Goal: Information Seeking & Learning: Learn about a topic

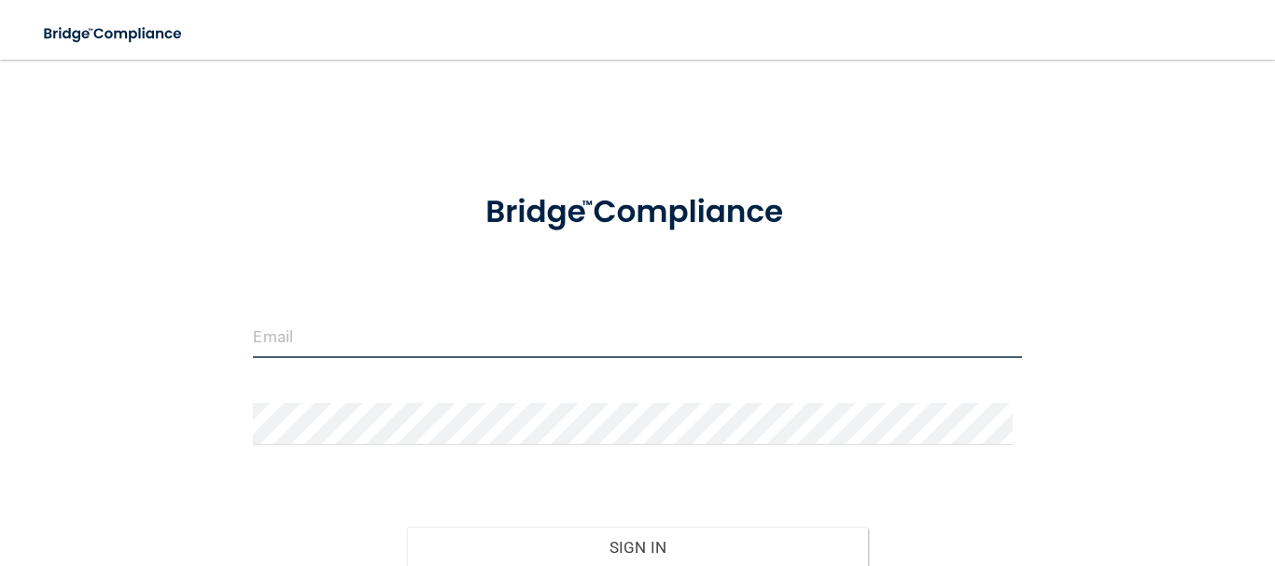
click at [341, 335] on input "email" at bounding box center [637, 337] width 768 height 42
type input "[EMAIL_ADDRESS][DOMAIN_NAME]"
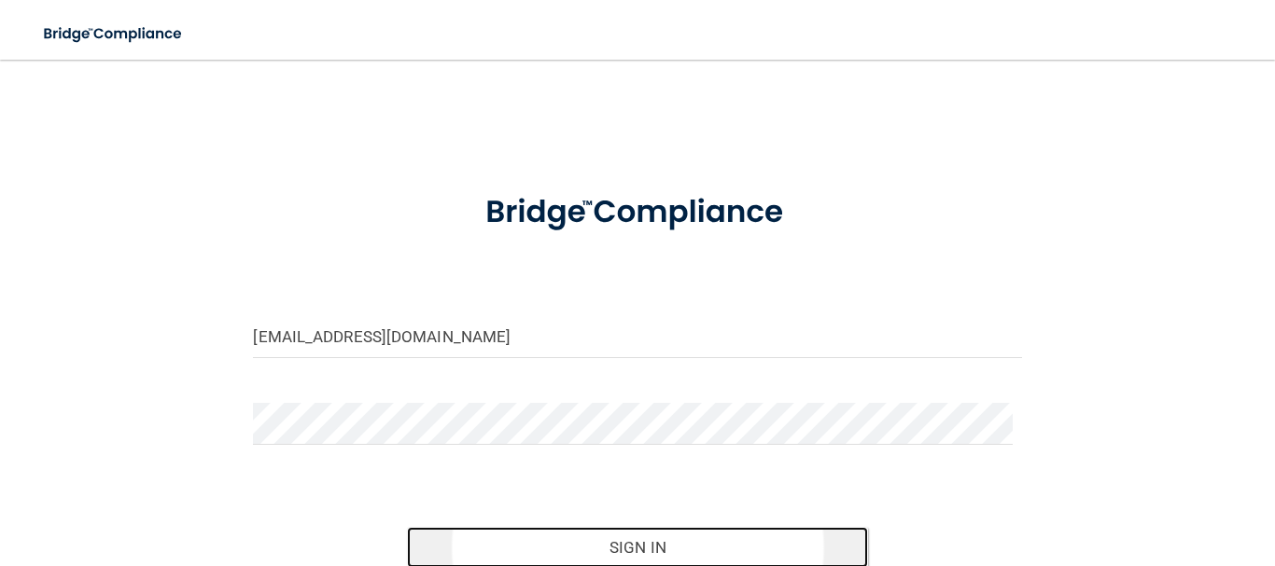
click at [639, 550] on button "Sign In" at bounding box center [637, 547] width 461 height 41
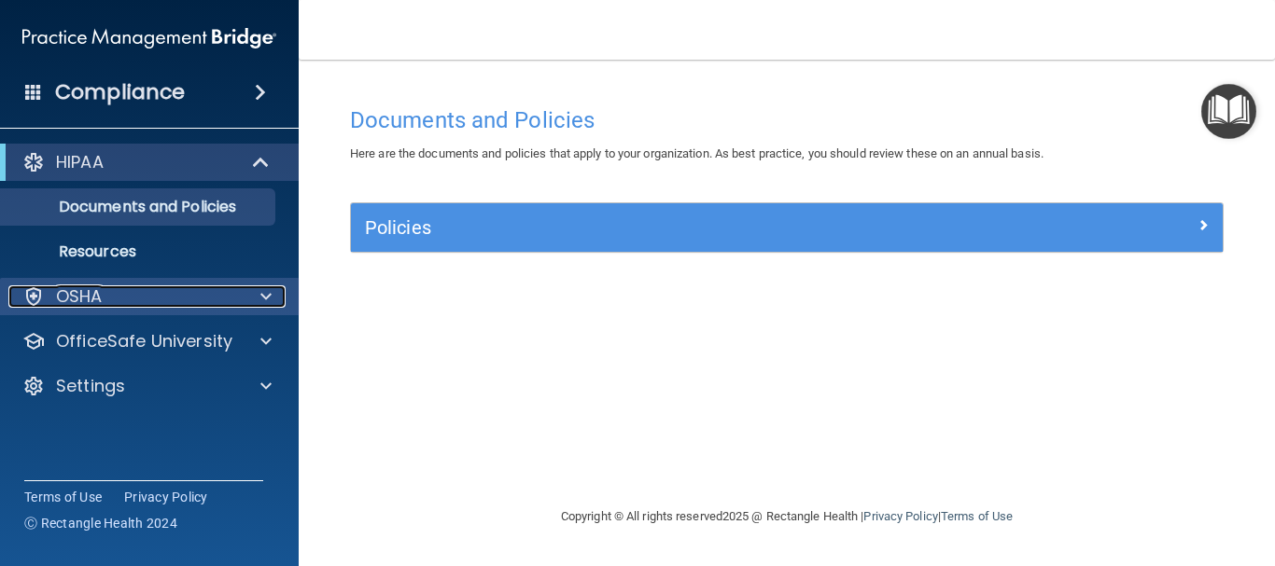
click at [268, 299] on span at bounding box center [265, 297] width 11 height 22
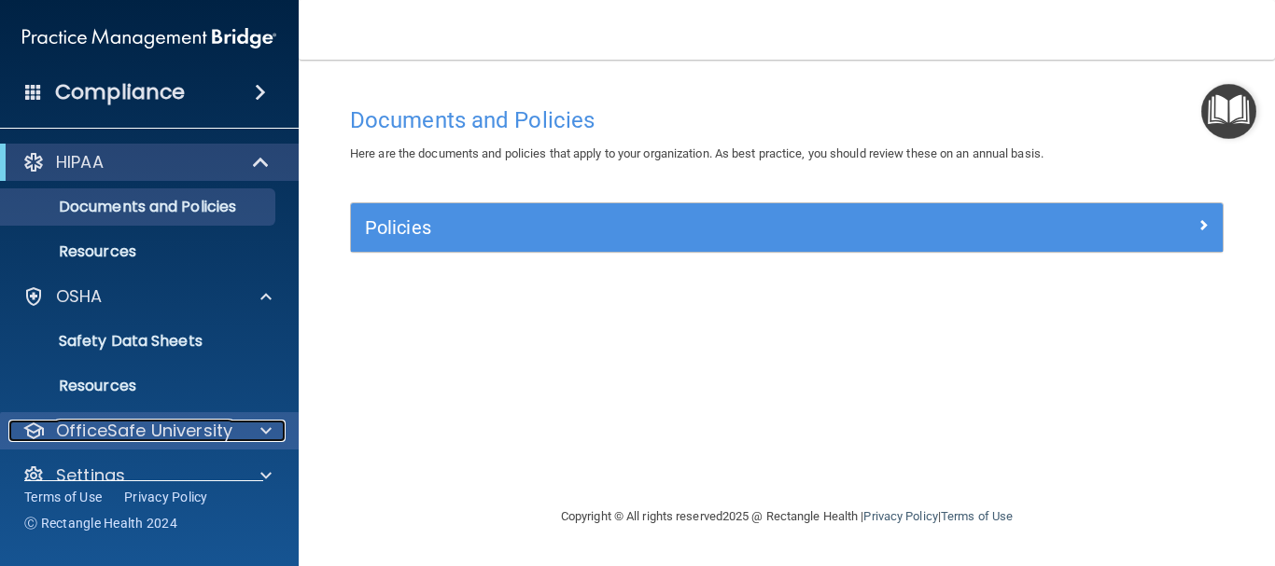
click at [267, 426] on span at bounding box center [265, 431] width 11 height 22
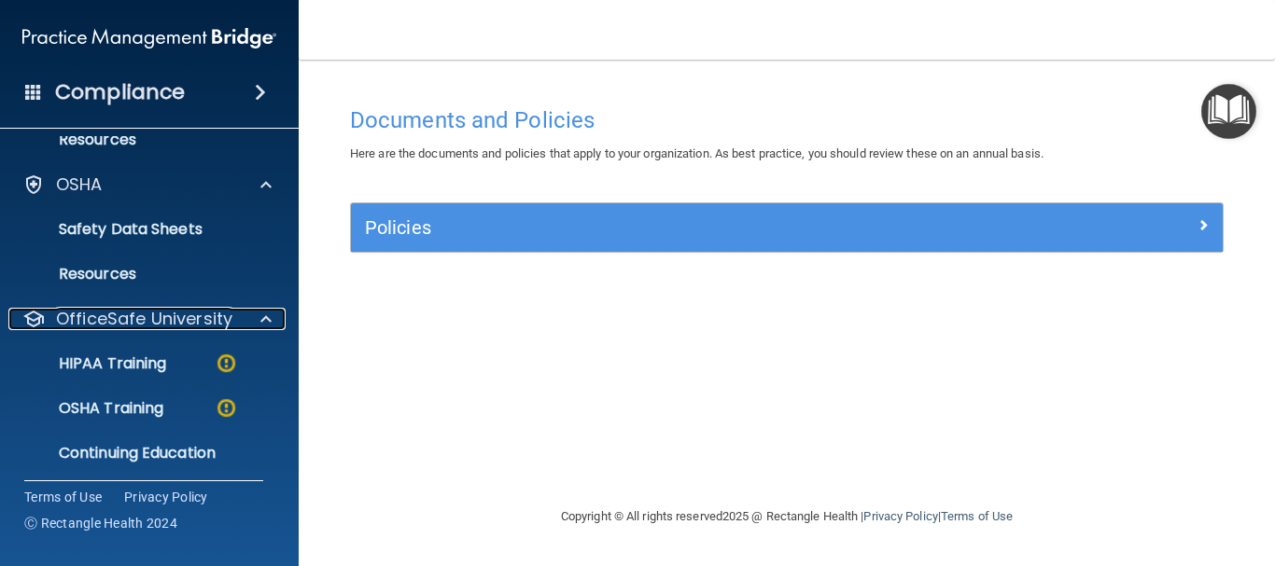
scroll to position [149, 0]
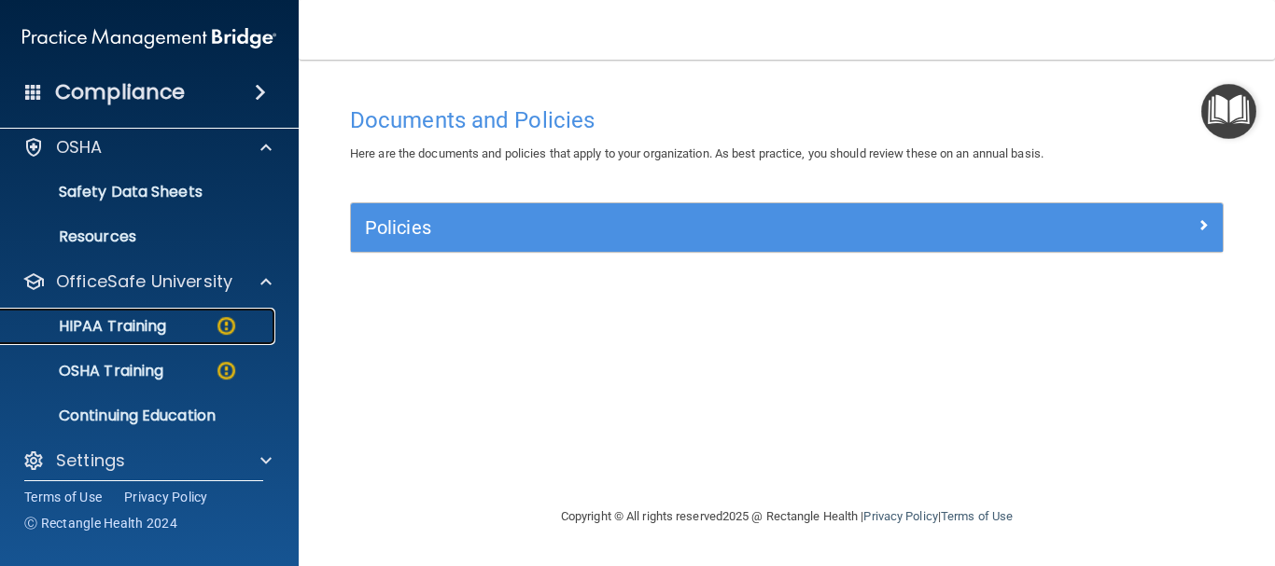
click at [143, 323] on p "HIPAA Training" at bounding box center [89, 326] width 154 height 19
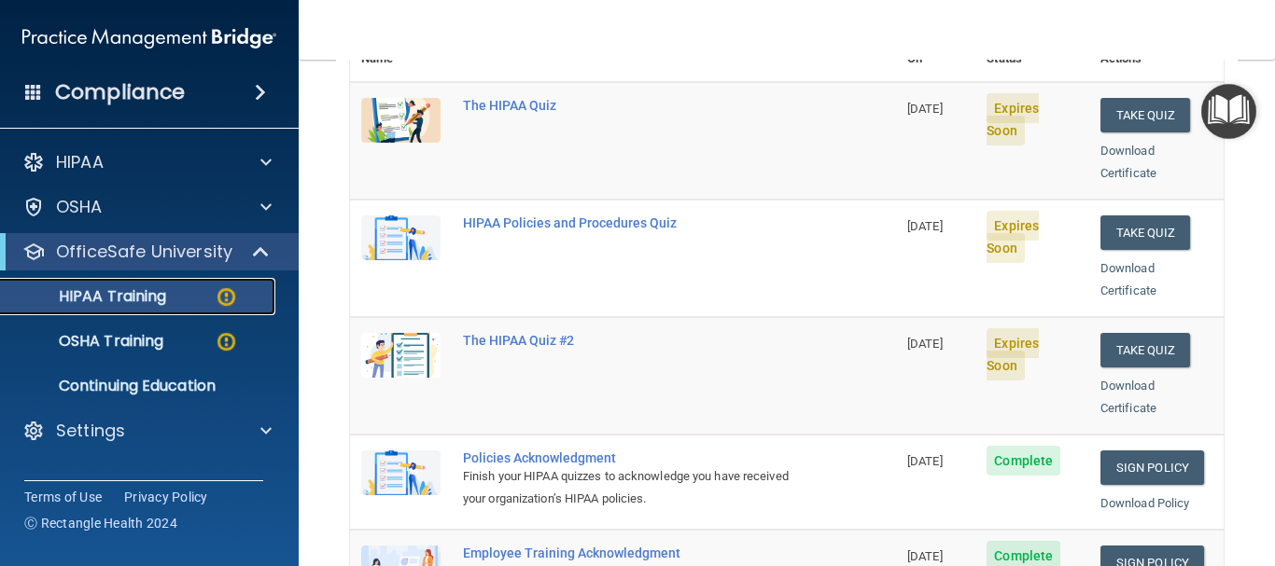
scroll to position [272, 0]
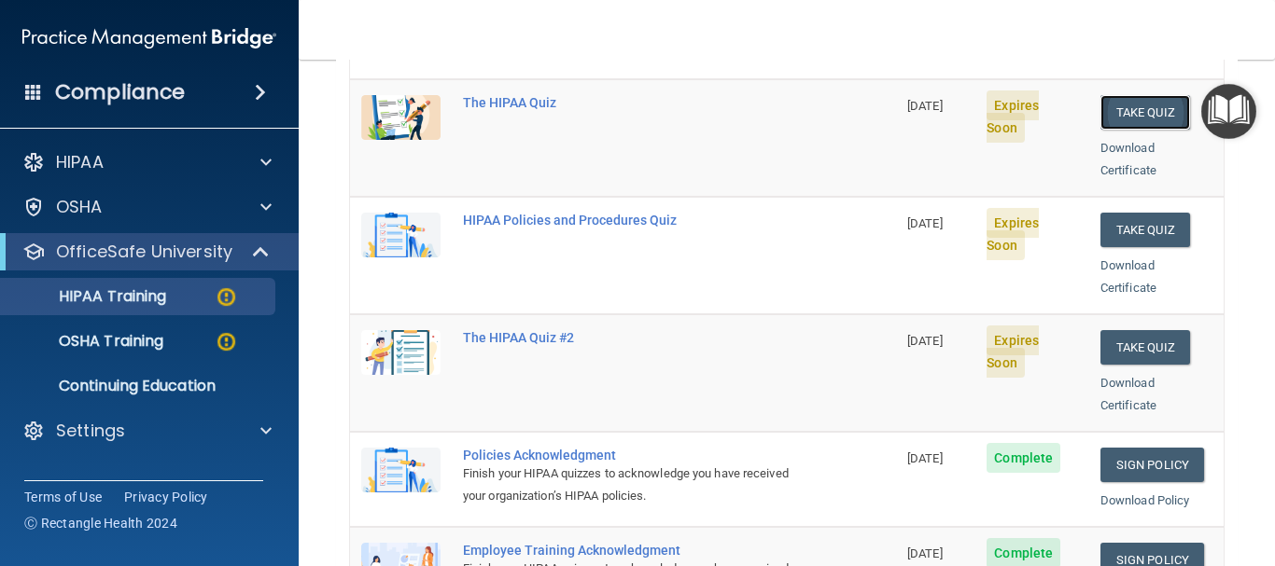
click at [1118, 95] on button "Take Quiz" at bounding box center [1145, 112] width 90 height 35
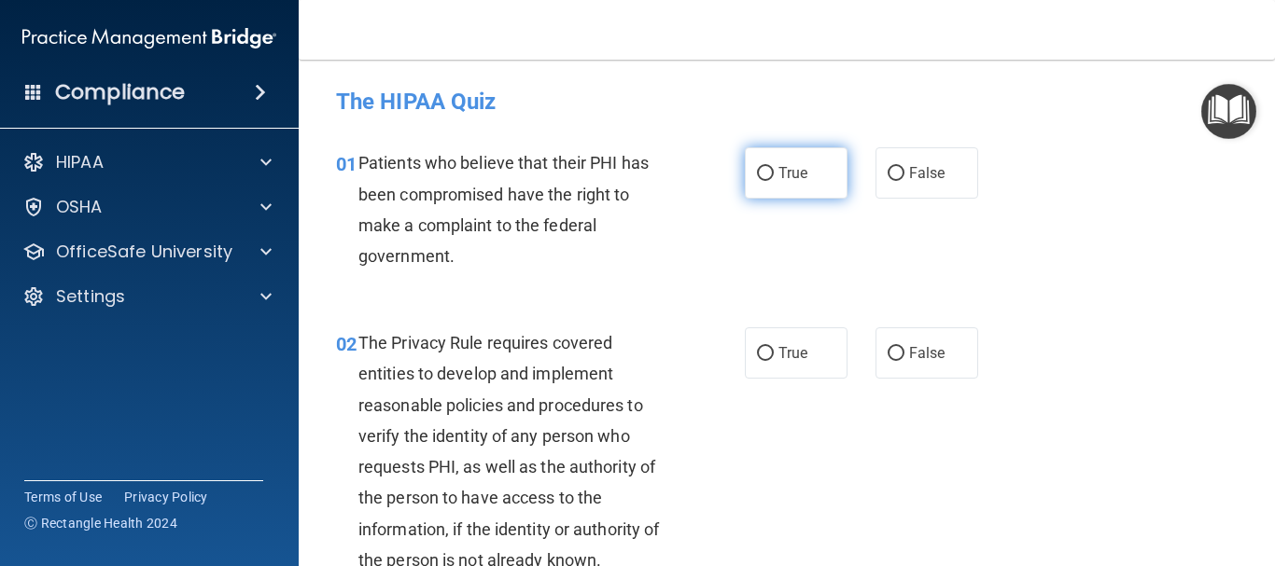
click at [760, 175] on input "True" at bounding box center [765, 174] width 17 height 14
radio input "true"
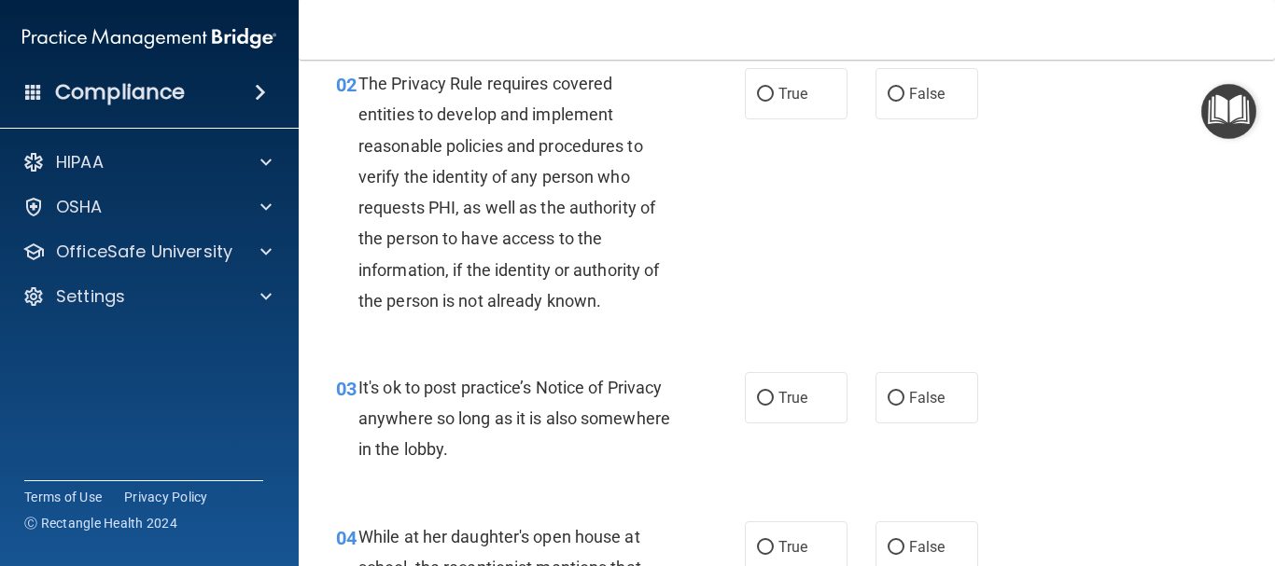
scroll to position [261, 0]
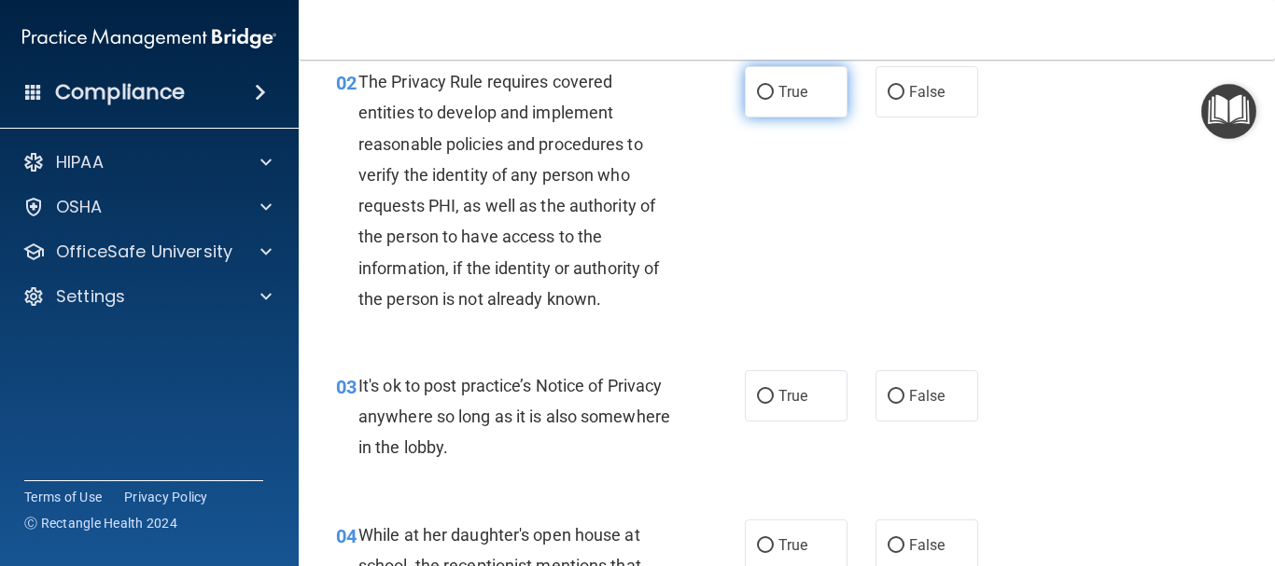
click at [757, 91] on input "True" at bounding box center [765, 93] width 17 height 14
radio input "true"
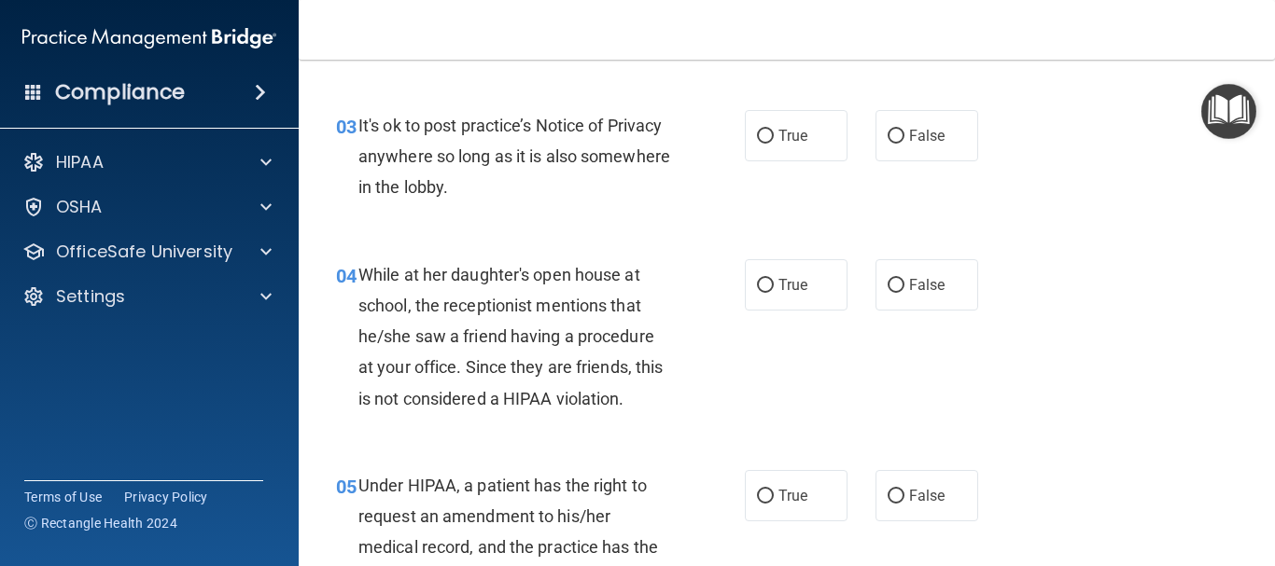
scroll to position [535, 0]
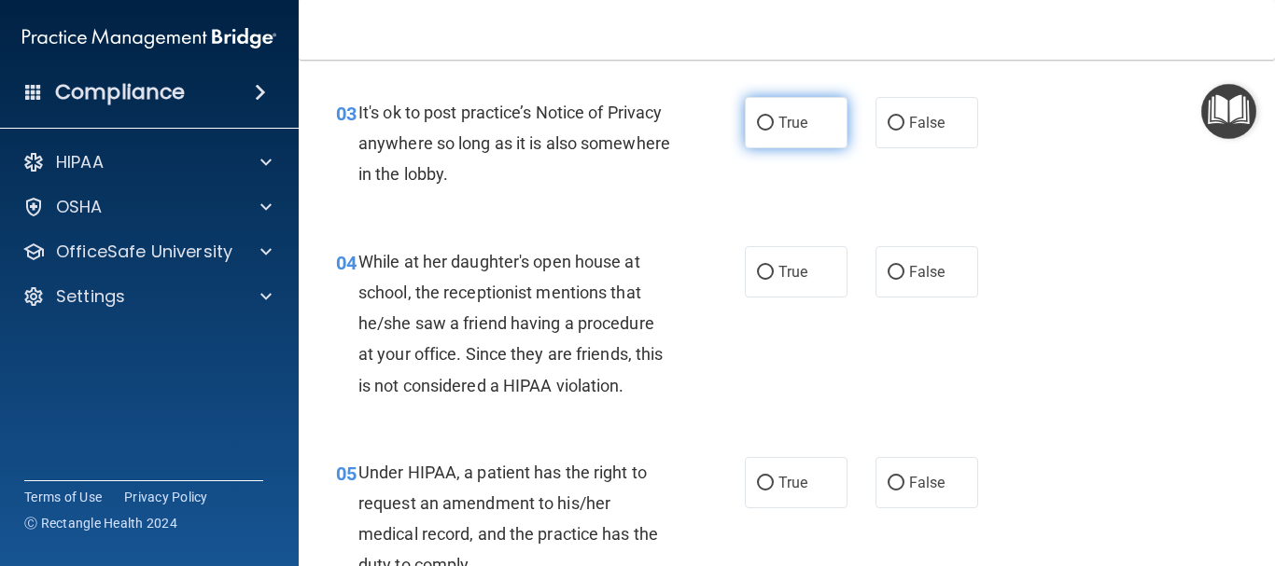
click at [762, 121] on input "True" at bounding box center [765, 124] width 17 height 14
radio input "true"
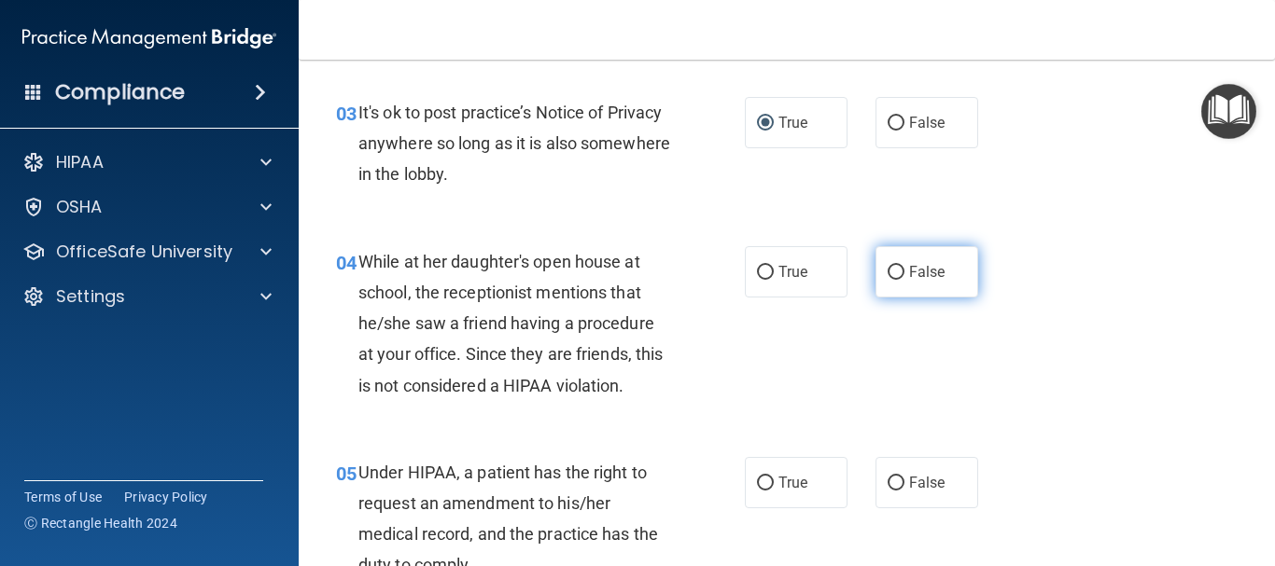
click at [887, 272] on input "False" at bounding box center [895, 273] width 17 height 14
radio input "true"
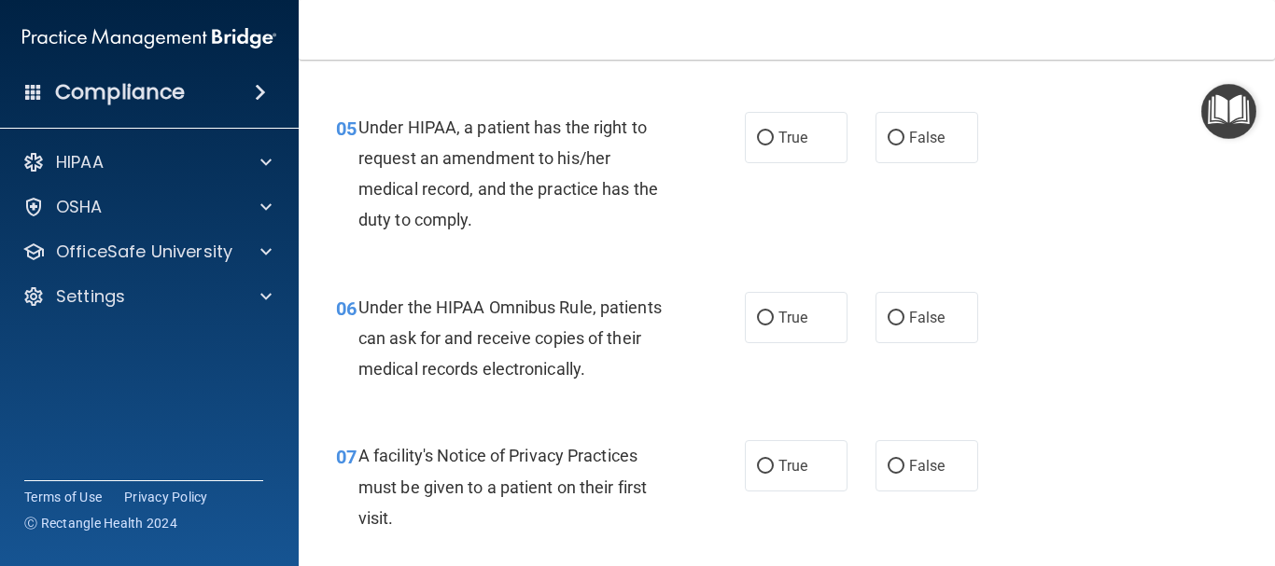
scroll to position [908, 0]
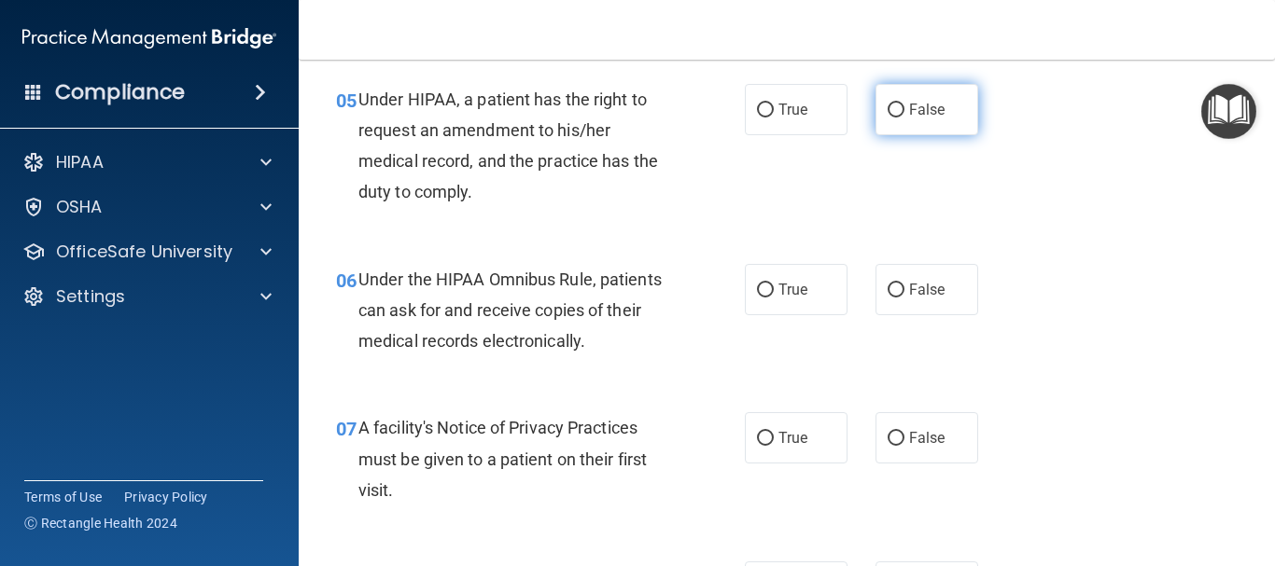
click at [888, 108] on input "False" at bounding box center [895, 111] width 17 height 14
radio input "true"
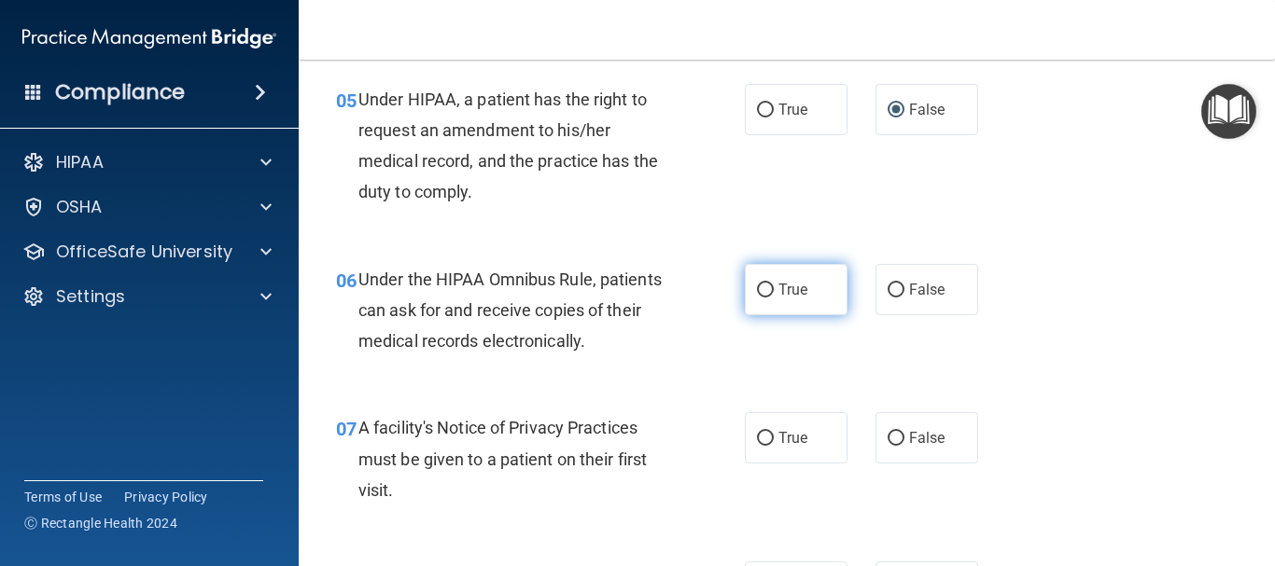
click at [757, 288] on input "True" at bounding box center [765, 291] width 17 height 14
radio input "true"
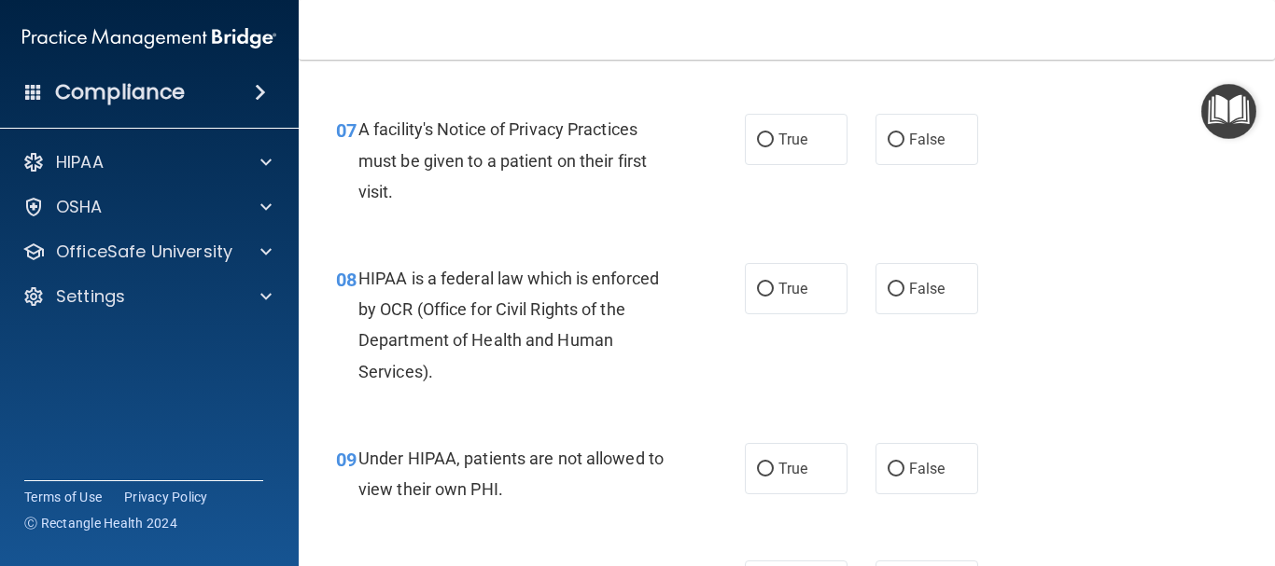
scroll to position [1244, 0]
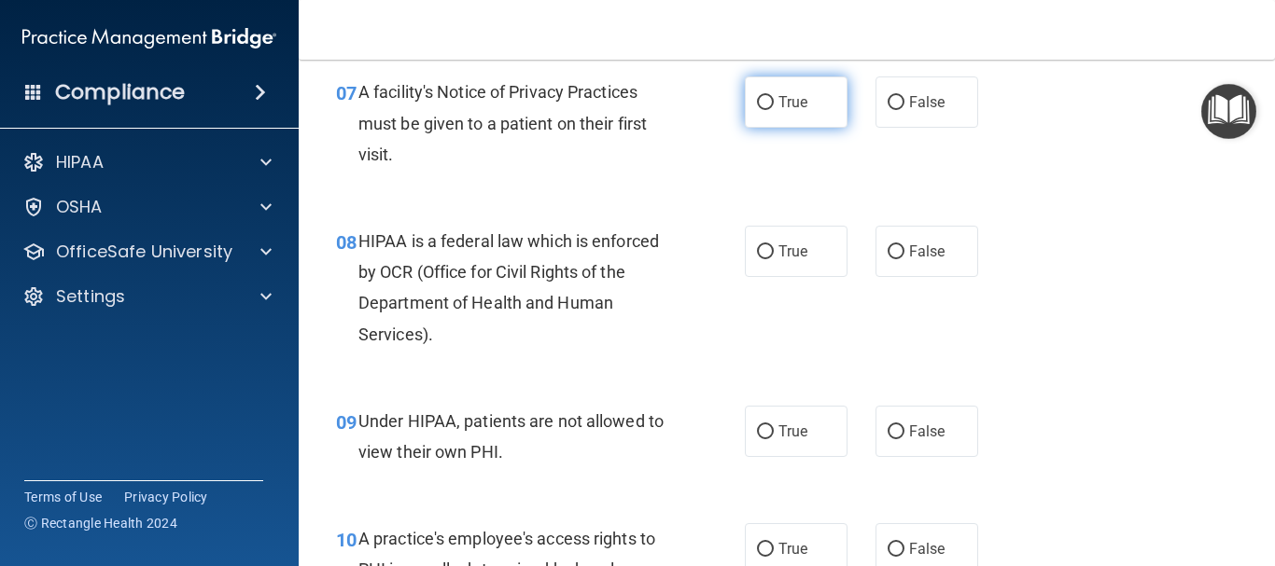
click at [757, 97] on input "True" at bounding box center [765, 103] width 17 height 14
radio input "true"
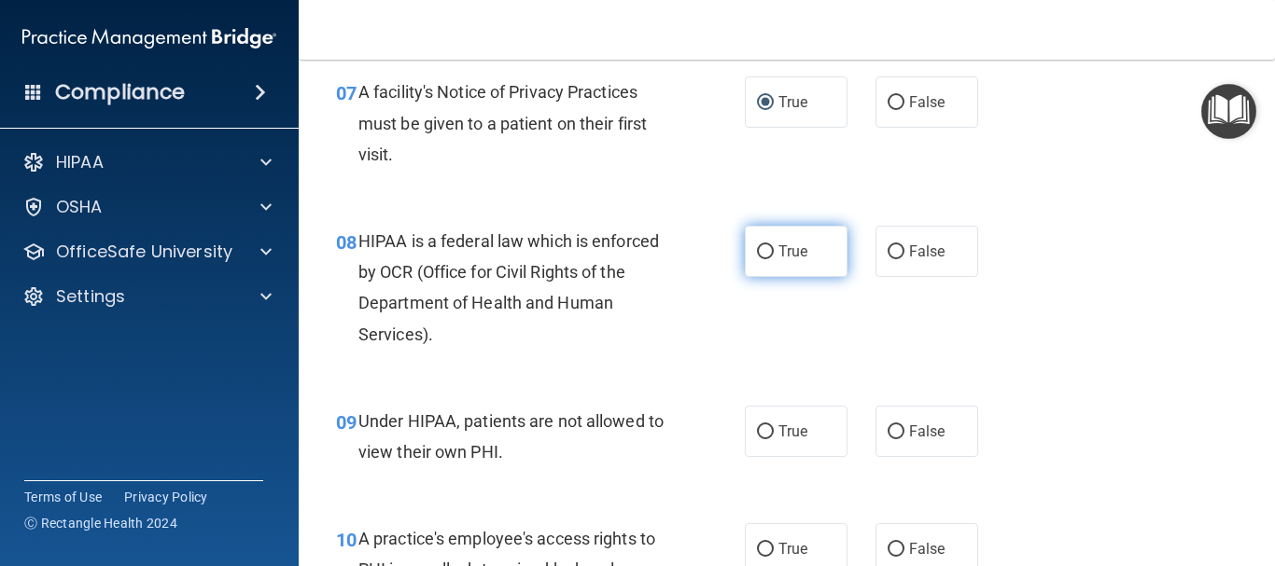
click at [757, 250] on input "True" at bounding box center [765, 252] width 17 height 14
radio input "true"
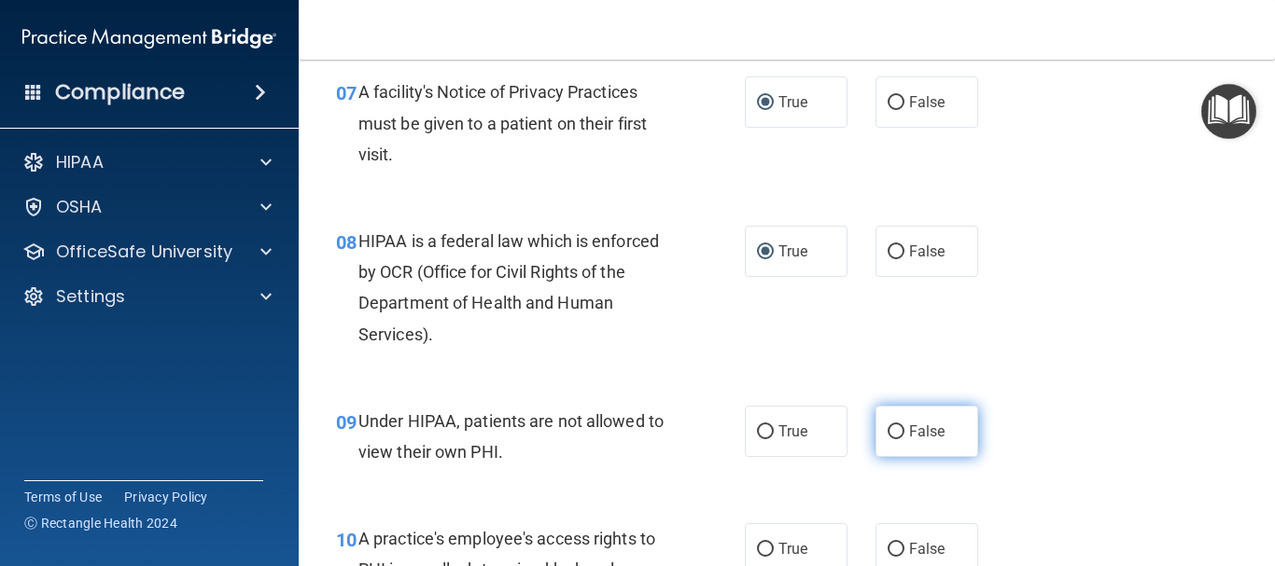
click at [891, 433] on input "False" at bounding box center [895, 432] width 17 height 14
radio input "true"
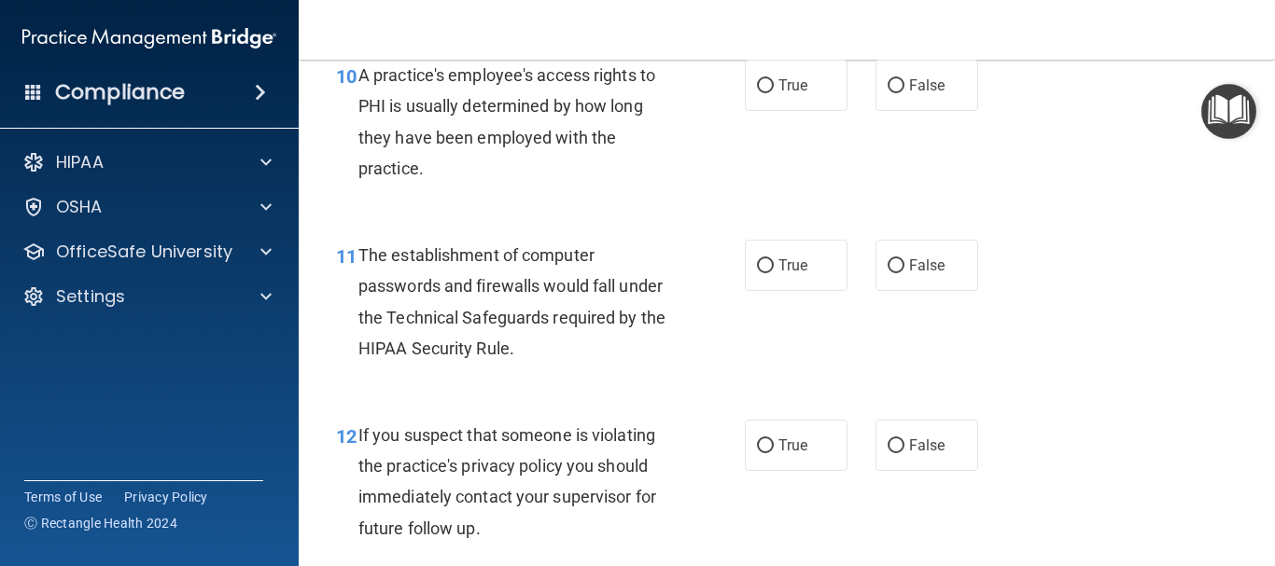
scroll to position [1729, 0]
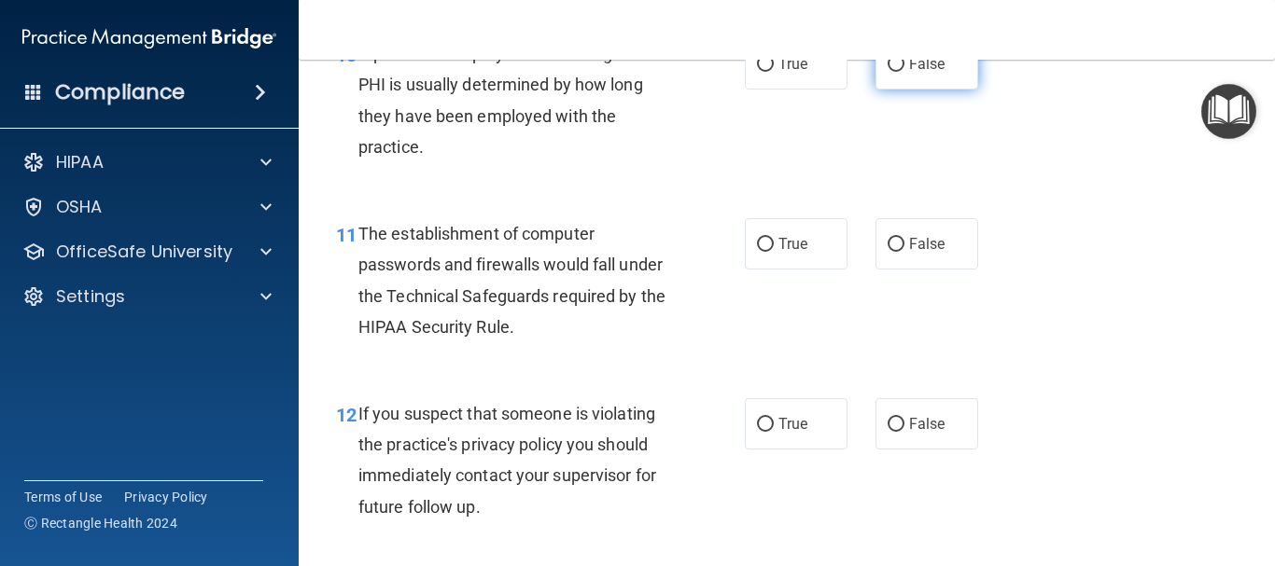
click at [890, 66] on input "False" at bounding box center [895, 65] width 17 height 14
radio input "true"
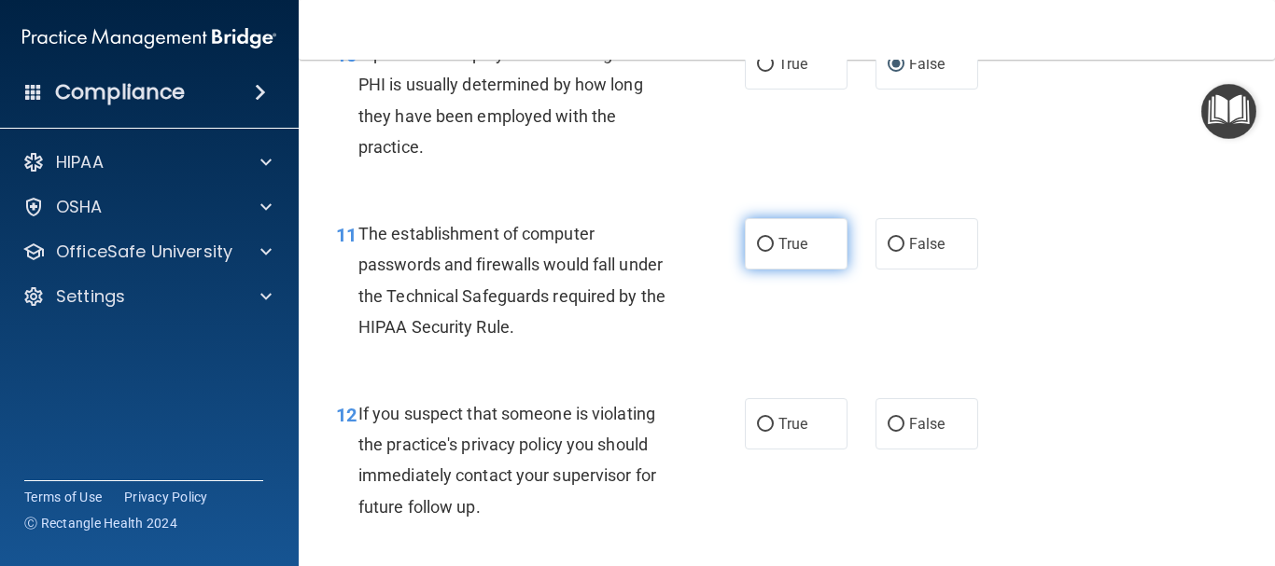
click at [757, 244] on input "True" at bounding box center [765, 245] width 17 height 14
radio input "true"
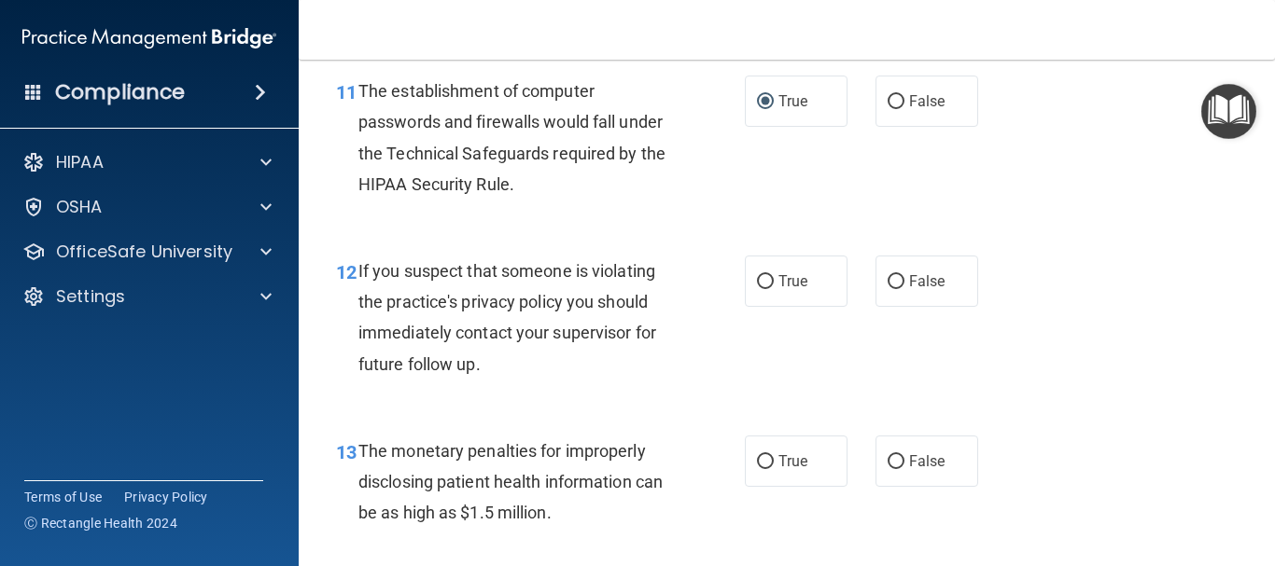
scroll to position [1878, 0]
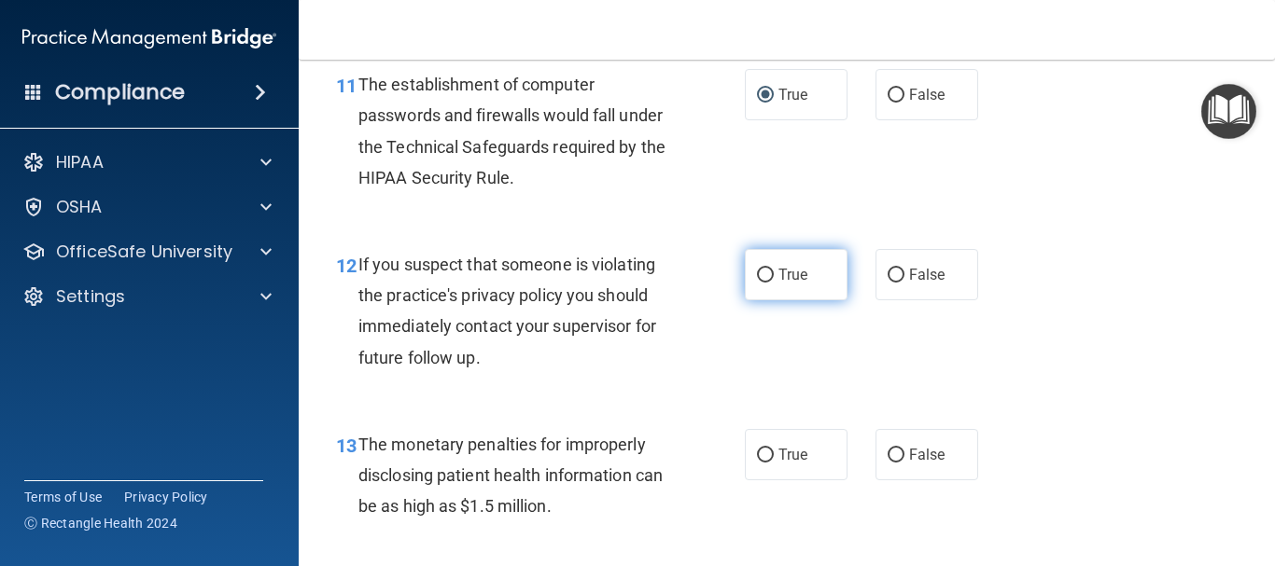
click at [758, 275] on input "True" at bounding box center [765, 276] width 17 height 14
radio input "true"
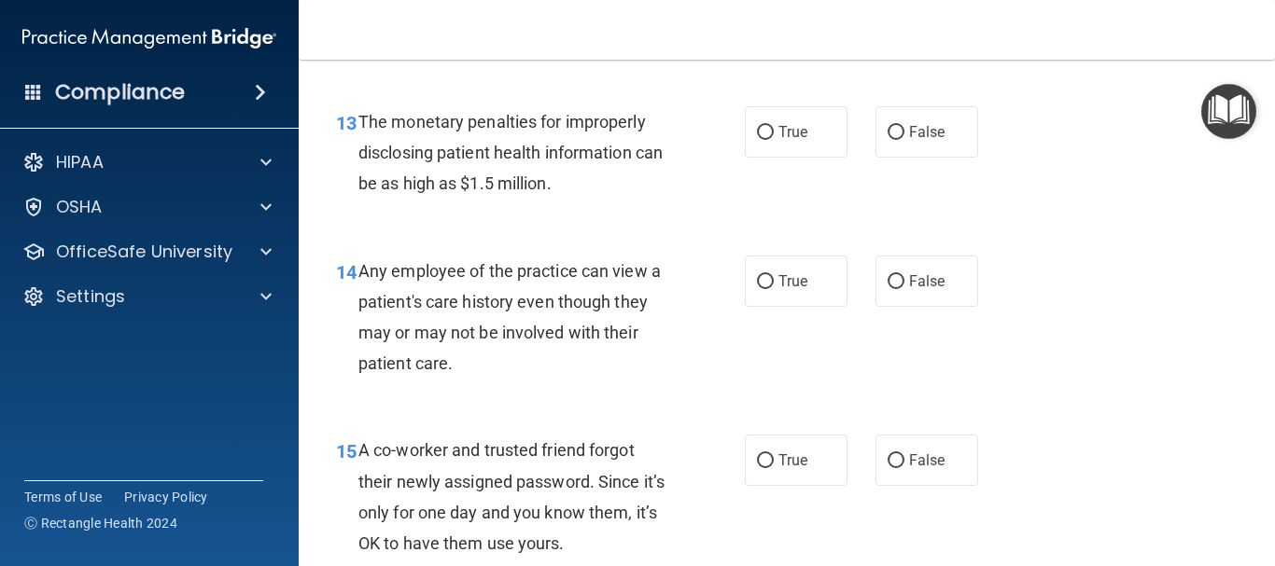
scroll to position [2214, 0]
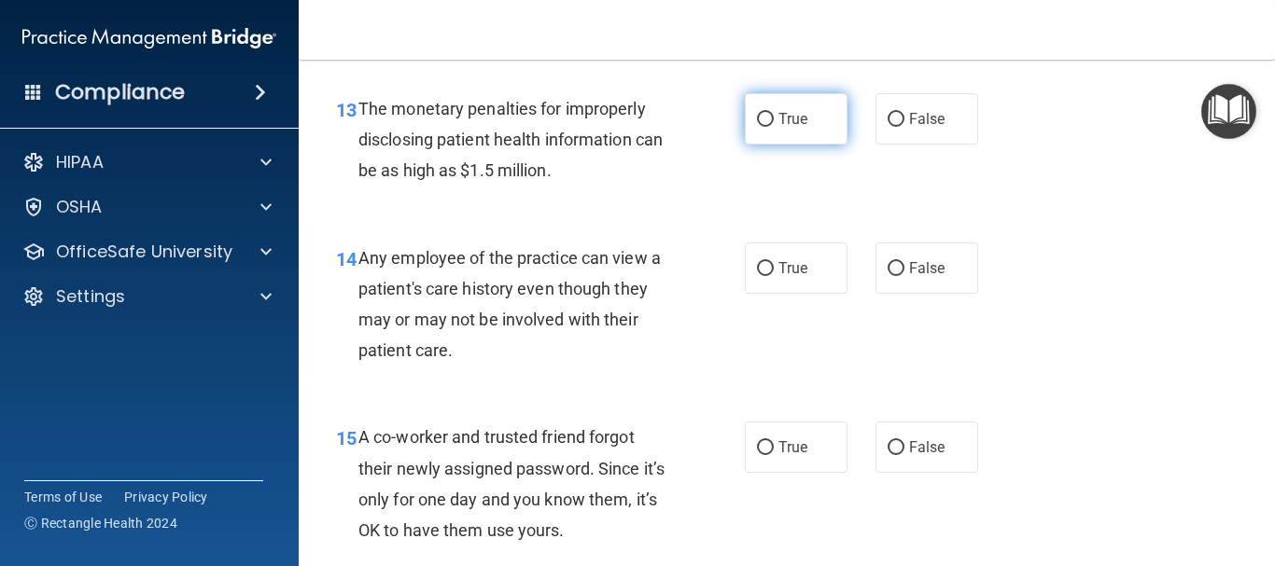
click at [759, 119] on input "True" at bounding box center [765, 120] width 17 height 14
radio input "true"
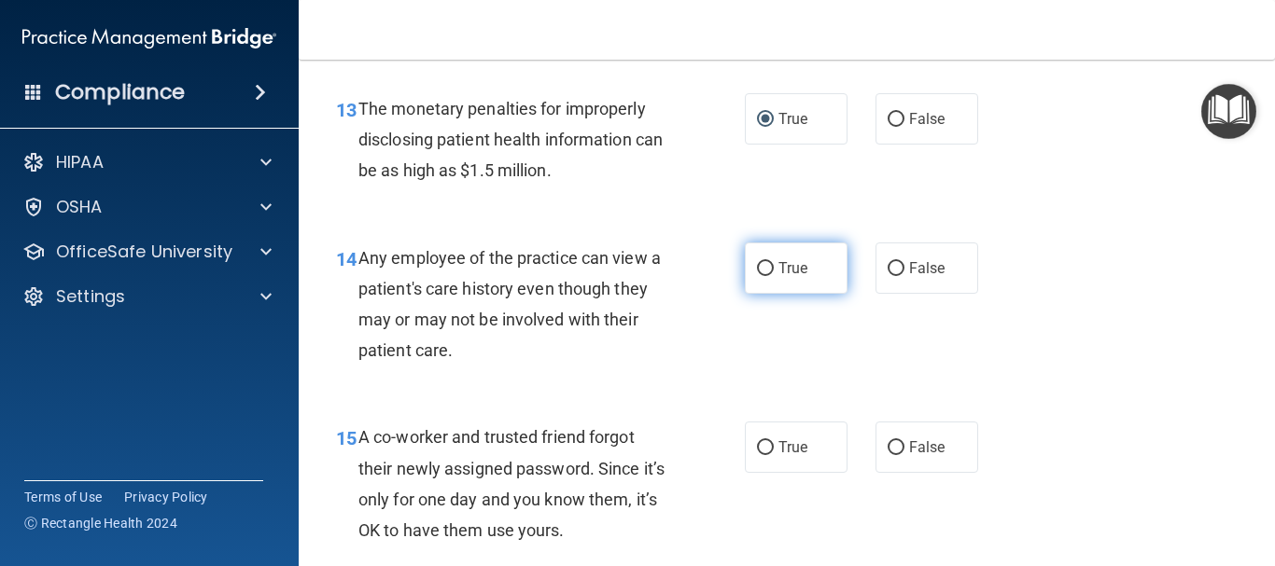
click at [759, 268] on input "True" at bounding box center [765, 269] width 17 height 14
radio input "true"
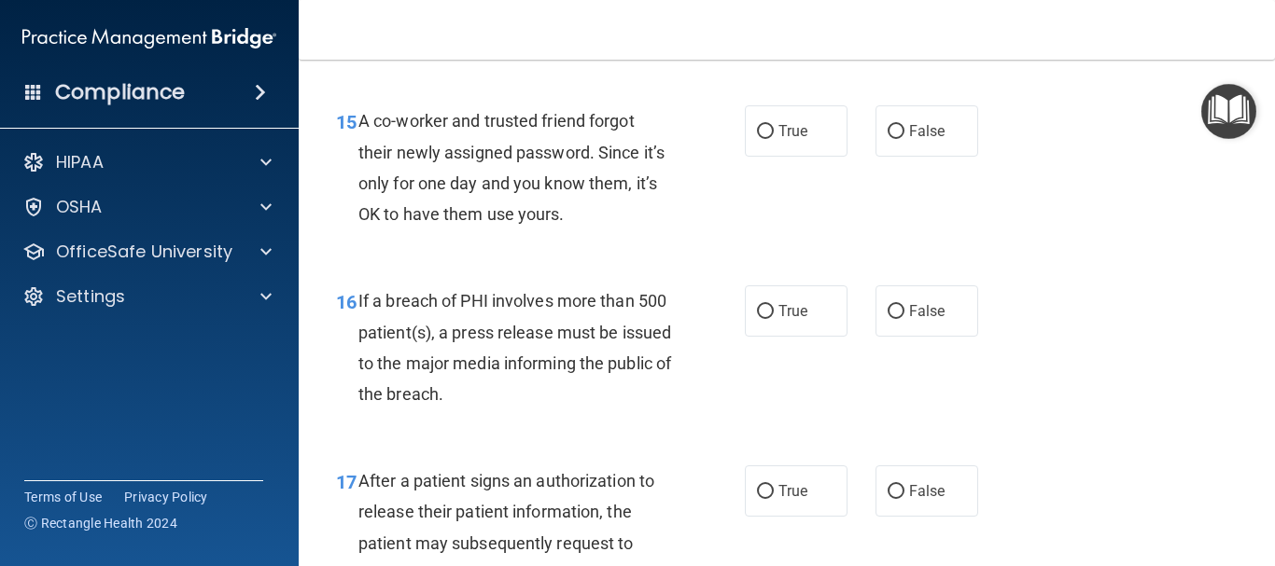
scroll to position [2550, 0]
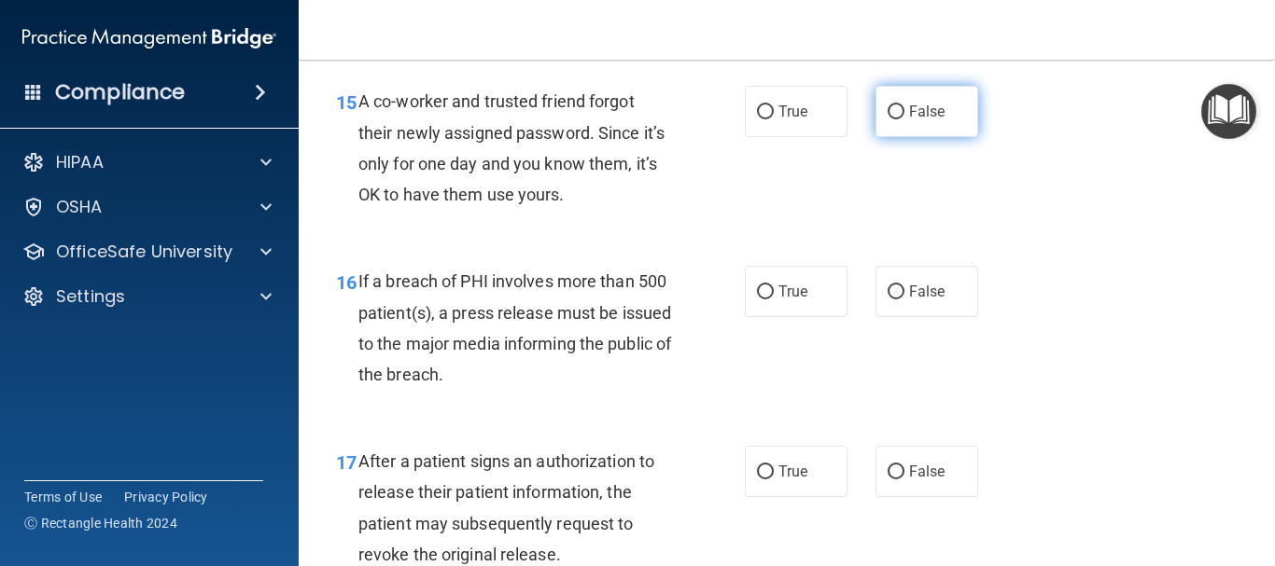
click at [887, 111] on input "False" at bounding box center [895, 112] width 17 height 14
radio input "true"
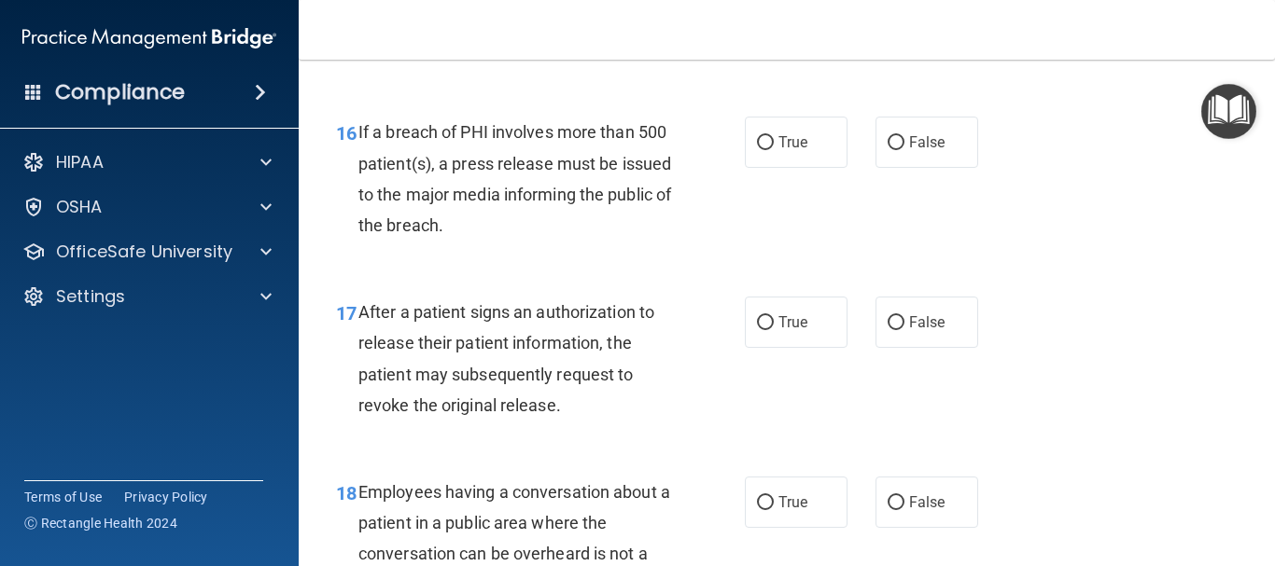
scroll to position [2737, 0]
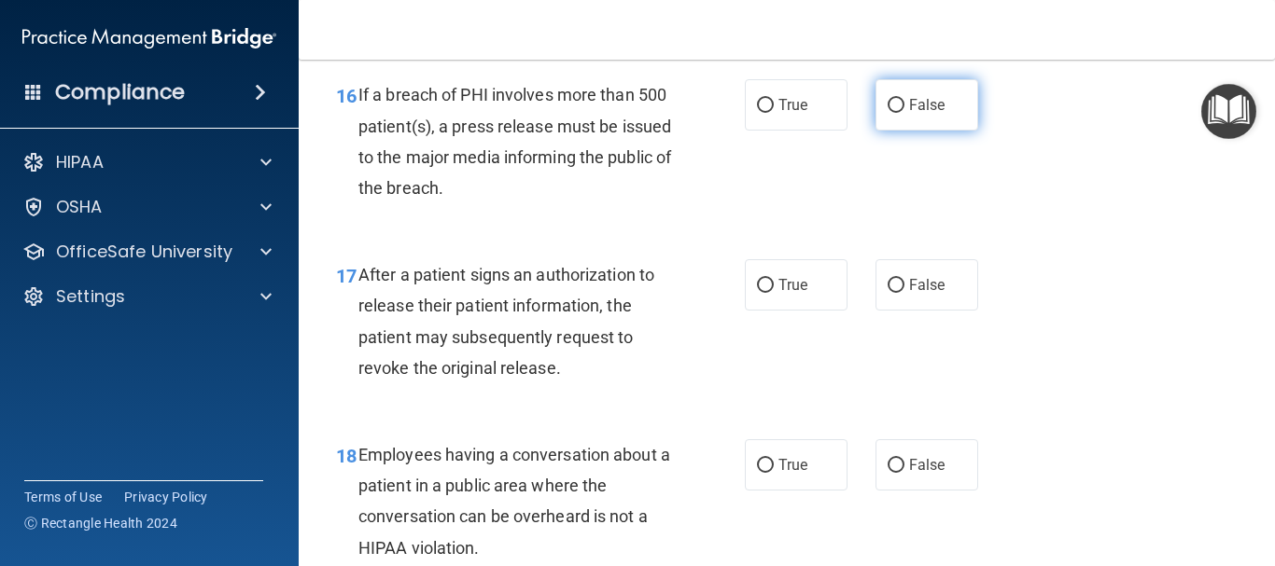
click at [887, 105] on input "False" at bounding box center [895, 106] width 17 height 14
radio input "true"
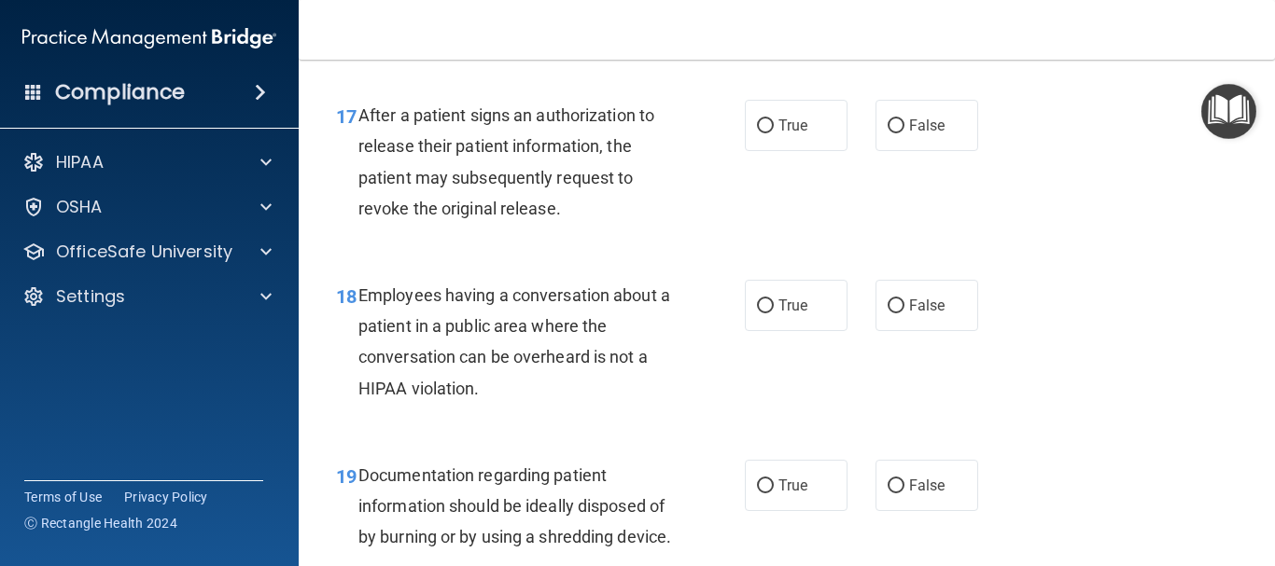
scroll to position [2923, 0]
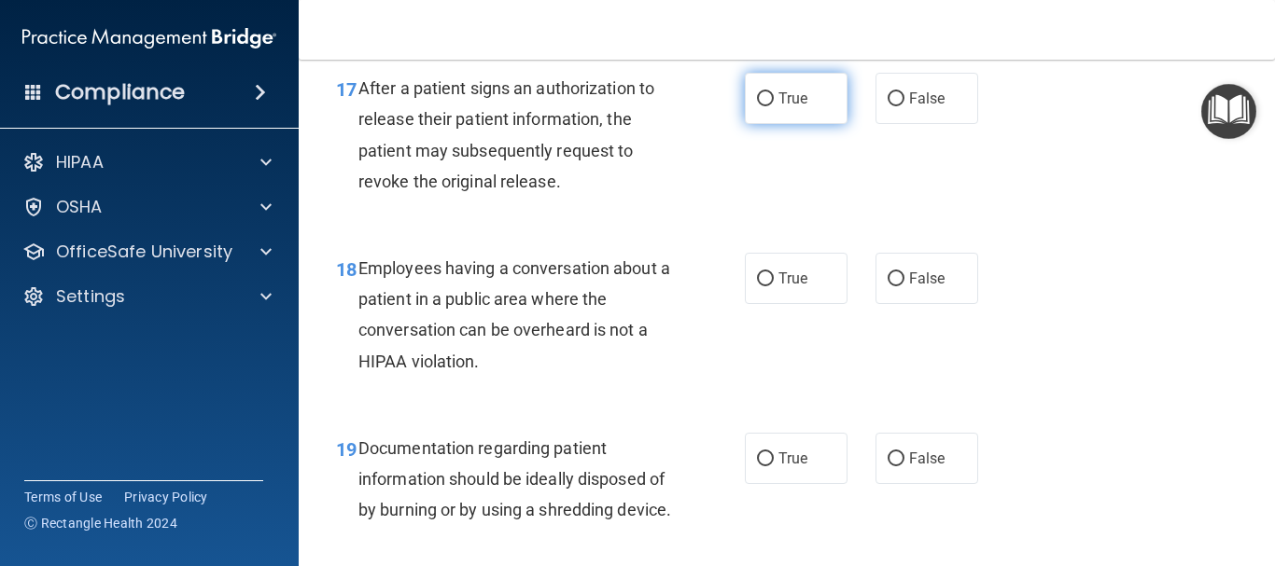
click at [760, 97] on input "True" at bounding box center [765, 99] width 17 height 14
radio input "true"
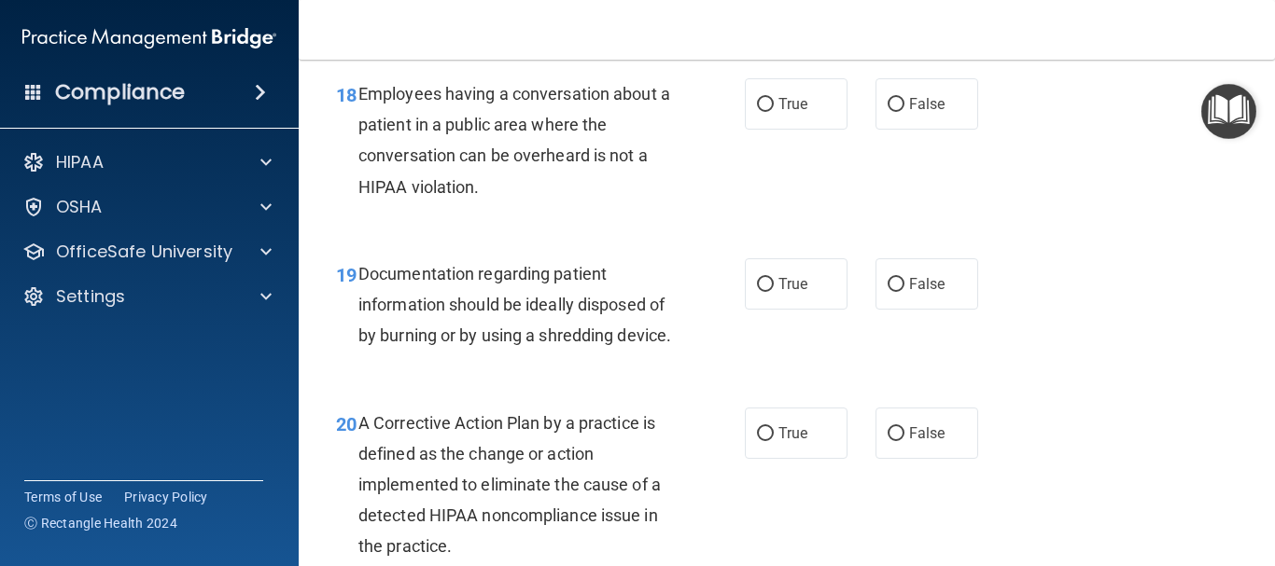
scroll to position [3110, 0]
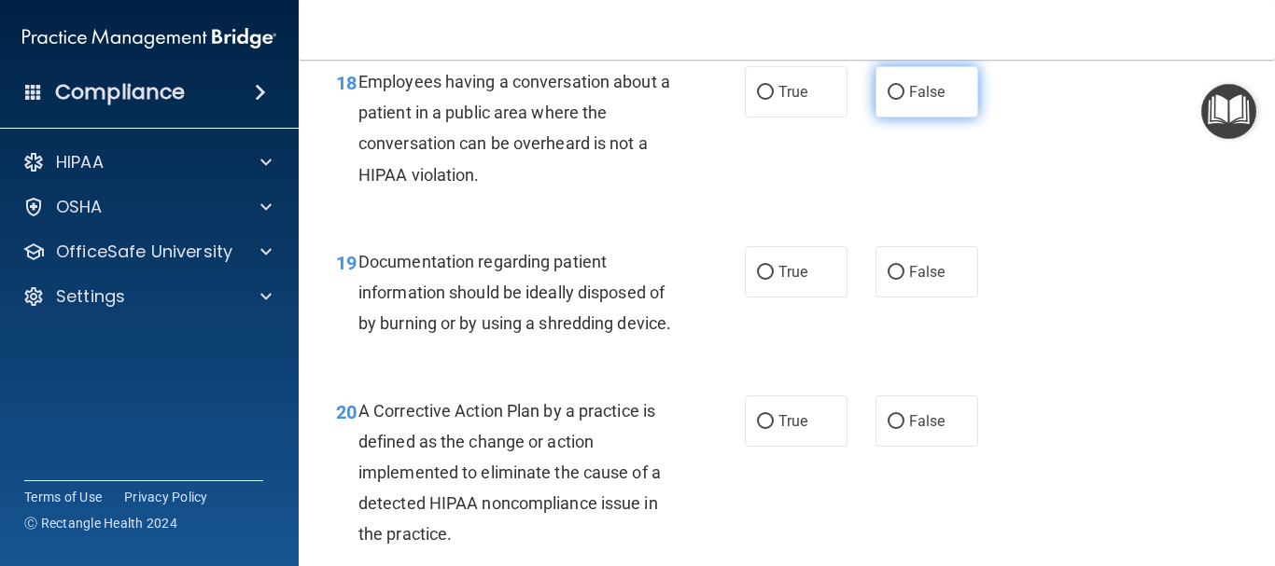
click at [887, 91] on input "False" at bounding box center [895, 93] width 17 height 14
radio input "true"
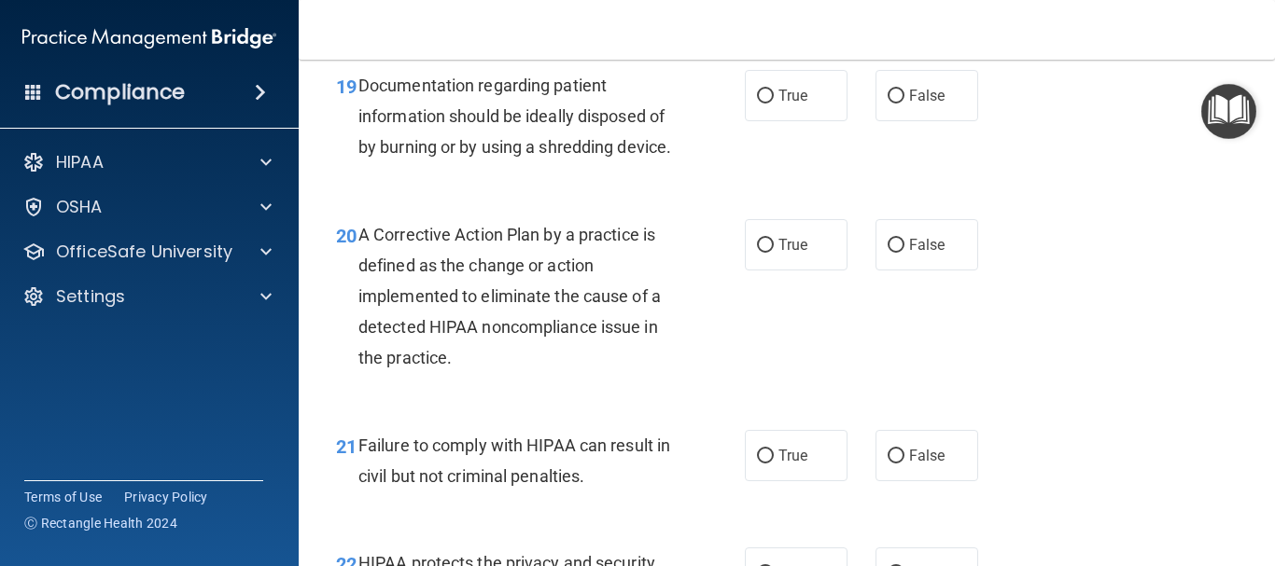
scroll to position [3297, 0]
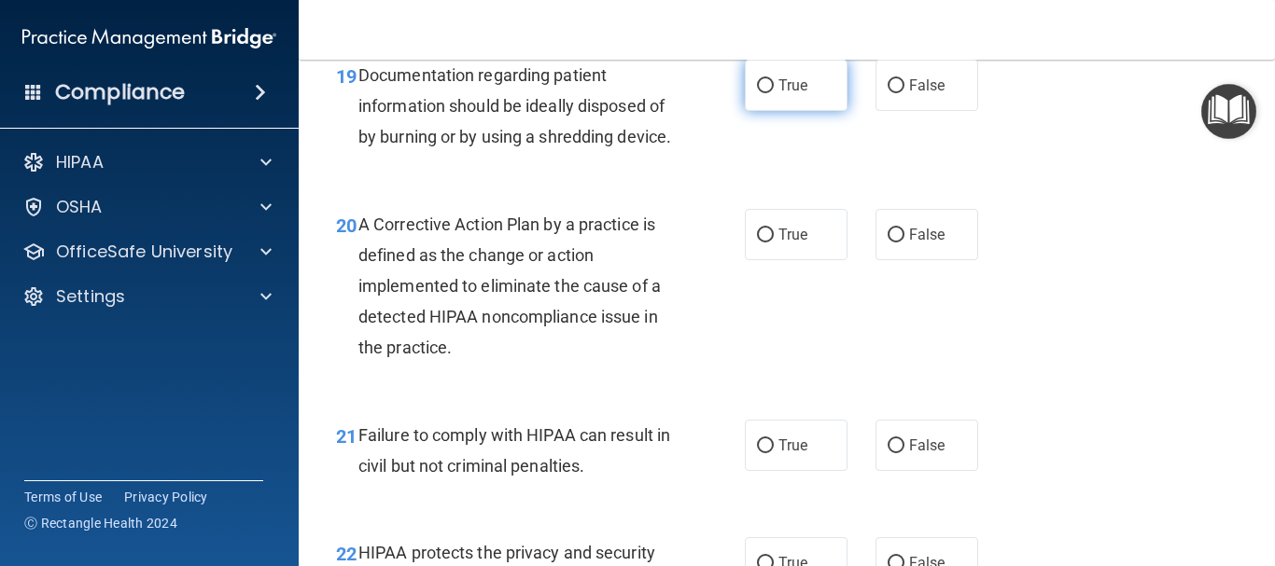
click at [757, 79] on input "True" at bounding box center [765, 86] width 17 height 14
radio input "true"
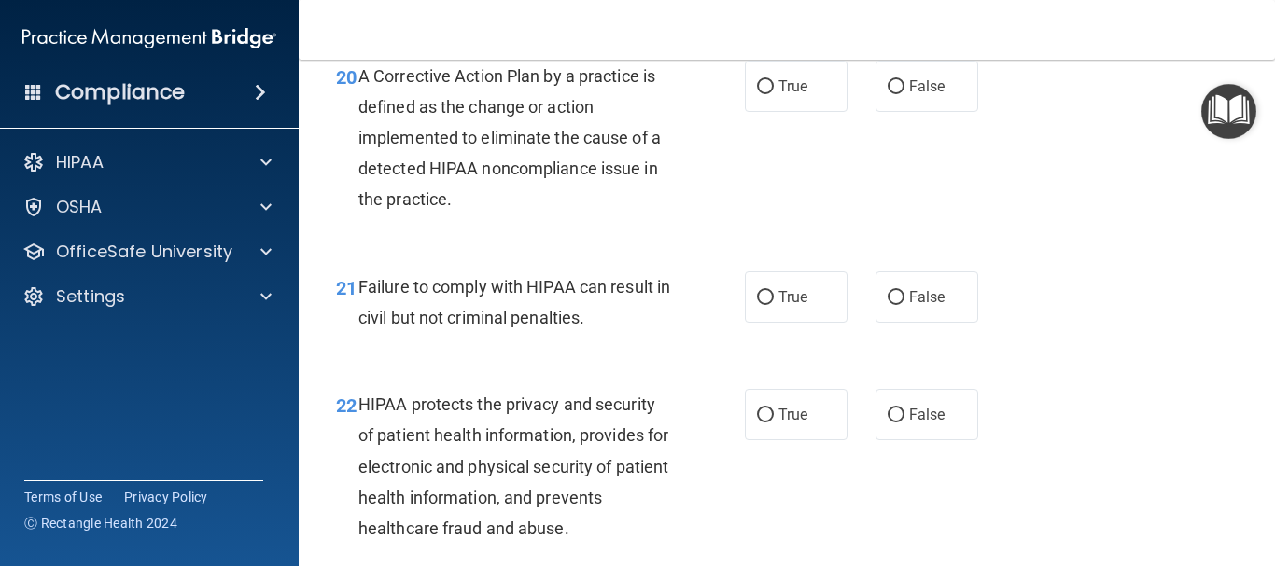
scroll to position [3446, 0]
click at [760, 93] on input "True" at bounding box center [765, 86] width 17 height 14
radio input "true"
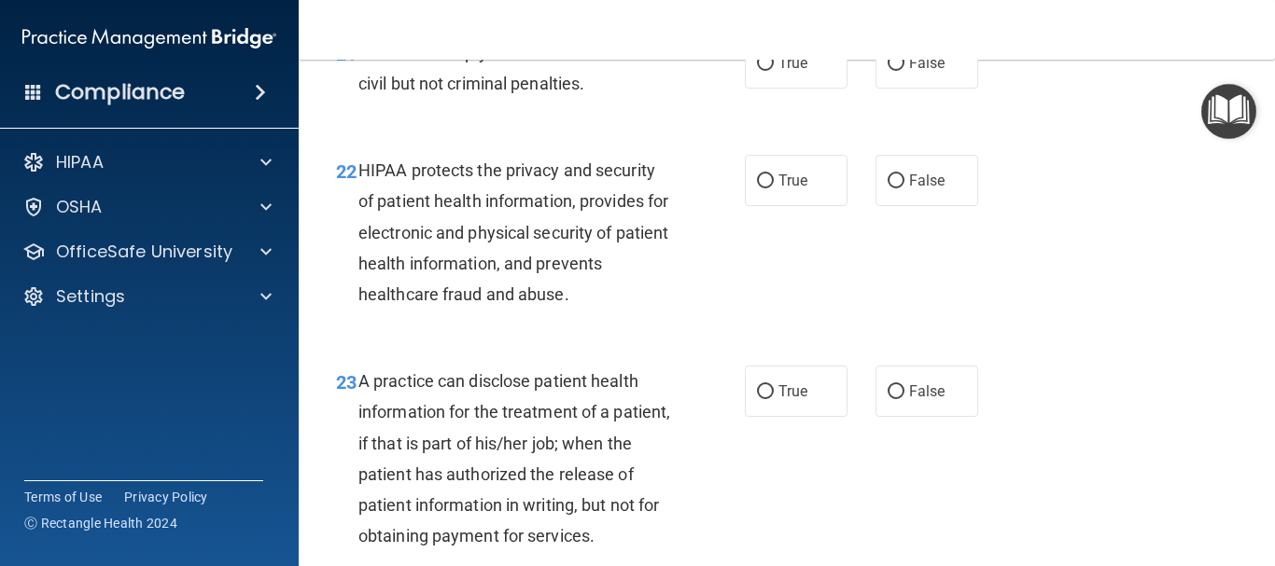
scroll to position [3670, 0]
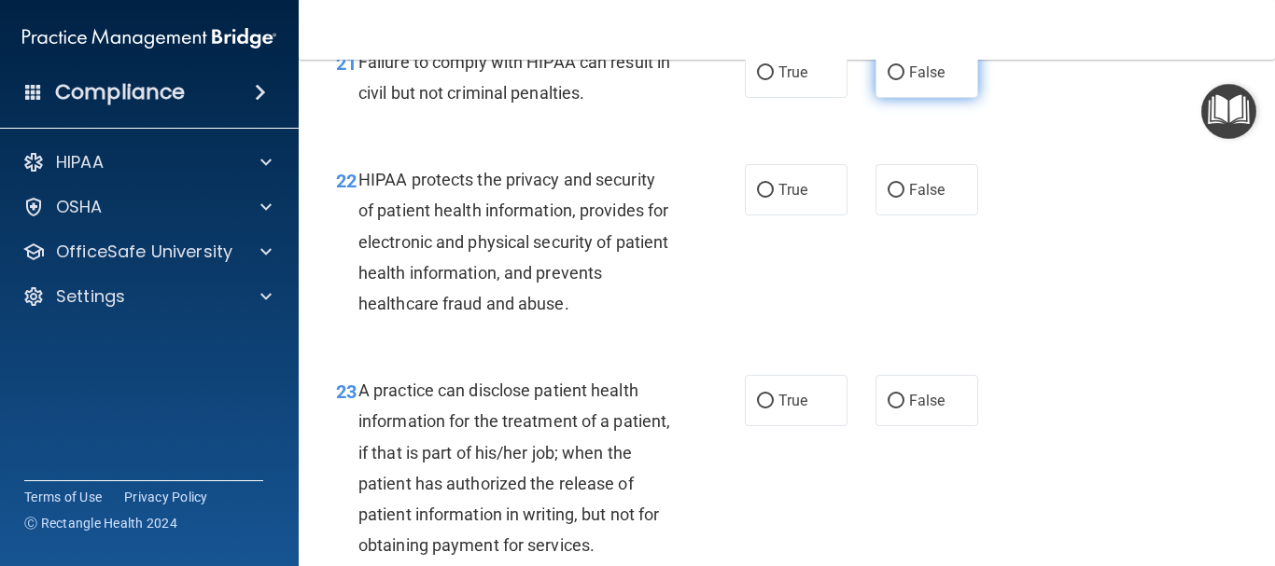
click at [887, 80] on input "False" at bounding box center [895, 73] width 17 height 14
radio input "true"
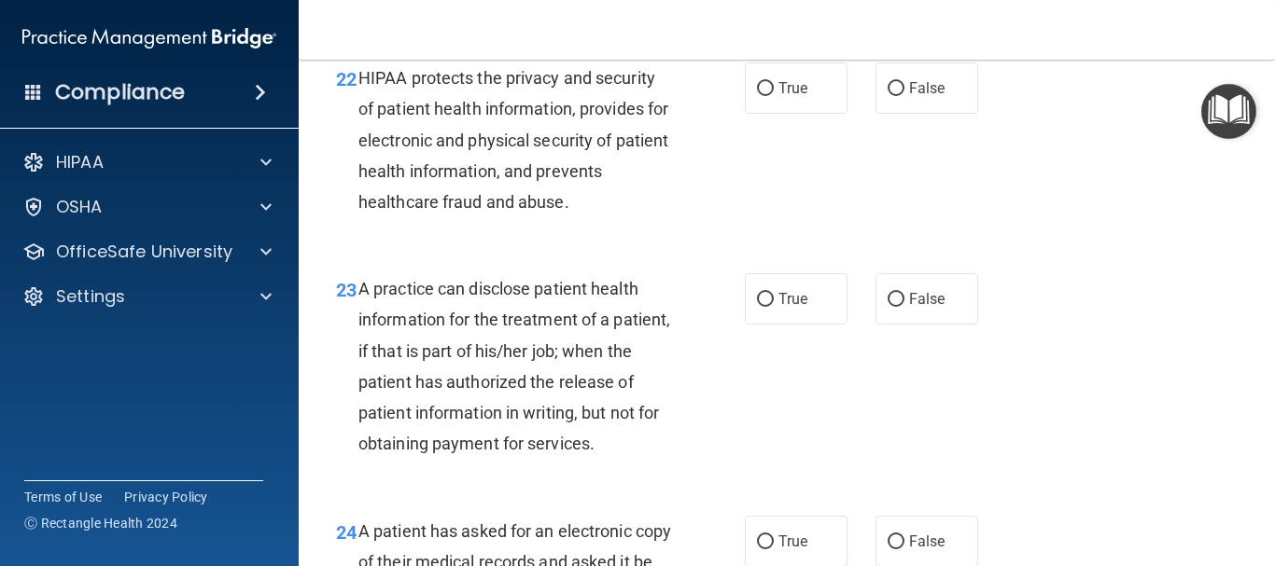
scroll to position [3782, 0]
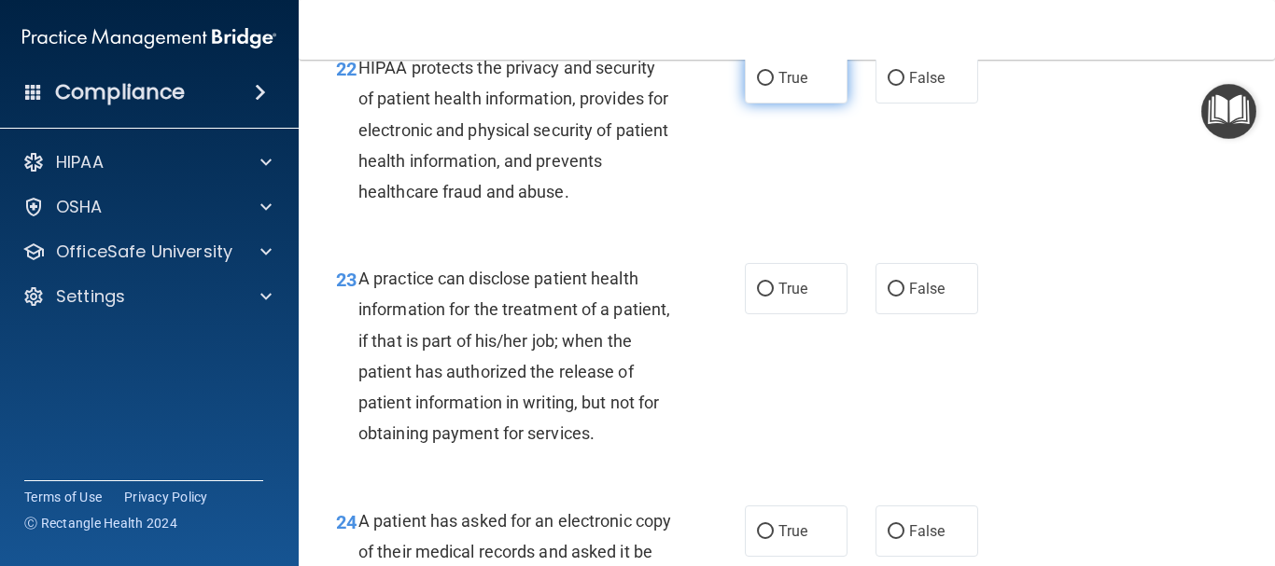
click at [760, 86] on input "True" at bounding box center [765, 79] width 17 height 14
radio input "true"
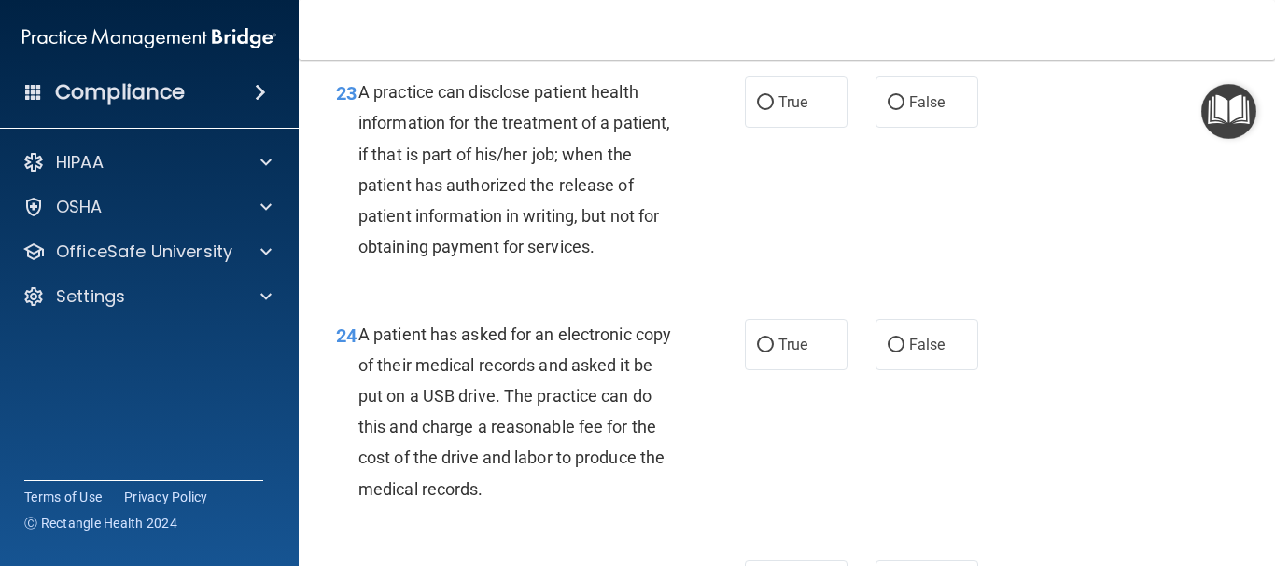
scroll to position [4006, 0]
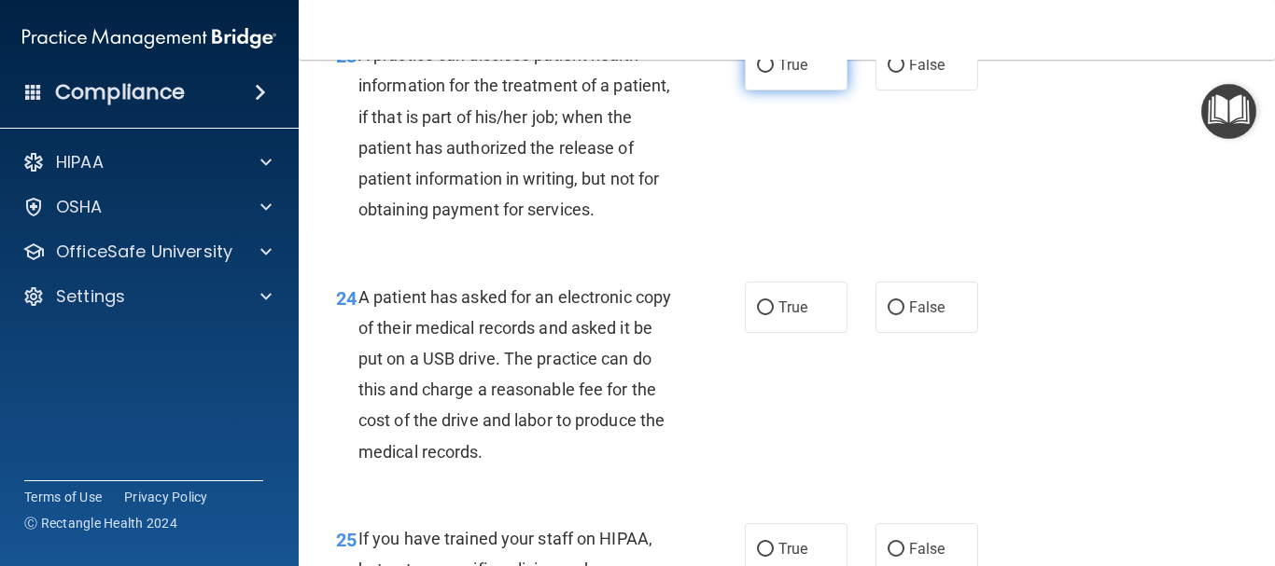
click at [757, 73] on input "True" at bounding box center [765, 66] width 17 height 14
radio input "true"
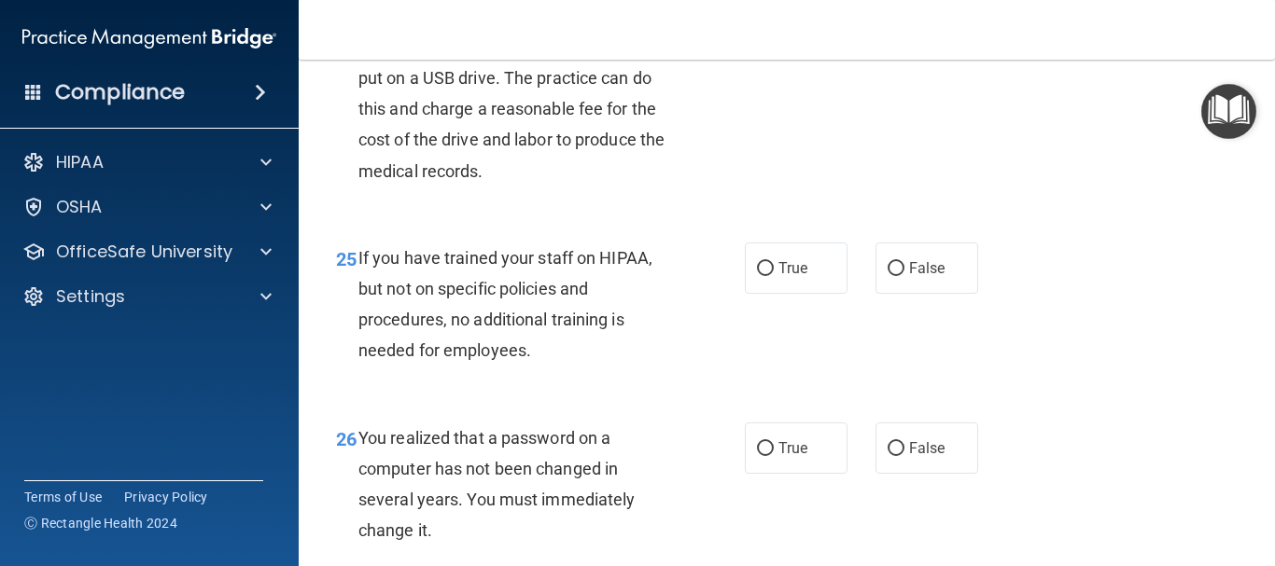
scroll to position [4304, 0]
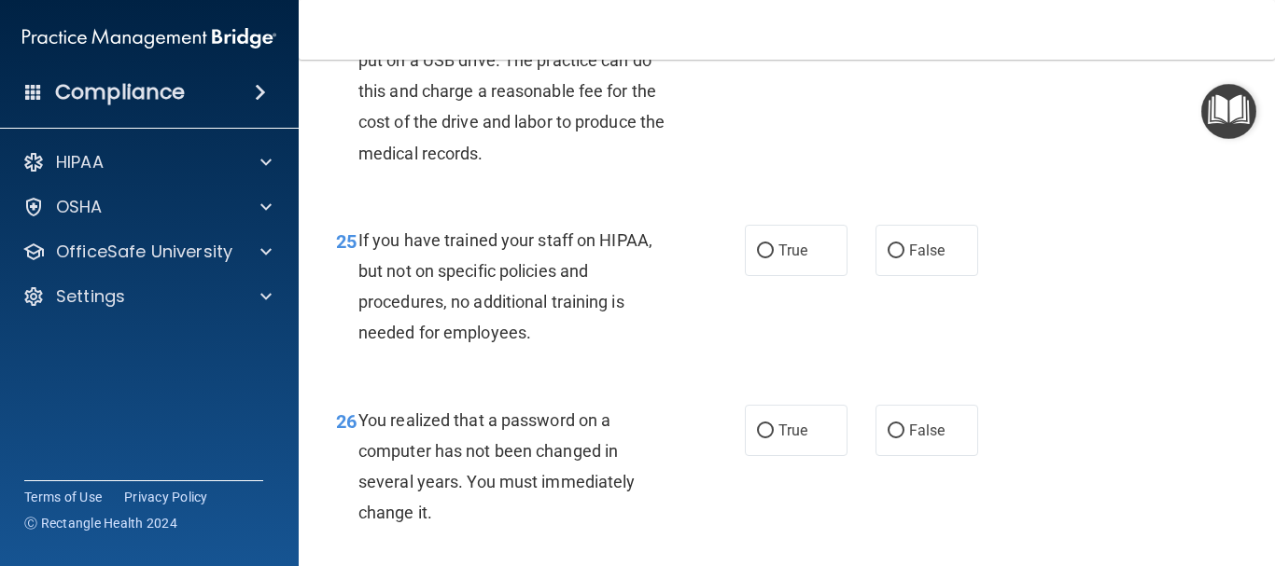
click at [887, 17] on input "False" at bounding box center [895, 10] width 17 height 14
radio input "true"
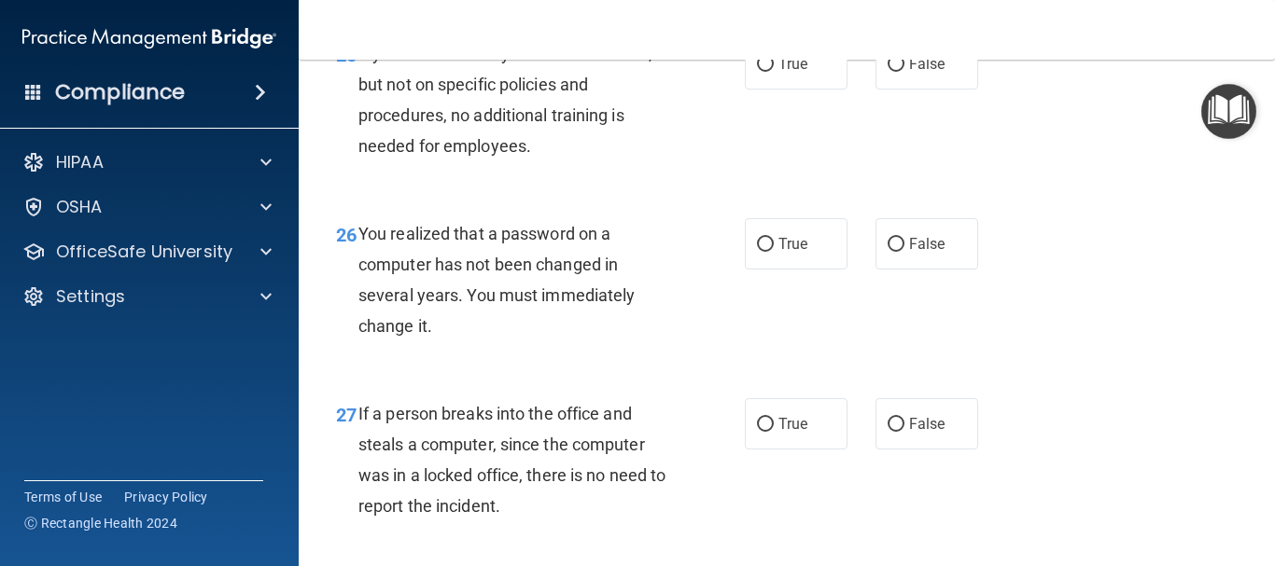
scroll to position [4528, 0]
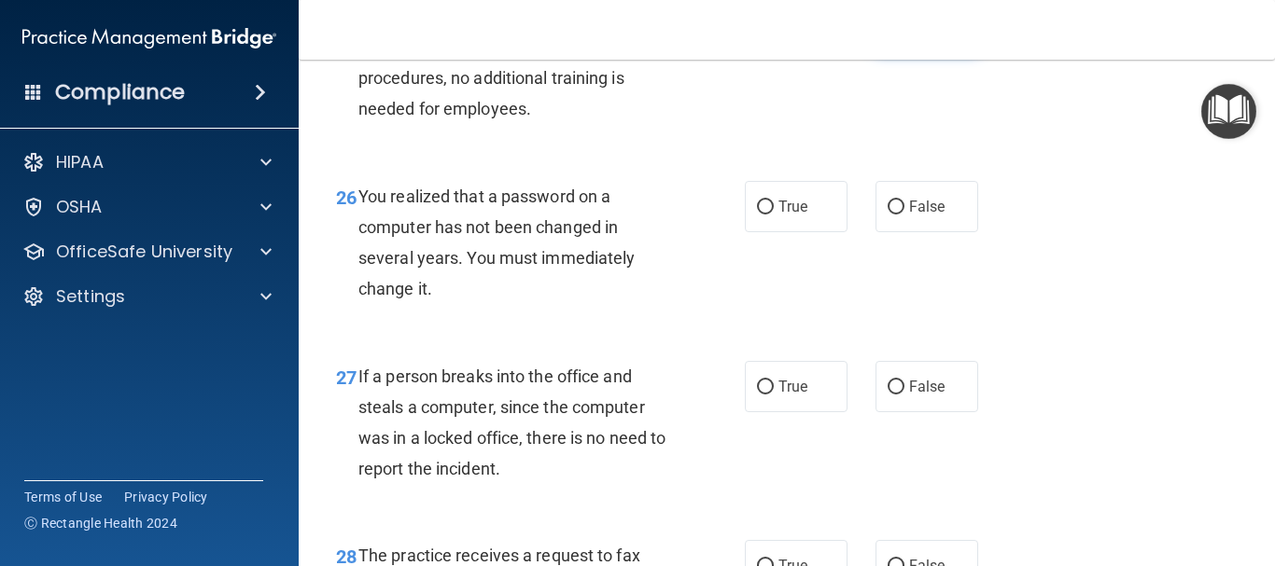
click at [888, 35] on input "False" at bounding box center [895, 28] width 17 height 14
radio input "true"
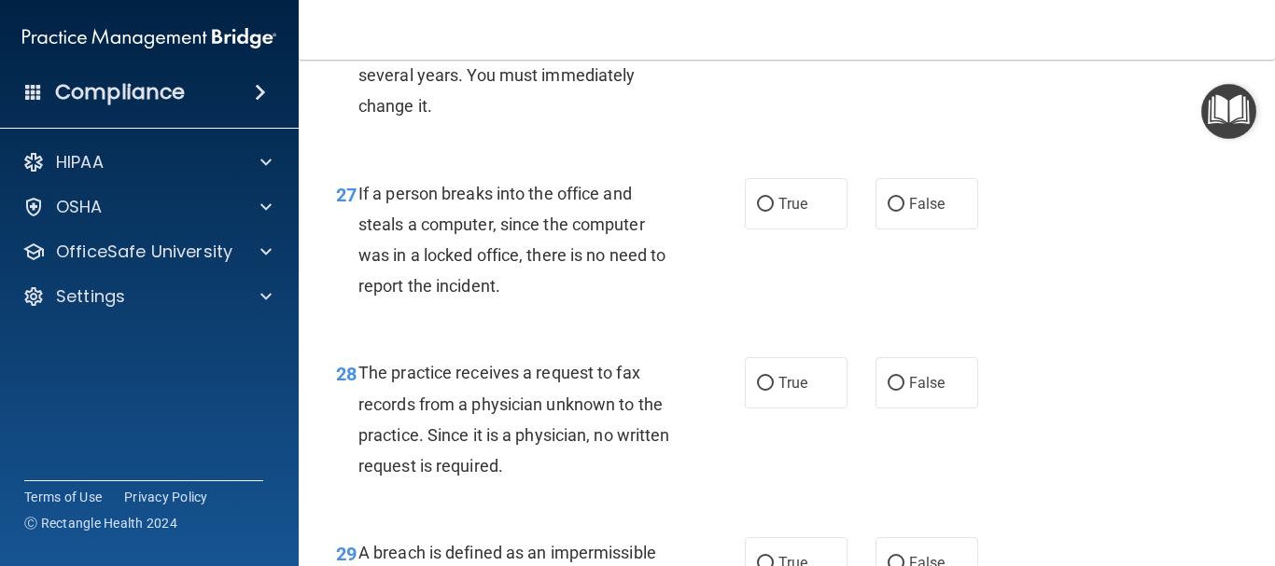
scroll to position [4715, 0]
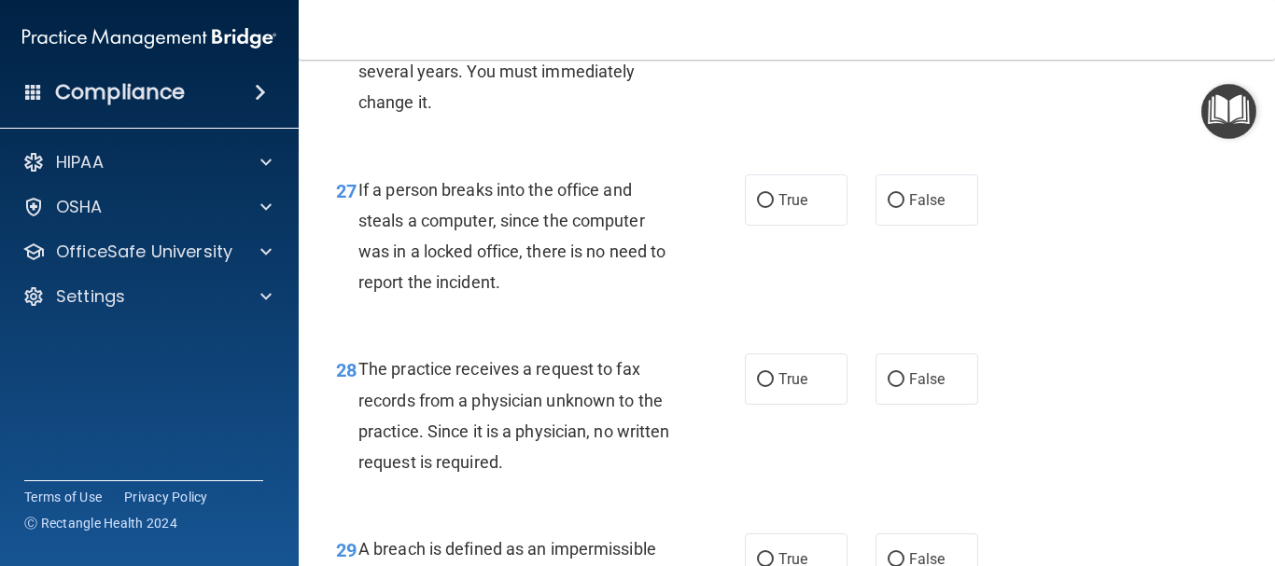
click at [887, 28] on input "False" at bounding box center [895, 21] width 17 height 14
radio input "true"
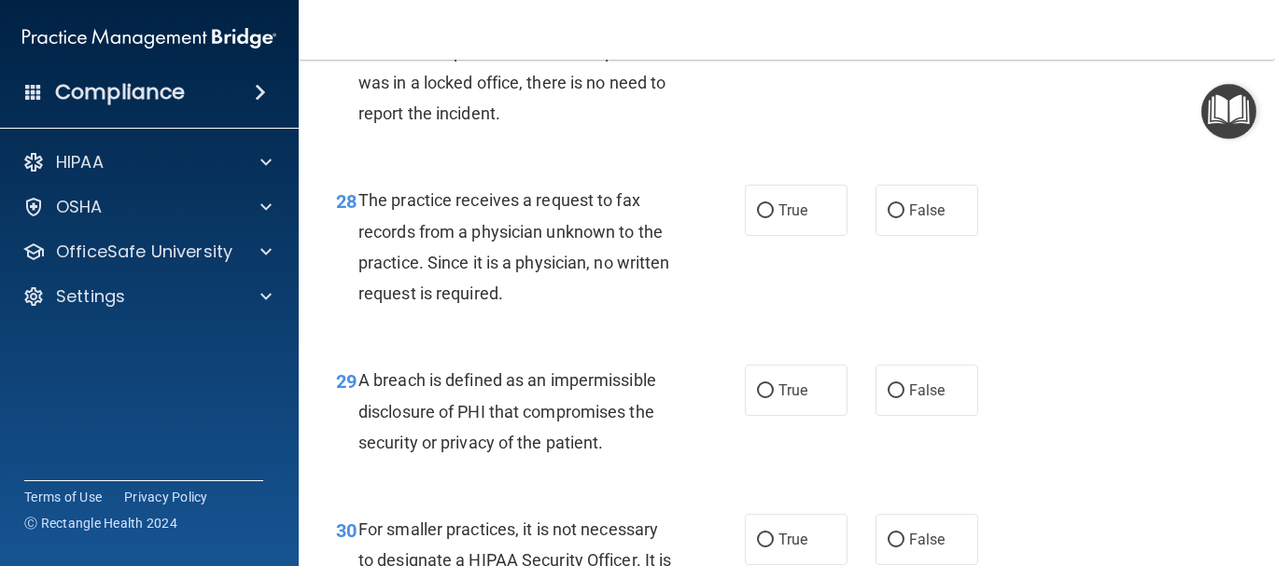
scroll to position [4902, 0]
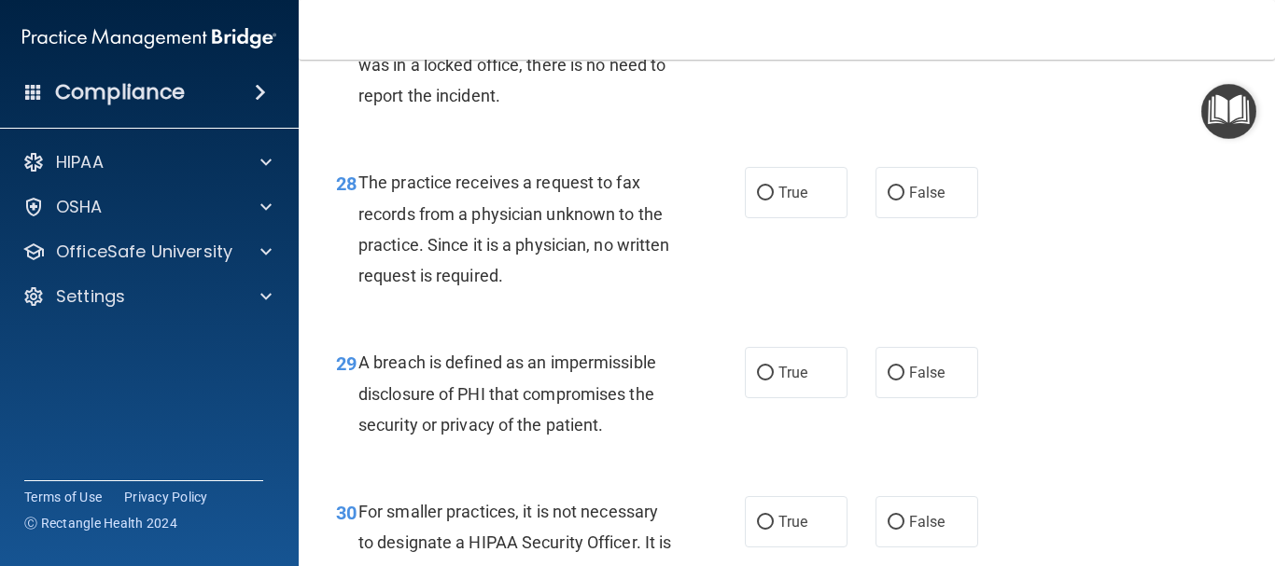
click at [887, 21] on input "False" at bounding box center [895, 14] width 17 height 14
radio input "true"
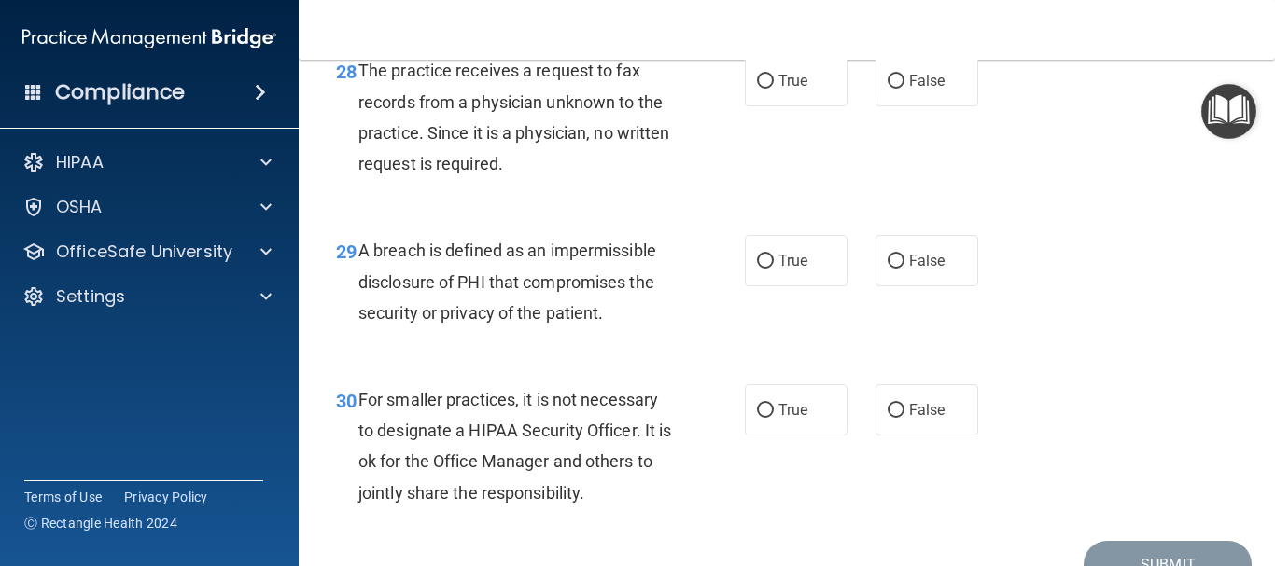
scroll to position [5051, 0]
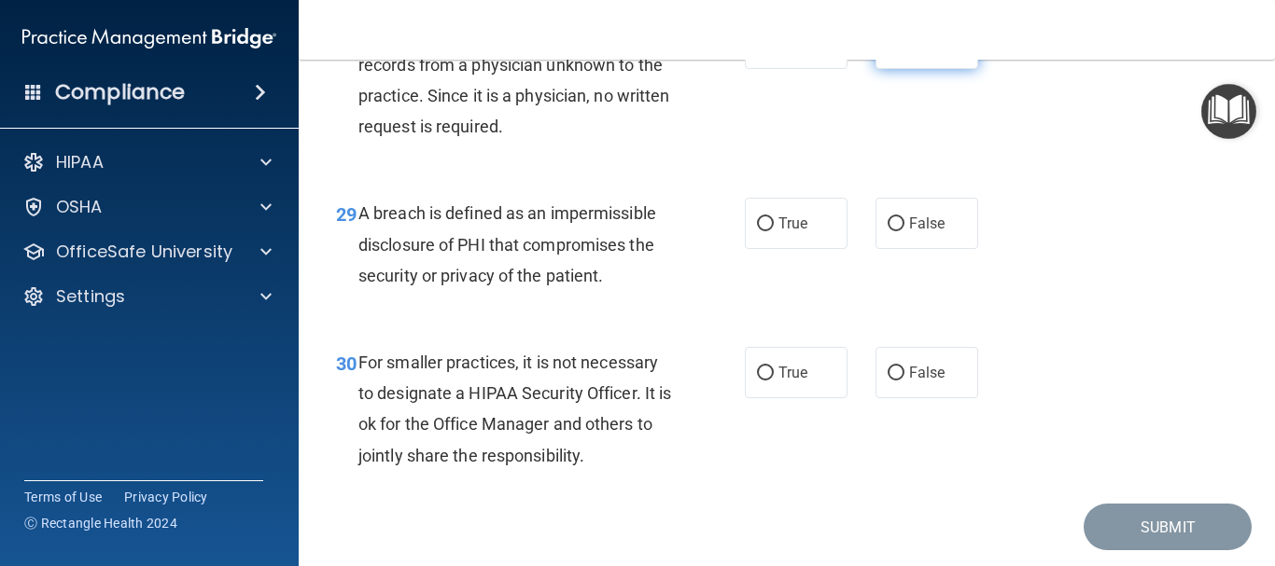
click at [888, 51] on input "False" at bounding box center [895, 44] width 17 height 14
radio input "true"
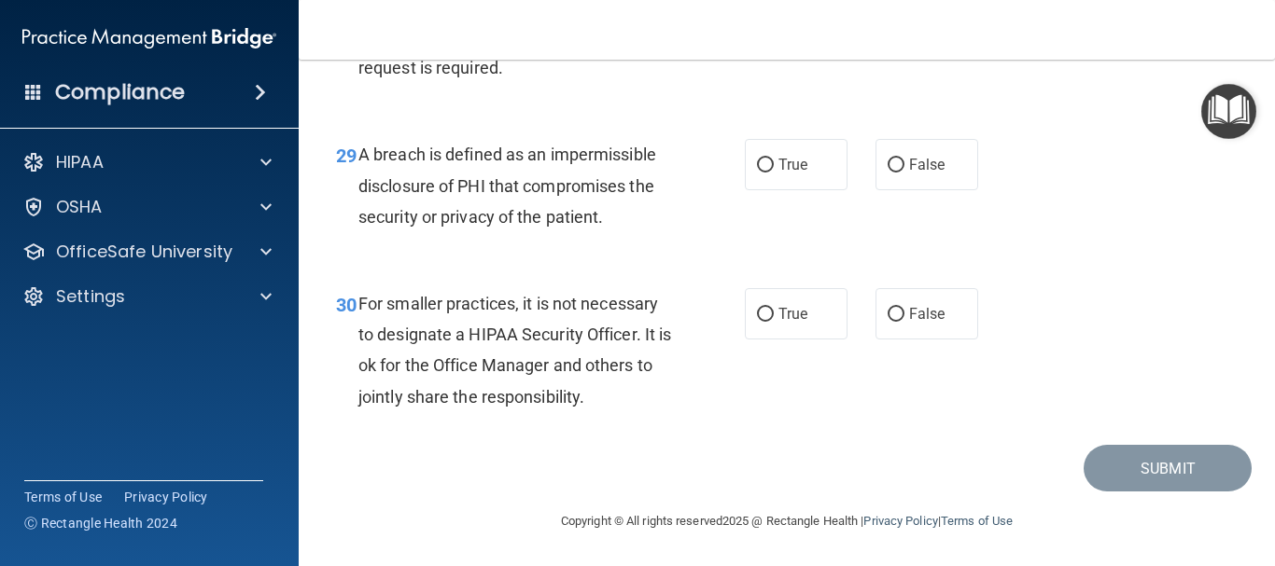
scroll to position [5163, 0]
click at [760, 173] on input "True" at bounding box center [765, 166] width 17 height 14
radio input "true"
click at [890, 322] on input "False" at bounding box center [895, 315] width 17 height 14
radio input "true"
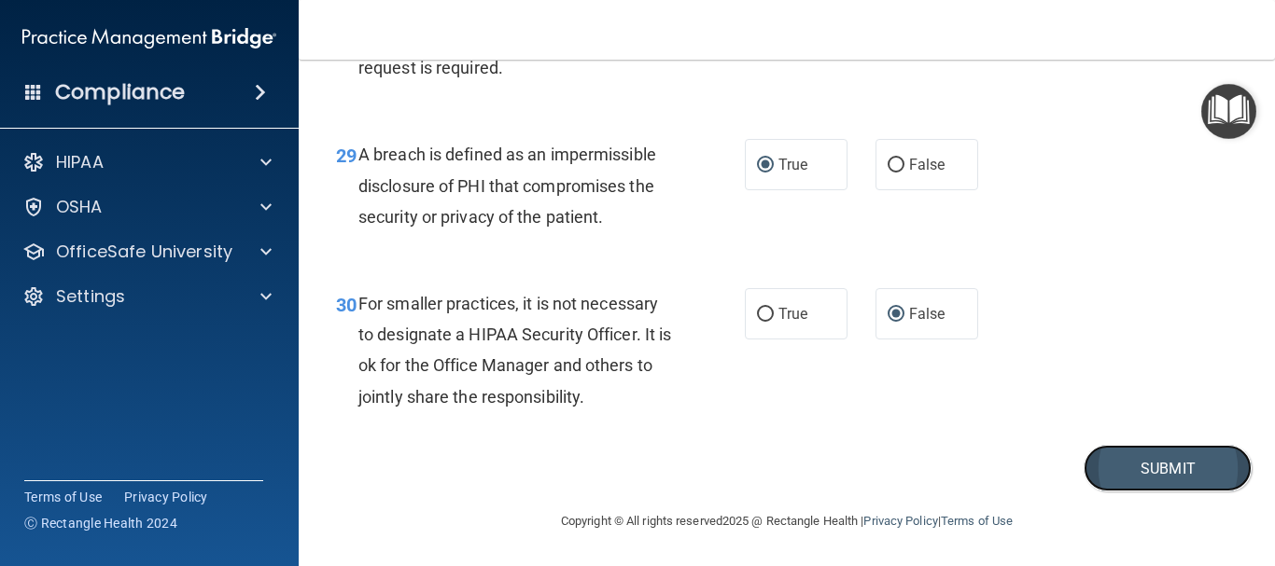
click at [1123, 473] on button "Submit" at bounding box center [1167, 469] width 168 height 48
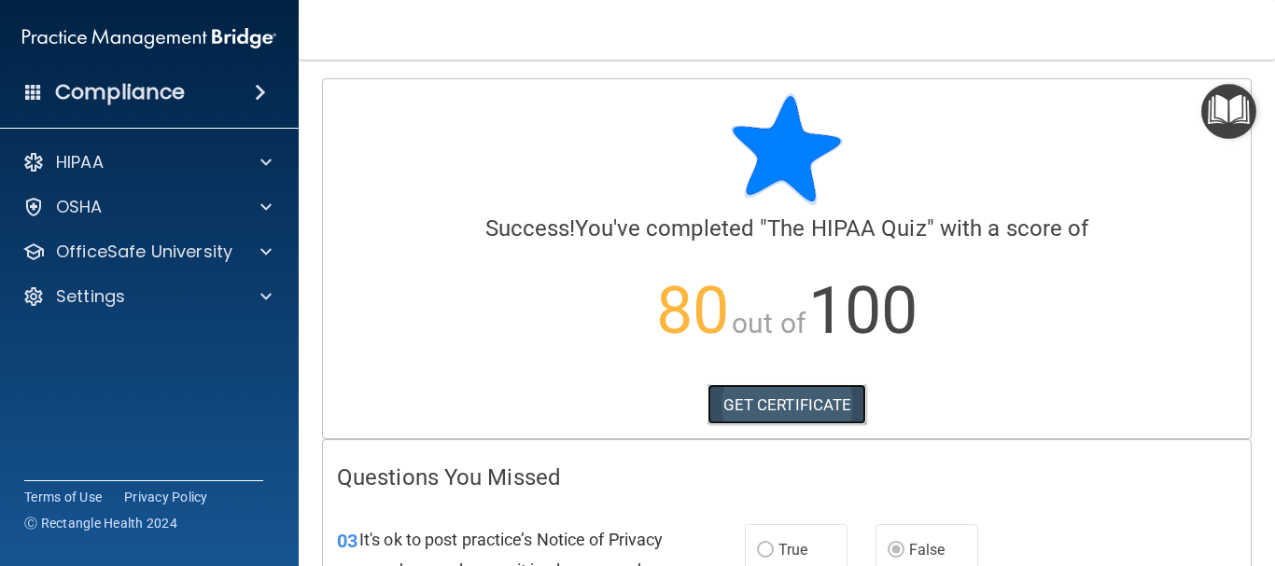
click at [805, 404] on link "GET CERTIFICATE" at bounding box center [787, 404] width 160 height 41
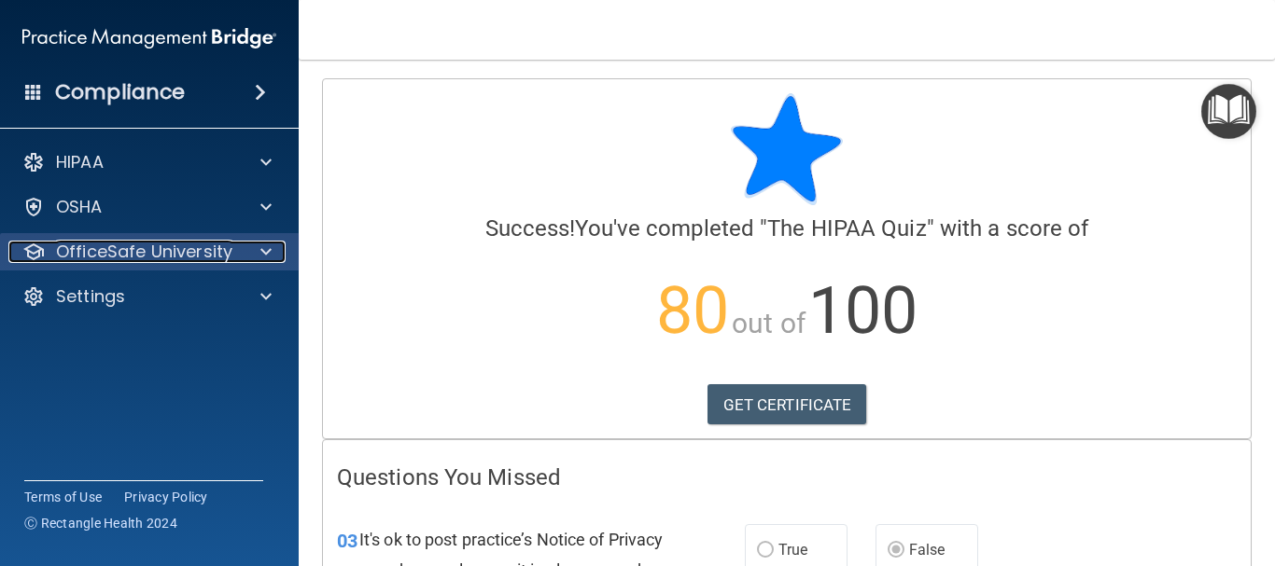
click at [262, 253] on span at bounding box center [265, 252] width 11 height 22
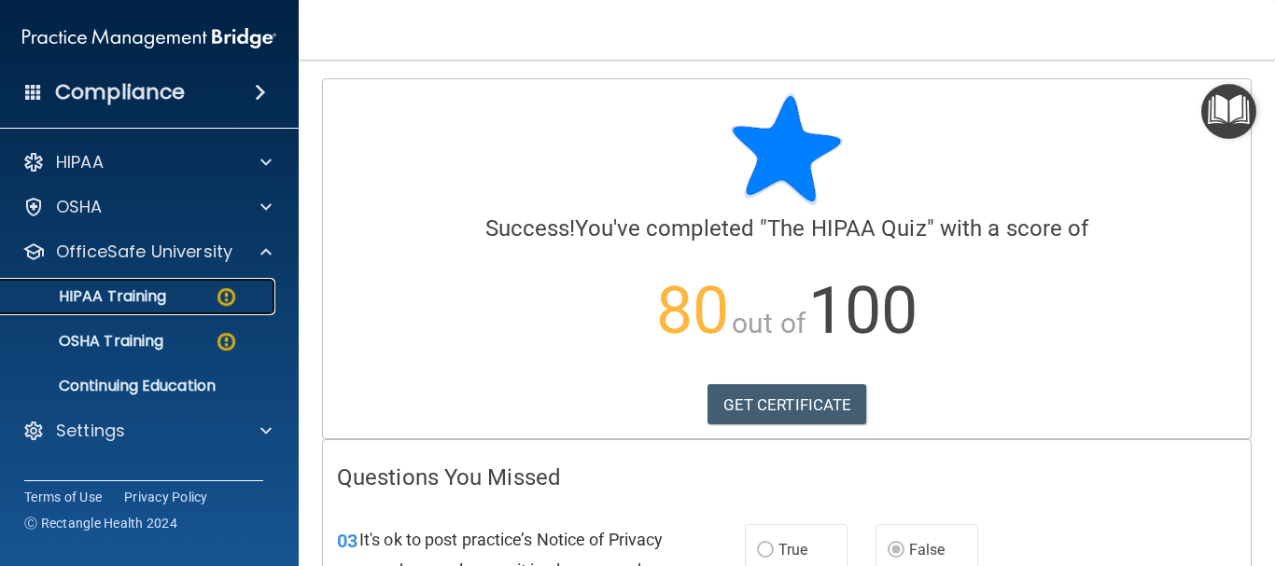
click at [228, 300] on img at bounding box center [226, 297] width 23 height 23
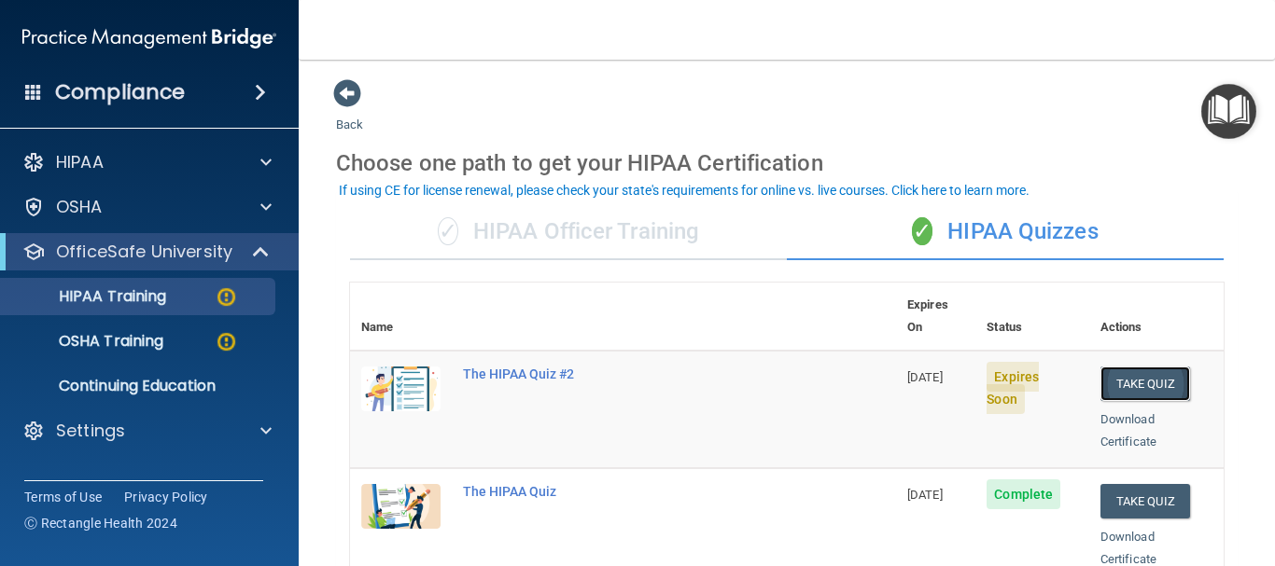
click at [1145, 367] on button "Take Quiz" at bounding box center [1145, 384] width 90 height 35
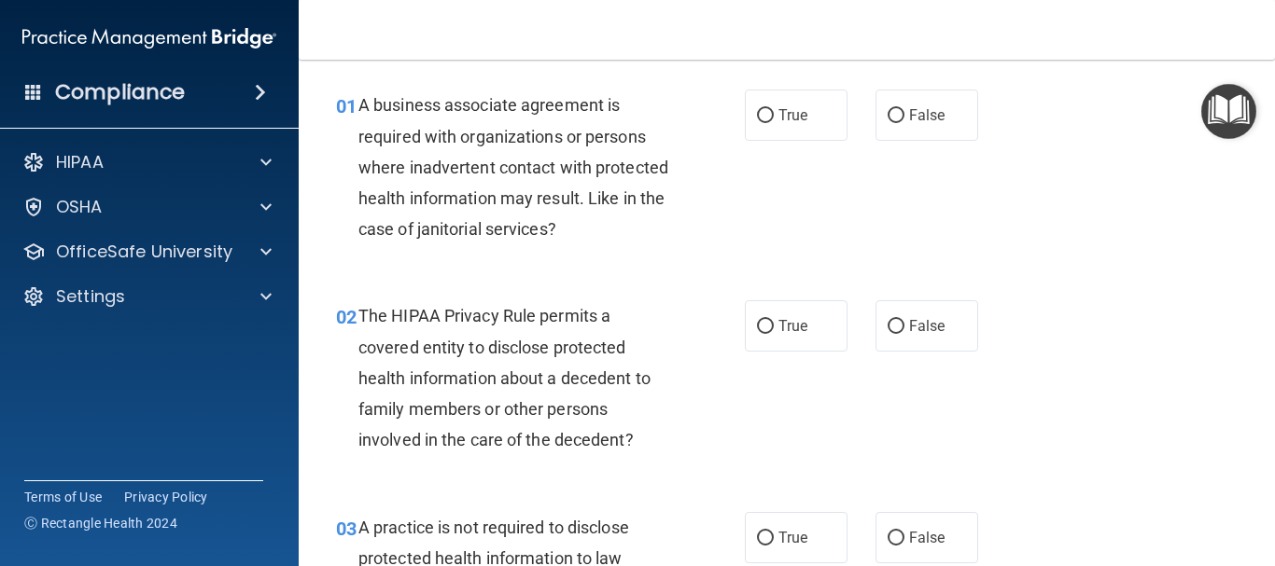
scroll to position [75, 0]
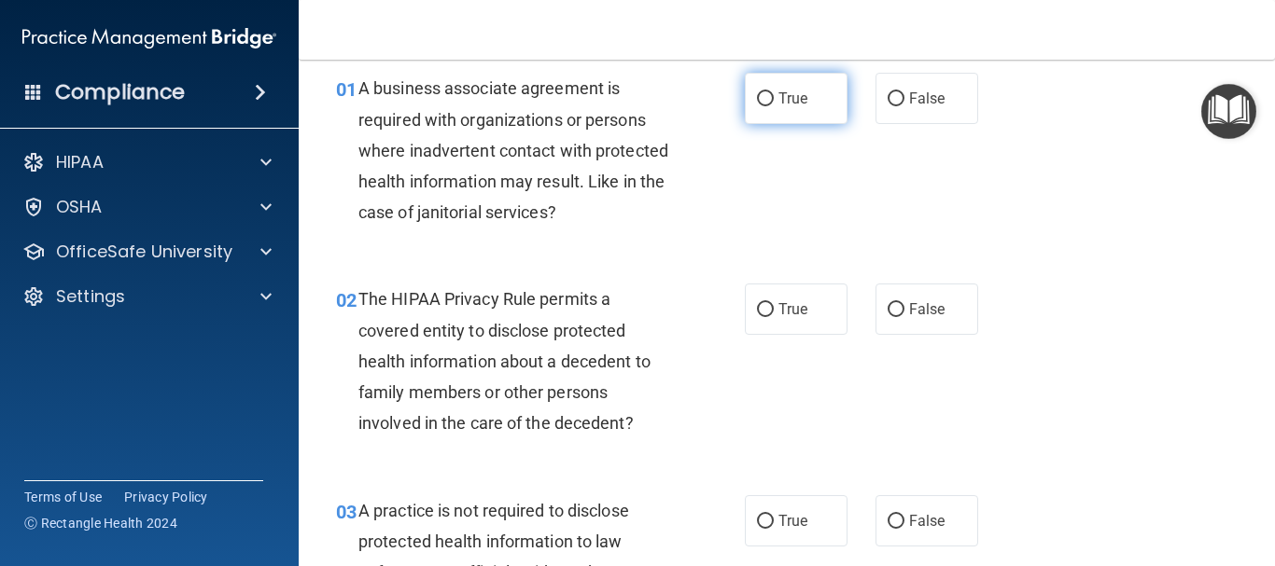
click at [760, 100] on input "True" at bounding box center [765, 99] width 17 height 14
radio input "true"
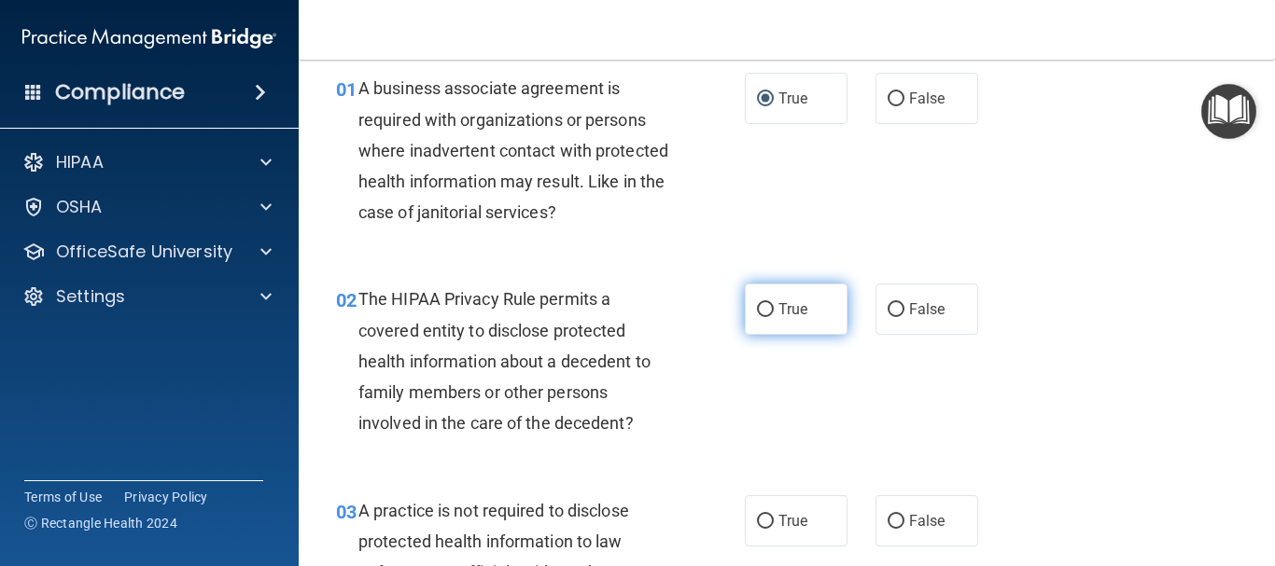
click at [761, 305] on input "True" at bounding box center [765, 310] width 17 height 14
radio input "true"
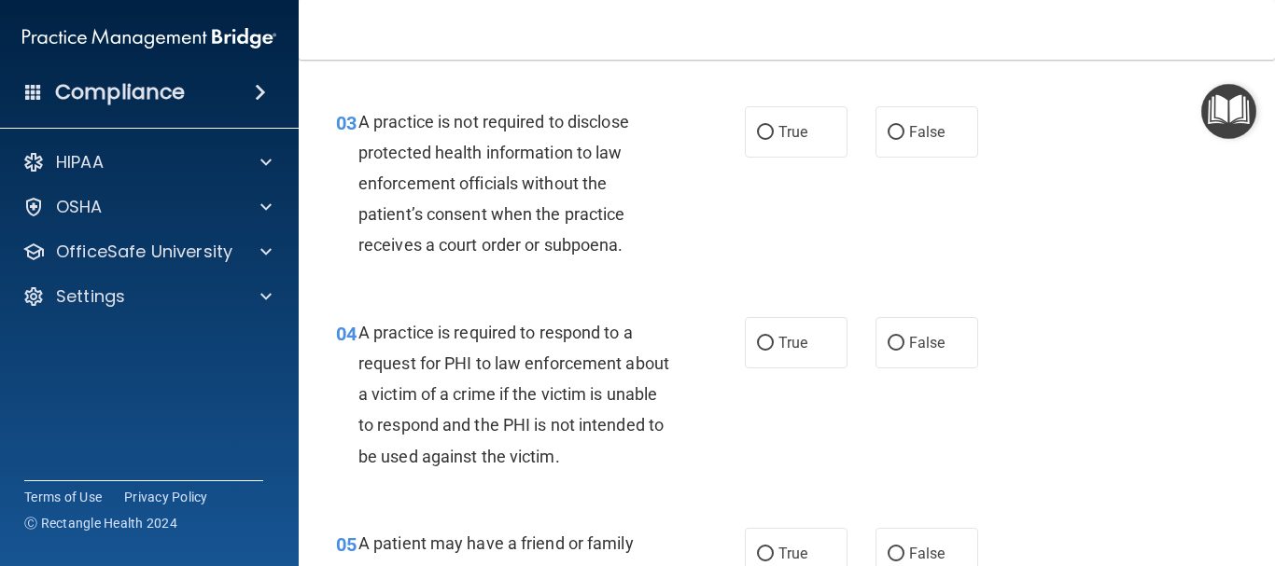
scroll to position [485, 0]
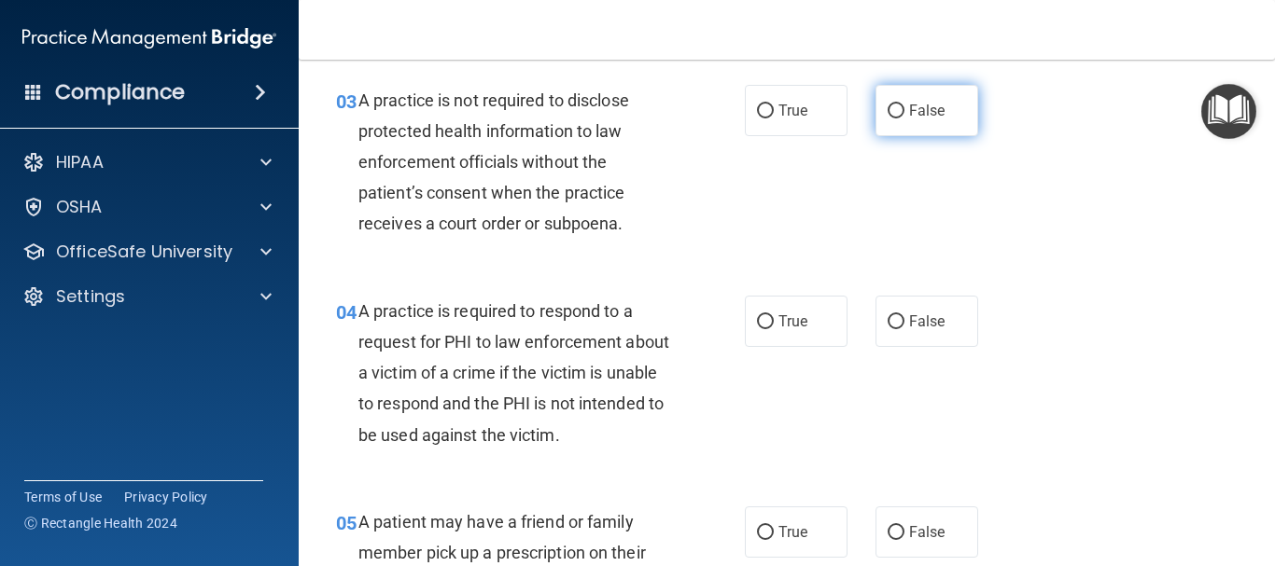
click at [890, 108] on input "False" at bounding box center [895, 112] width 17 height 14
radio input "true"
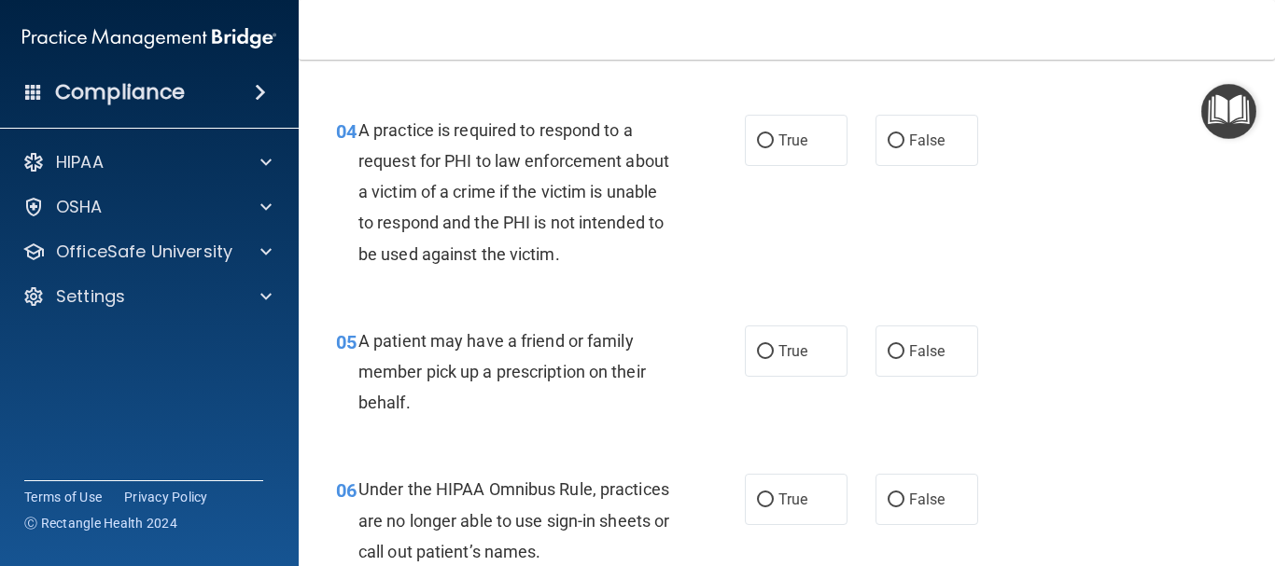
scroll to position [684, 0]
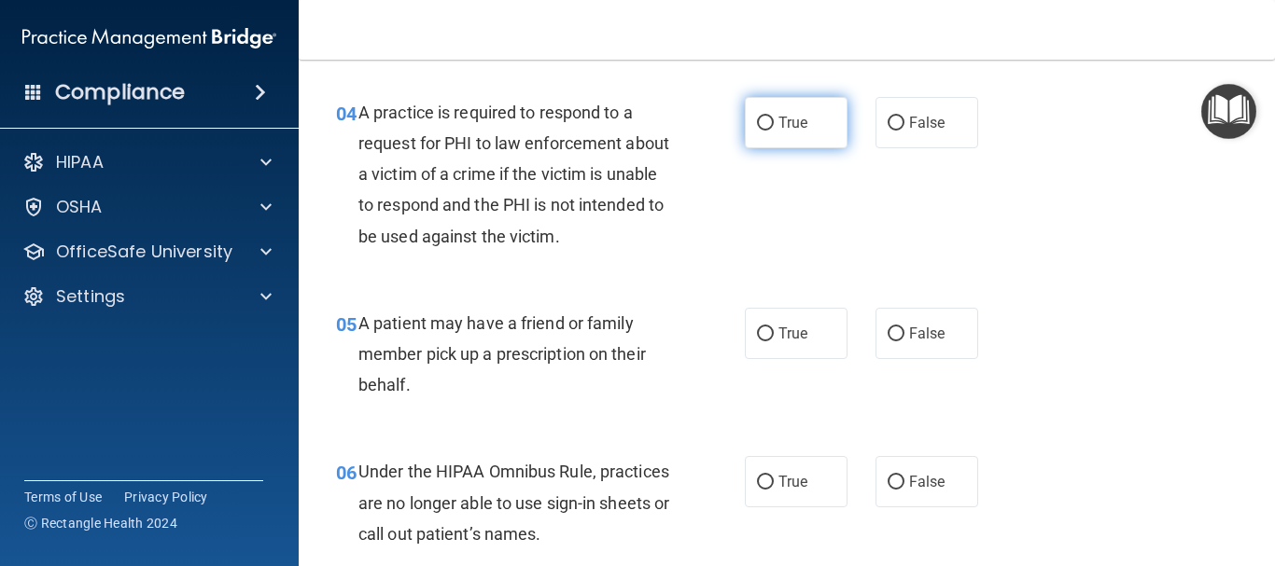
click at [762, 119] on input "True" at bounding box center [765, 124] width 17 height 14
radio input "true"
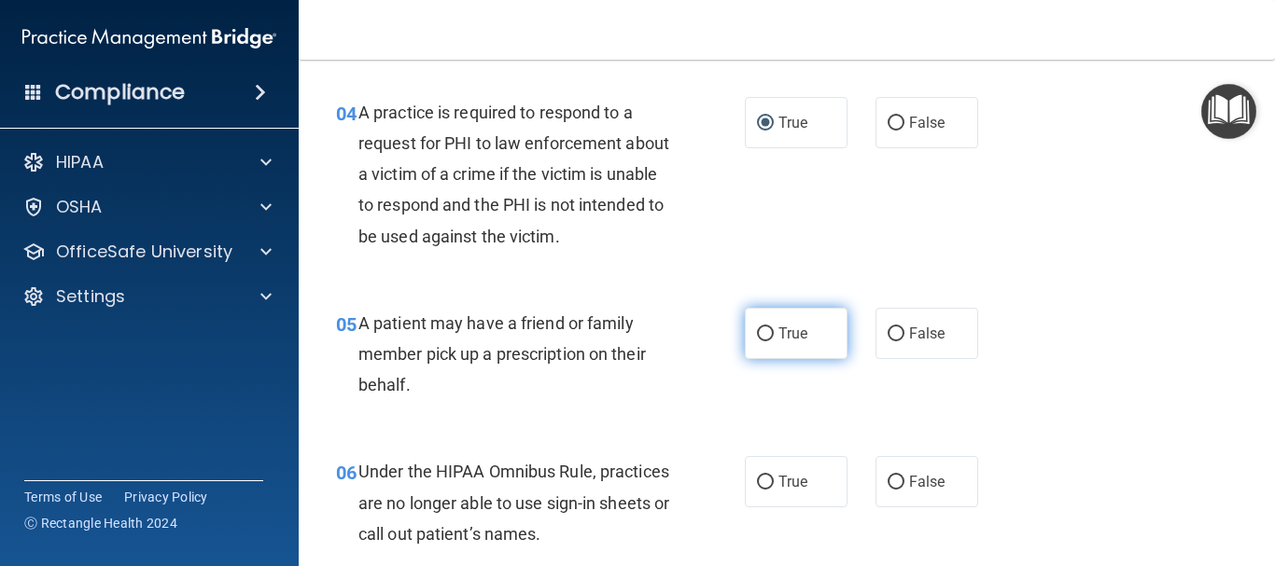
click at [757, 334] on input "True" at bounding box center [765, 335] width 17 height 14
radio input "true"
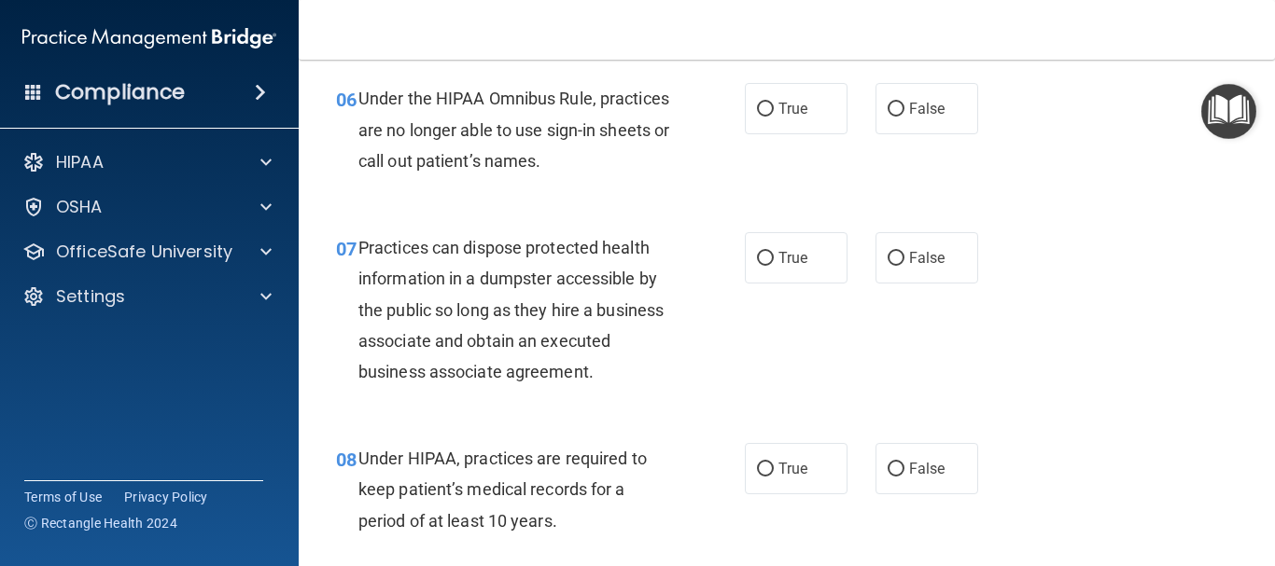
scroll to position [1095, 0]
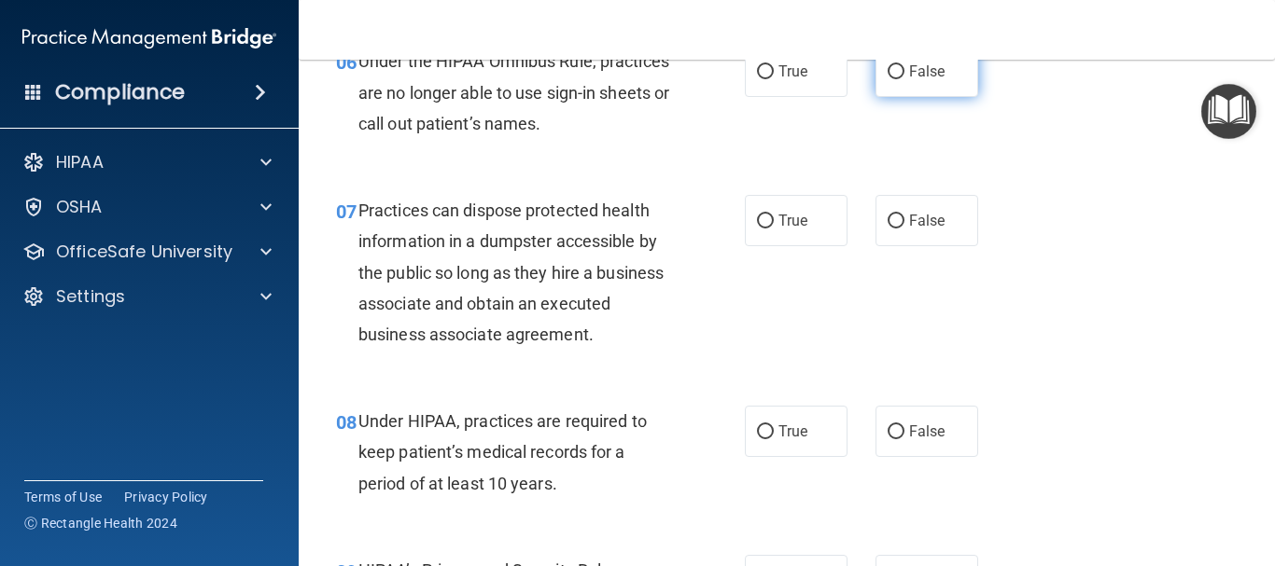
click at [889, 73] on input "False" at bounding box center [895, 72] width 17 height 14
radio input "true"
click at [887, 225] on input "False" at bounding box center [895, 222] width 17 height 14
radio input "true"
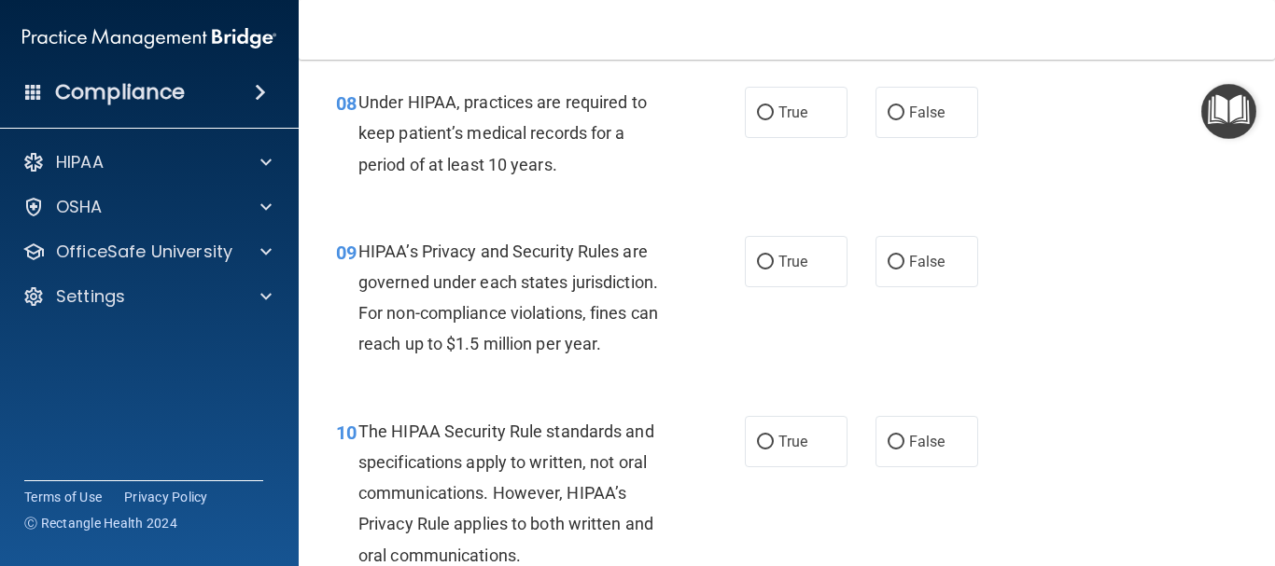
scroll to position [1430, 0]
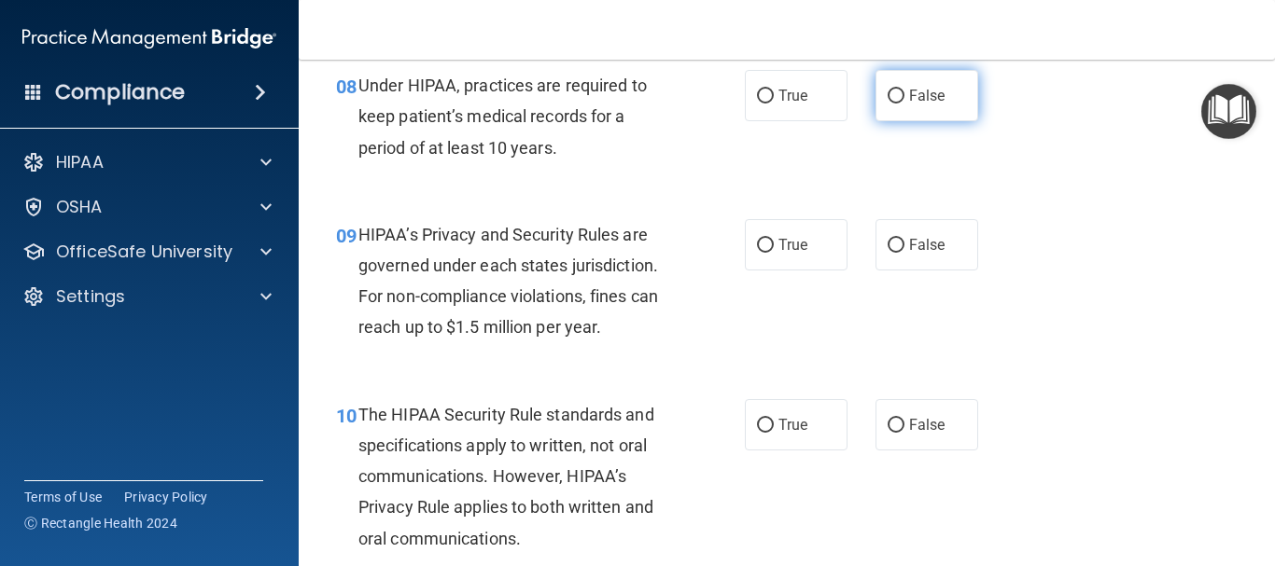
click at [887, 92] on input "False" at bounding box center [895, 97] width 17 height 14
radio input "true"
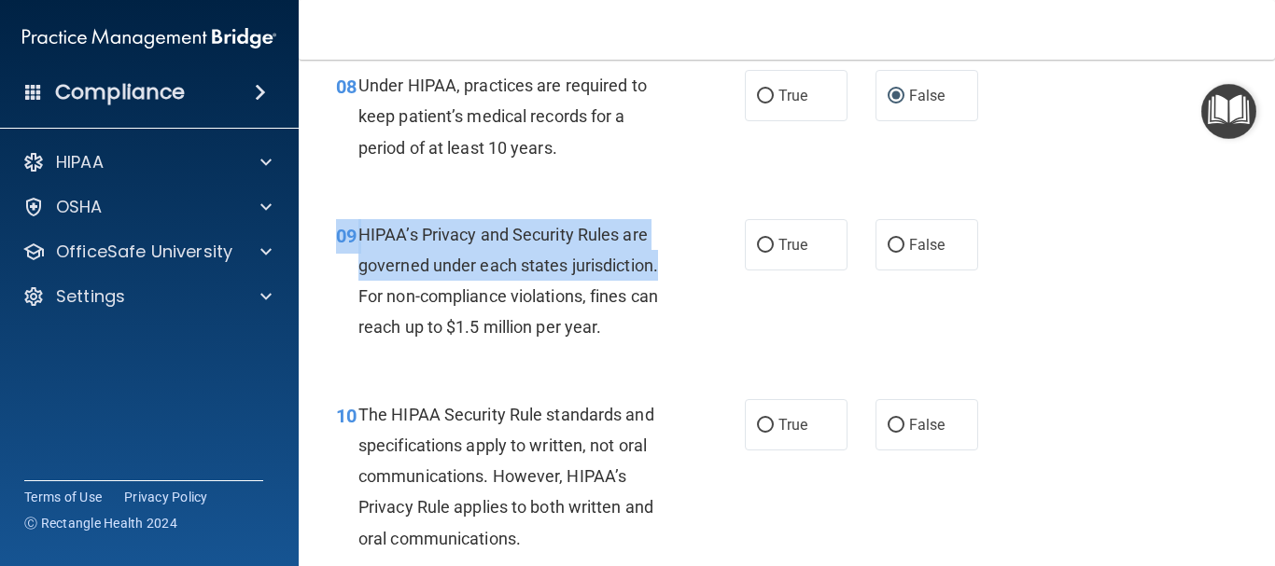
drag, startPoint x: 715, startPoint y: 258, endPoint x: 792, endPoint y: 306, distance: 91.4
click at [792, 306] on div "09 HIPAA’s Privacy and Security Rules are governed under each states jurisdicti…" at bounding box center [786, 286] width 929 height 180
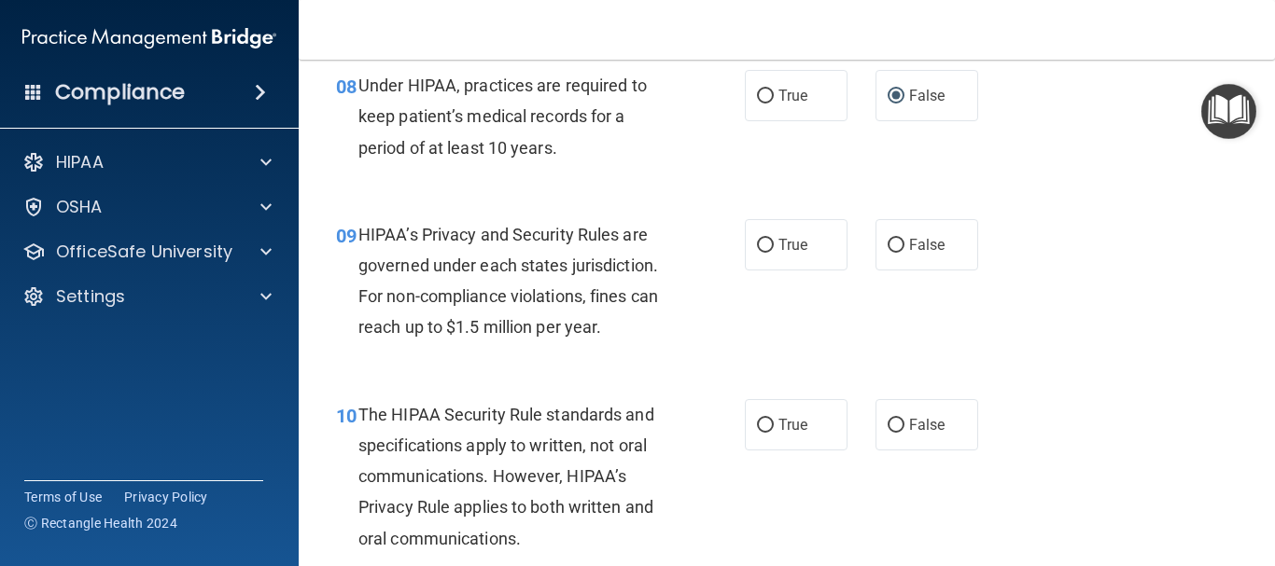
click at [792, 306] on div "09 HIPAA’s Privacy and Security Rules are governed under each states jurisdicti…" at bounding box center [786, 286] width 929 height 180
click at [762, 245] on input "True" at bounding box center [765, 246] width 17 height 14
radio input "true"
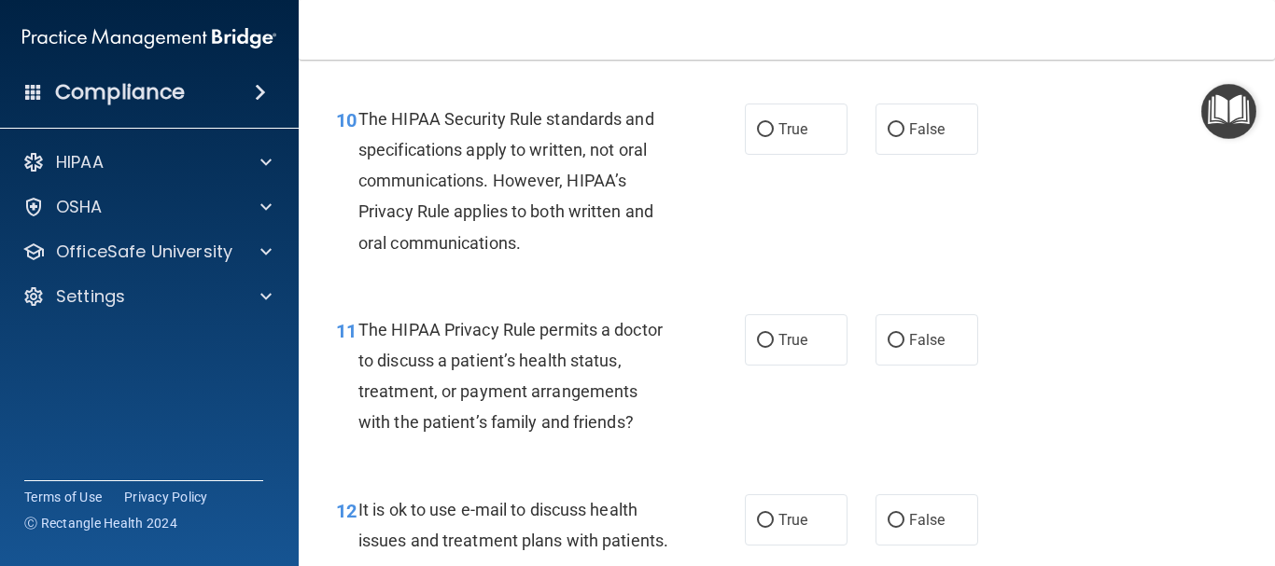
scroll to position [1766, 0]
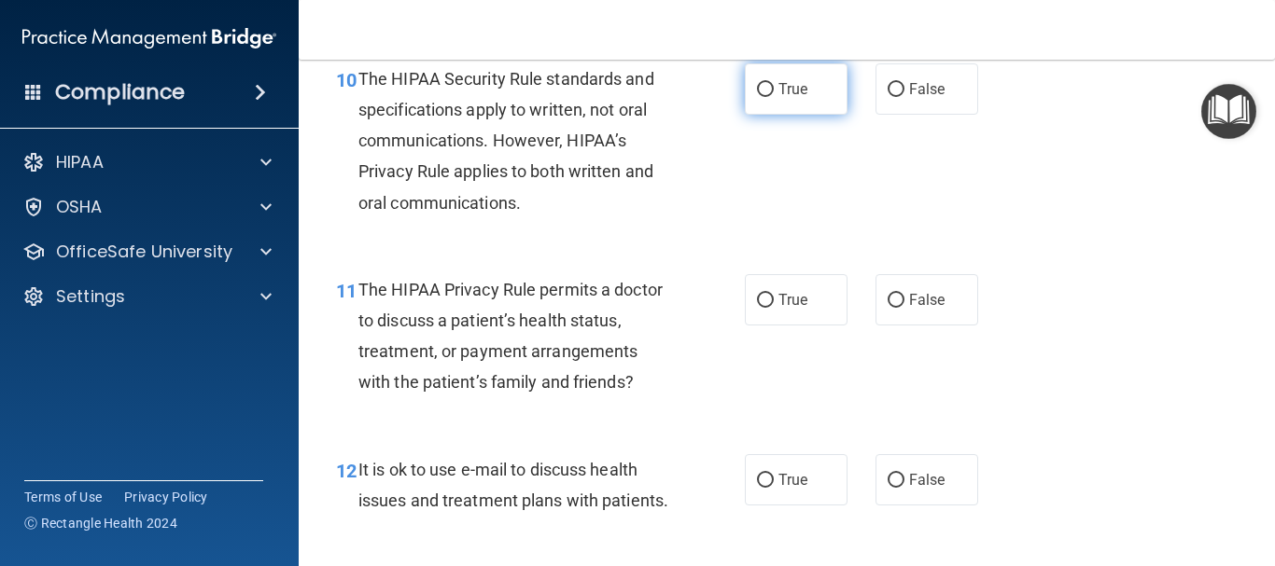
click at [760, 91] on input "True" at bounding box center [765, 90] width 17 height 14
radio input "true"
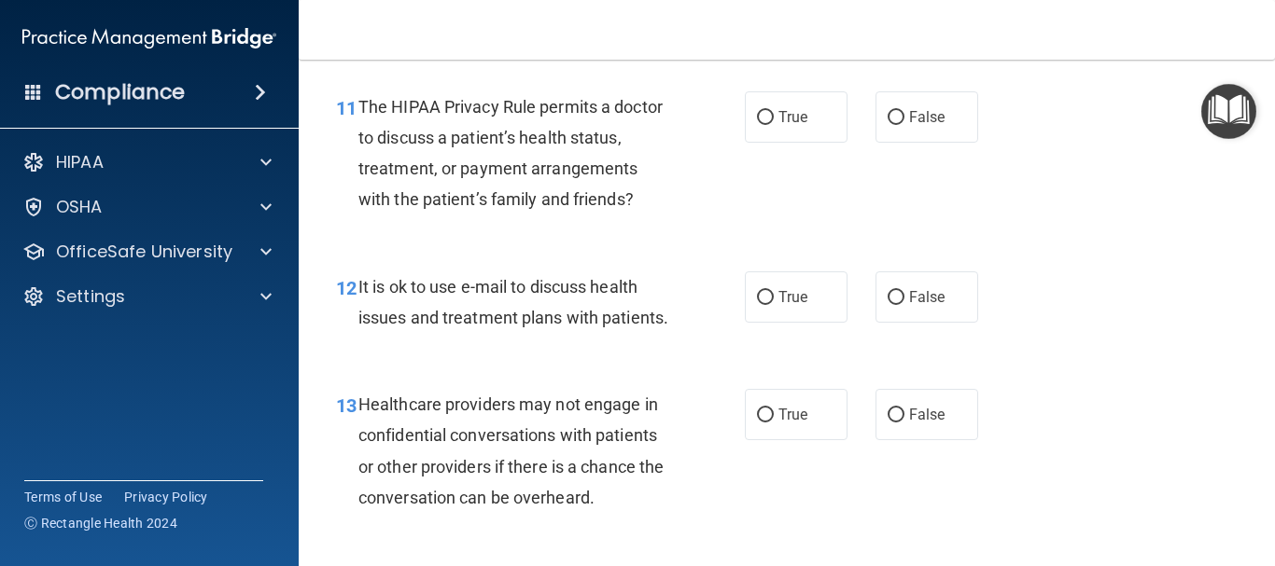
scroll to position [1953, 0]
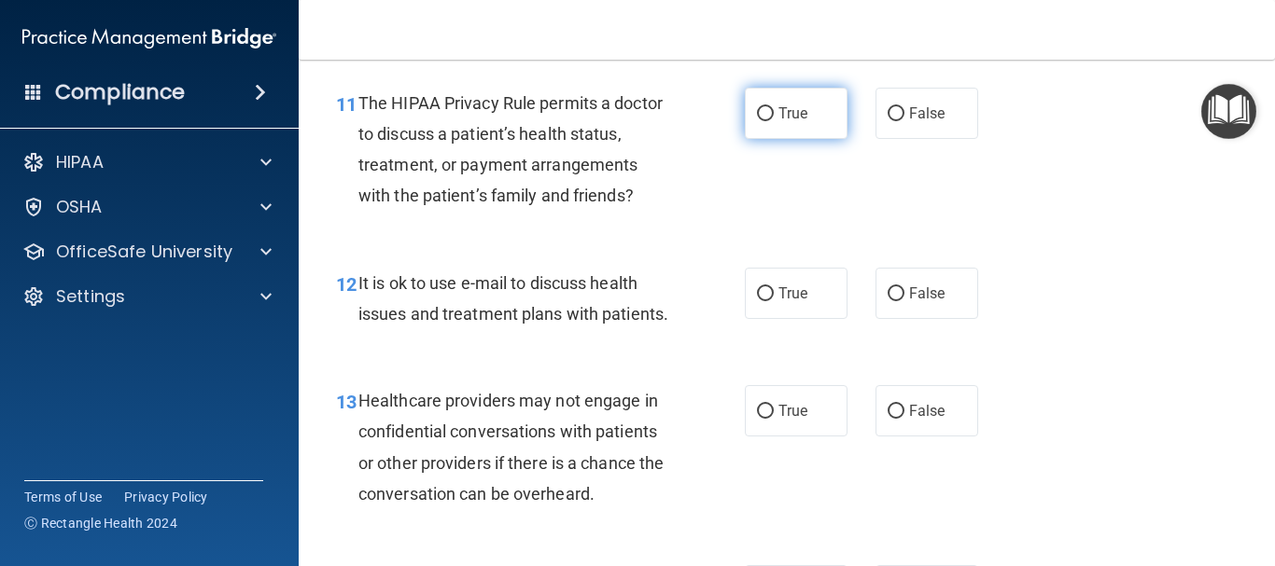
click at [757, 107] on input "True" at bounding box center [765, 114] width 17 height 14
radio input "true"
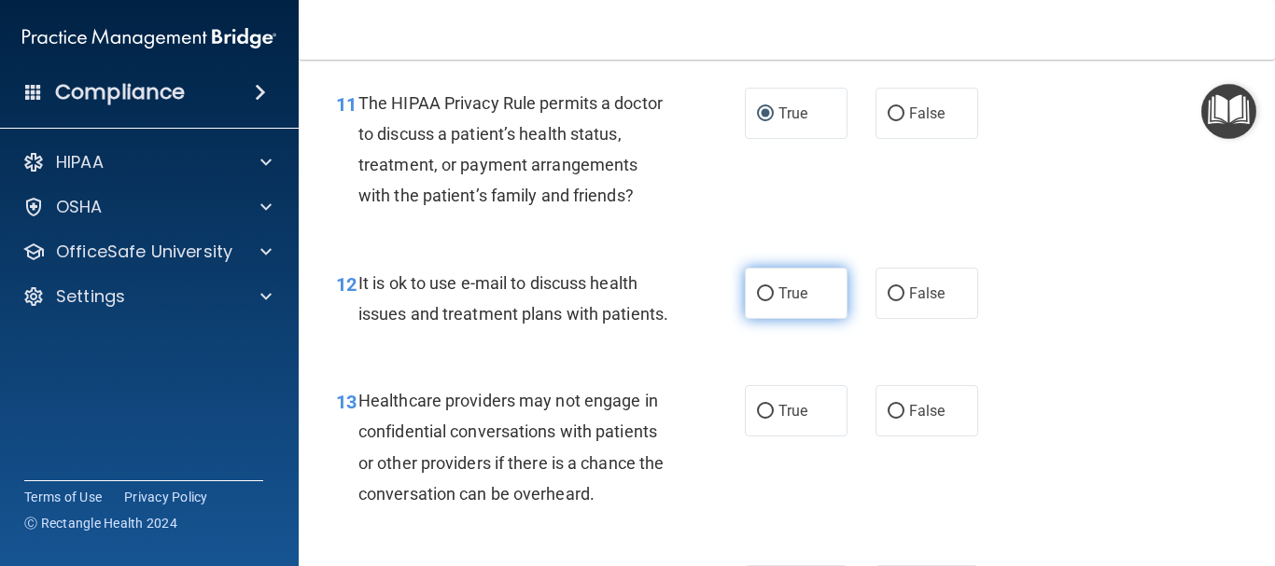
click at [760, 294] on input "True" at bounding box center [765, 294] width 17 height 14
radio input "true"
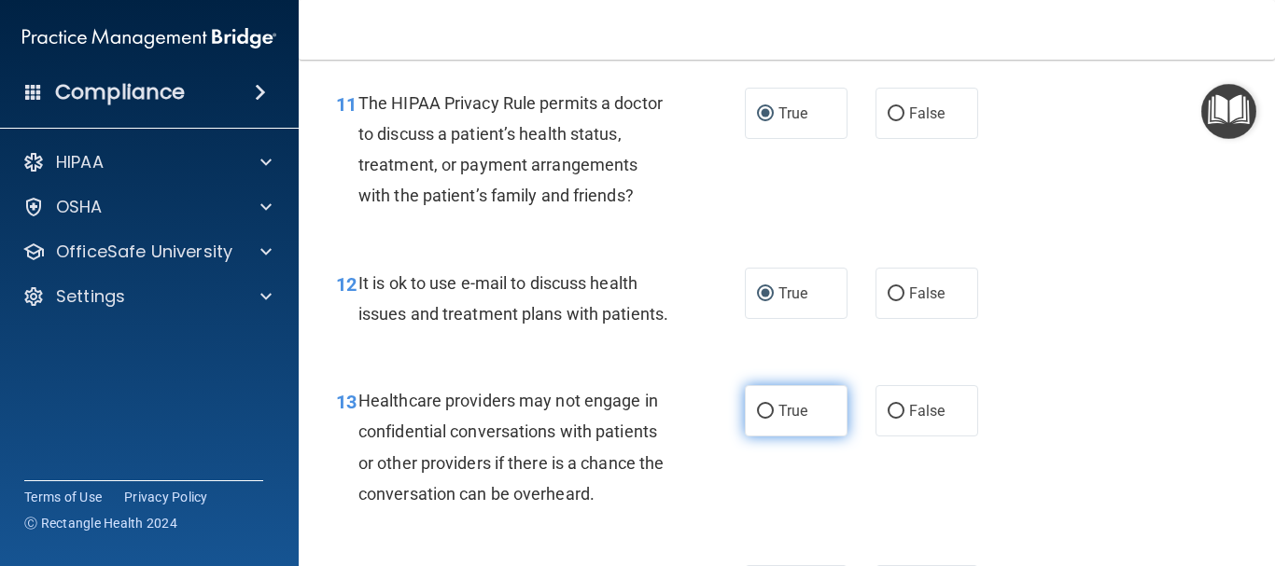
click at [757, 419] on input "True" at bounding box center [765, 412] width 17 height 14
radio input "true"
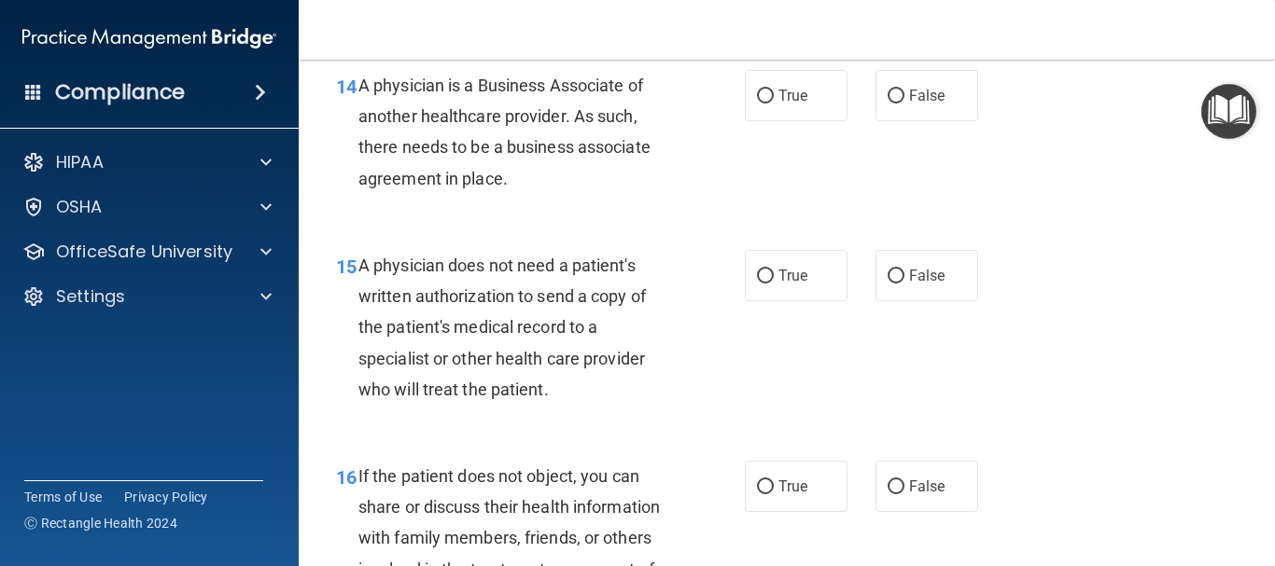
scroll to position [2476, 0]
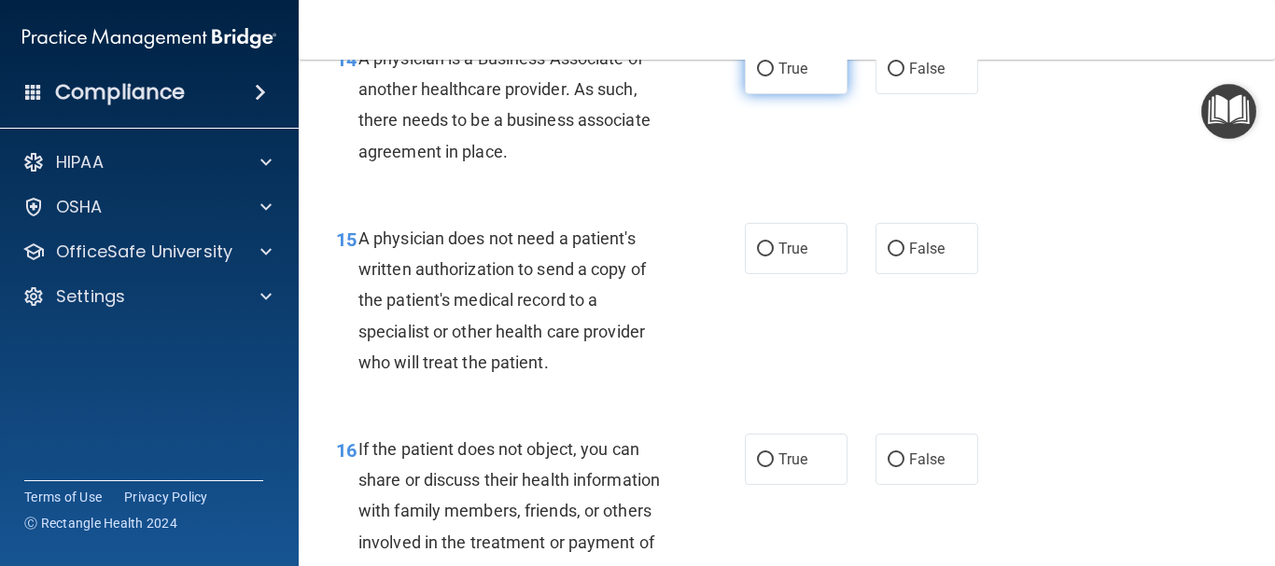
click at [757, 77] on input "True" at bounding box center [765, 70] width 17 height 14
radio input "true"
click at [887, 257] on input "False" at bounding box center [895, 250] width 17 height 14
radio input "true"
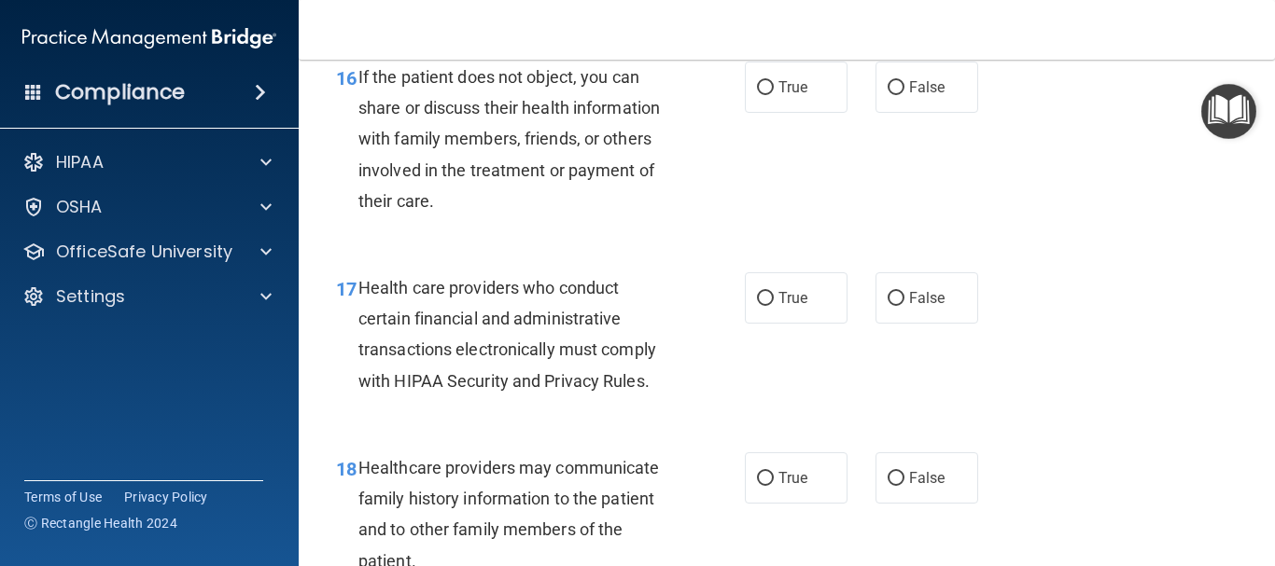
scroll to position [2849, 0]
click at [761, 94] on input "True" at bounding box center [765, 87] width 17 height 14
radio input "true"
click at [758, 305] on input "True" at bounding box center [765, 298] width 17 height 14
radio input "true"
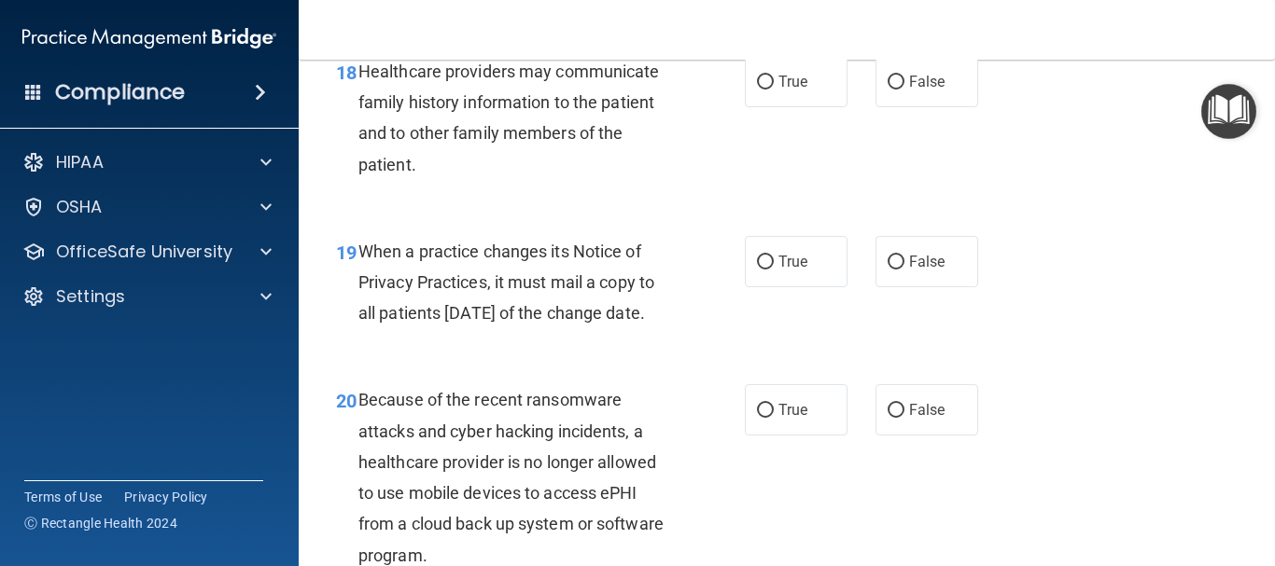
scroll to position [3222, 0]
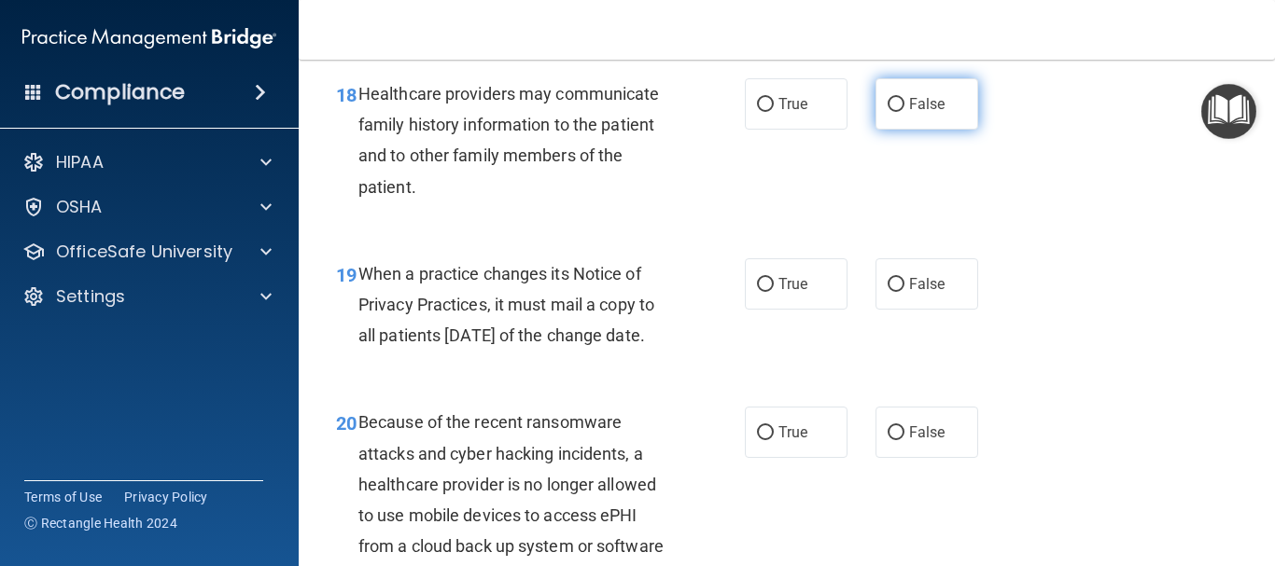
click at [887, 112] on input "False" at bounding box center [895, 105] width 17 height 14
radio input "true"
drag, startPoint x: 886, startPoint y: 131, endPoint x: 1013, endPoint y: 285, distance: 200.1
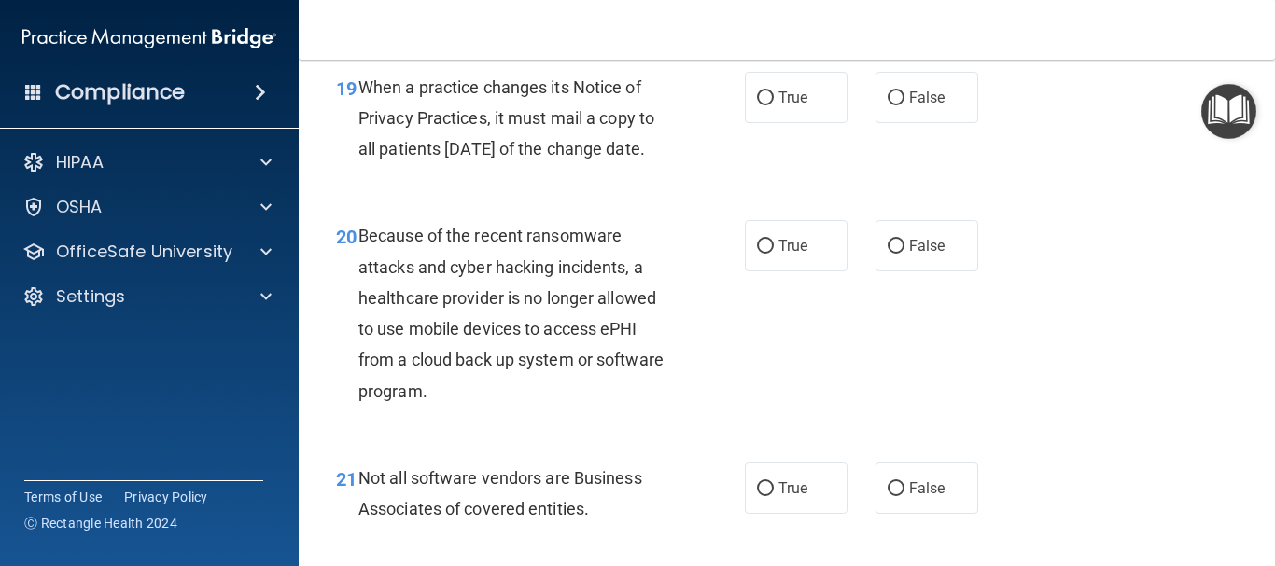
scroll to position [3446, 0]
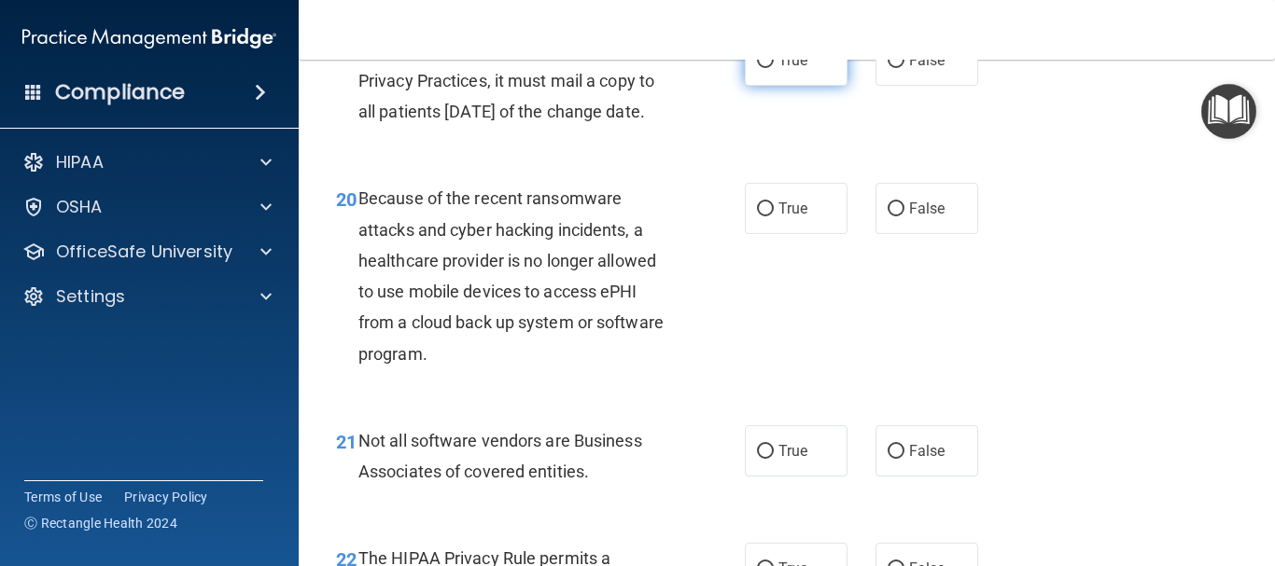
click at [762, 68] on input "True" at bounding box center [765, 61] width 17 height 14
radio input "true"
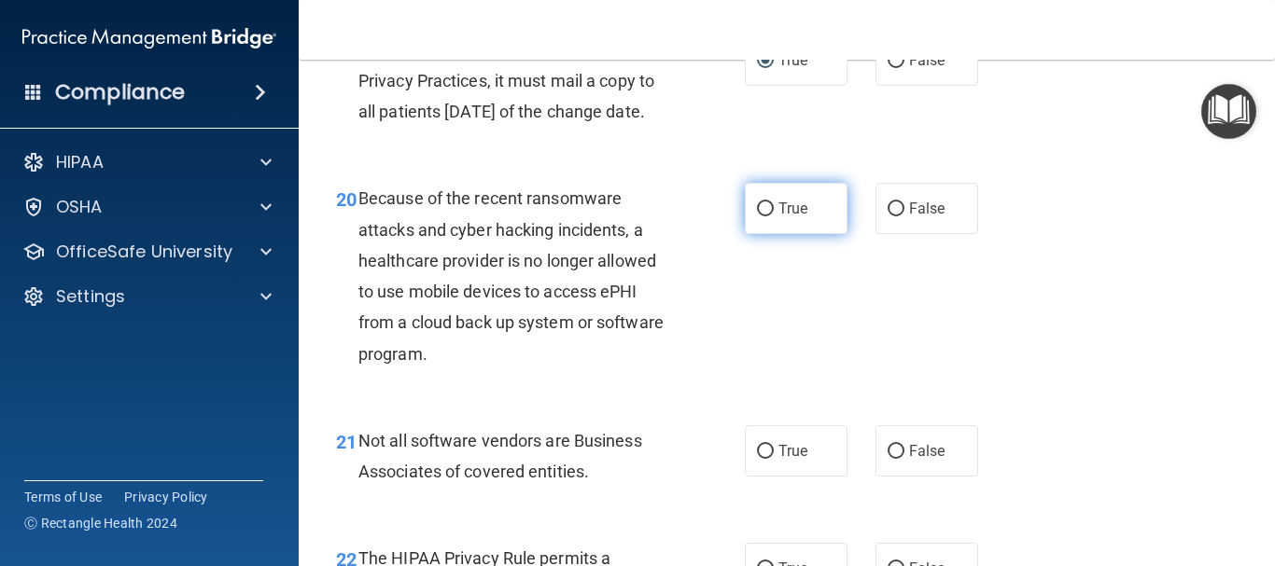
click at [758, 216] on input "True" at bounding box center [765, 209] width 17 height 14
radio input "true"
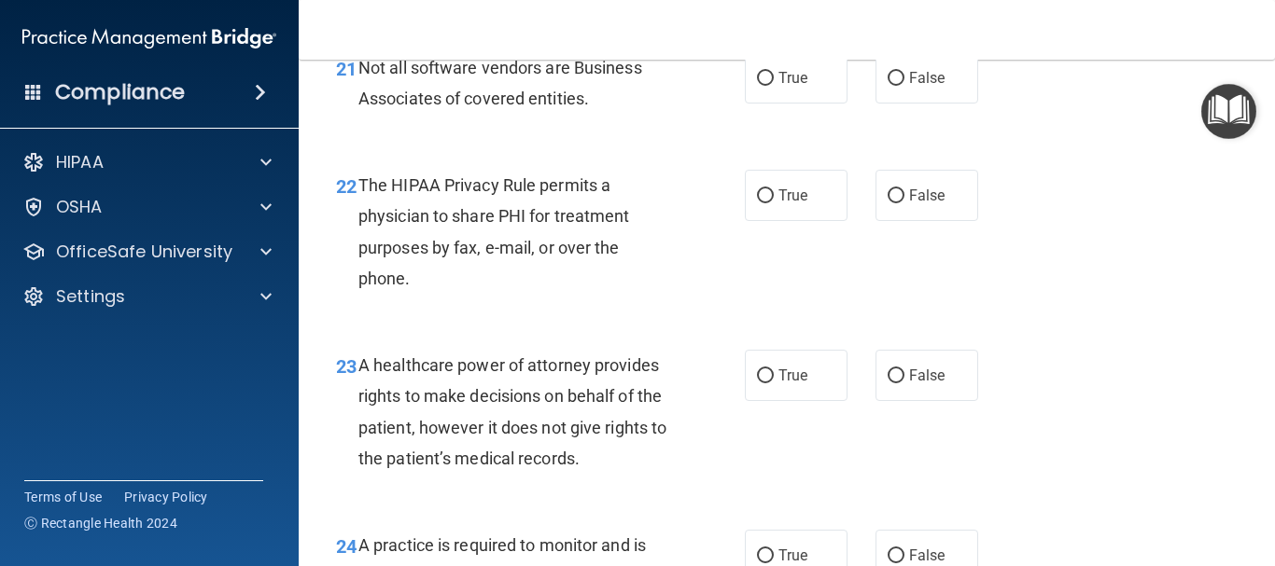
scroll to position [3856, 0]
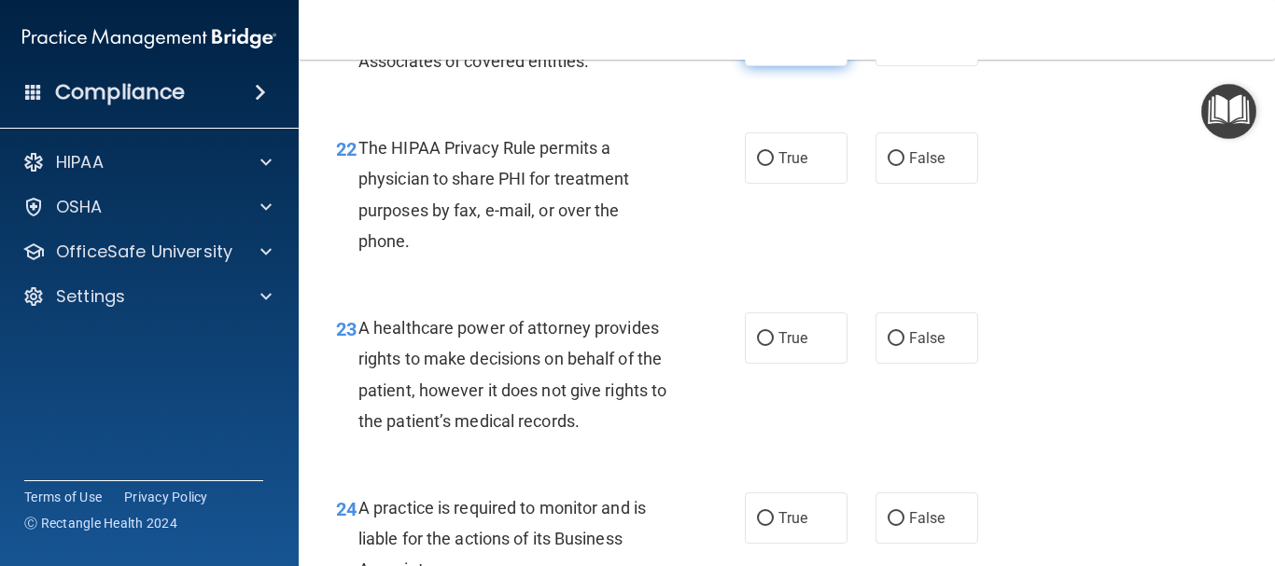
click at [759, 49] on input "True" at bounding box center [765, 42] width 17 height 14
radio input "true"
click at [757, 166] on input "True" at bounding box center [765, 159] width 17 height 14
radio input "true"
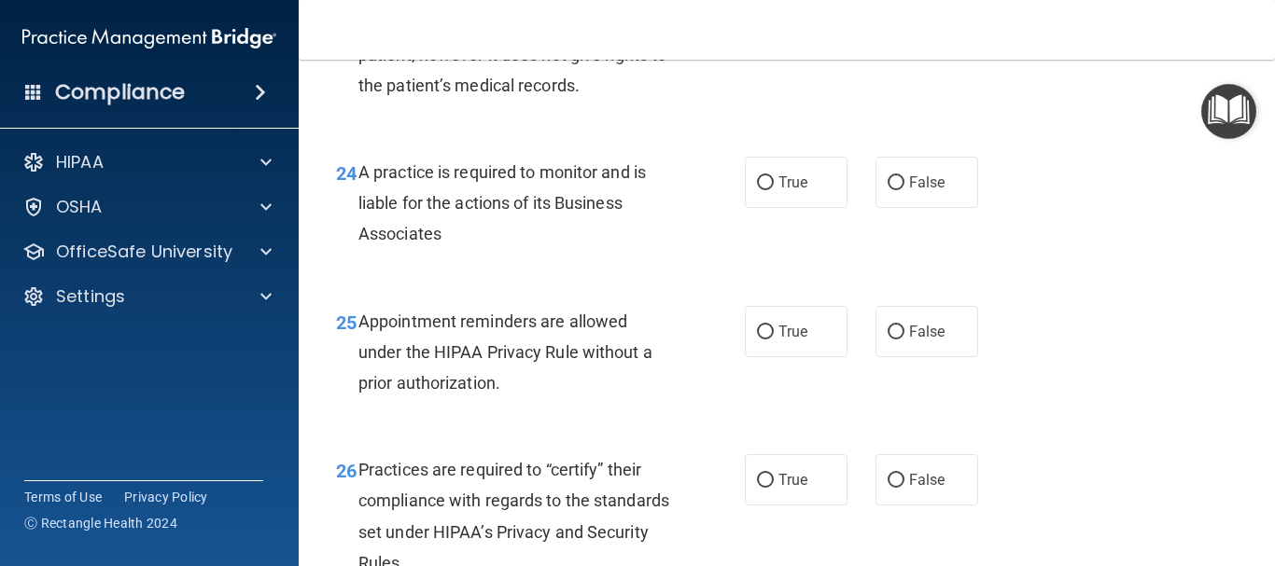
scroll to position [4155, 0]
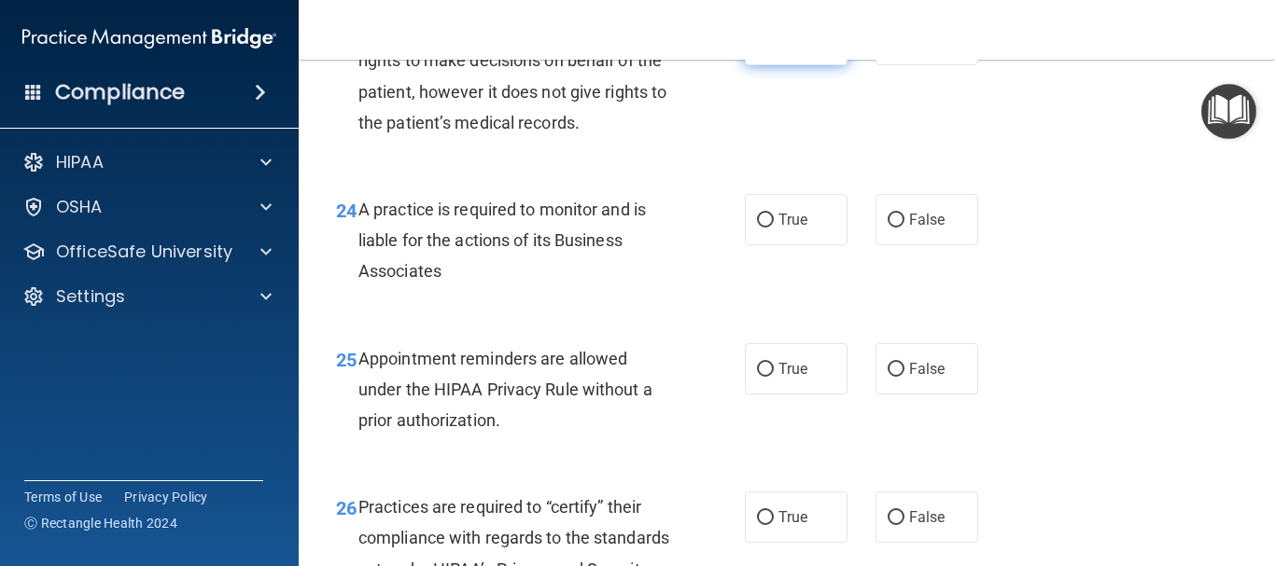
click at [757, 48] on input "True" at bounding box center [765, 41] width 17 height 14
radio input "true"
click at [757, 228] on input "True" at bounding box center [765, 221] width 17 height 14
radio input "true"
click at [758, 377] on input "True" at bounding box center [765, 370] width 17 height 14
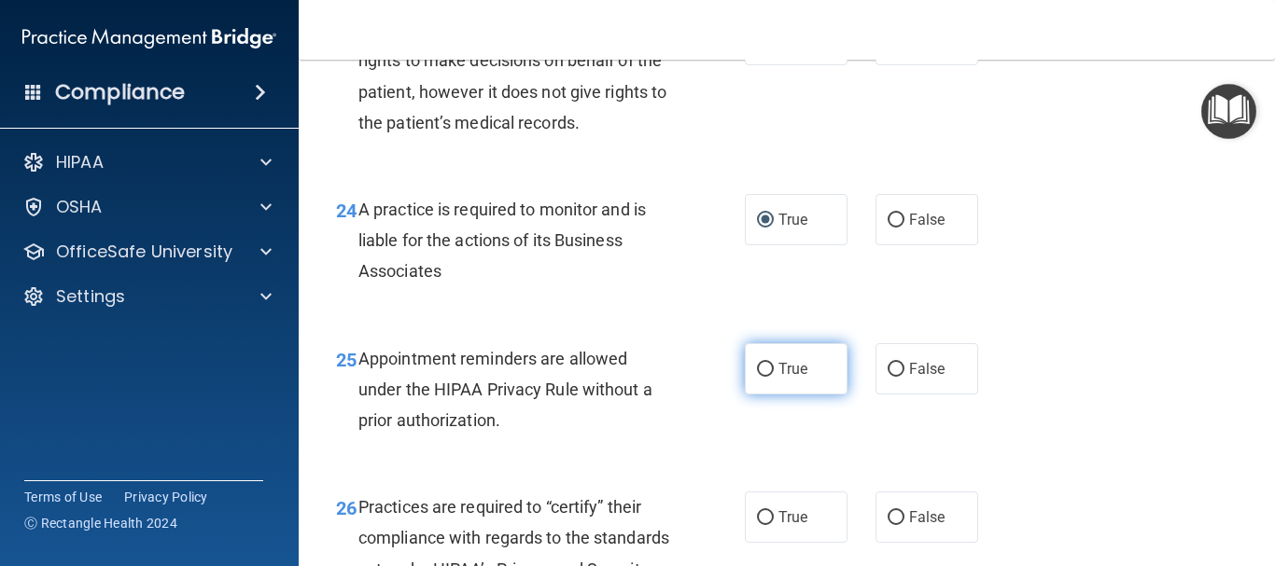
radio input "true"
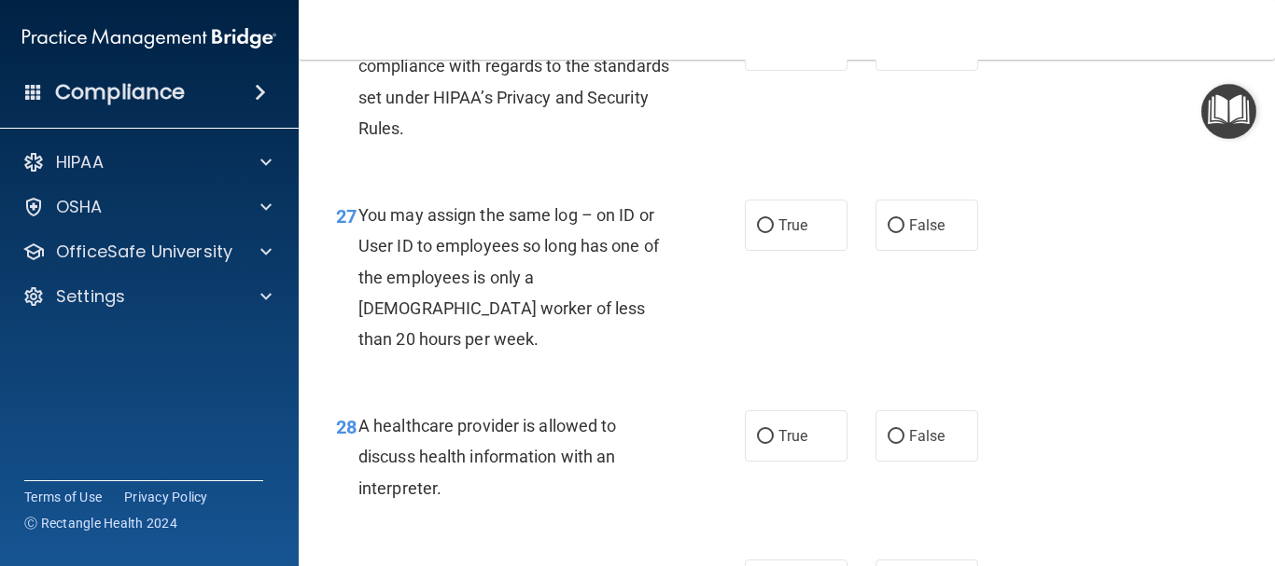
scroll to position [4640, 0]
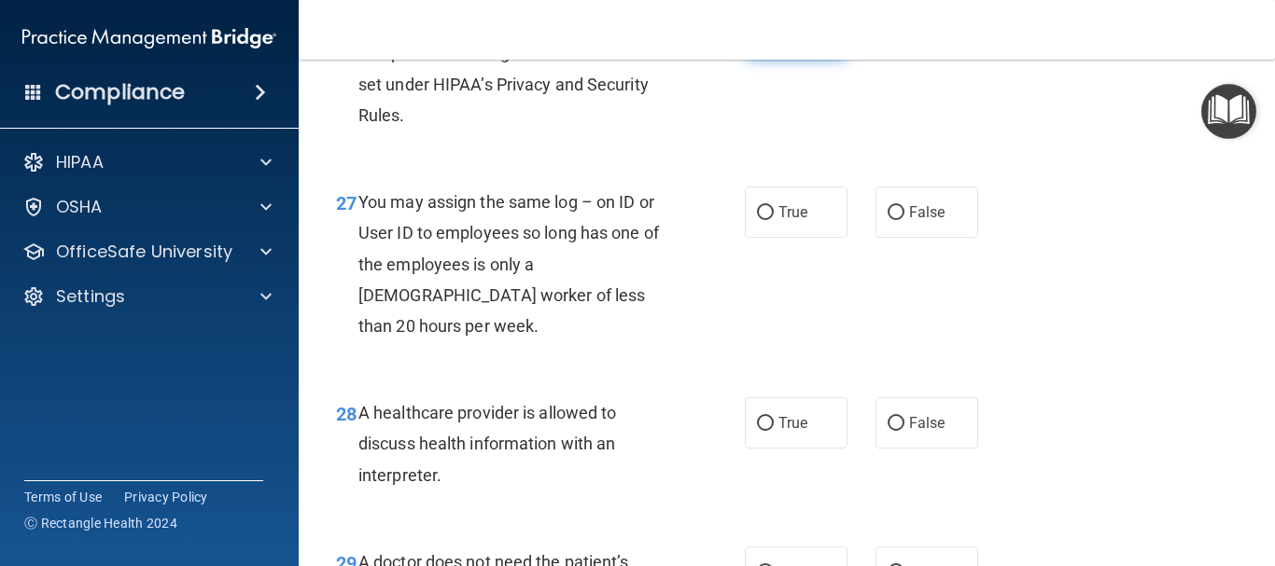
click at [758, 40] on input "True" at bounding box center [765, 33] width 17 height 14
radio input "true"
click at [887, 220] on input "False" at bounding box center [895, 213] width 17 height 14
radio input "true"
click at [761, 431] on input "True" at bounding box center [765, 424] width 17 height 14
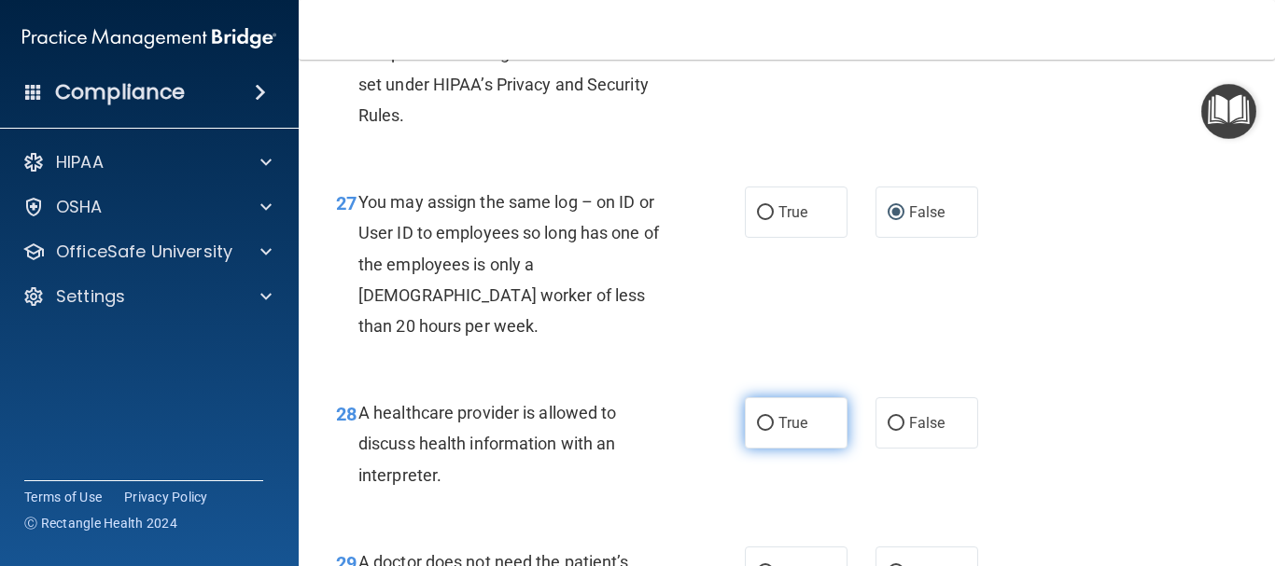
radio input "true"
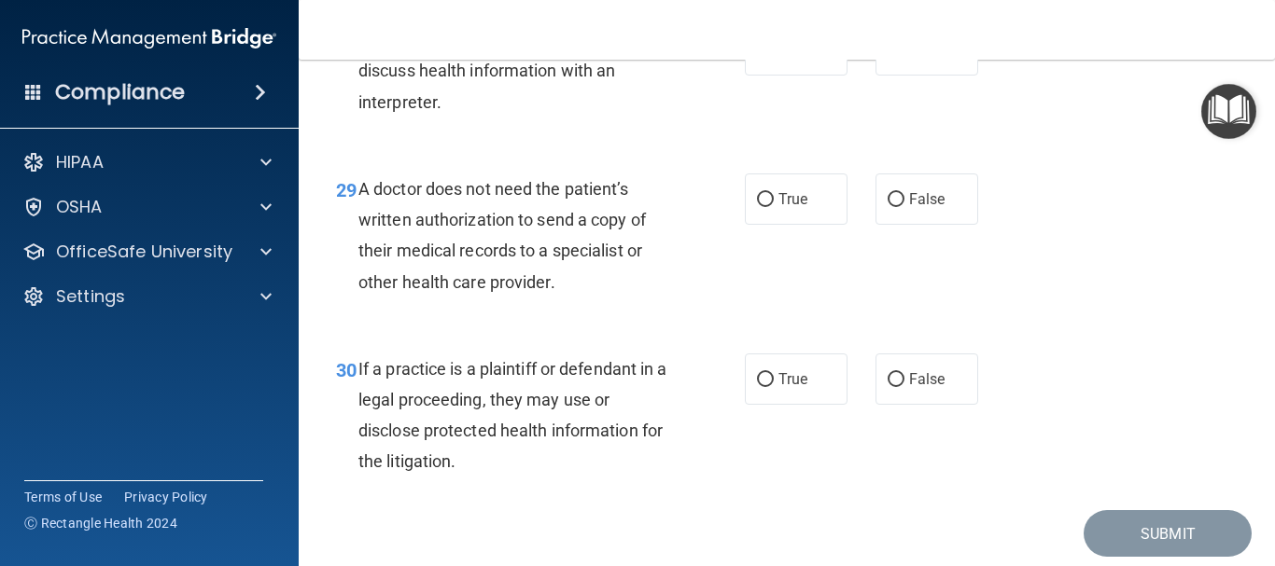
scroll to position [5051, 0]
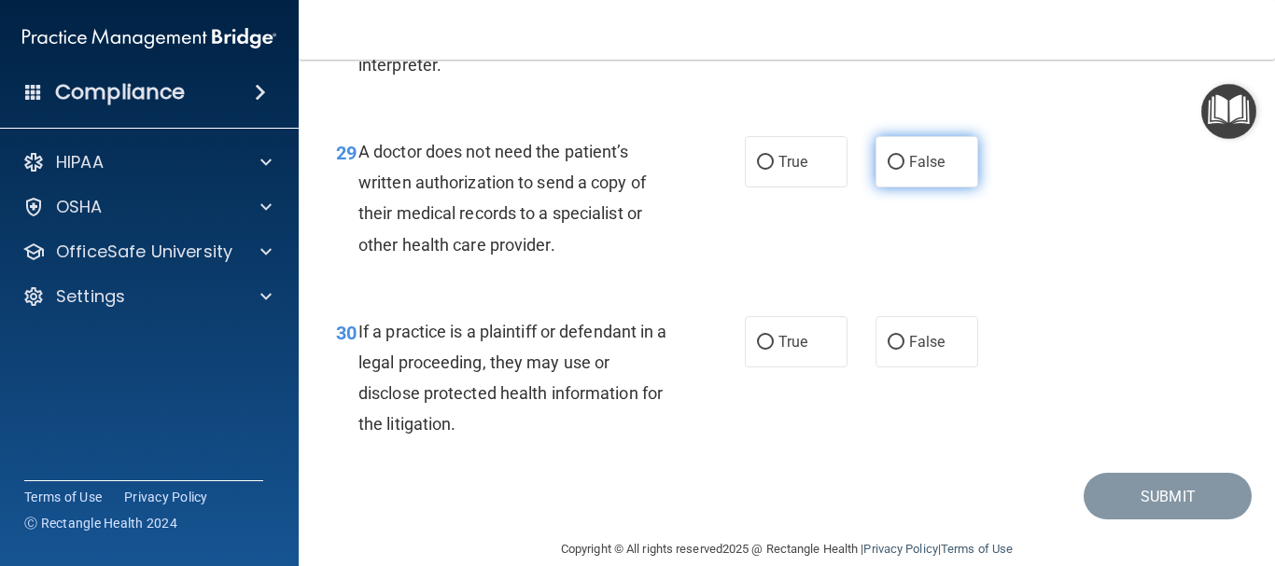
click at [887, 170] on input "False" at bounding box center [895, 163] width 17 height 14
radio input "true"
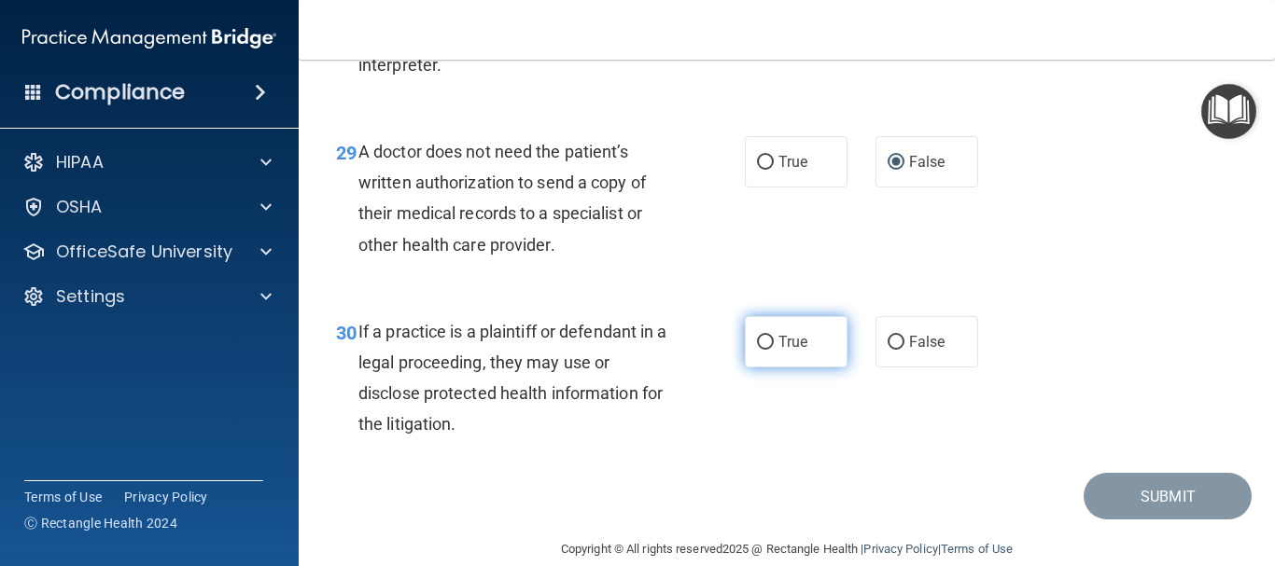
click at [757, 350] on input "True" at bounding box center [765, 343] width 17 height 14
radio input "true"
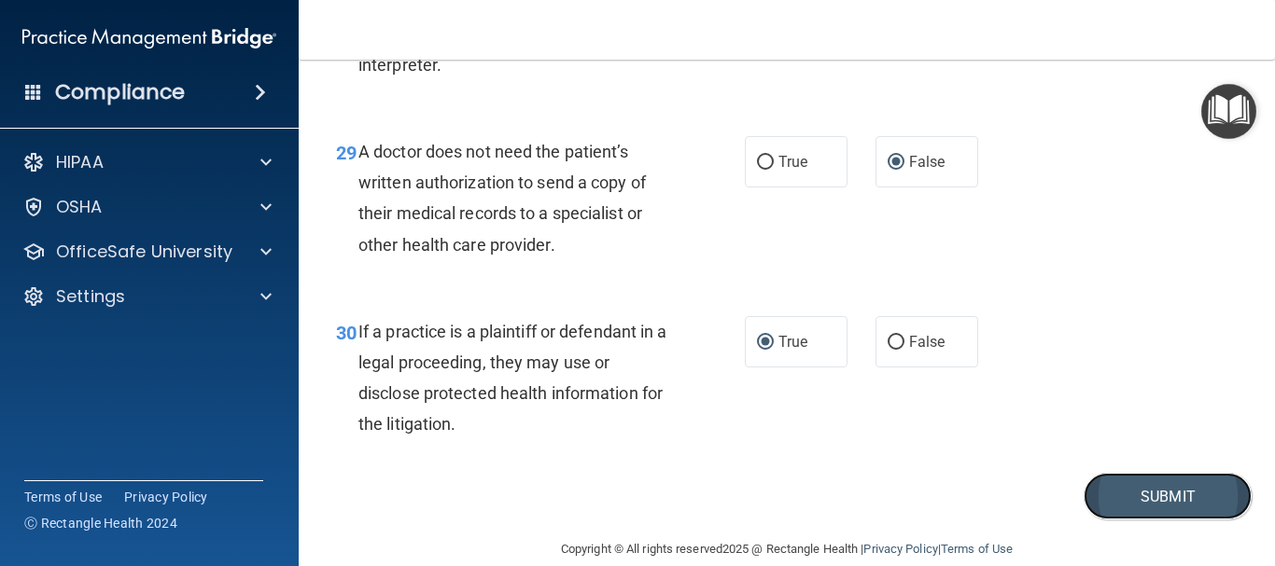
click at [1116, 514] on button "Submit" at bounding box center [1167, 497] width 168 height 48
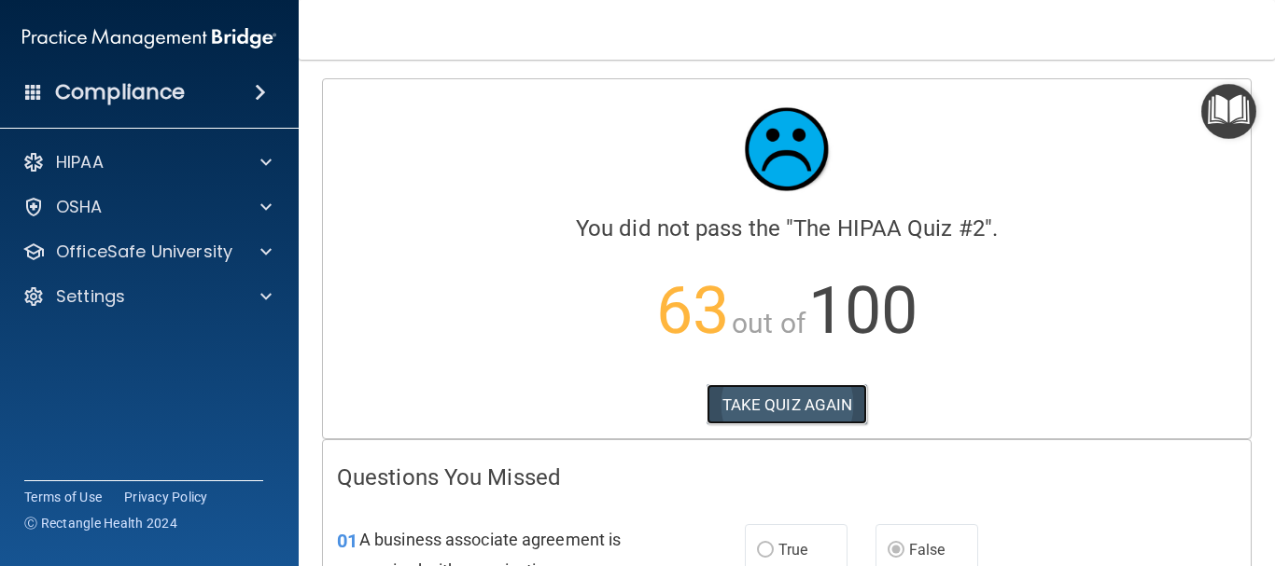
click at [816, 404] on button "TAKE QUIZ AGAIN" at bounding box center [786, 404] width 161 height 41
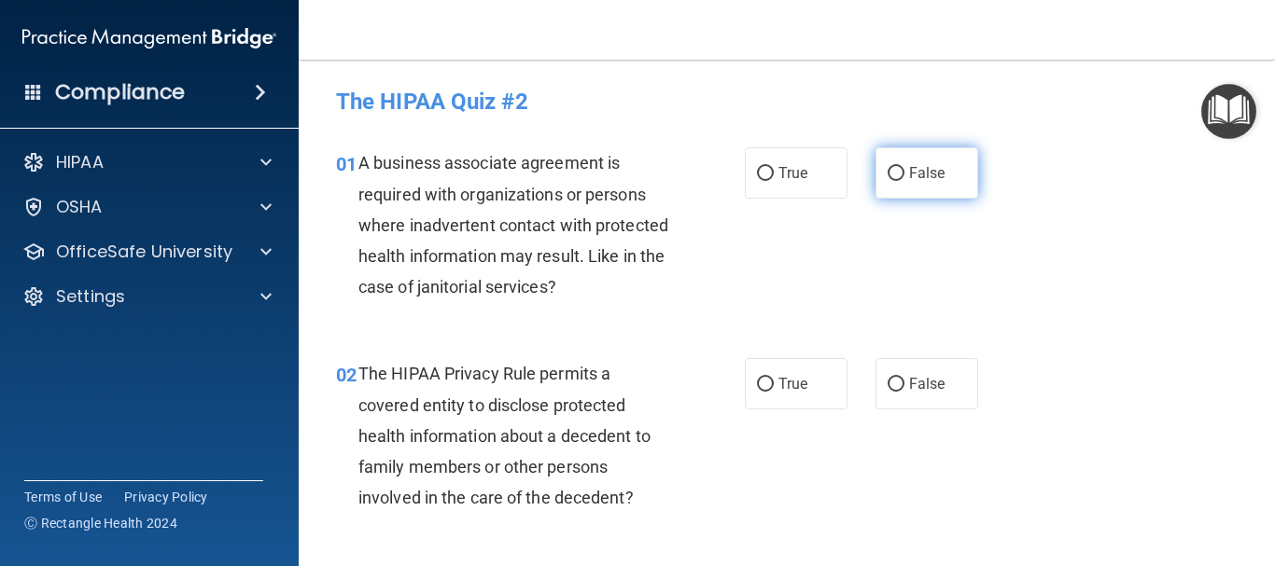
click at [887, 170] on input "False" at bounding box center [895, 174] width 17 height 14
radio input "true"
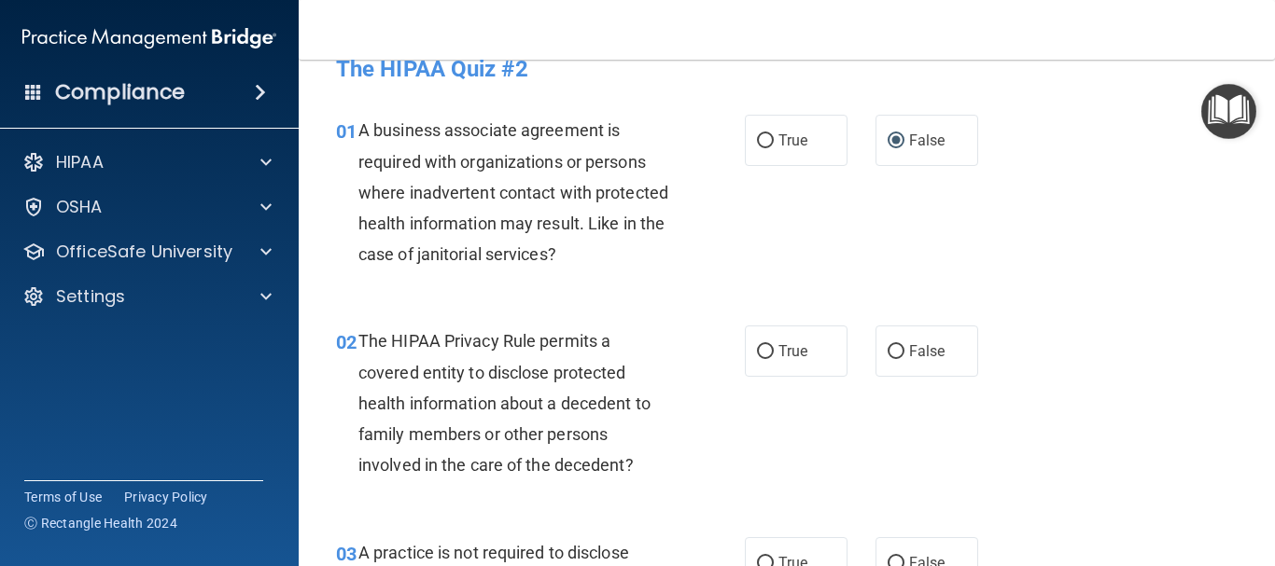
scroll to position [12, 0]
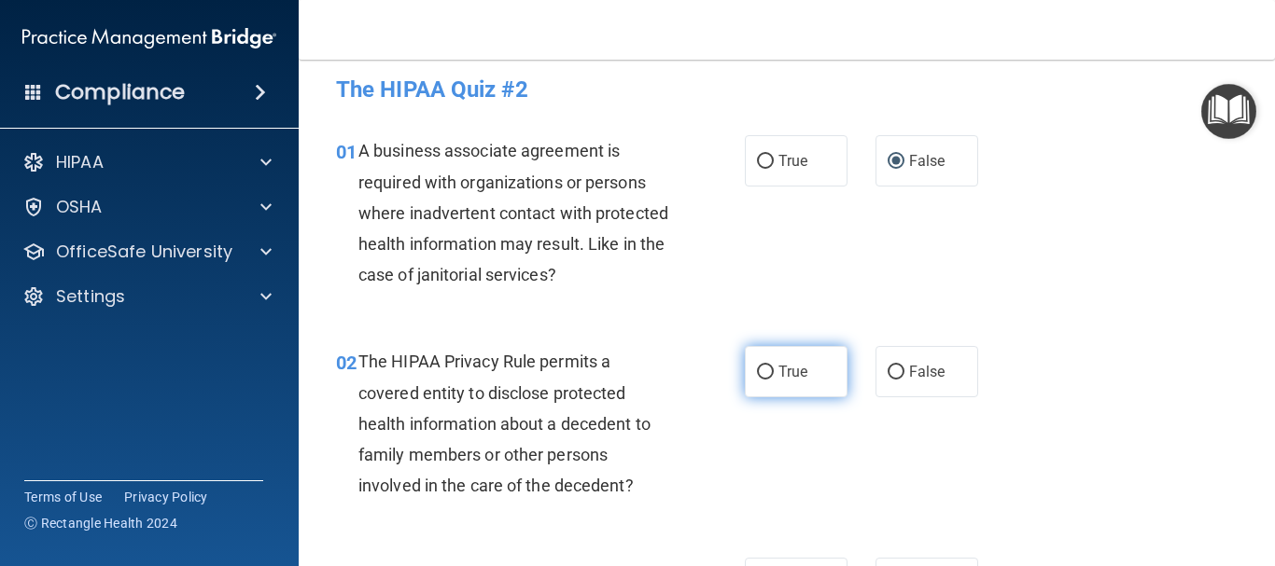
click at [757, 375] on input "True" at bounding box center [765, 373] width 17 height 14
radio input "true"
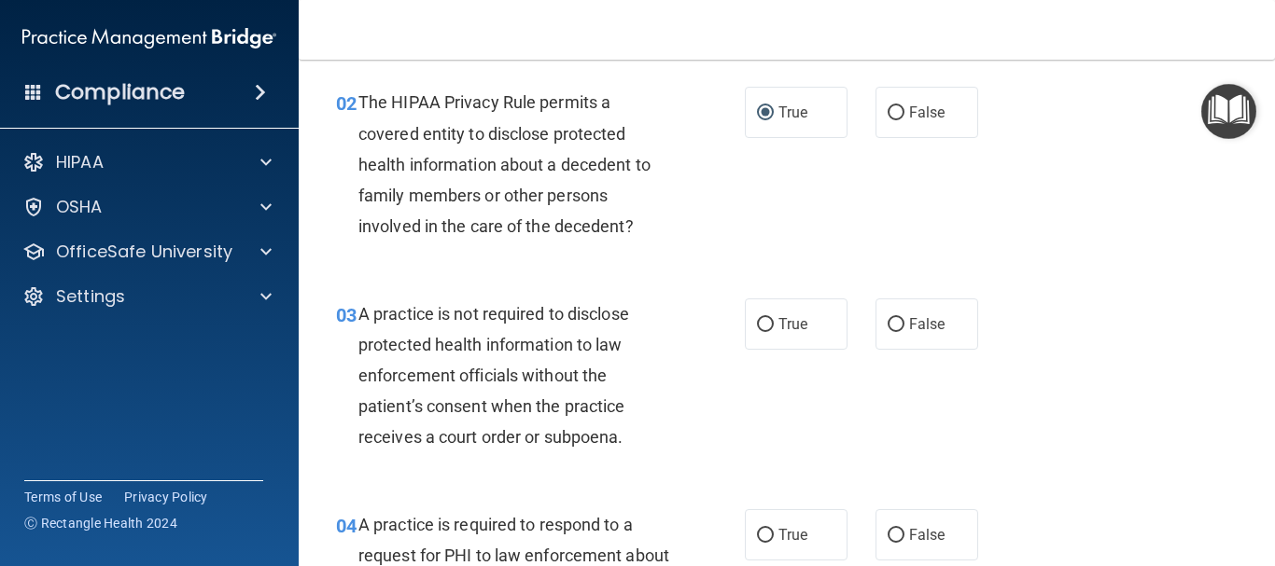
scroll to position [273, 0]
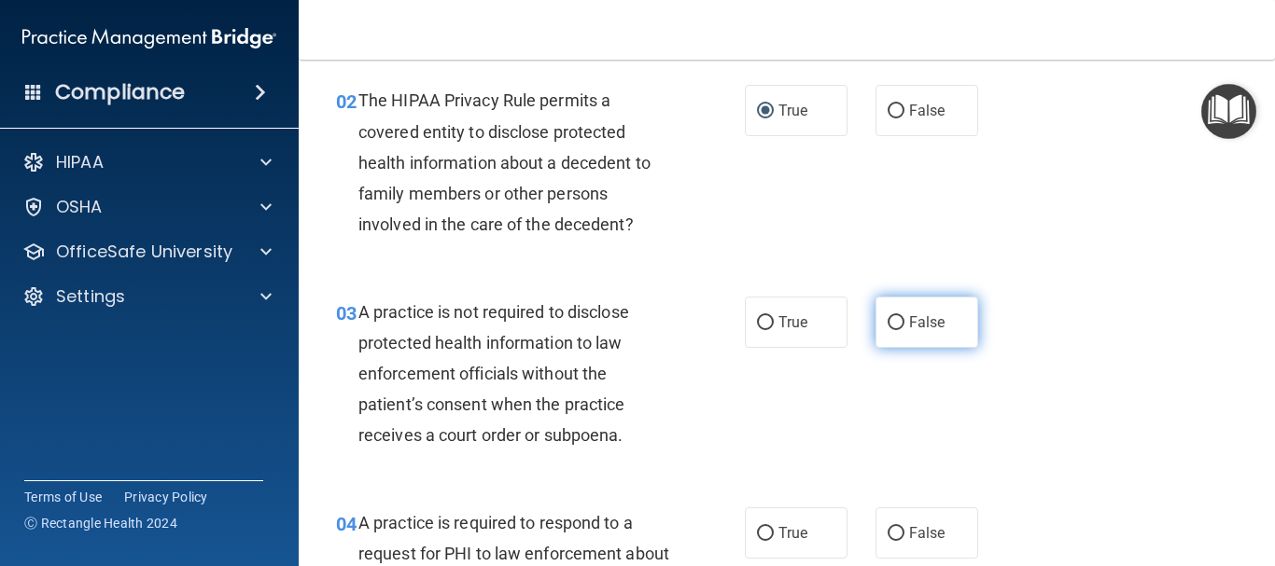
click at [888, 319] on input "False" at bounding box center [895, 323] width 17 height 14
radio input "true"
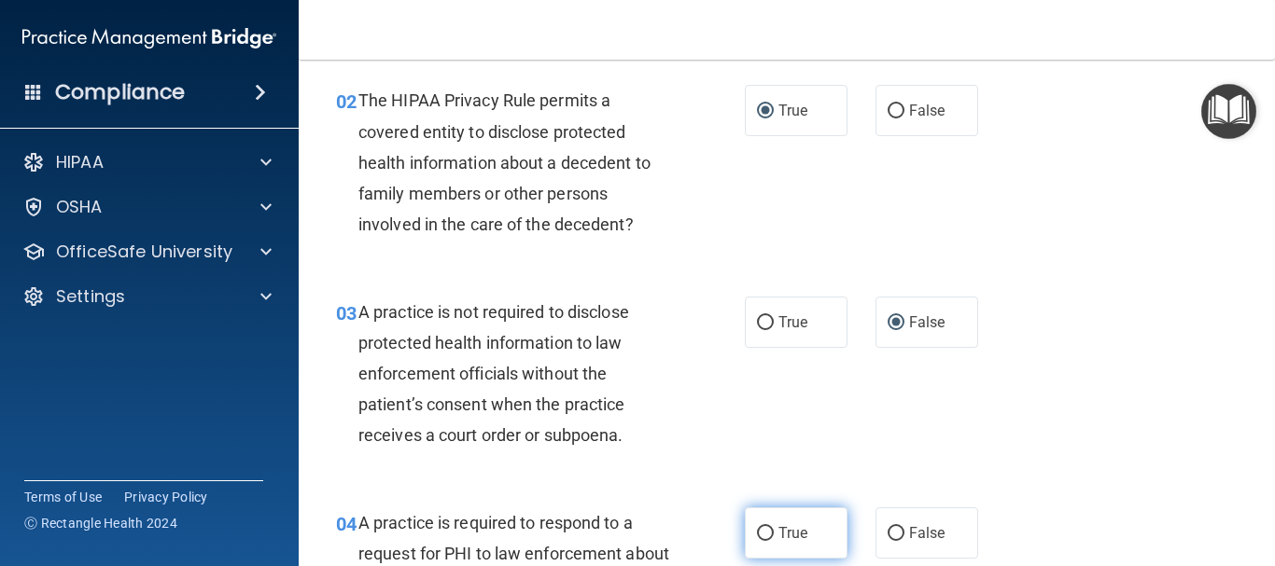
click at [758, 532] on input "True" at bounding box center [765, 534] width 17 height 14
radio input "true"
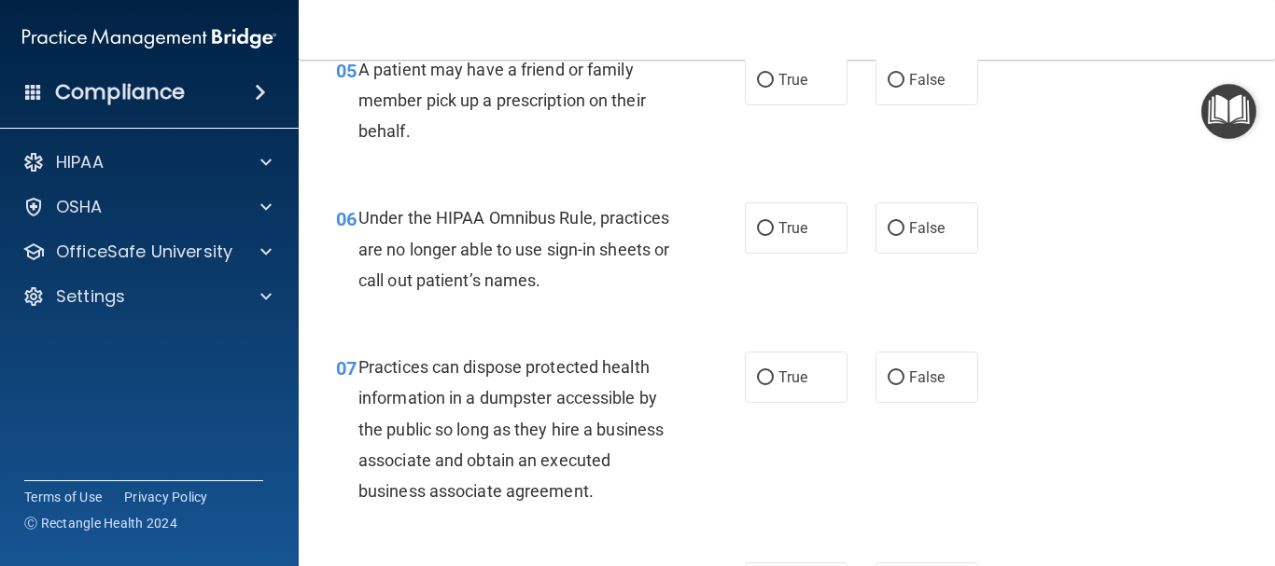
scroll to position [945, 0]
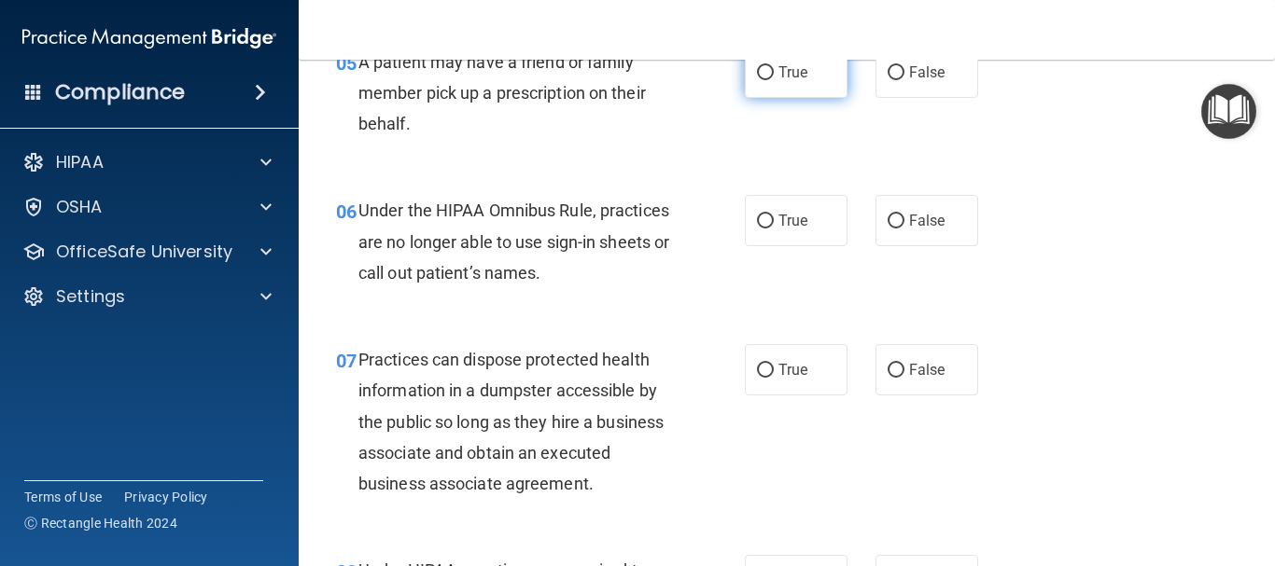
click at [757, 69] on input "True" at bounding box center [765, 73] width 17 height 14
radio input "true"
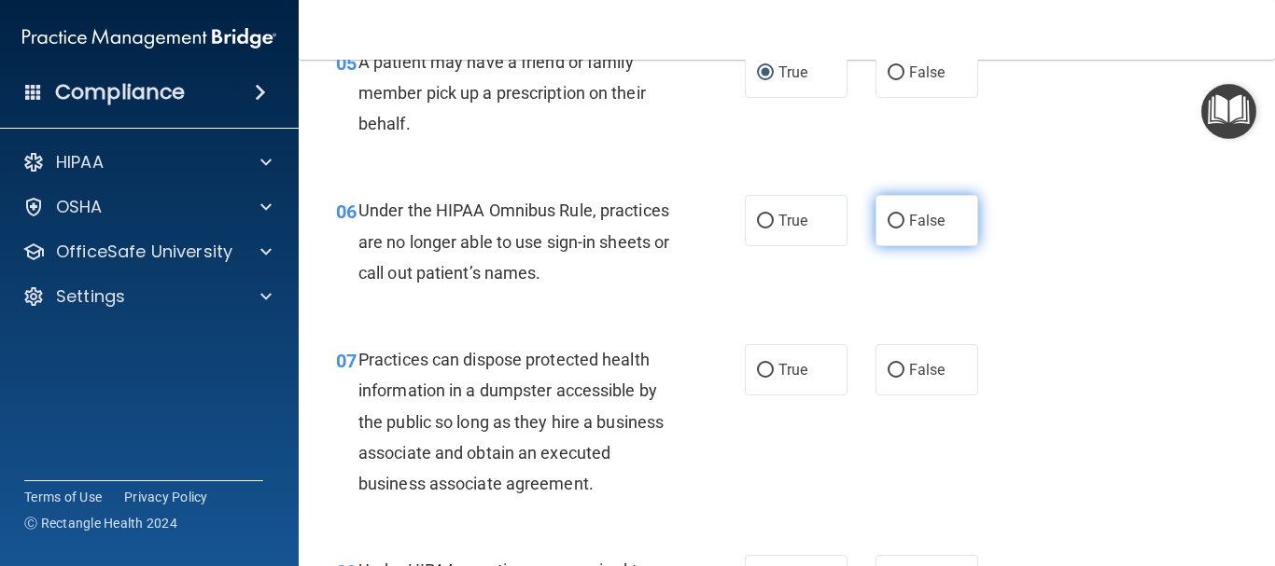
click at [887, 217] on input "False" at bounding box center [895, 222] width 17 height 14
radio input "true"
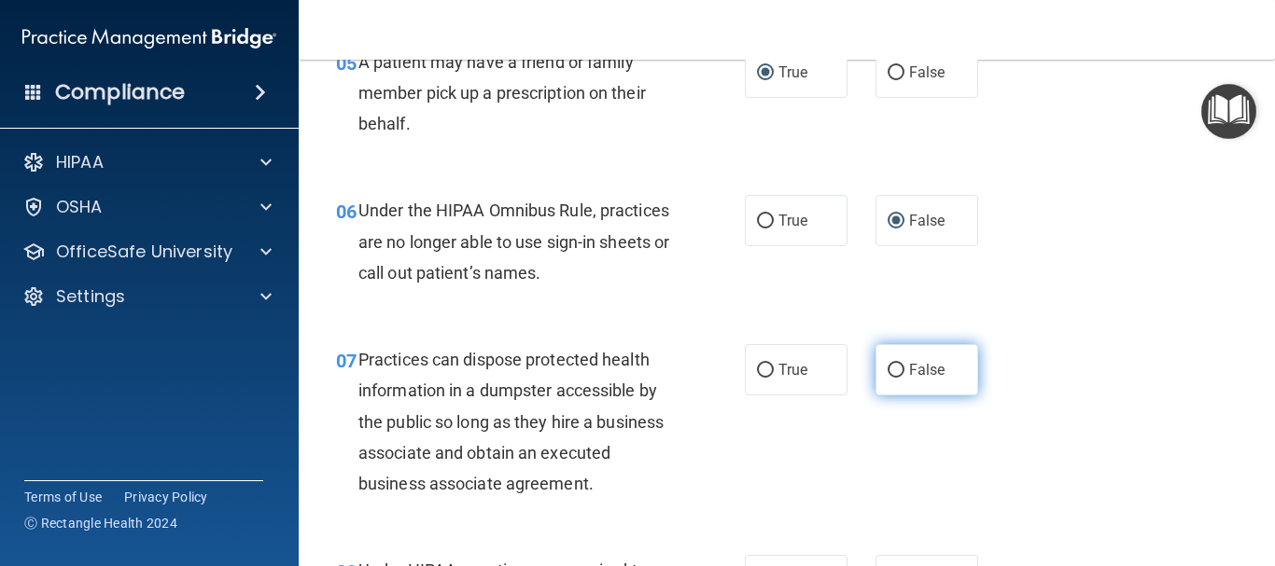
click at [887, 366] on input "False" at bounding box center [895, 371] width 17 height 14
radio input "true"
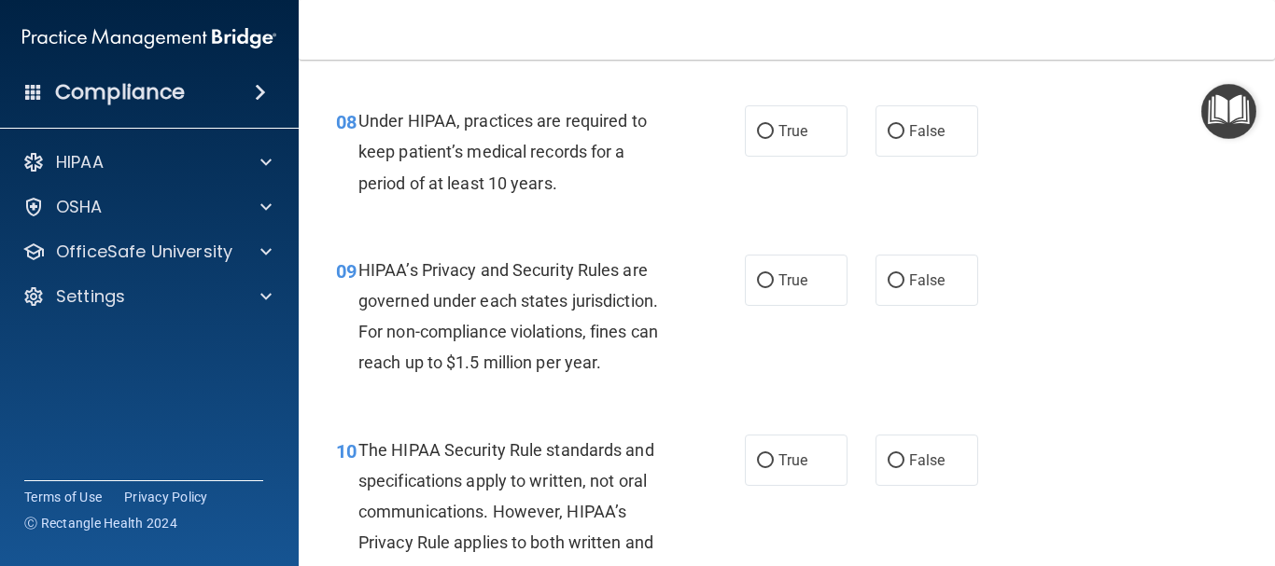
scroll to position [1430, 0]
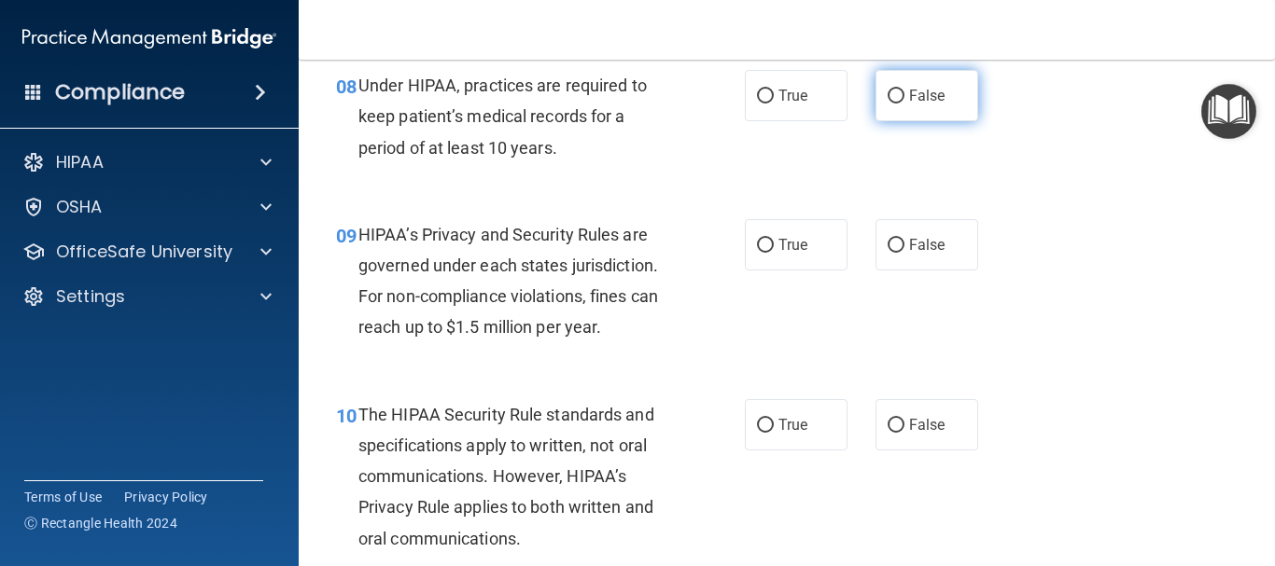
click at [887, 92] on input "False" at bounding box center [895, 97] width 17 height 14
radio input "true"
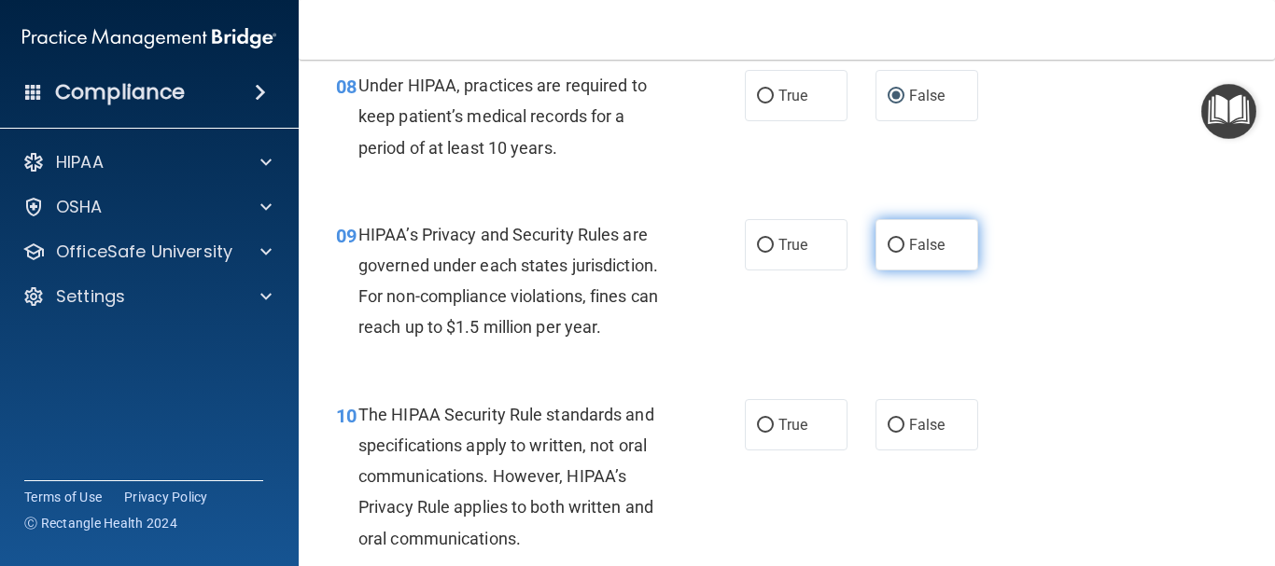
click at [881, 235] on label "False" at bounding box center [926, 244] width 103 height 51
click at [887, 239] on input "False" at bounding box center [895, 246] width 17 height 14
radio input "true"
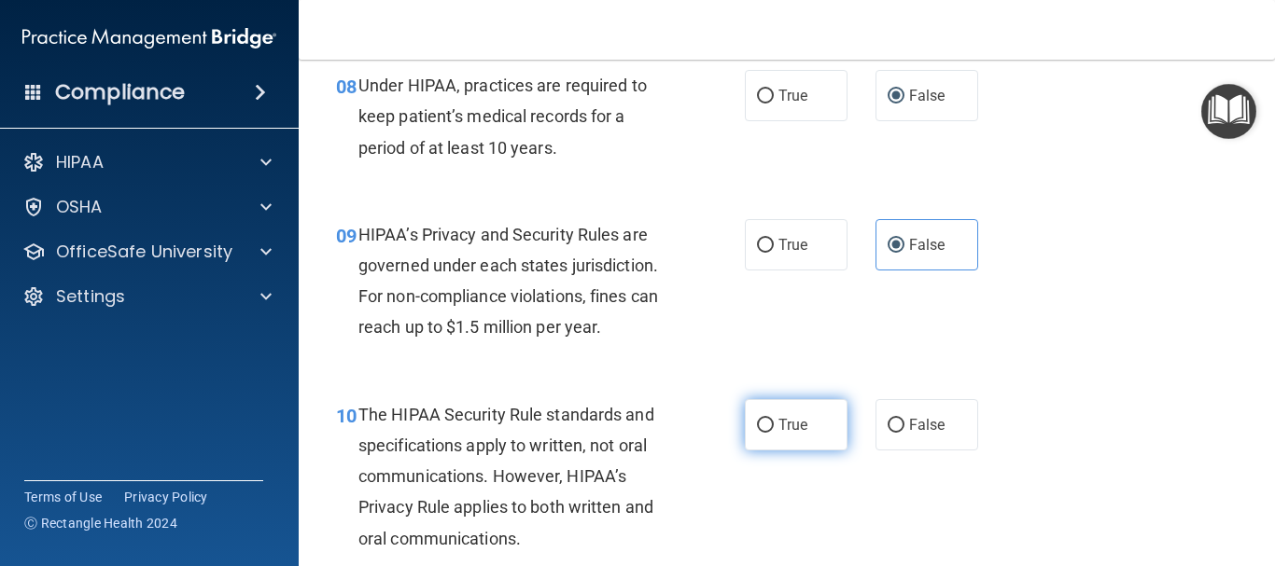
click at [764, 419] on input "True" at bounding box center [765, 426] width 17 height 14
radio input "true"
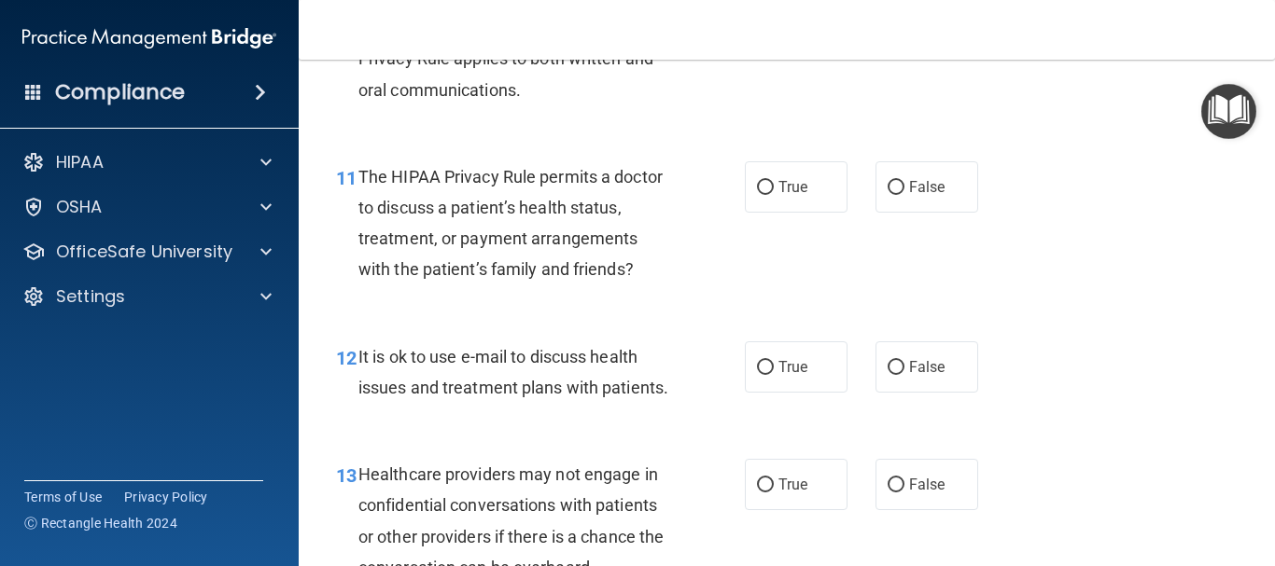
scroll to position [1916, 0]
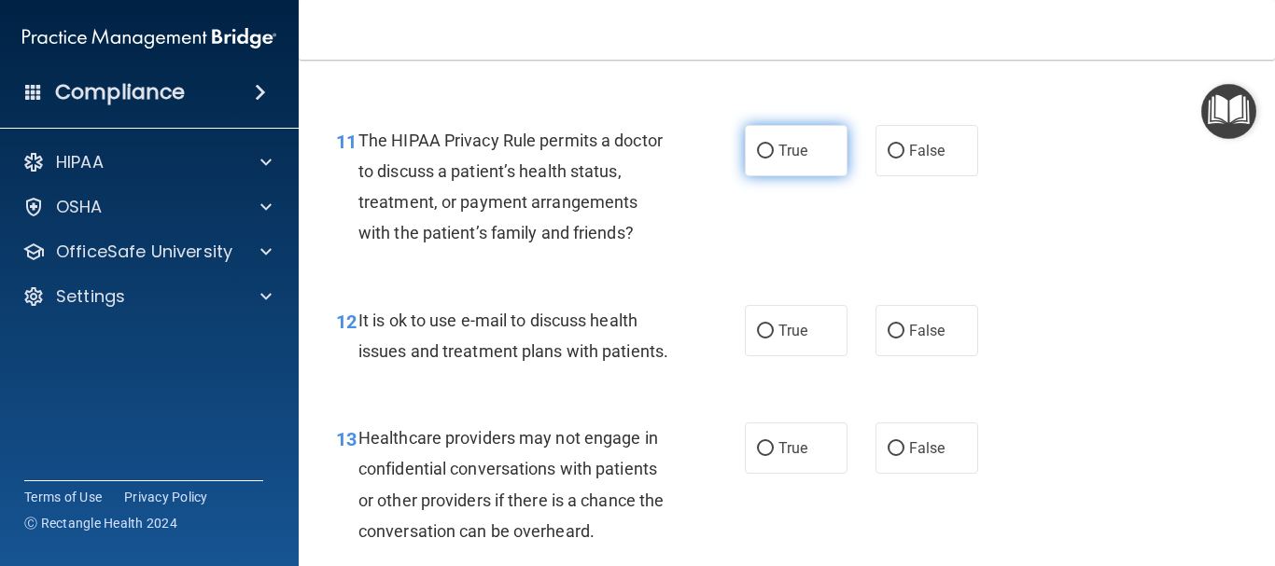
click at [758, 153] on input "True" at bounding box center [765, 152] width 17 height 14
radio input "true"
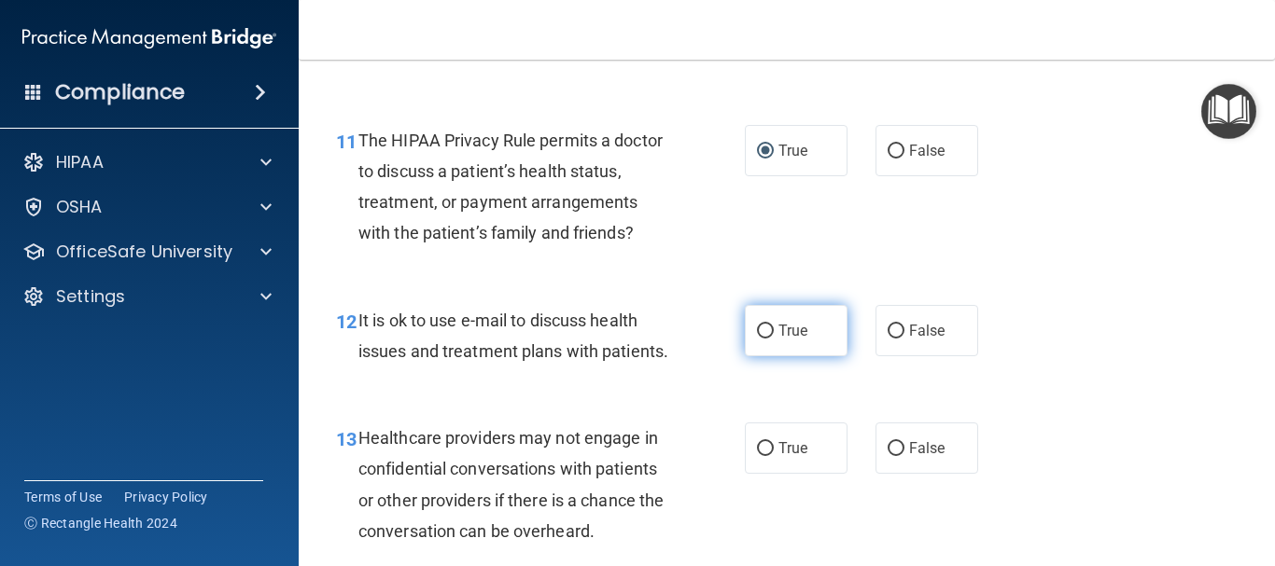
click at [760, 328] on input "True" at bounding box center [765, 332] width 17 height 14
radio input "true"
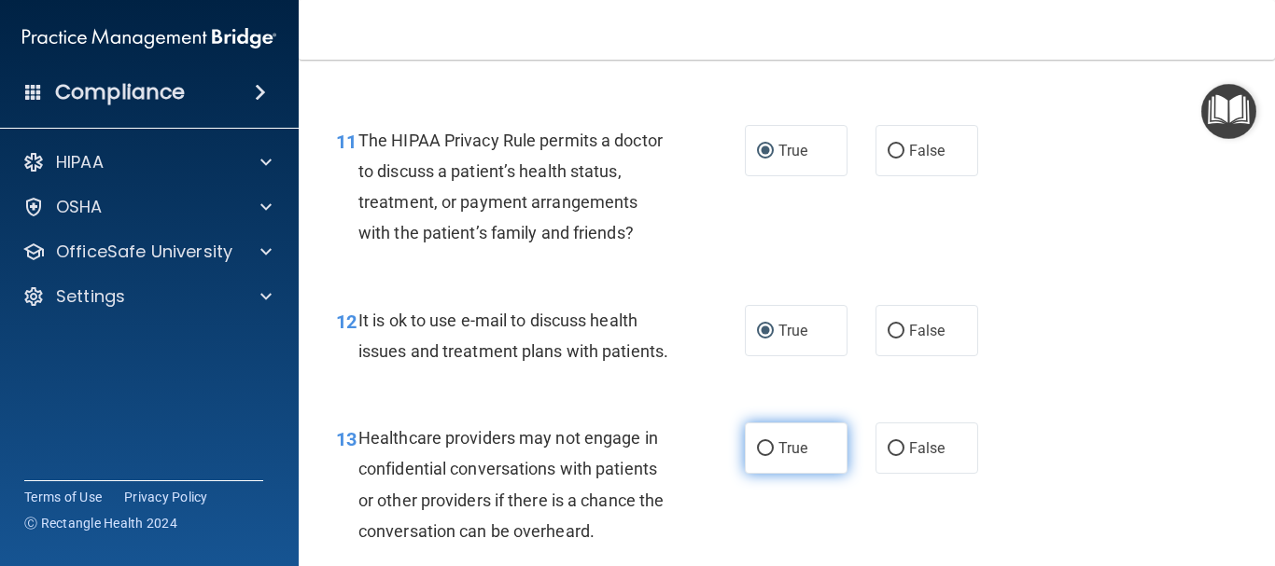
click at [757, 456] on input "True" at bounding box center [765, 449] width 17 height 14
radio input "true"
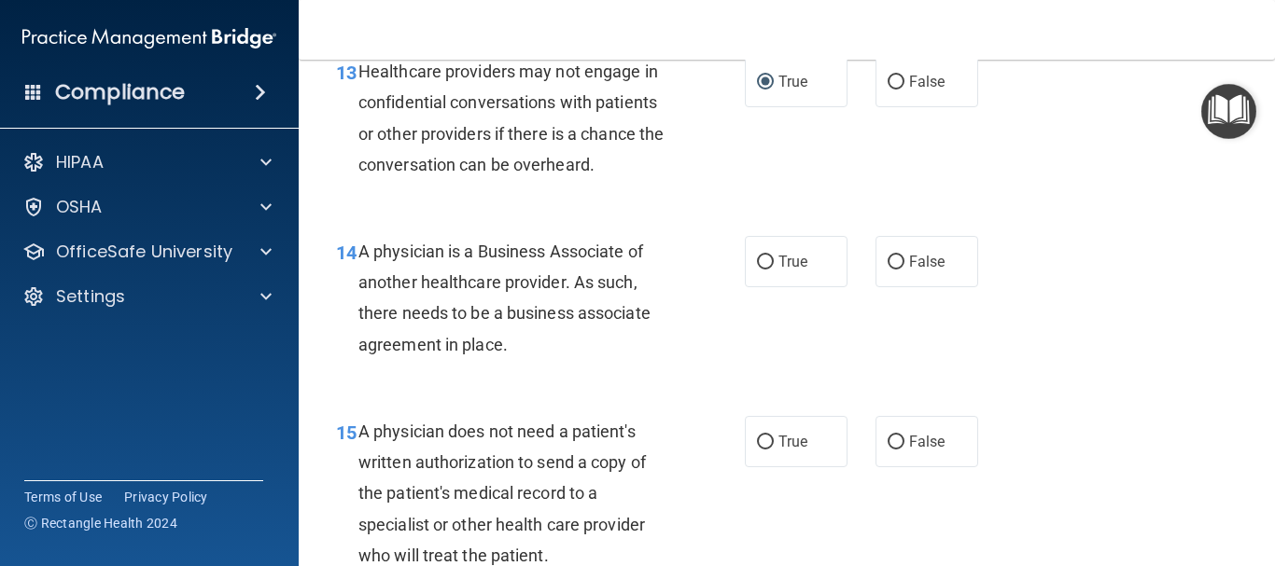
scroll to position [2275, 0]
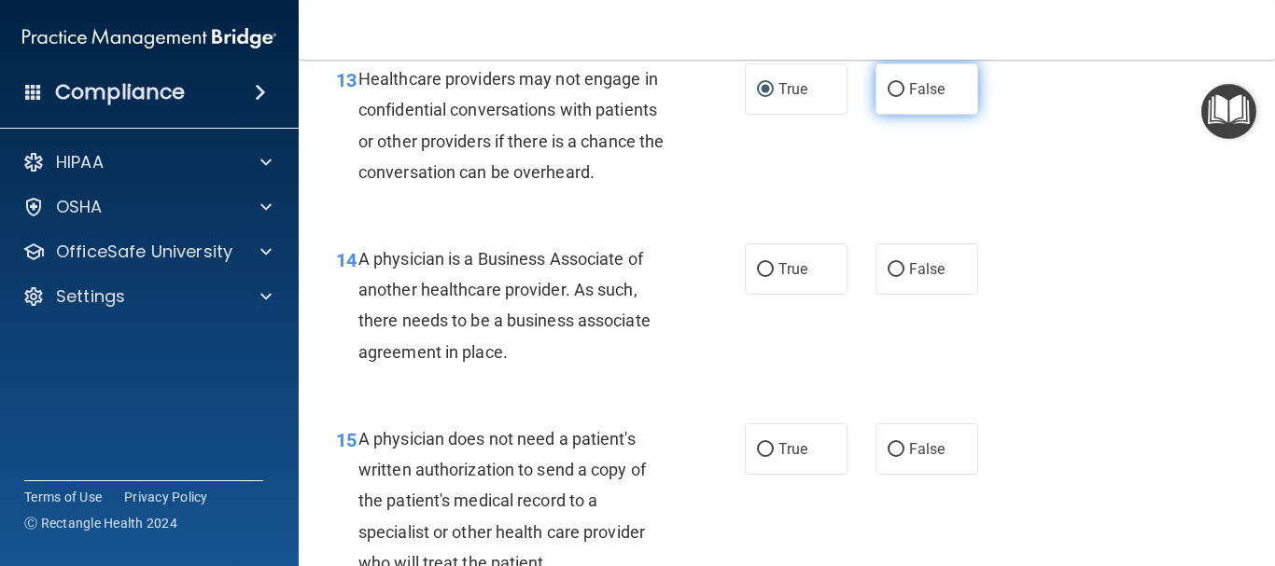
click at [893, 97] on input "False" at bounding box center [895, 90] width 17 height 14
radio input "true"
radio input "false"
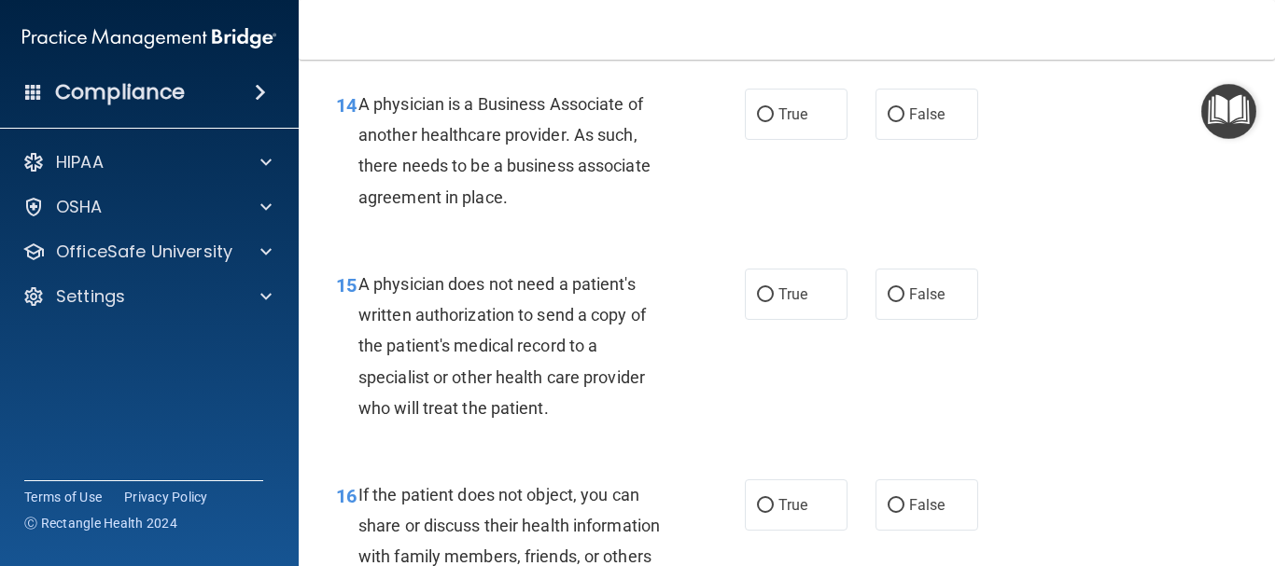
scroll to position [2437, 0]
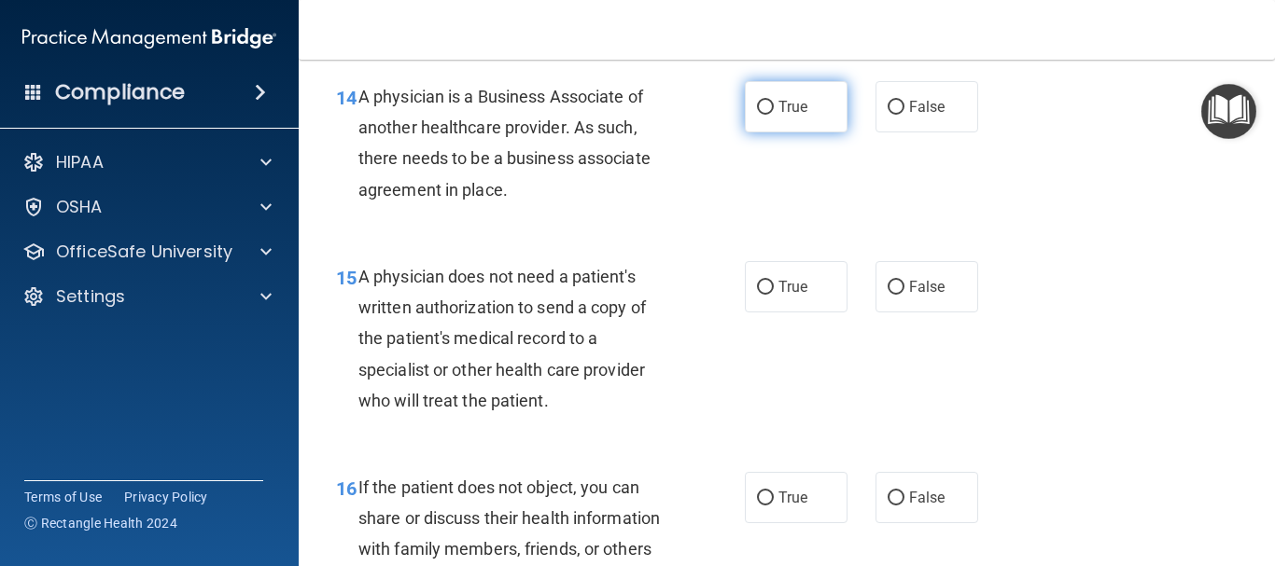
click at [761, 115] on input "True" at bounding box center [765, 108] width 17 height 14
radio input "true"
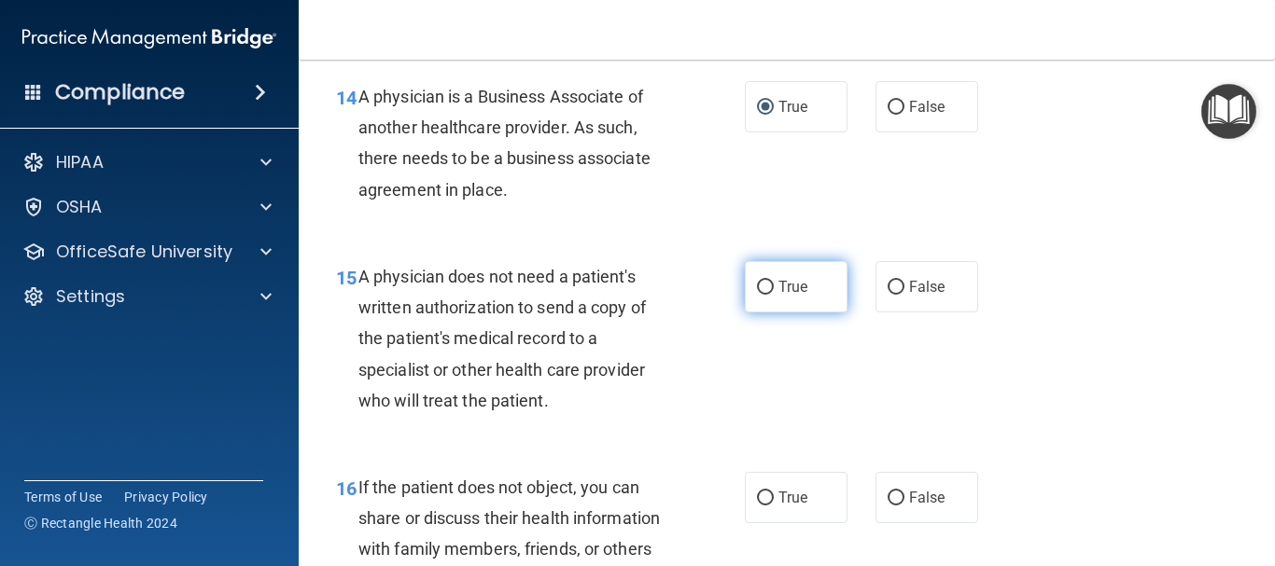
click at [760, 295] on input "True" at bounding box center [765, 288] width 17 height 14
radio input "true"
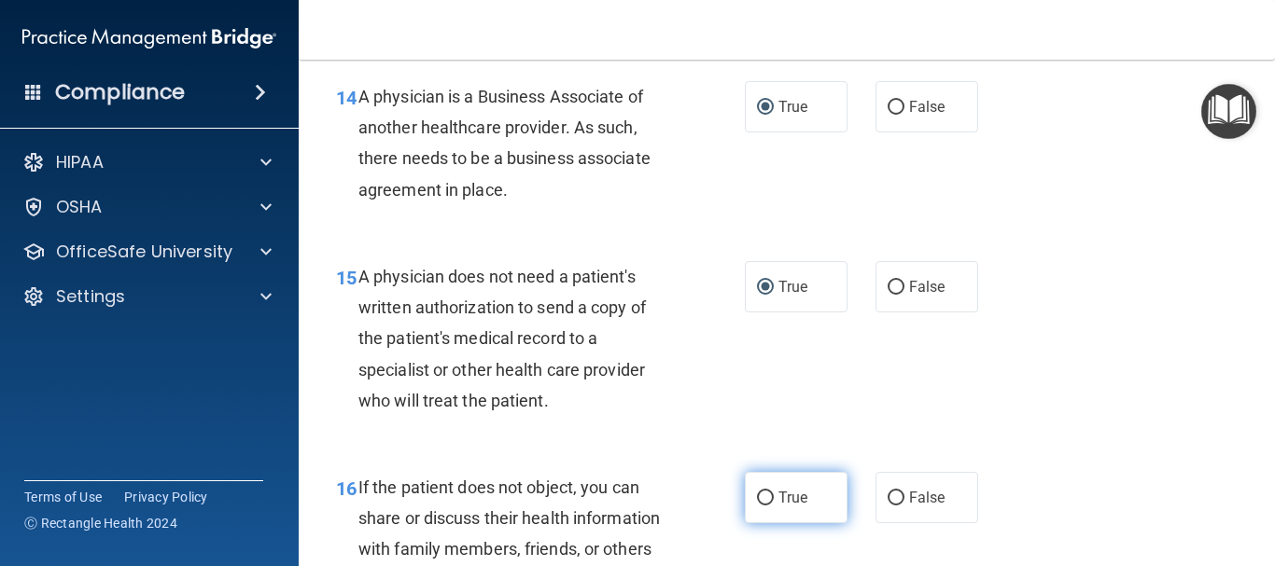
click at [757, 506] on input "True" at bounding box center [765, 499] width 17 height 14
radio input "true"
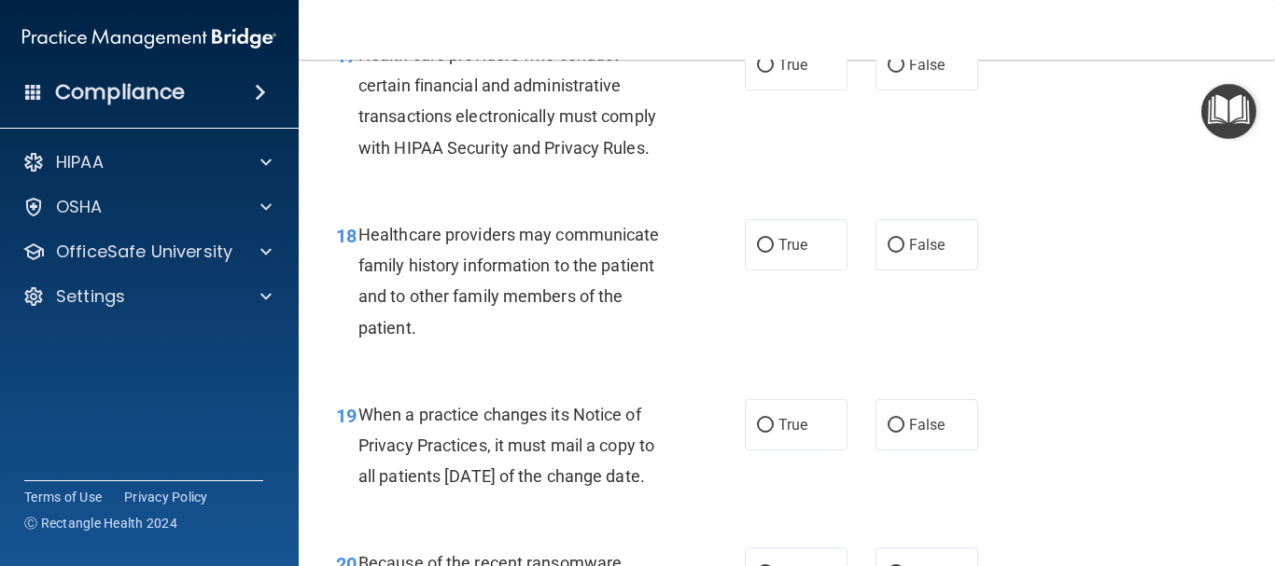
scroll to position [3084, 0]
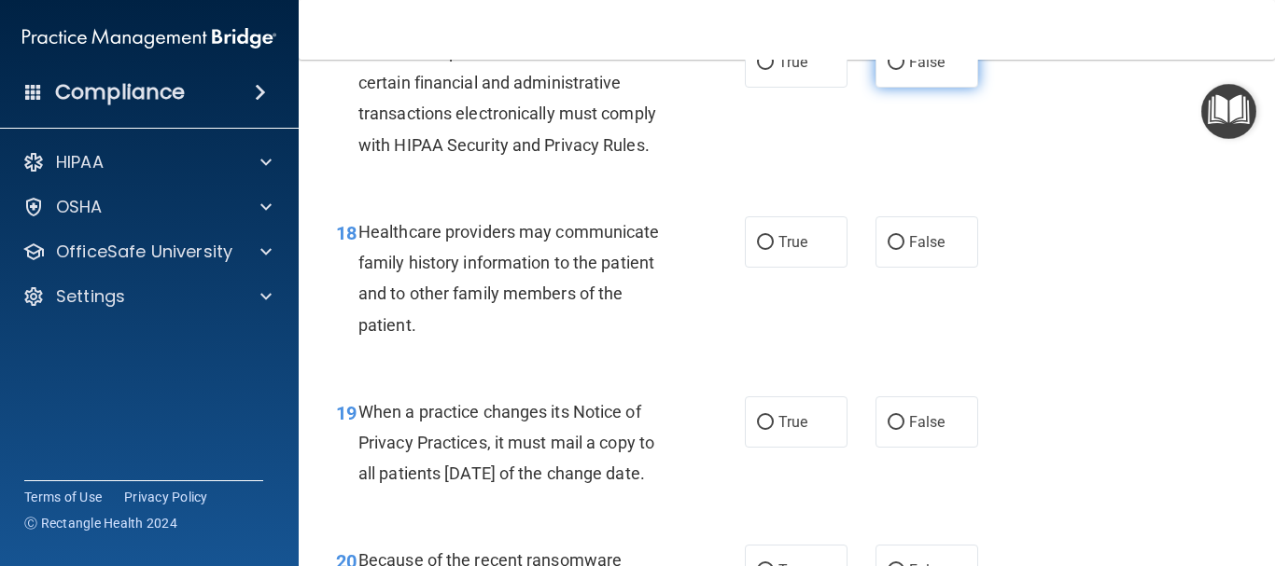
click at [887, 70] on input "False" at bounding box center [895, 63] width 17 height 14
radio input "true"
click at [892, 250] on input "False" at bounding box center [895, 243] width 17 height 14
radio input "true"
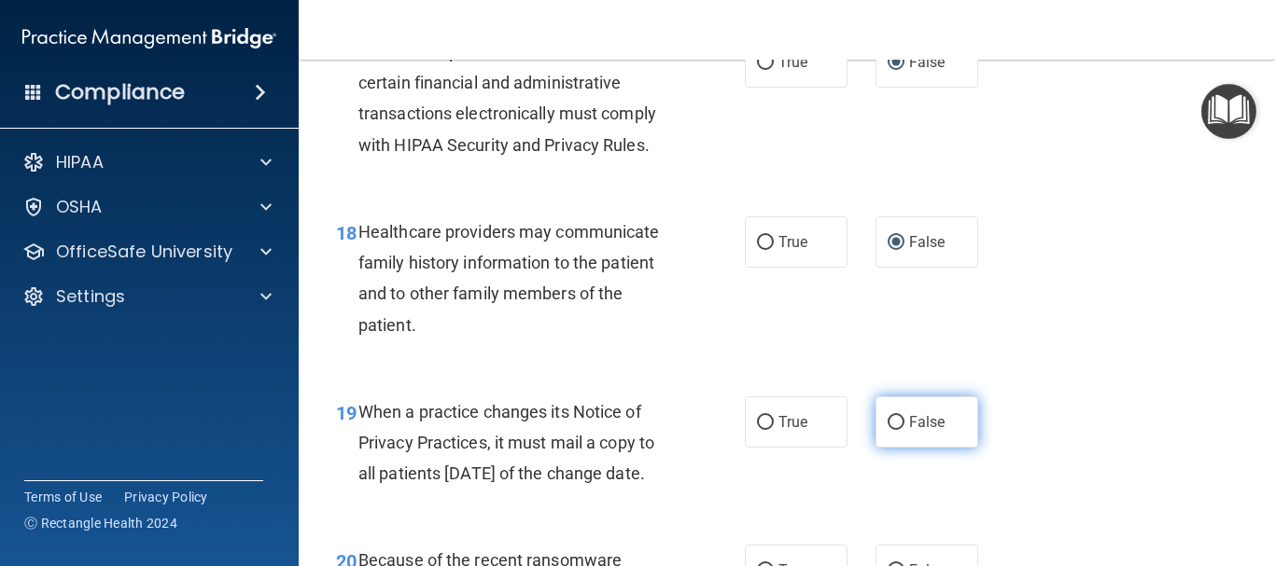
click at [890, 448] on label "False" at bounding box center [926, 422] width 103 height 51
click at [890, 430] on input "False" at bounding box center [895, 423] width 17 height 14
radio input "true"
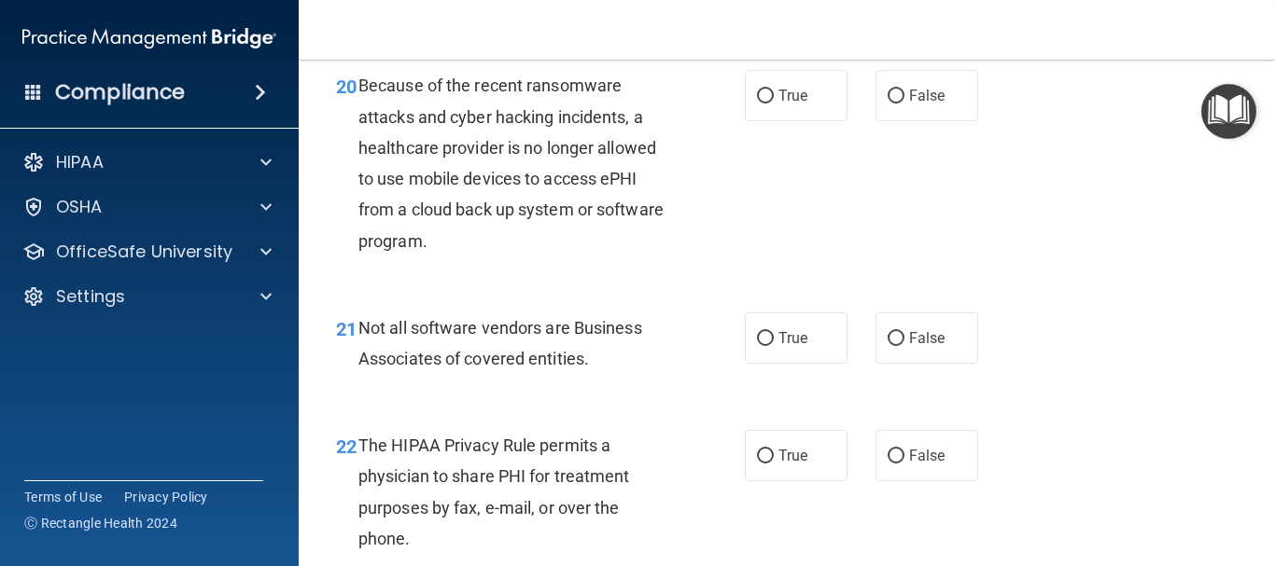
scroll to position [3569, 0]
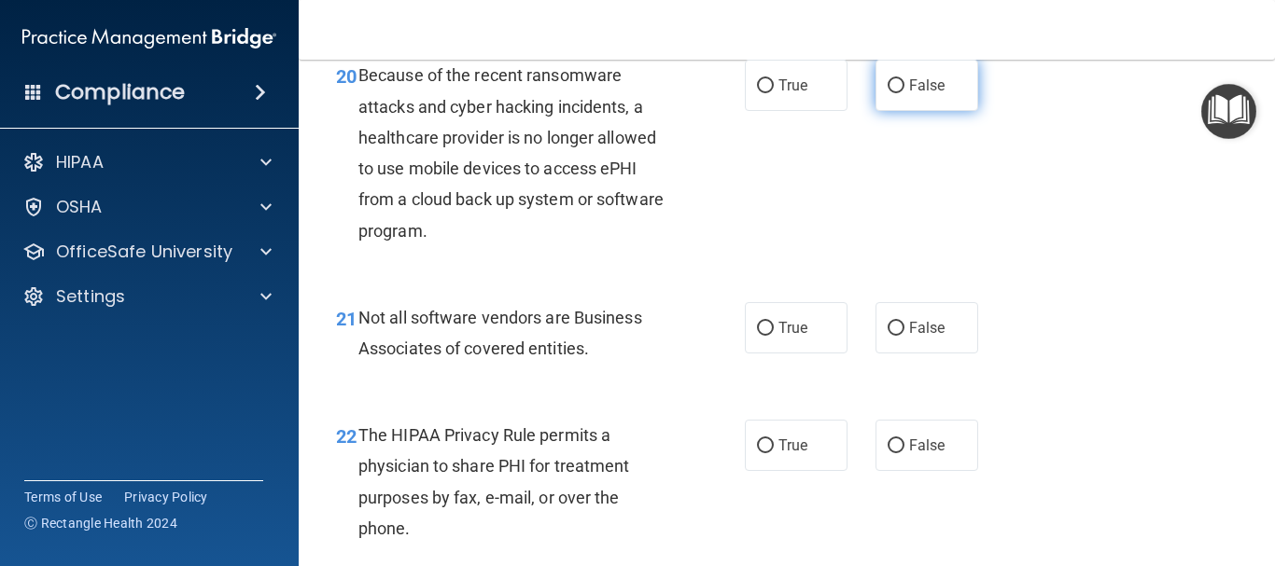
click at [887, 93] on input "False" at bounding box center [895, 86] width 17 height 14
radio input "true"
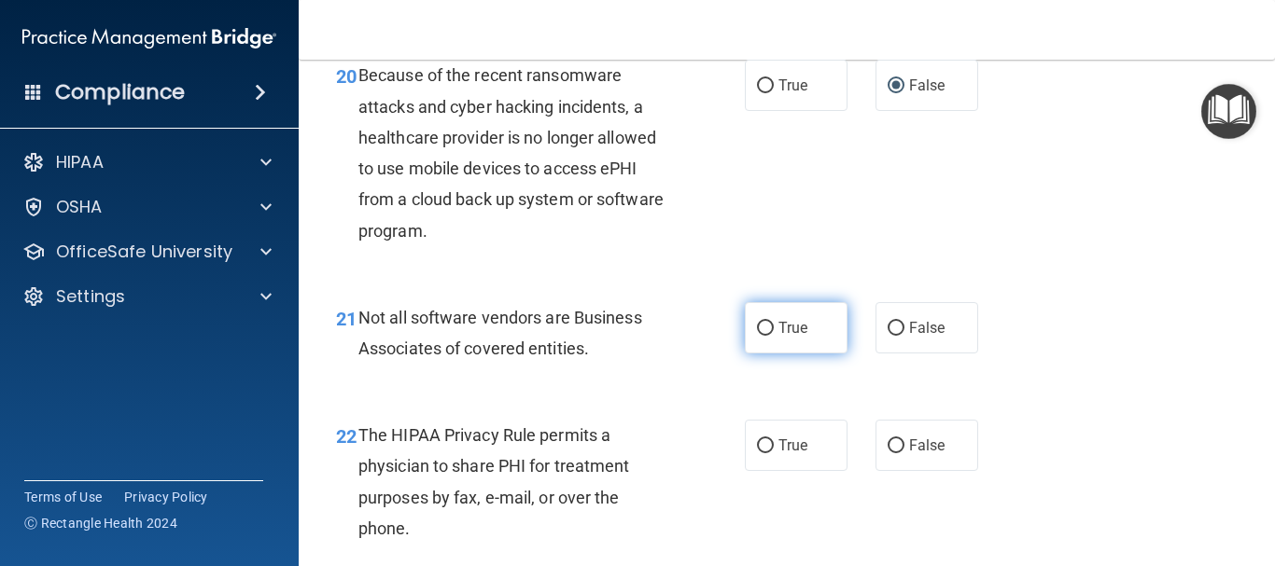
click at [757, 336] on input "True" at bounding box center [765, 329] width 17 height 14
radio input "true"
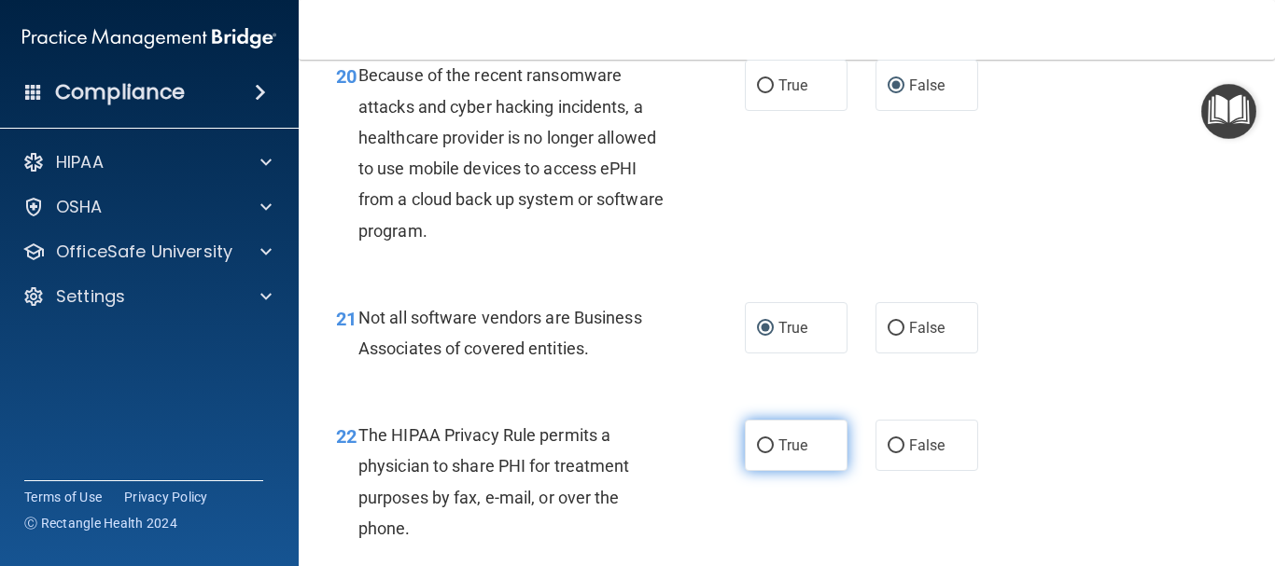
click at [757, 453] on input "True" at bounding box center [765, 446] width 17 height 14
radio input "true"
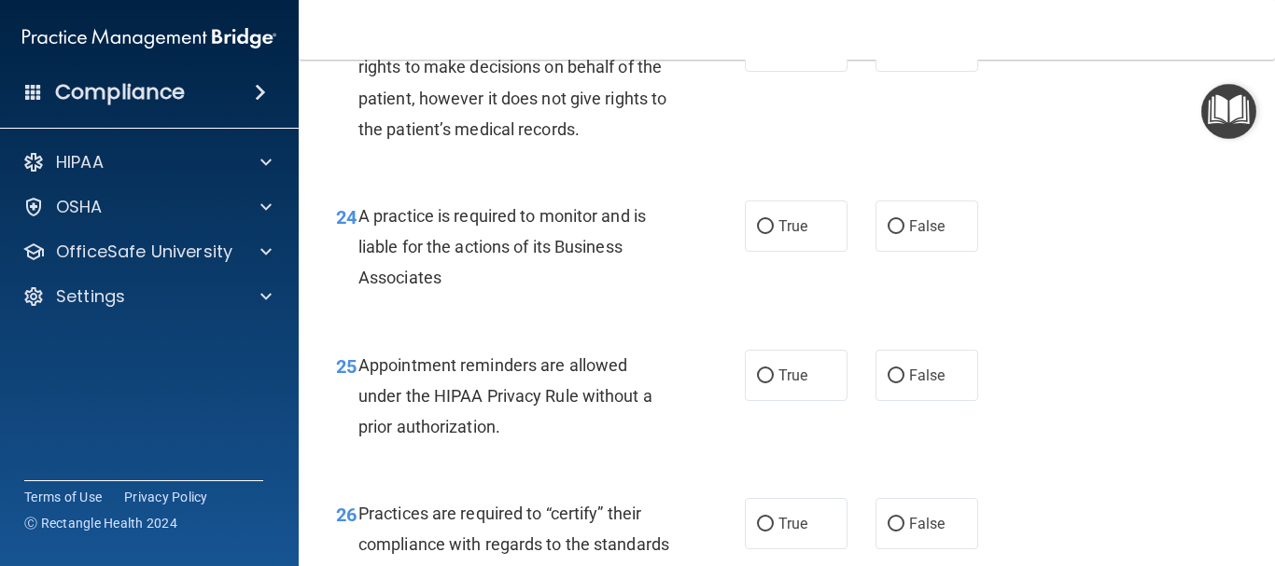
scroll to position [4166, 0]
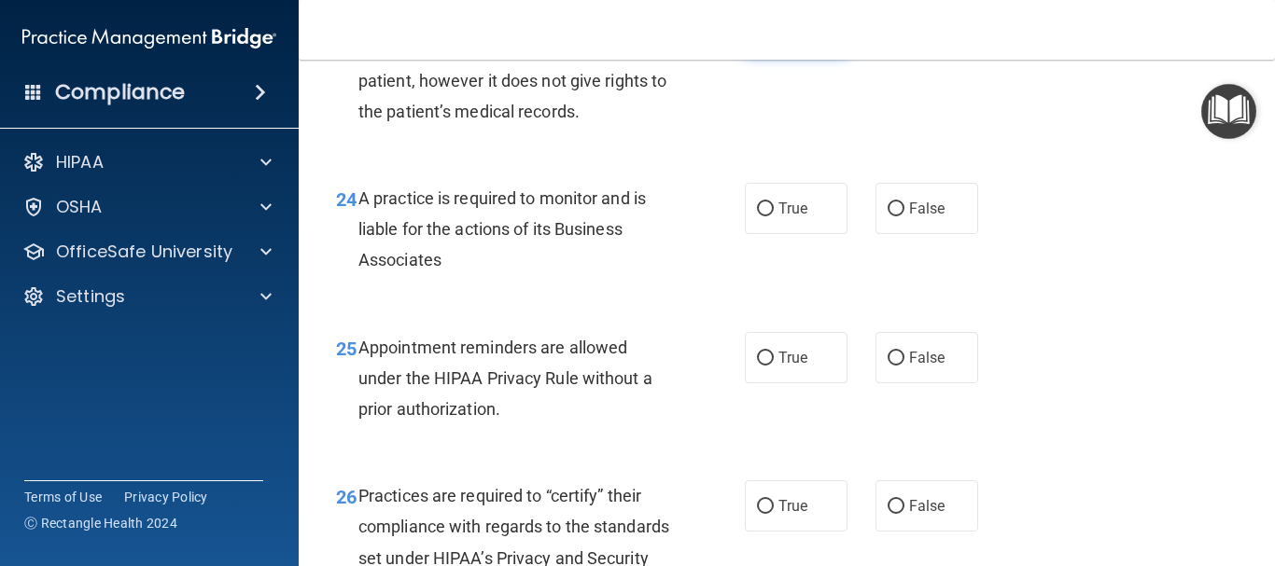
click at [760, 36] on input "True" at bounding box center [765, 29] width 17 height 14
radio input "true"
click at [887, 216] on input "False" at bounding box center [895, 209] width 17 height 14
radio input "true"
click at [887, 366] on input "False" at bounding box center [895, 359] width 17 height 14
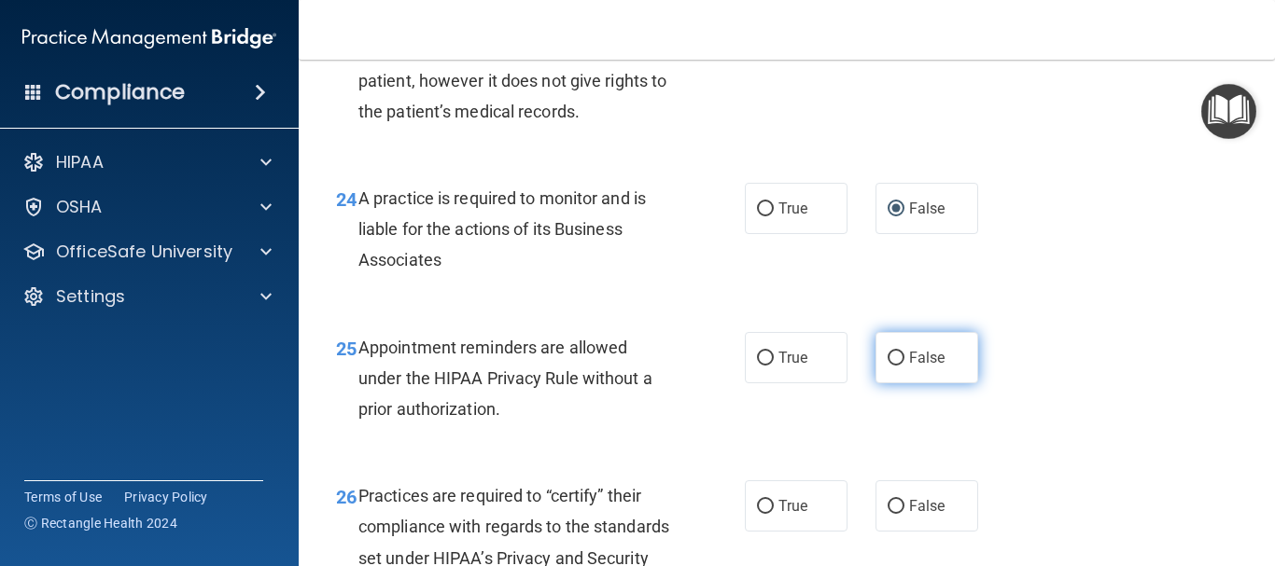
radio input "true"
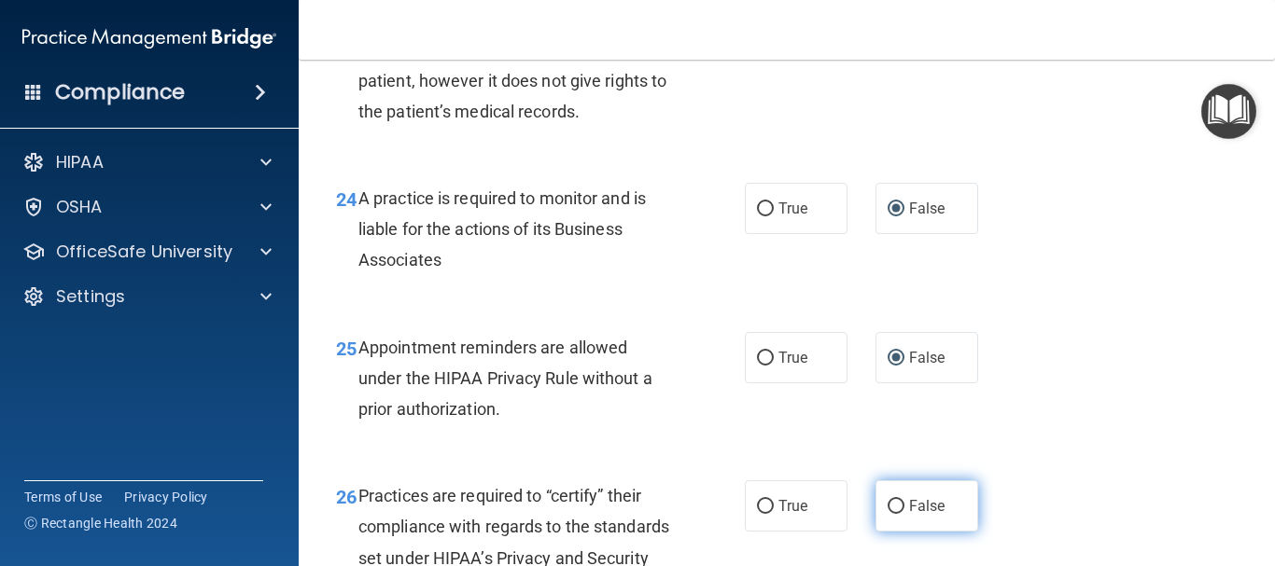
click at [887, 514] on input "False" at bounding box center [895, 507] width 17 height 14
radio input "true"
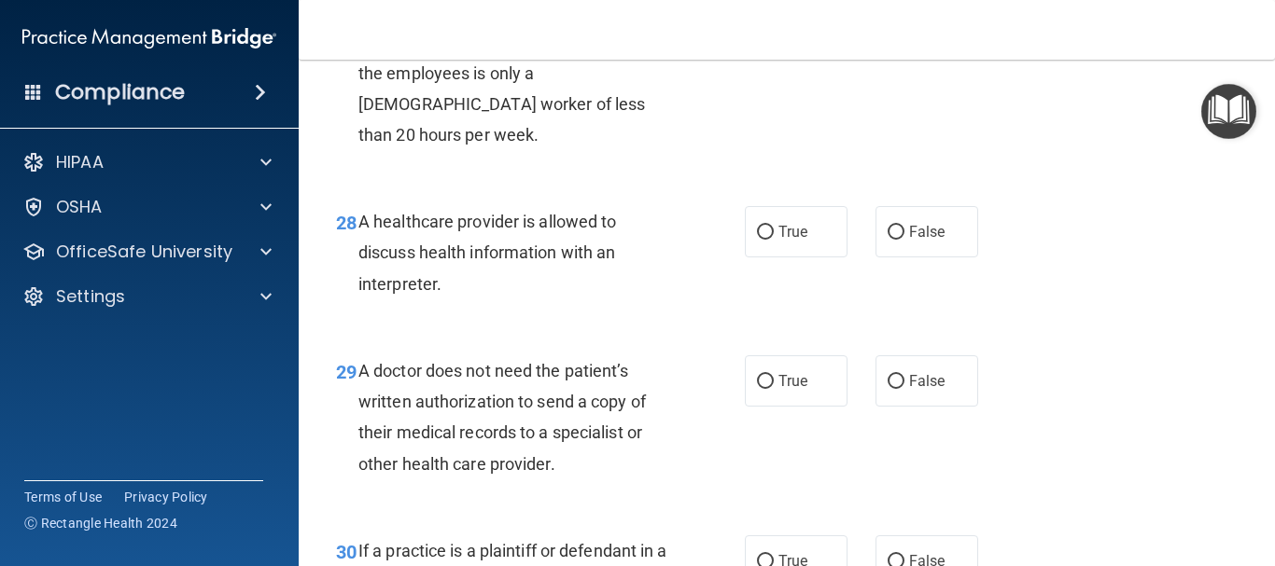
scroll to position [4838, 0]
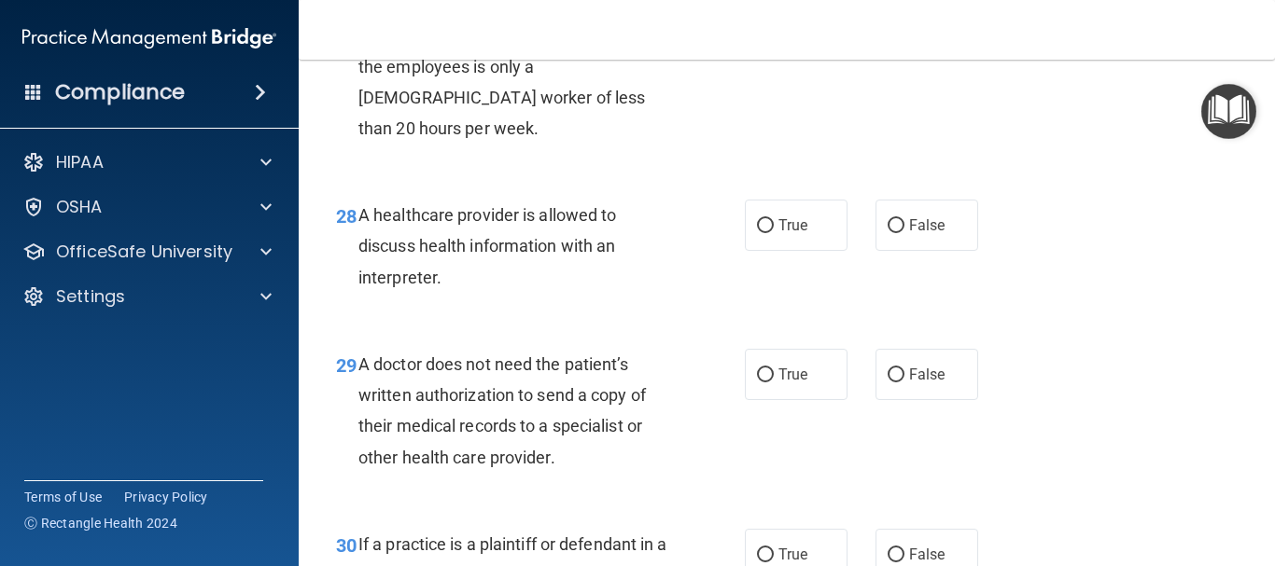
click at [887, 22] on input "False" at bounding box center [895, 15] width 17 height 14
radio input "true"
click at [757, 233] on input "True" at bounding box center [765, 226] width 17 height 14
radio input "true"
click at [759, 383] on input "True" at bounding box center [765, 376] width 17 height 14
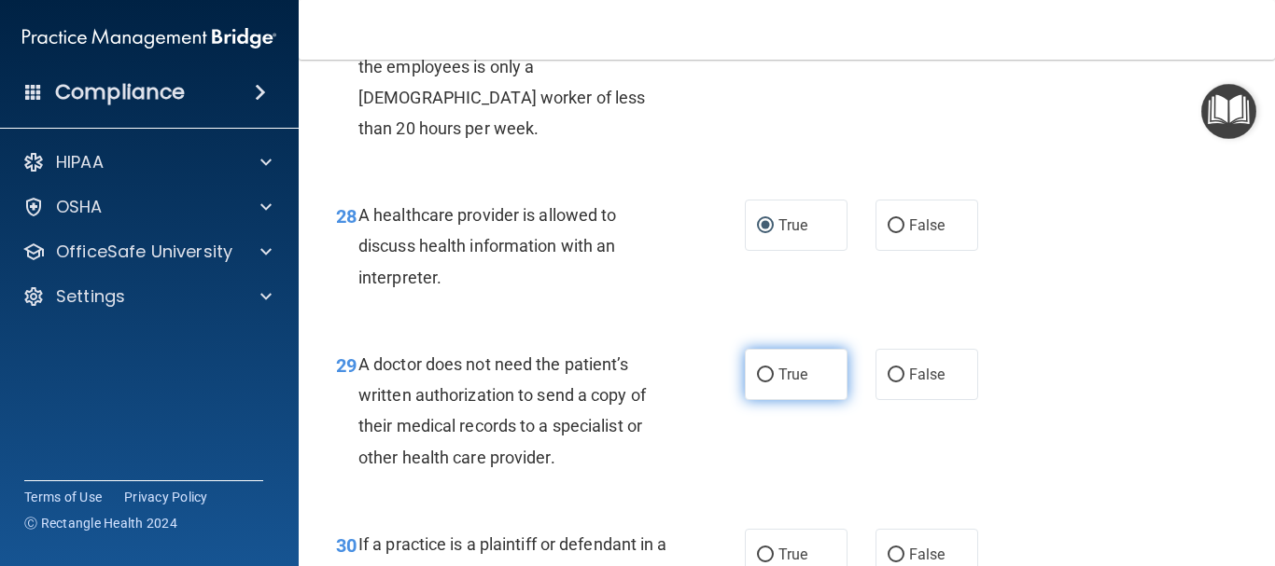
radio input "true"
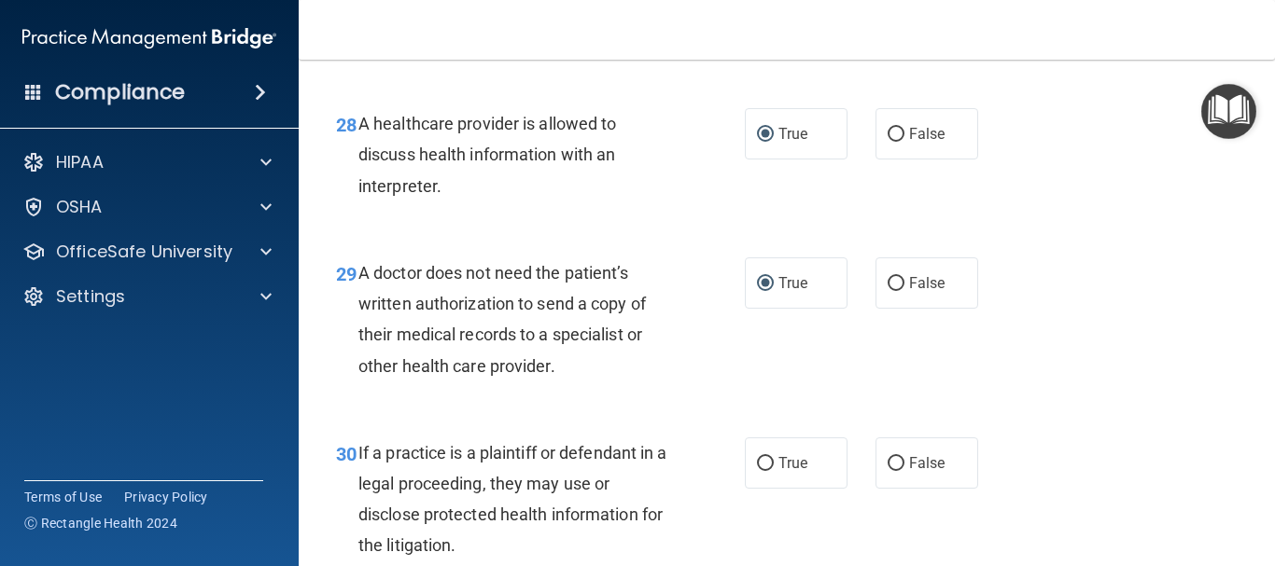
scroll to position [4950, 0]
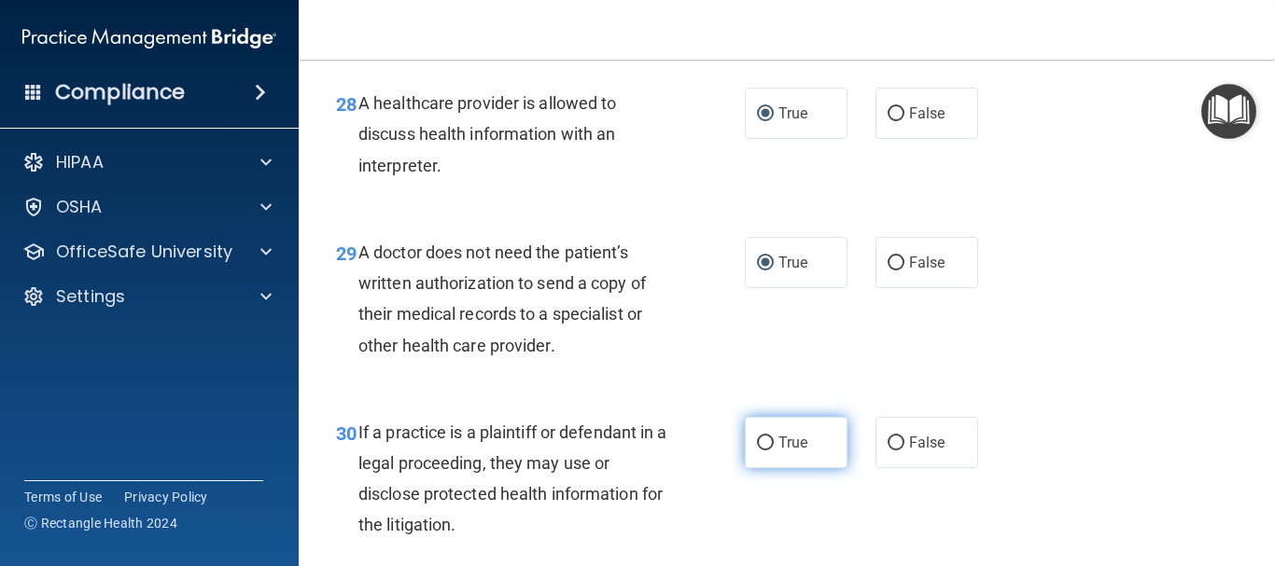
click at [757, 451] on input "True" at bounding box center [765, 444] width 17 height 14
radio input "true"
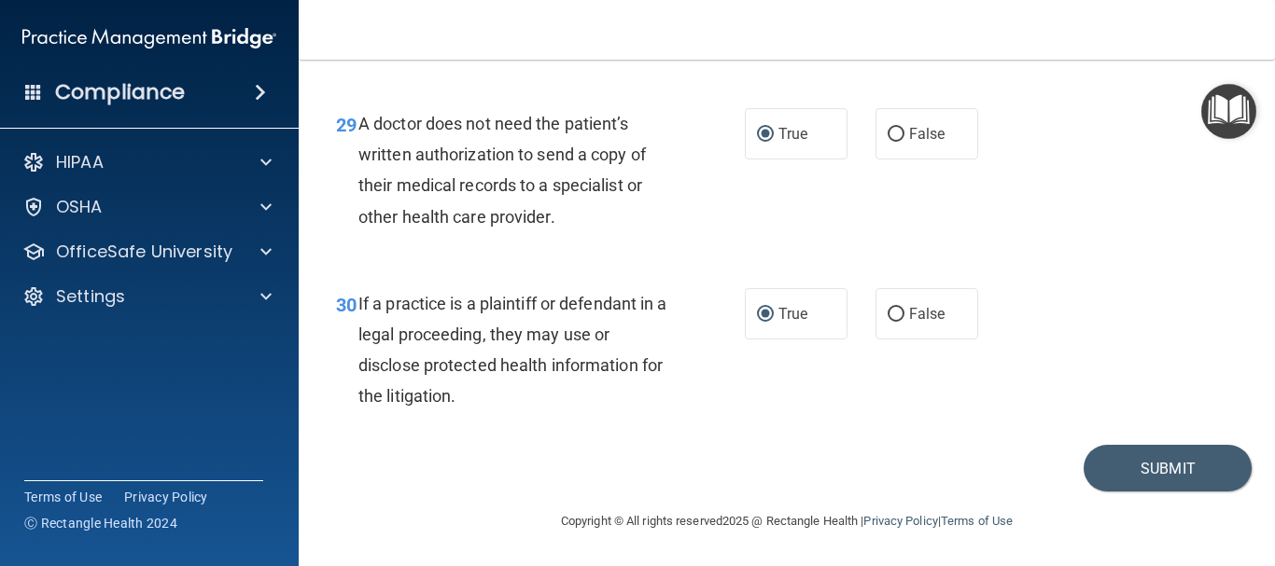
scroll to position [5110, 0]
click at [1178, 460] on button "Submit" at bounding box center [1167, 469] width 168 height 48
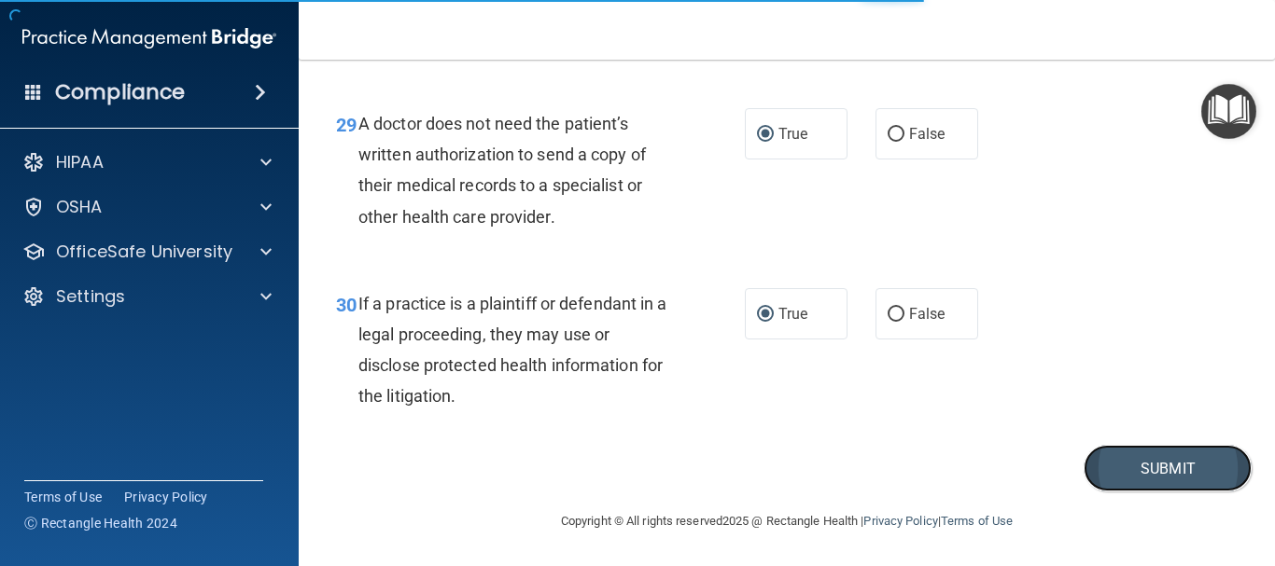
click at [1178, 460] on button "Submit" at bounding box center [1167, 469] width 168 height 48
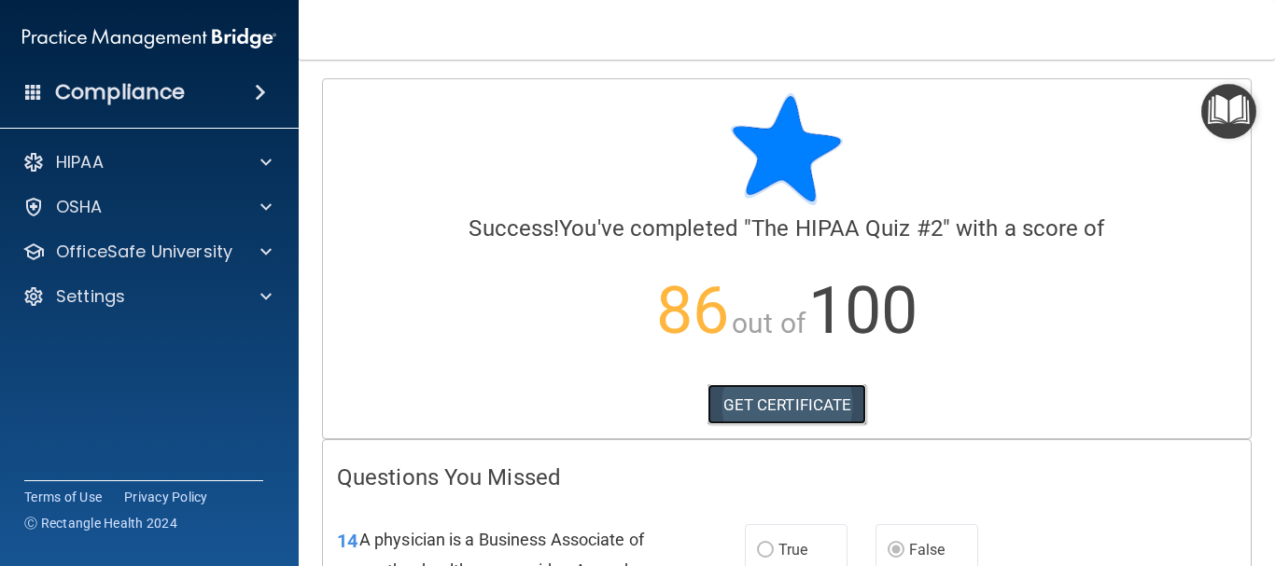
click at [796, 398] on link "GET CERTIFICATE" at bounding box center [787, 404] width 160 height 41
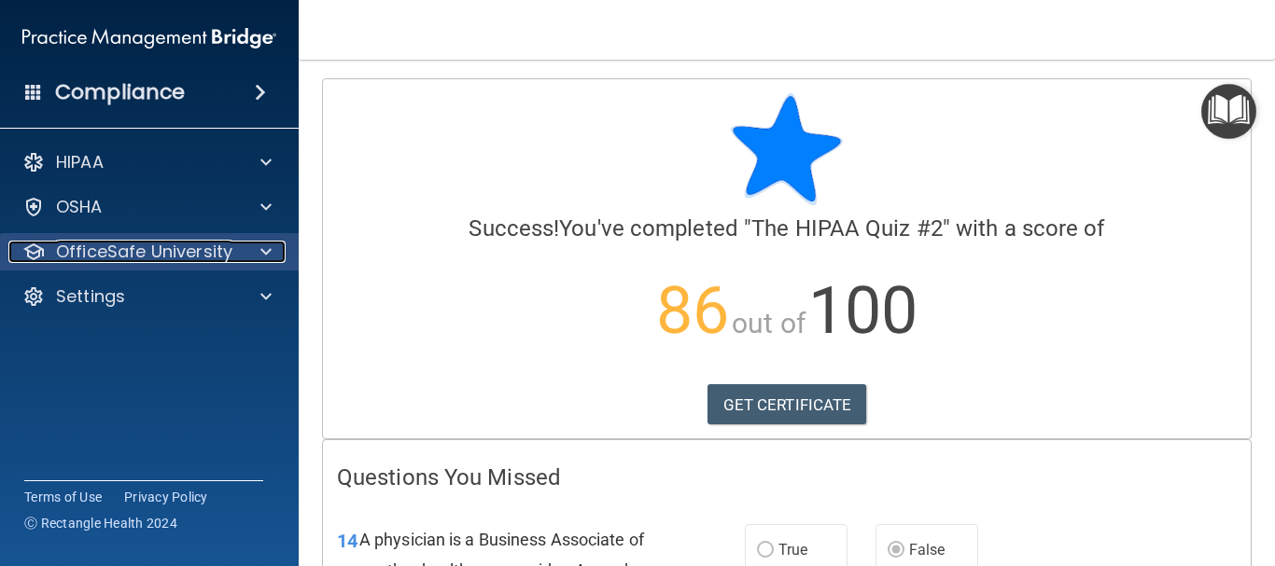
click at [265, 249] on span at bounding box center [265, 252] width 11 height 22
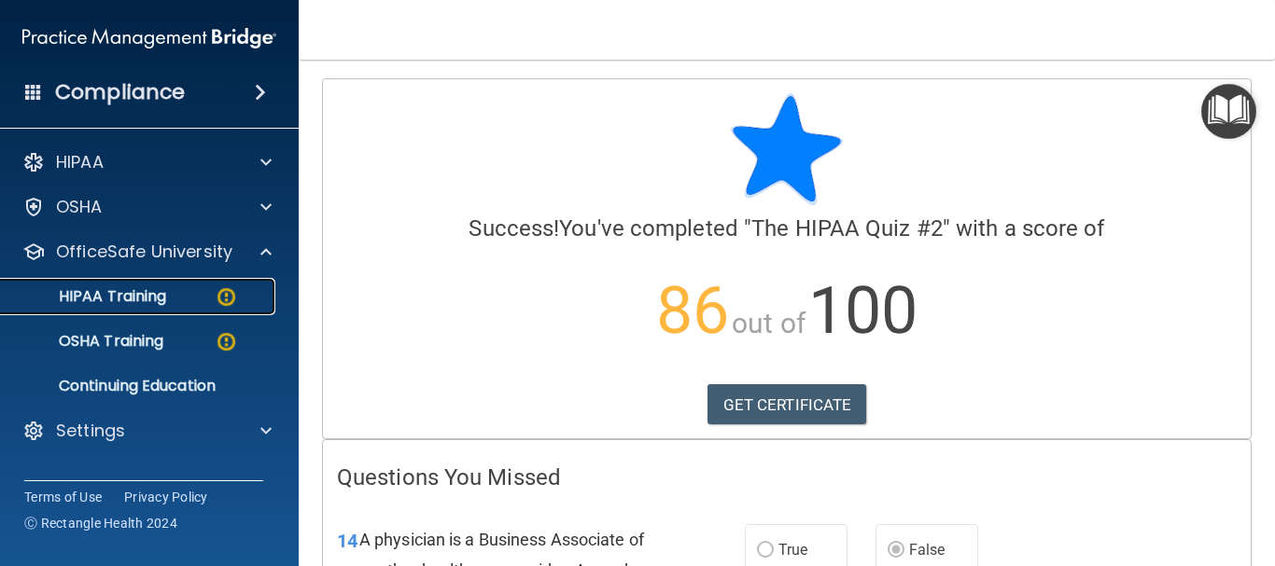
click at [219, 295] on img at bounding box center [226, 297] width 23 height 23
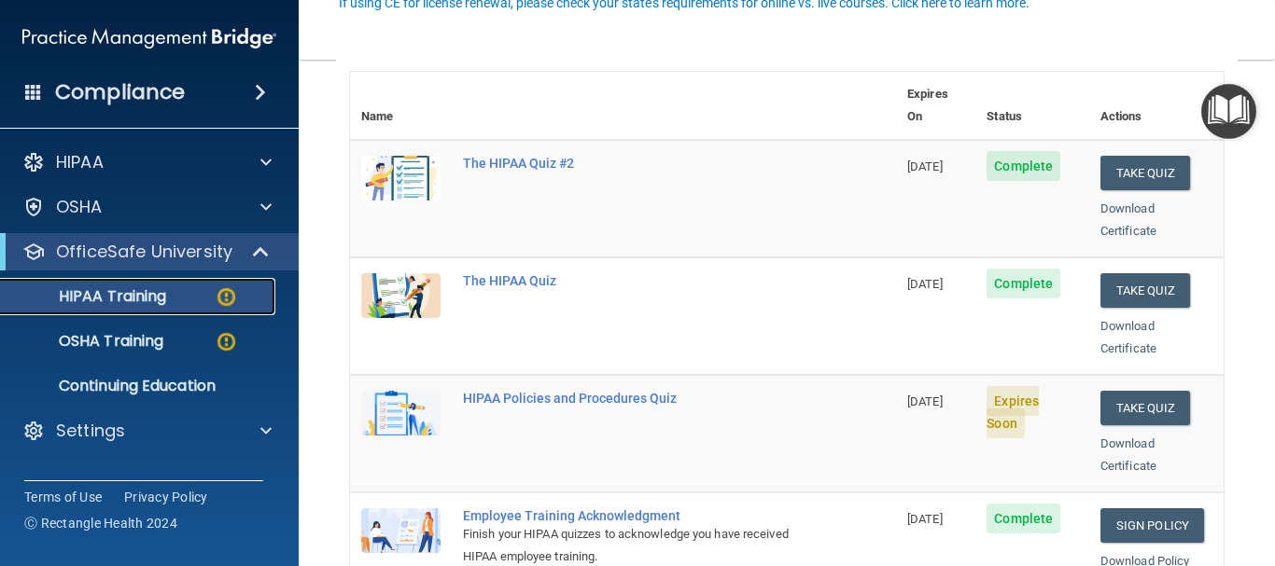
scroll to position [224, 0]
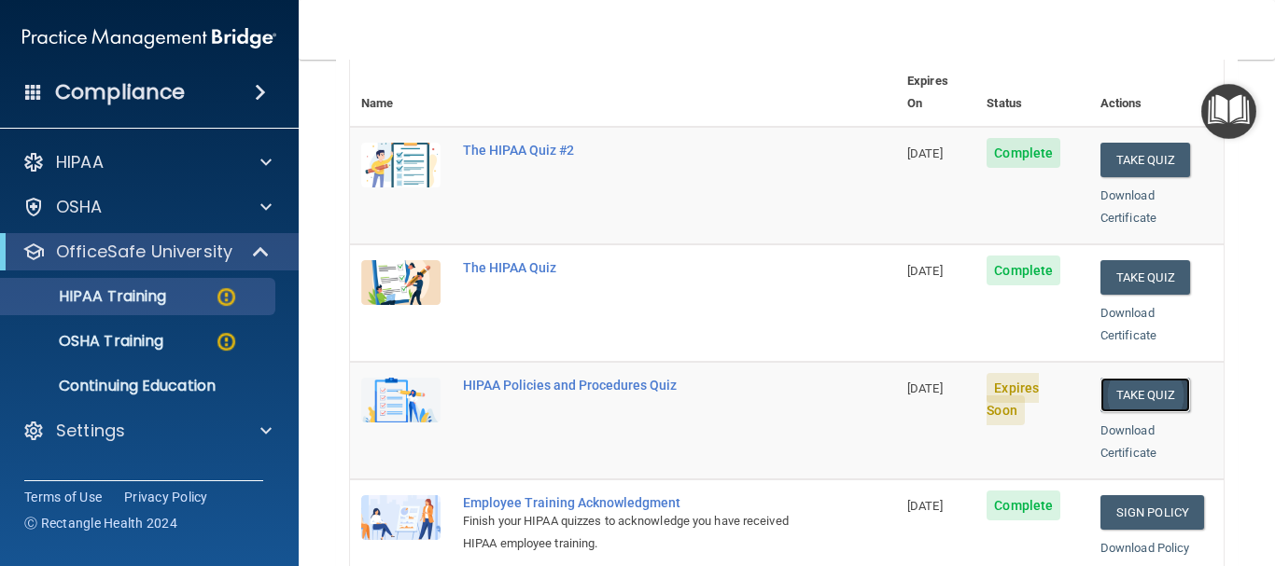
click at [1116, 378] on button "Take Quiz" at bounding box center [1145, 395] width 90 height 35
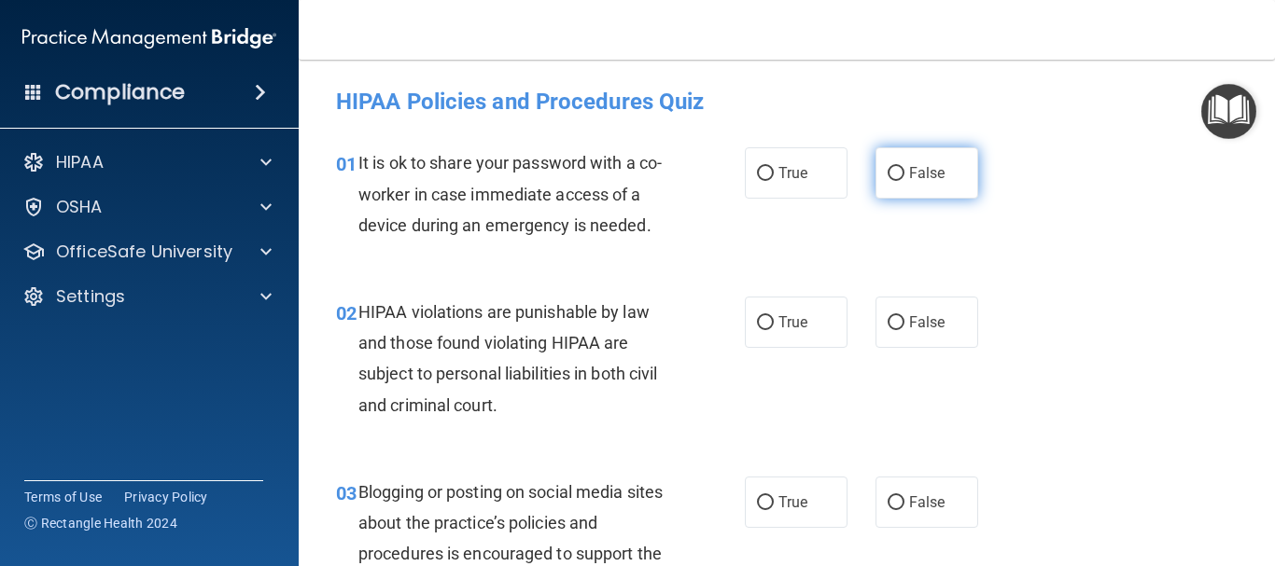
click at [887, 176] on input "False" at bounding box center [895, 174] width 17 height 14
radio input "true"
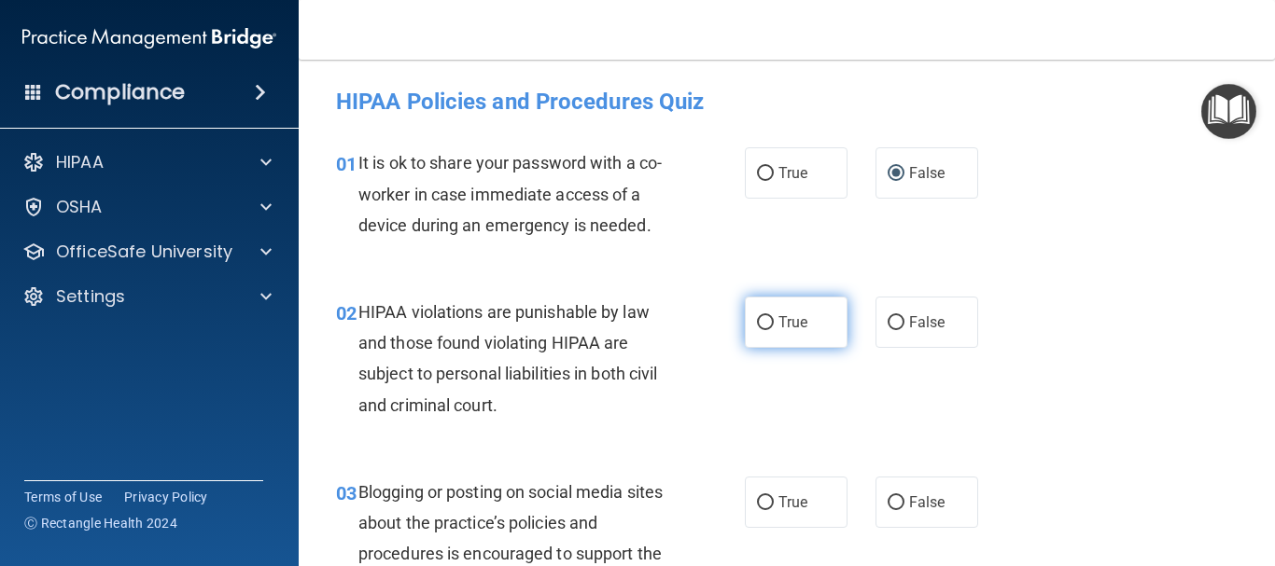
click at [757, 319] on input "True" at bounding box center [765, 323] width 17 height 14
radio input "true"
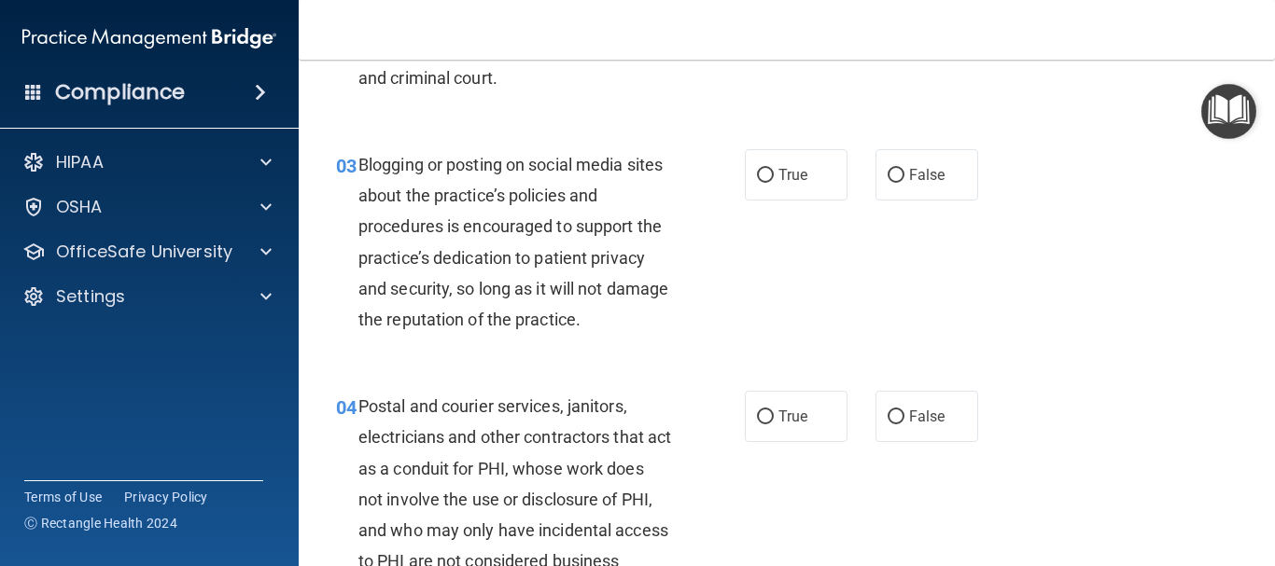
scroll to position [373, 0]
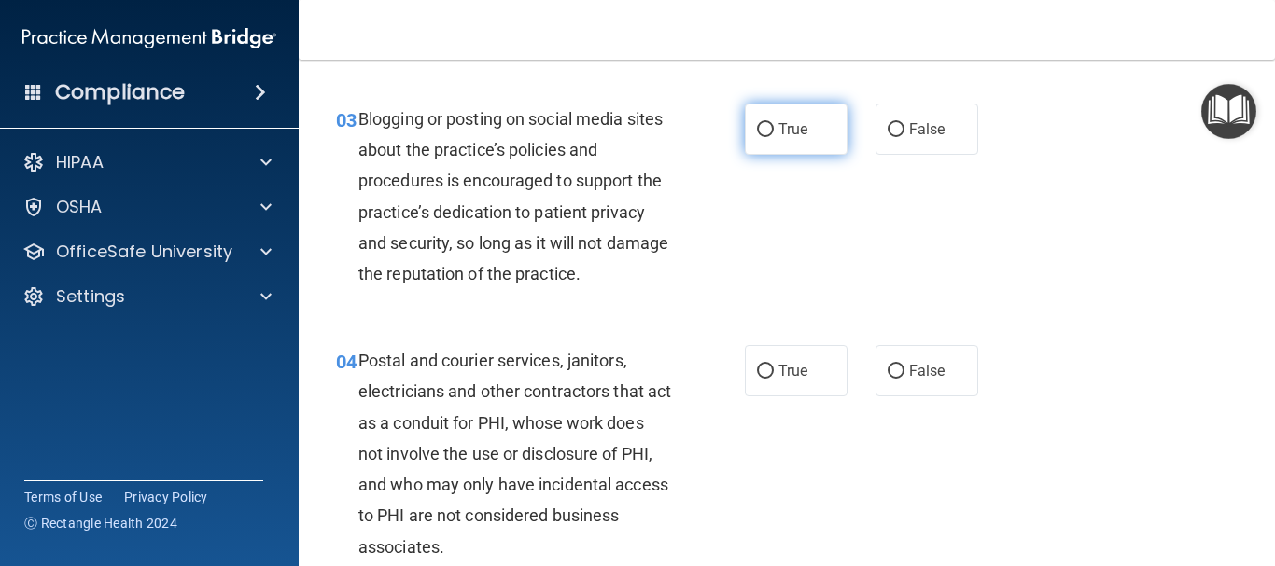
click at [764, 137] on label "True" at bounding box center [796, 129] width 103 height 51
click at [764, 137] on input "True" at bounding box center [765, 130] width 17 height 14
radio input "true"
click at [977, 344] on div "04 Postal and courier services, janitors, electricians and other contractors th…" at bounding box center [786, 458] width 929 height 273
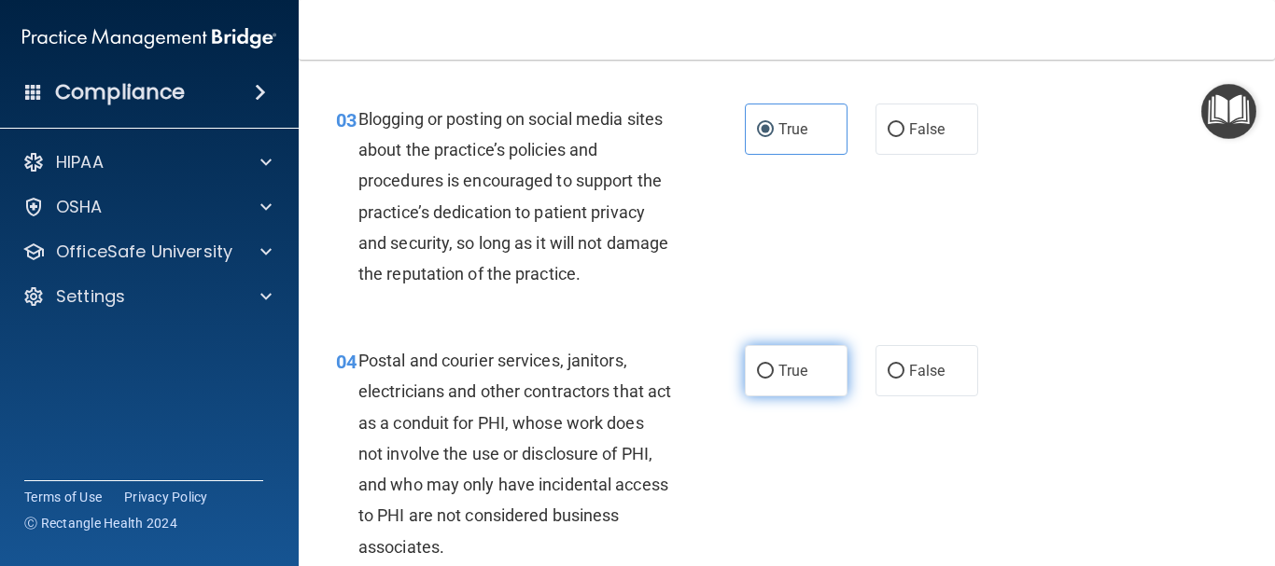
click at [760, 370] on input "True" at bounding box center [765, 372] width 17 height 14
radio input "true"
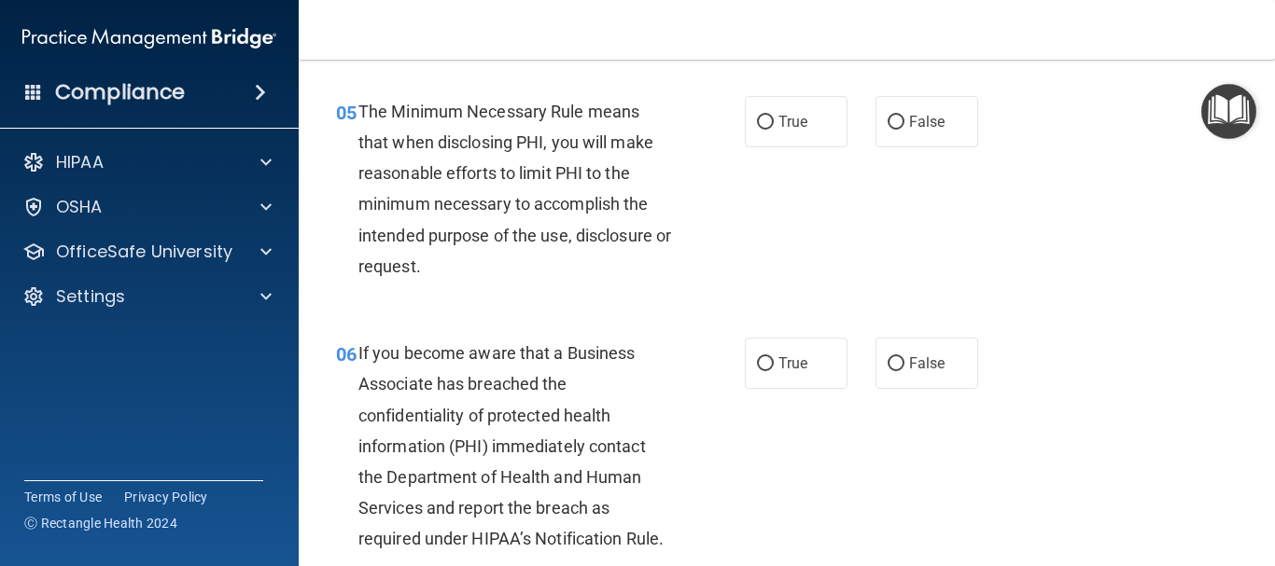
scroll to position [933, 0]
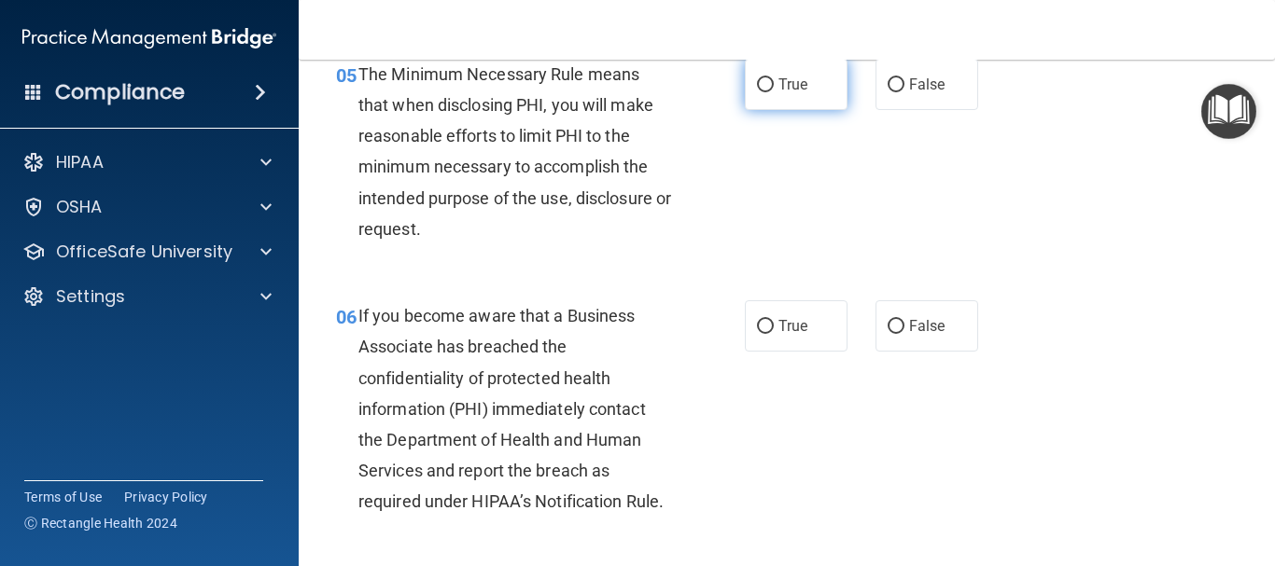
click at [760, 86] on input "True" at bounding box center [765, 85] width 17 height 14
radio input "true"
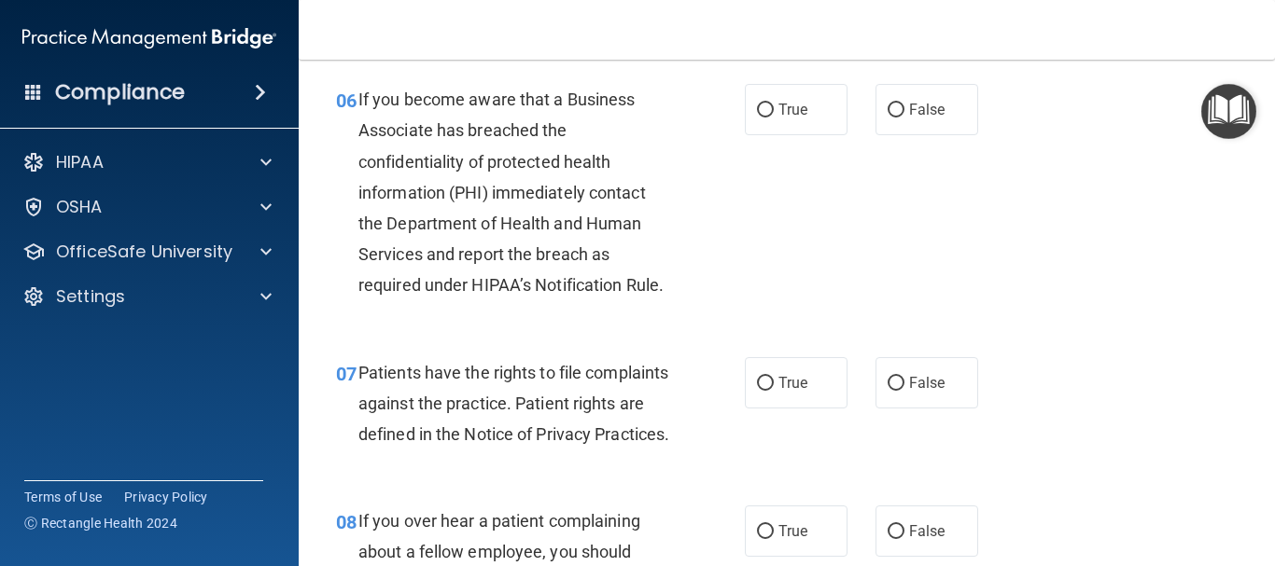
scroll to position [1157, 0]
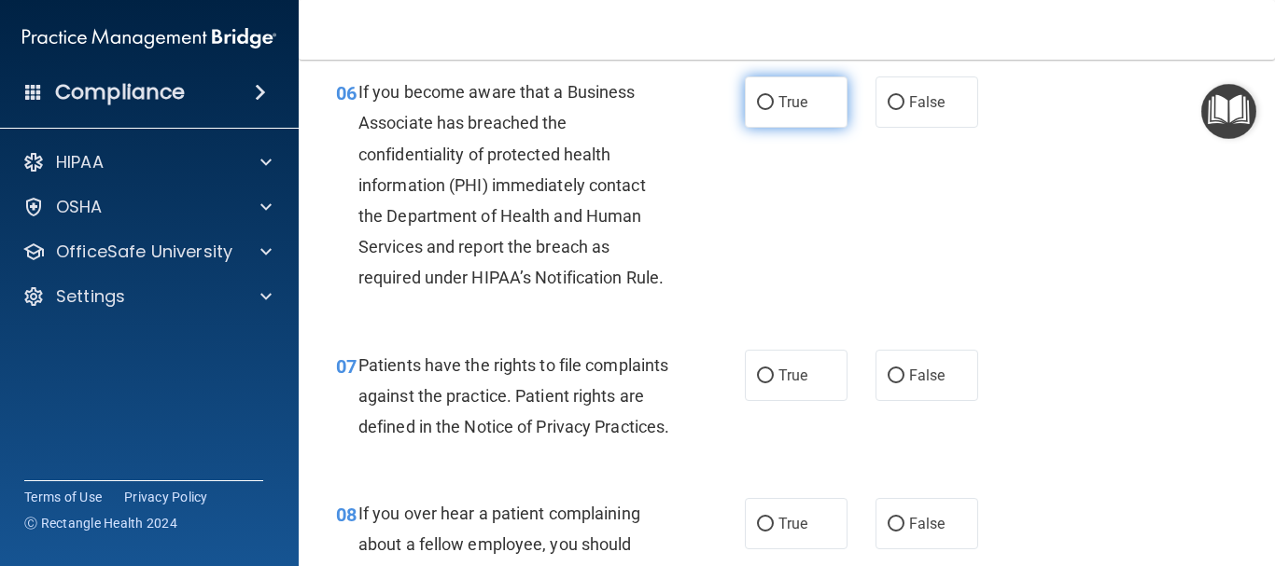
click at [761, 107] on input "True" at bounding box center [765, 103] width 17 height 14
radio input "true"
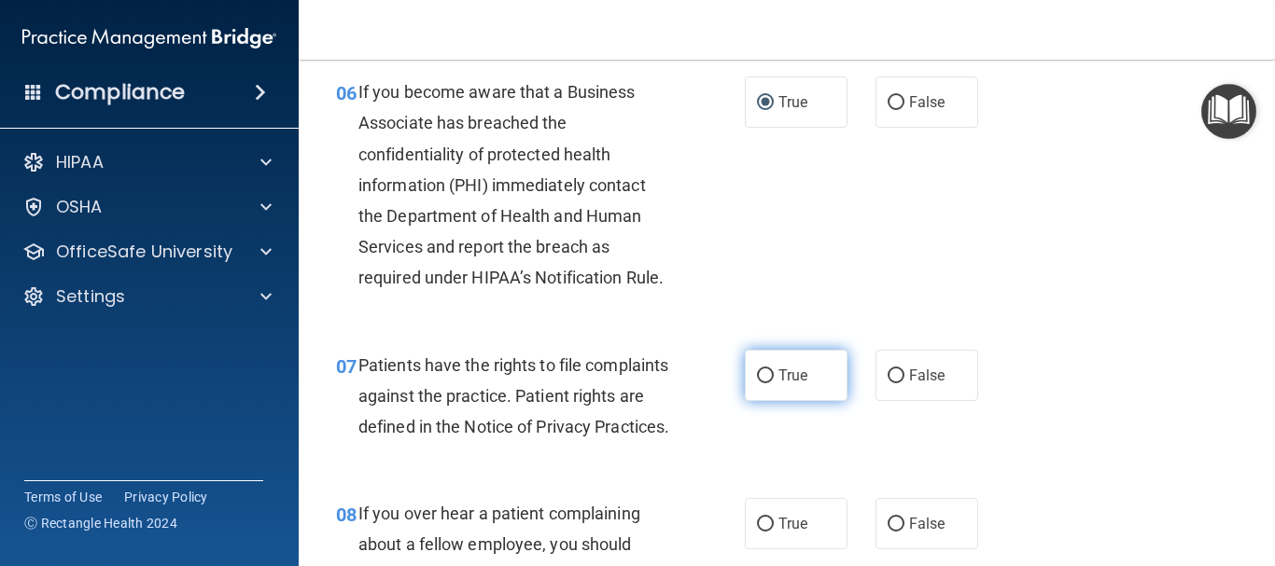
click at [766, 374] on input "True" at bounding box center [765, 377] width 17 height 14
radio input "true"
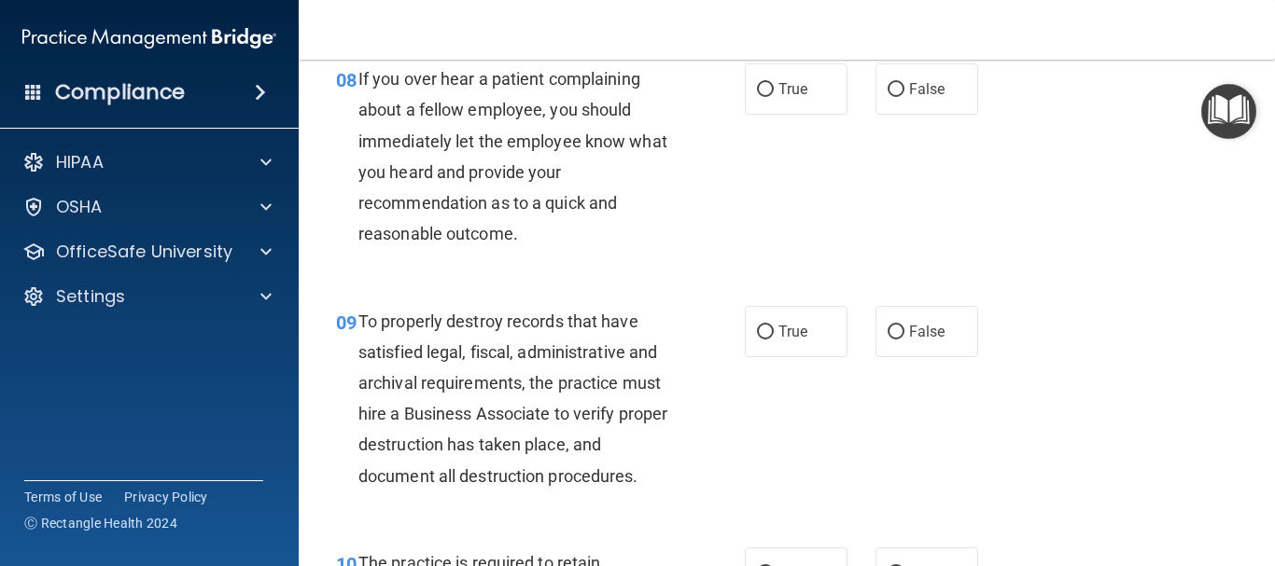
scroll to position [1605, 0]
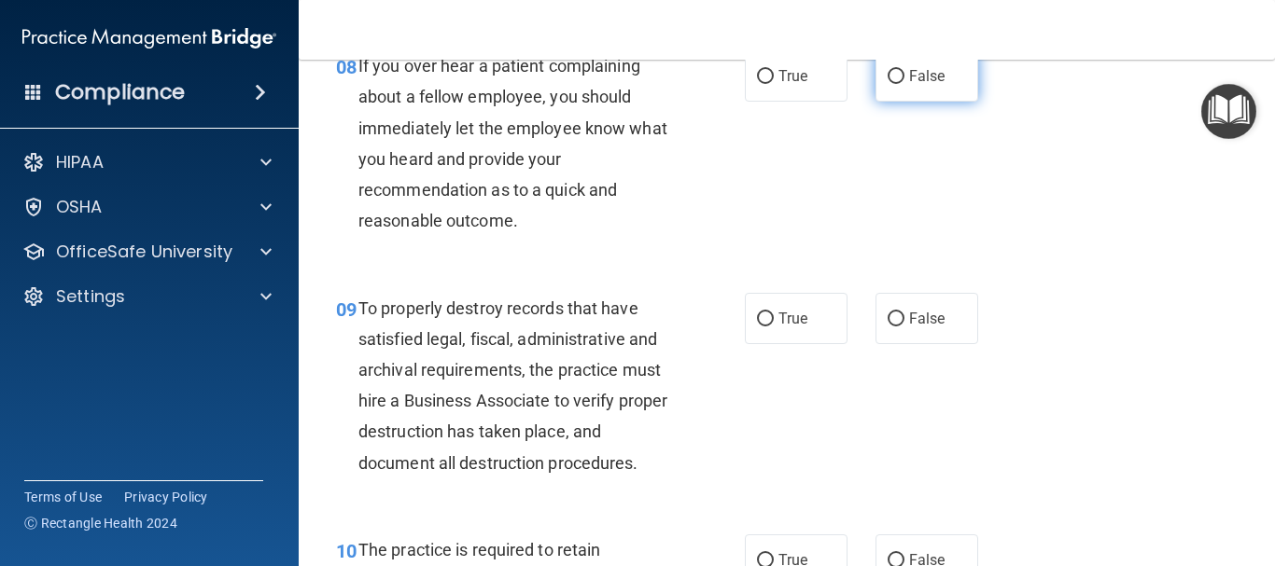
click at [893, 84] on input "False" at bounding box center [895, 77] width 17 height 14
radio input "true"
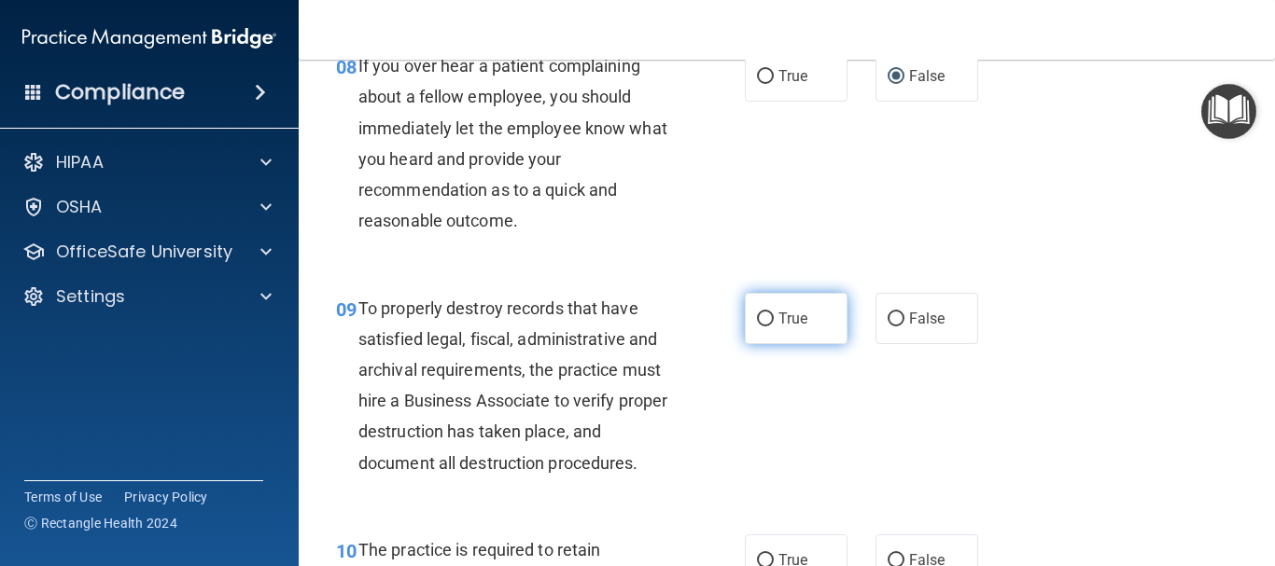
click at [759, 327] on input "True" at bounding box center [765, 320] width 17 height 14
radio input "true"
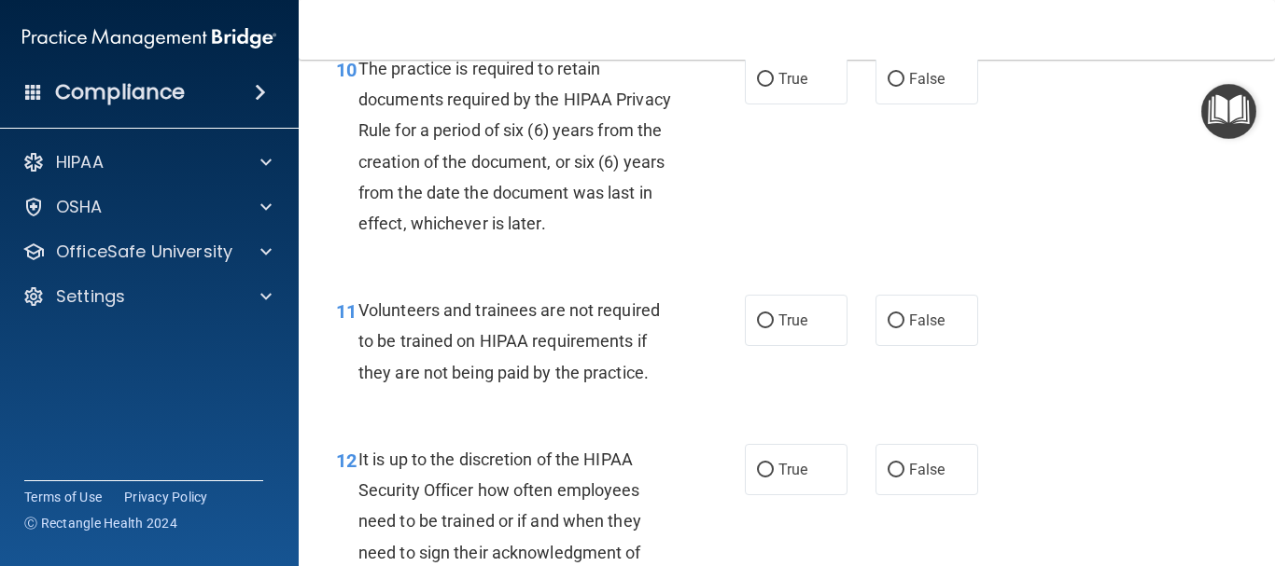
scroll to position [2090, 0]
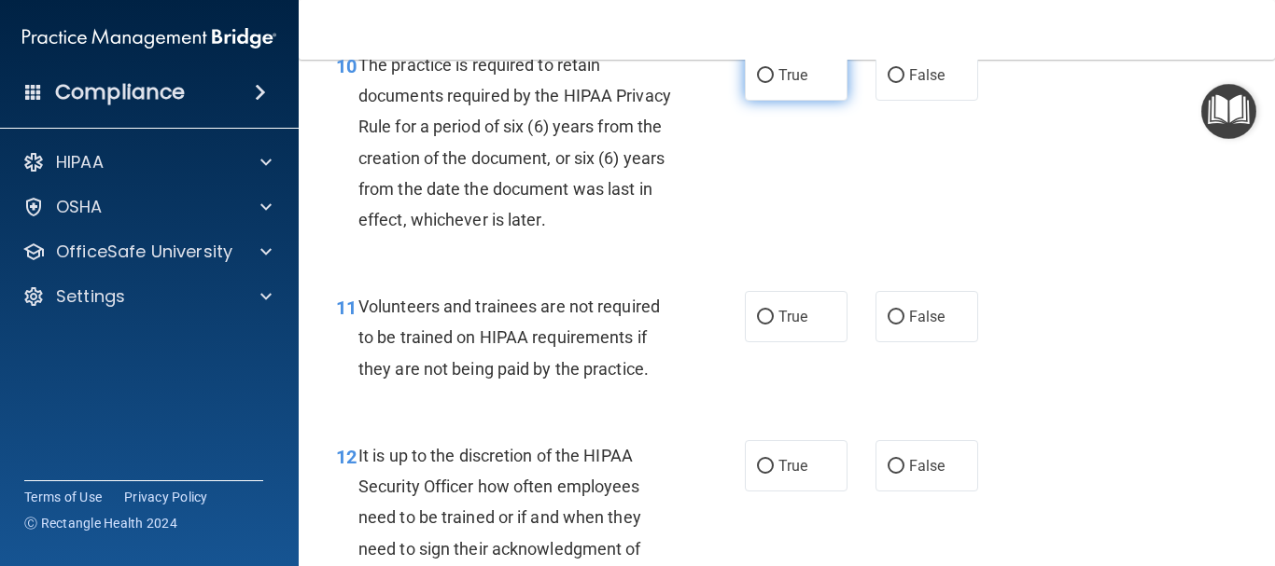
click at [769, 101] on label "True" at bounding box center [796, 74] width 103 height 51
click at [769, 83] on input "True" at bounding box center [765, 76] width 17 height 14
radio input "true"
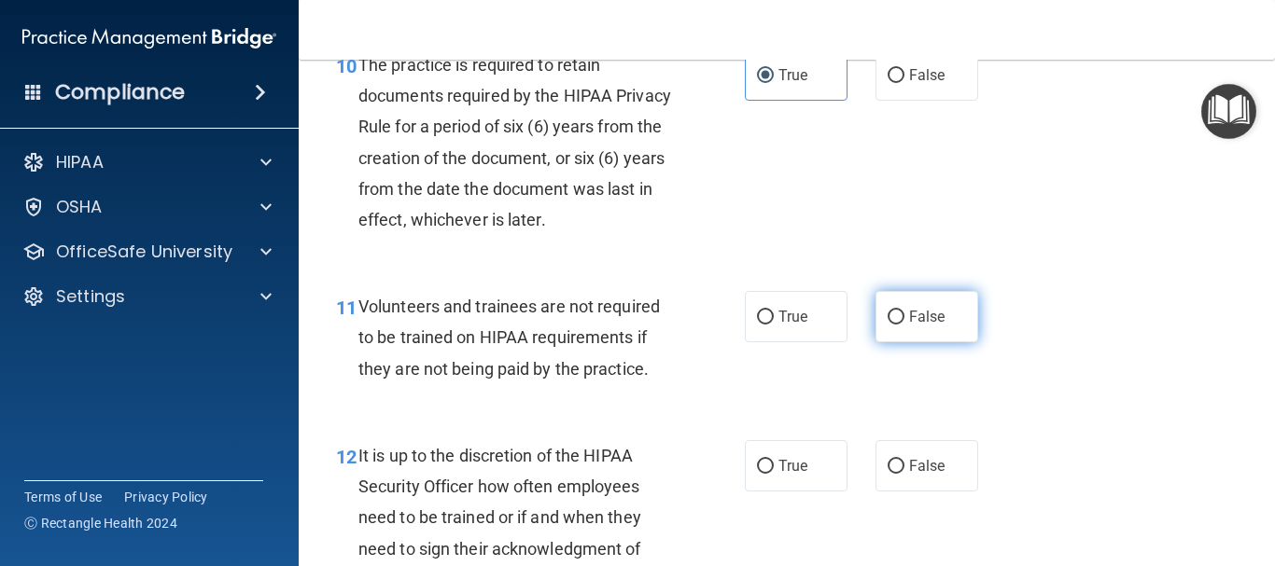
click at [895, 325] on input "False" at bounding box center [895, 318] width 17 height 14
radio input "true"
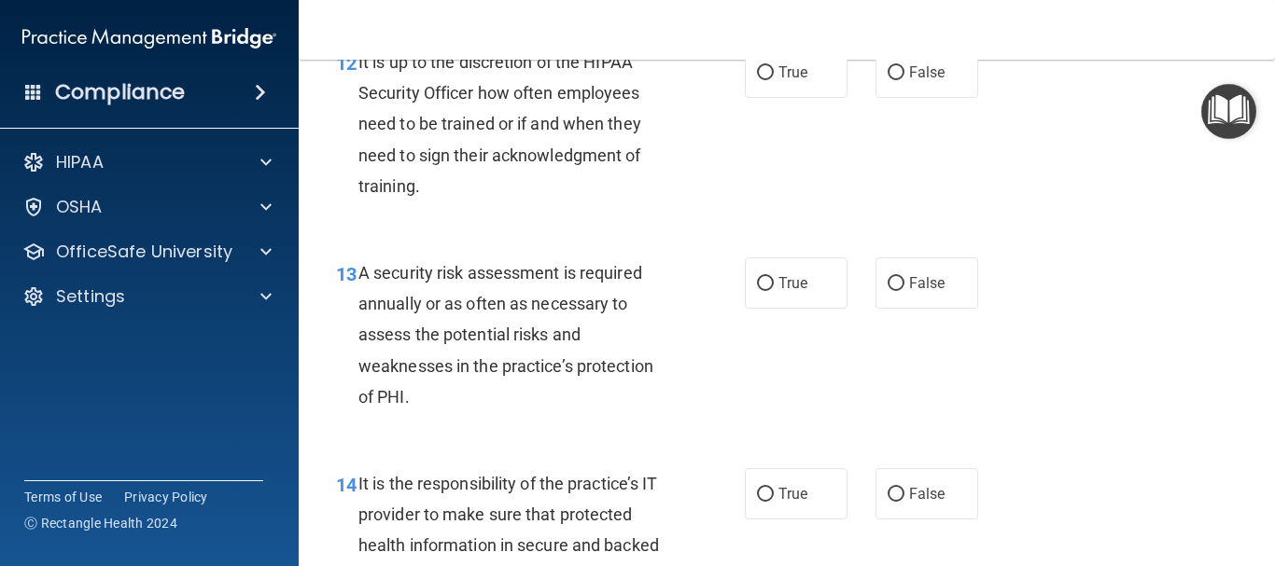
scroll to position [2501, 0]
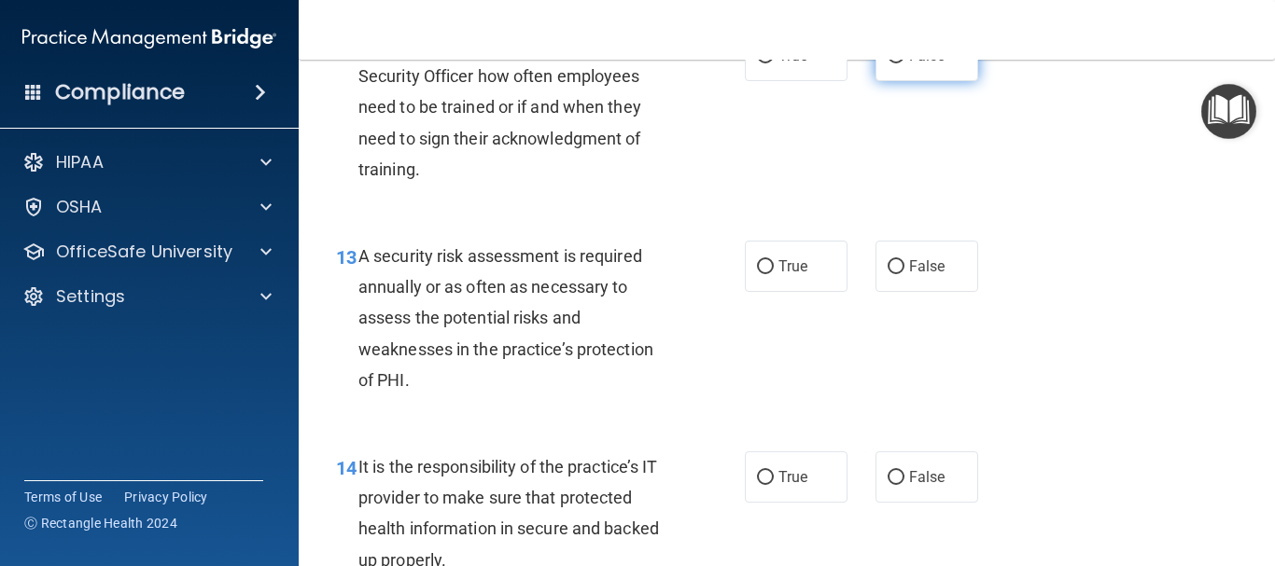
click at [887, 63] on input "False" at bounding box center [895, 56] width 17 height 14
radio input "true"
click at [760, 274] on input "True" at bounding box center [765, 267] width 17 height 14
radio input "true"
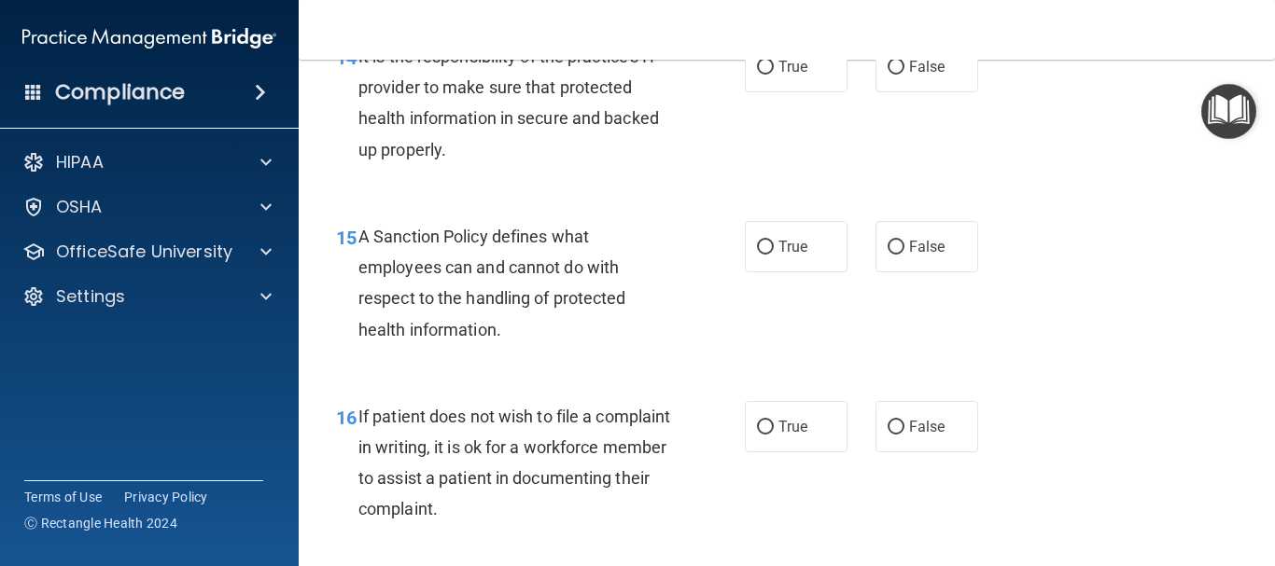
scroll to position [2949, 0]
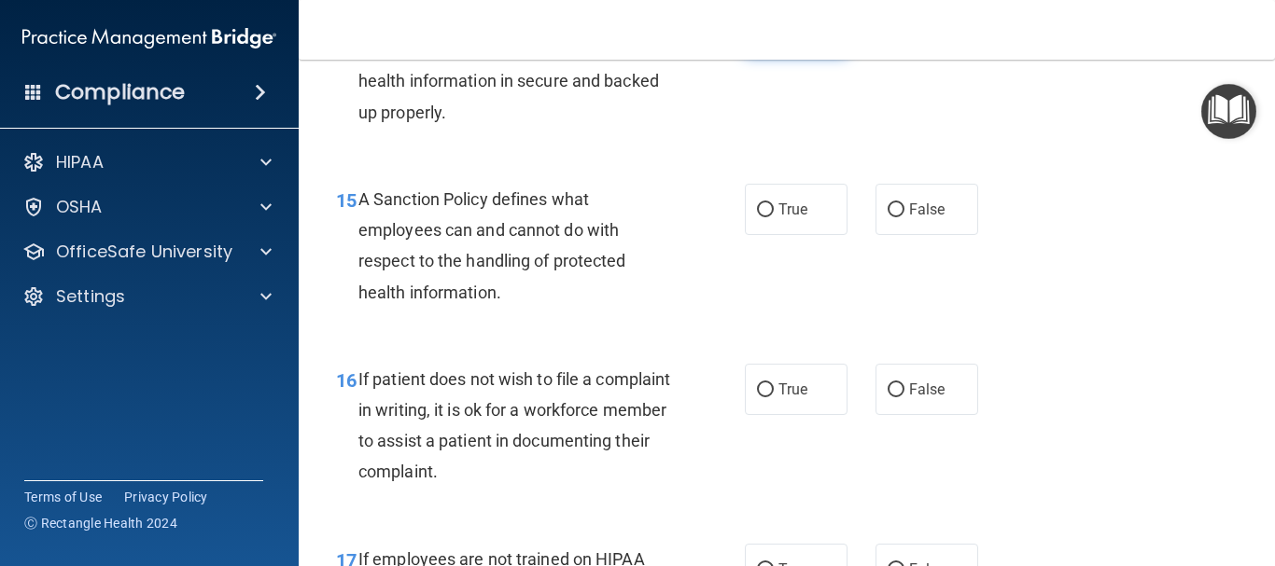
click at [760, 37] on input "True" at bounding box center [765, 30] width 17 height 14
radio input "true"
click at [757, 217] on input "True" at bounding box center [765, 210] width 17 height 14
radio input "true"
click at [765, 397] on input "True" at bounding box center [765, 391] width 17 height 14
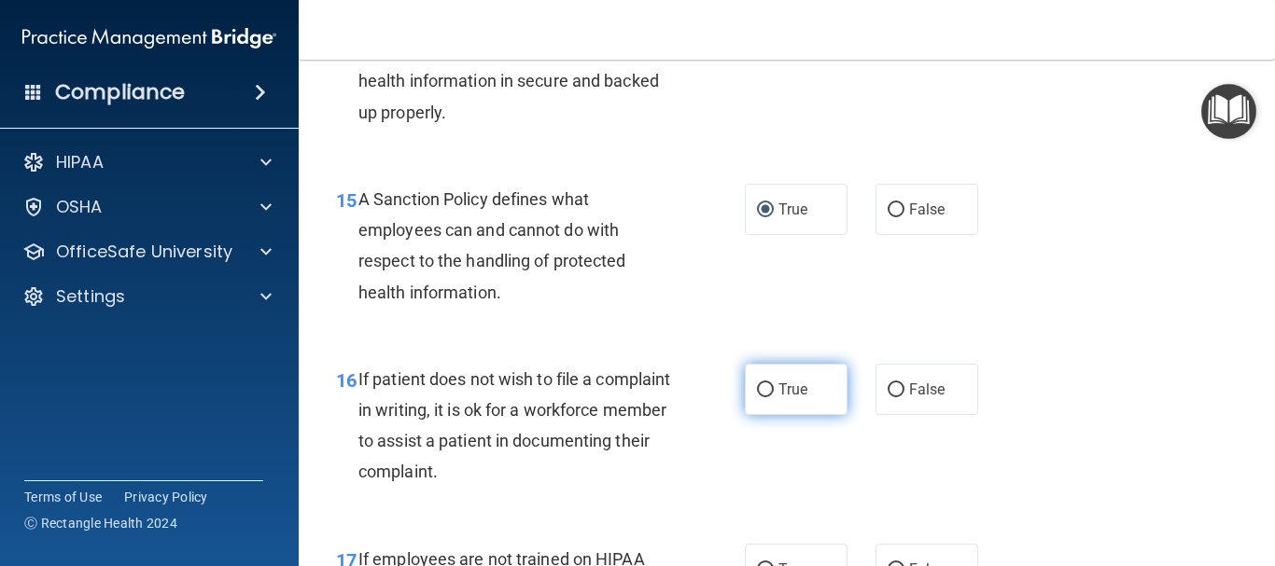
radio input "true"
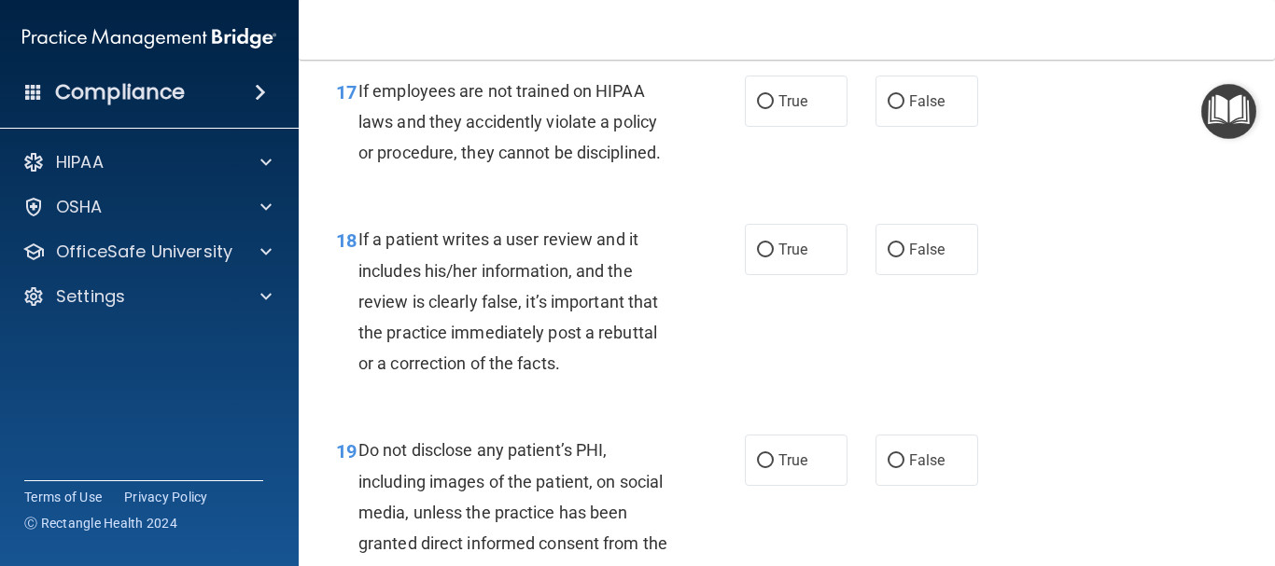
scroll to position [3434, 0]
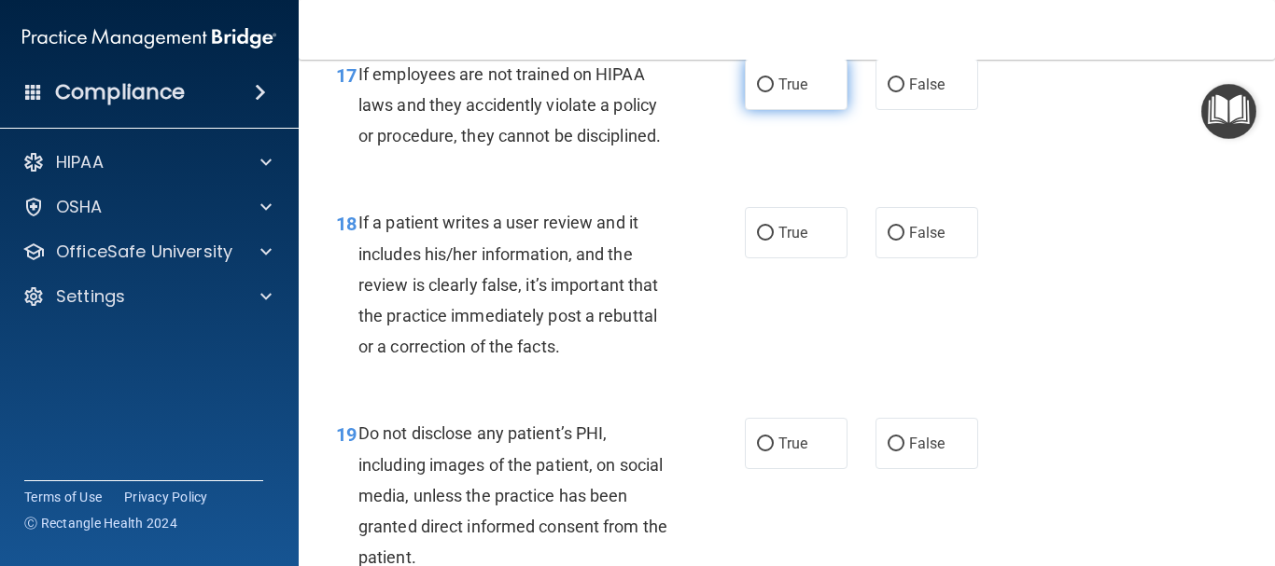
click at [759, 92] on input "True" at bounding box center [765, 85] width 17 height 14
radio input "true"
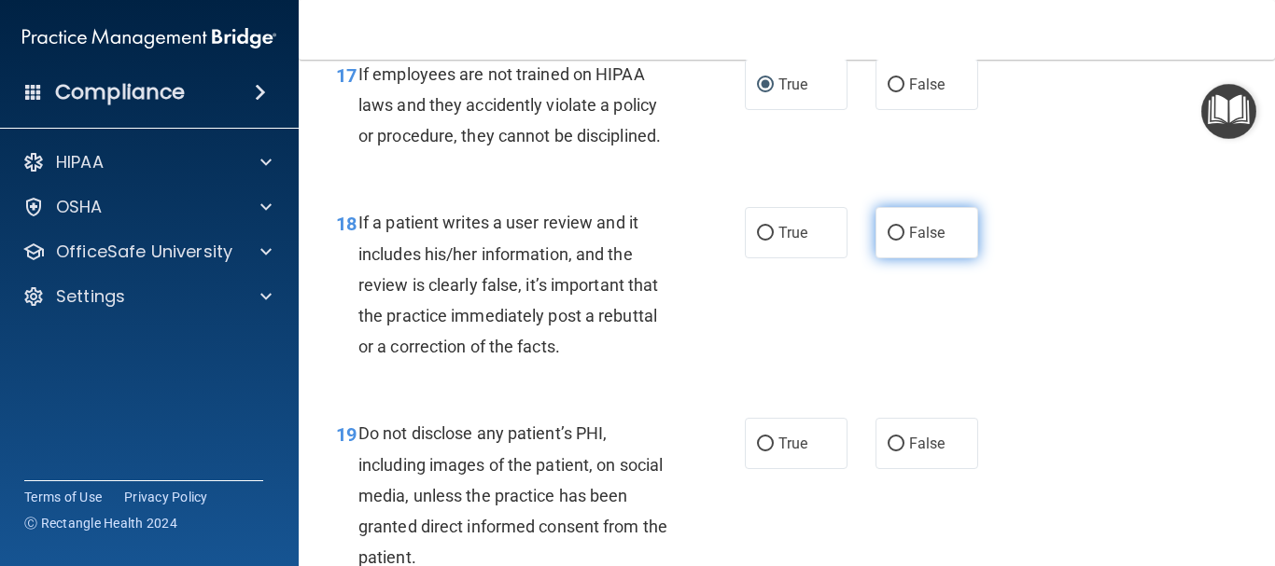
click at [887, 241] on input "False" at bounding box center [895, 234] width 17 height 14
radio input "true"
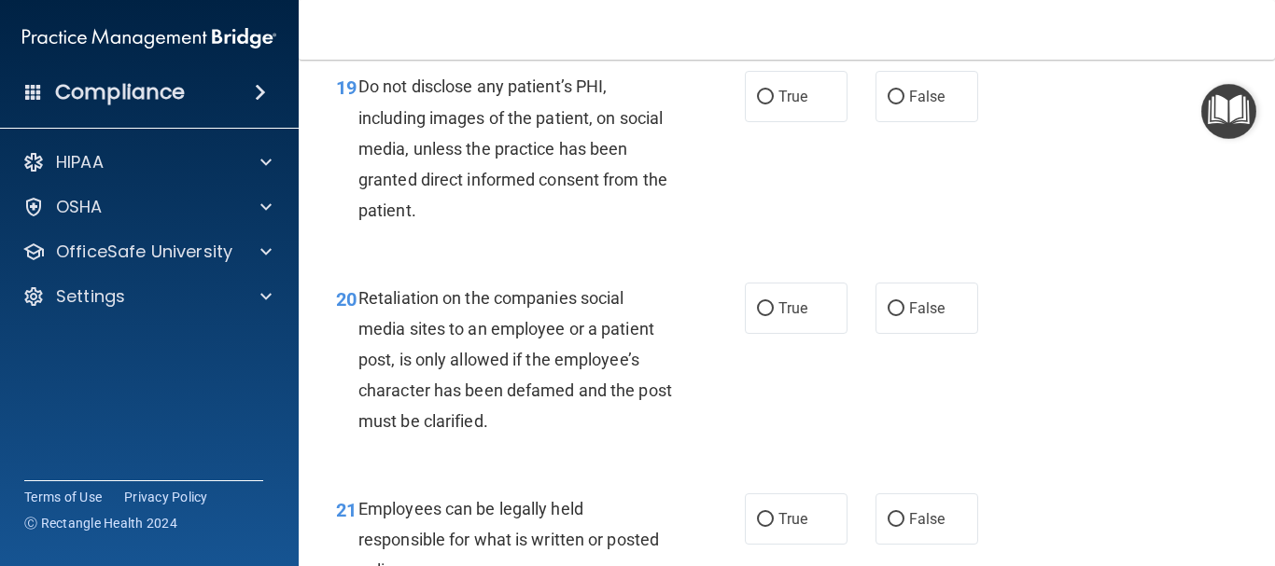
scroll to position [3807, 0]
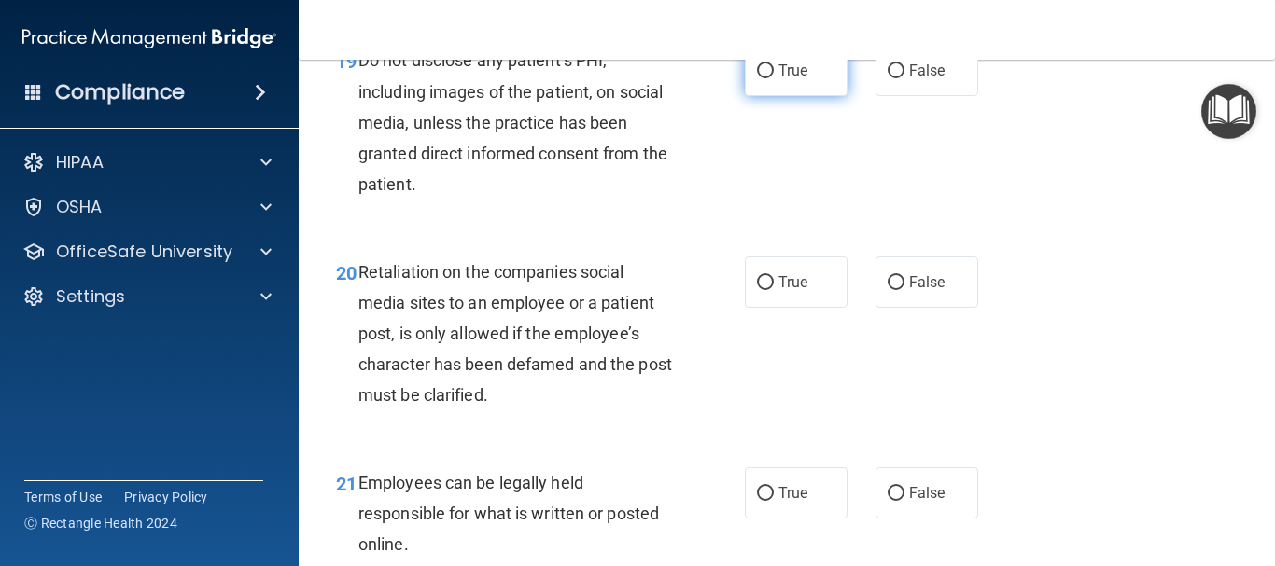
click at [782, 79] on span "True" at bounding box center [792, 71] width 29 height 18
click at [774, 78] on input "True" at bounding box center [765, 71] width 17 height 14
radio input "true"
click at [887, 290] on input "False" at bounding box center [895, 283] width 17 height 14
radio input "true"
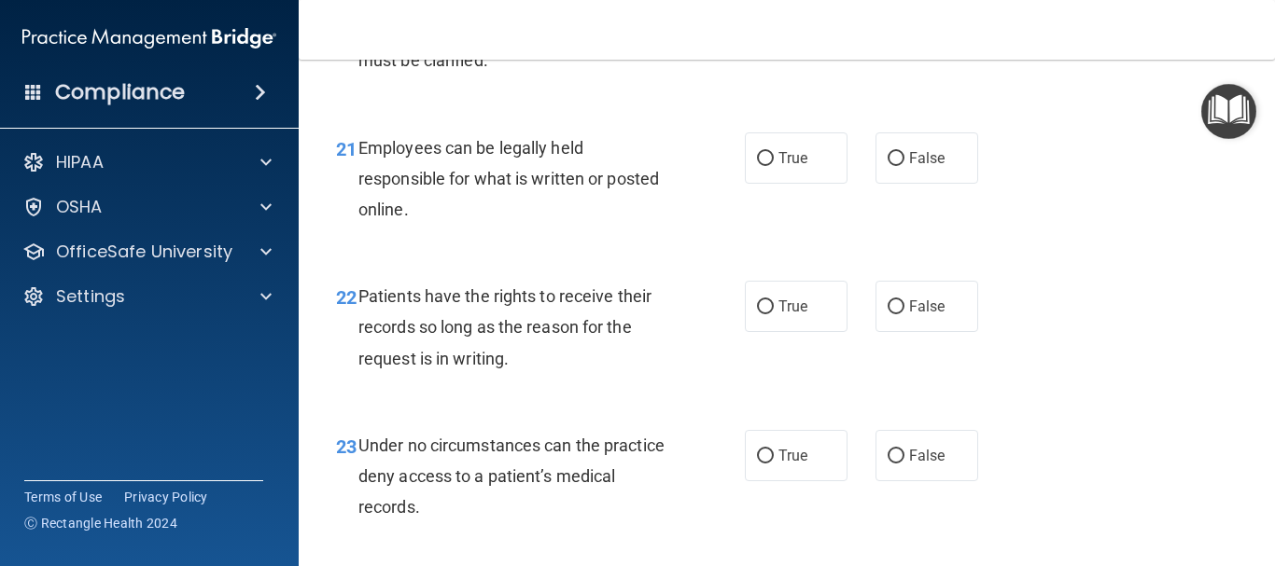
scroll to position [4180, 0]
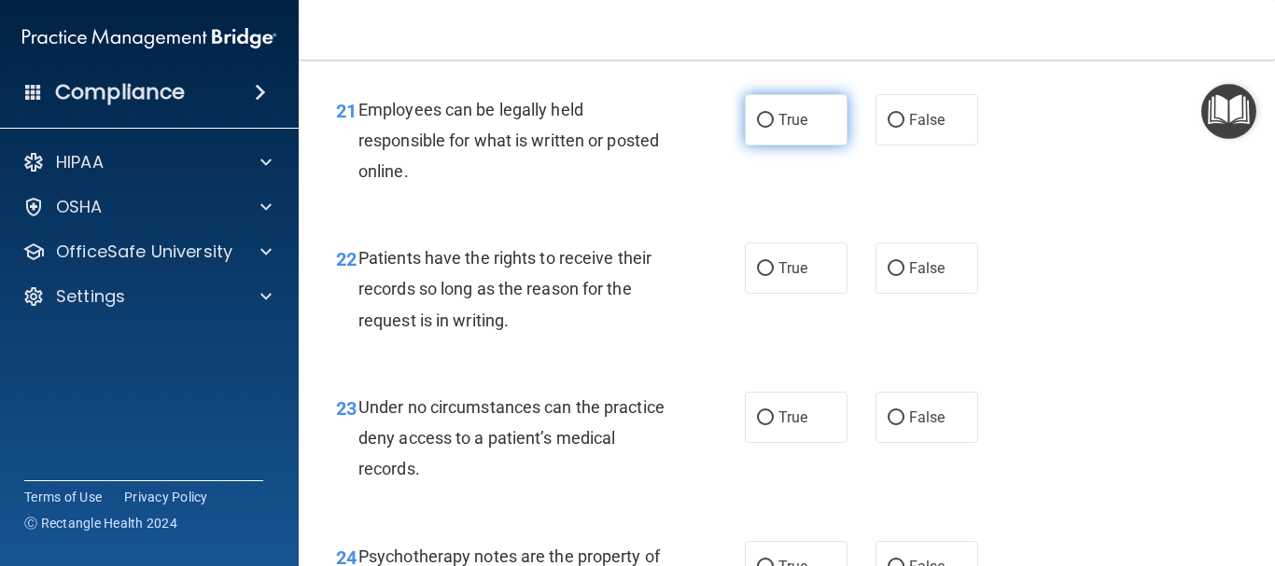
click at [788, 129] on span "True" at bounding box center [792, 120] width 29 height 18
click at [774, 128] on input "True" at bounding box center [765, 121] width 17 height 14
radio input "true"
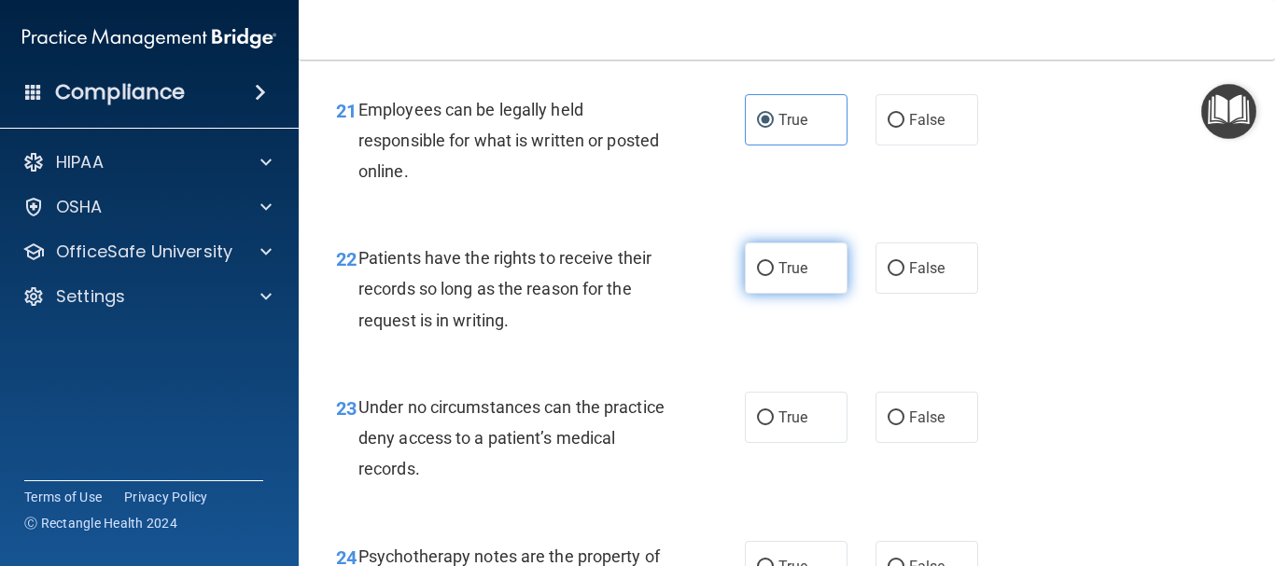
click at [759, 276] on input "True" at bounding box center [765, 269] width 17 height 14
radio input "true"
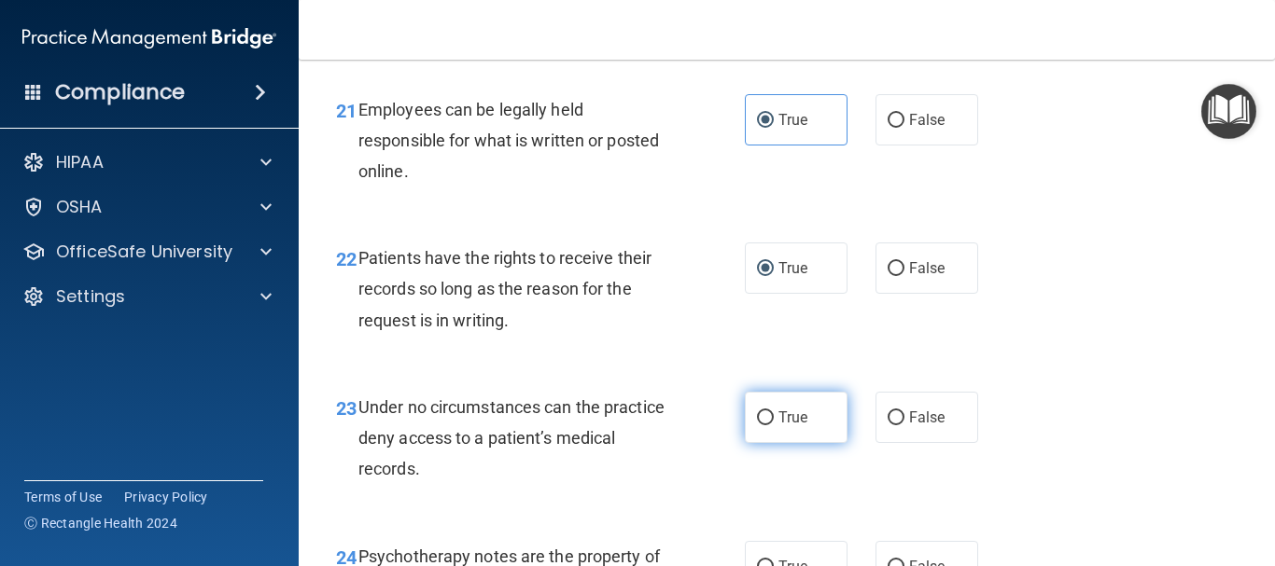
click at [761, 425] on input "True" at bounding box center [765, 418] width 17 height 14
radio input "true"
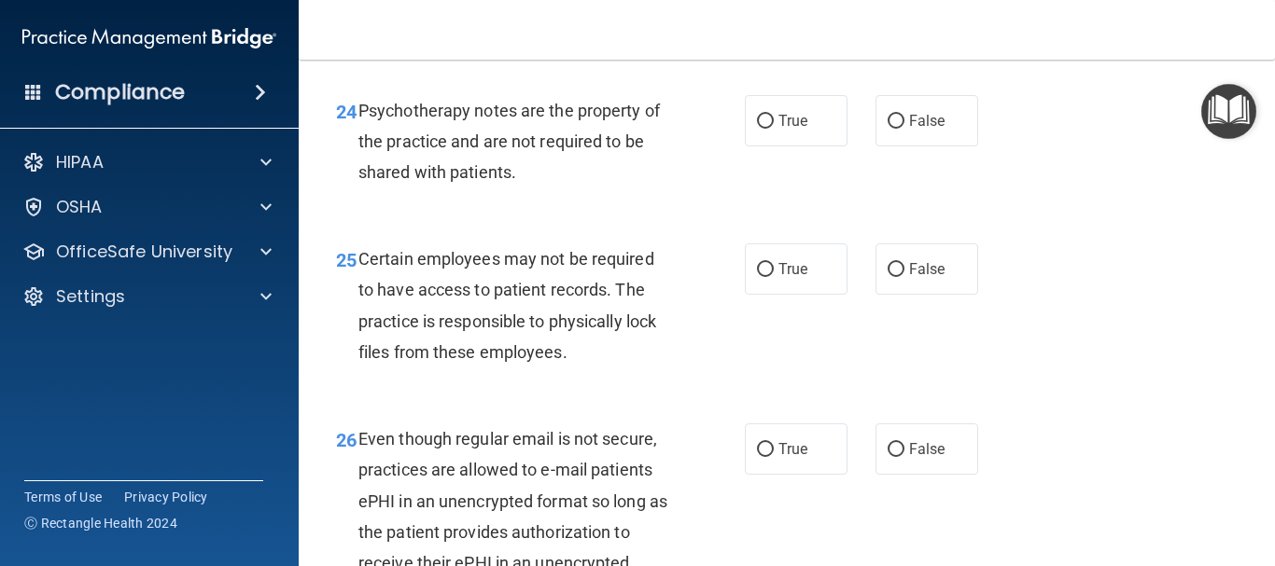
scroll to position [4665, 0]
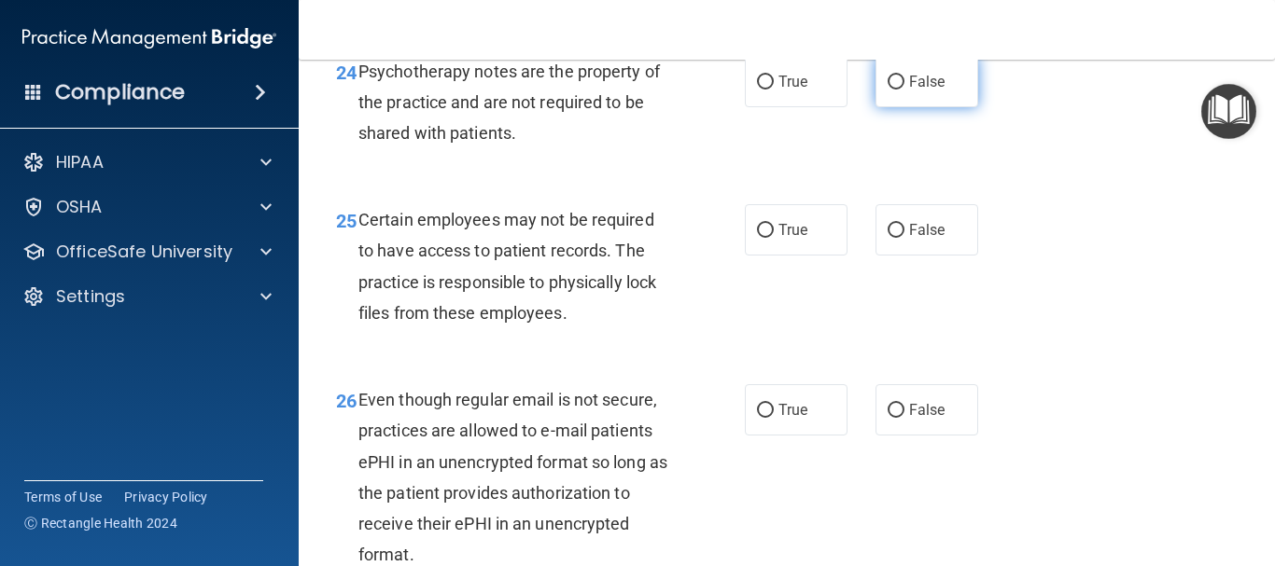
click at [887, 90] on input "False" at bounding box center [895, 83] width 17 height 14
radio input "true"
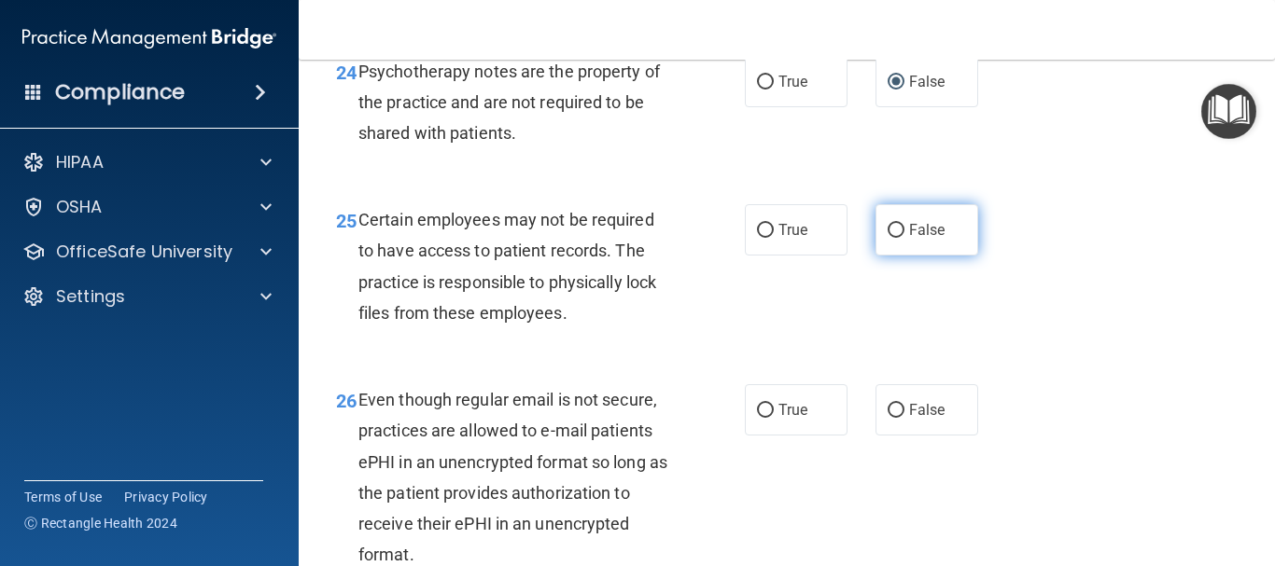
click at [884, 249] on label "False" at bounding box center [926, 229] width 103 height 51
click at [887, 238] on input "False" at bounding box center [895, 231] width 17 height 14
radio input "true"
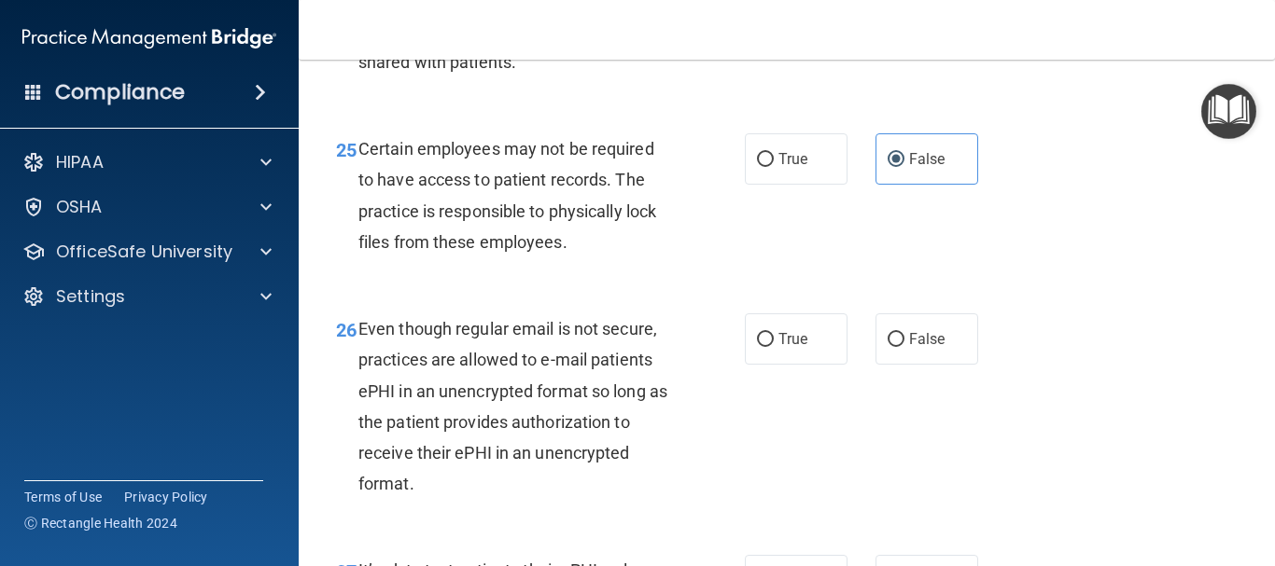
scroll to position [4740, 0]
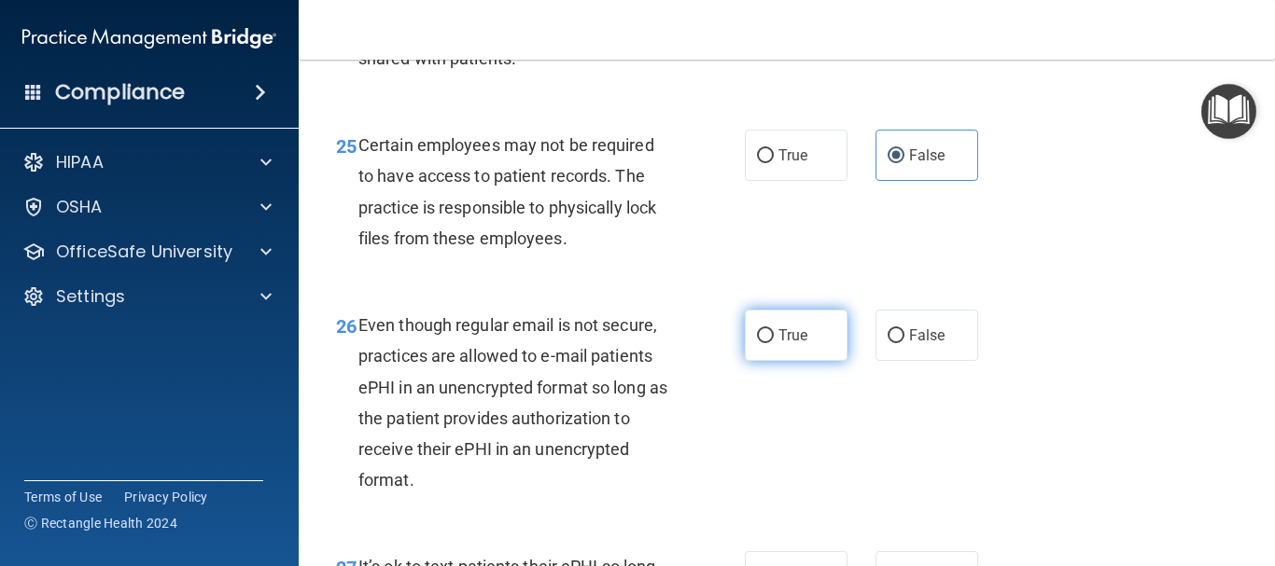
click at [760, 343] on input "True" at bounding box center [765, 336] width 17 height 14
radio input "true"
drag, startPoint x: 983, startPoint y: 277, endPoint x: 1086, endPoint y: 242, distance: 109.5
click at [1086, 242] on div "25 Certain employees may not be required to have access to patient records. The…" at bounding box center [786, 196] width 929 height 180
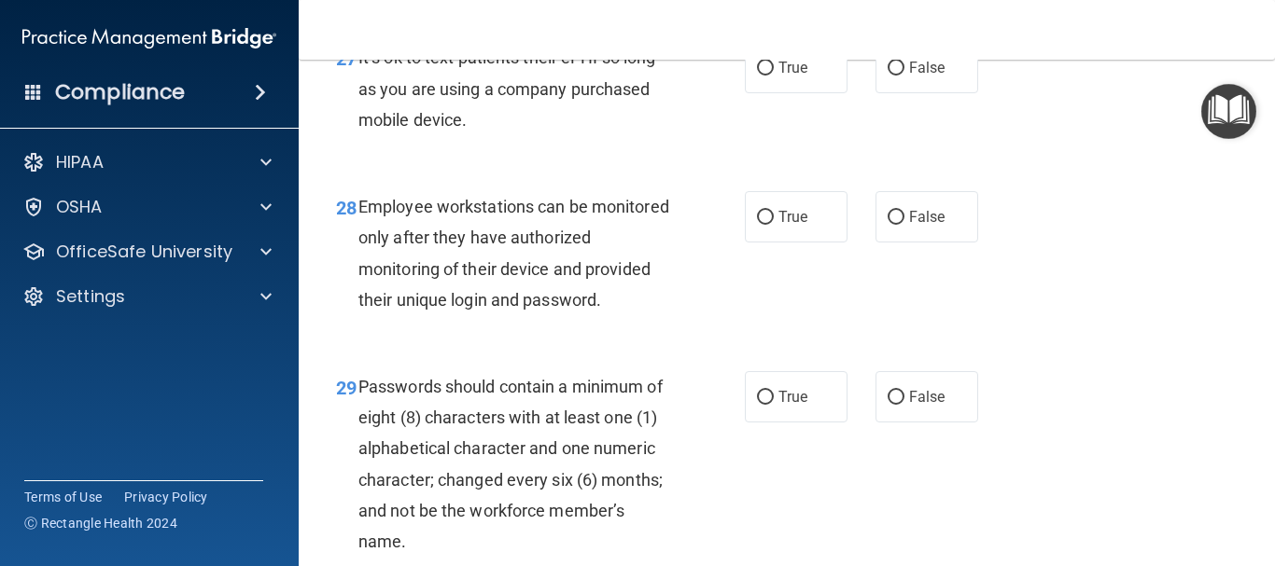
scroll to position [5263, 0]
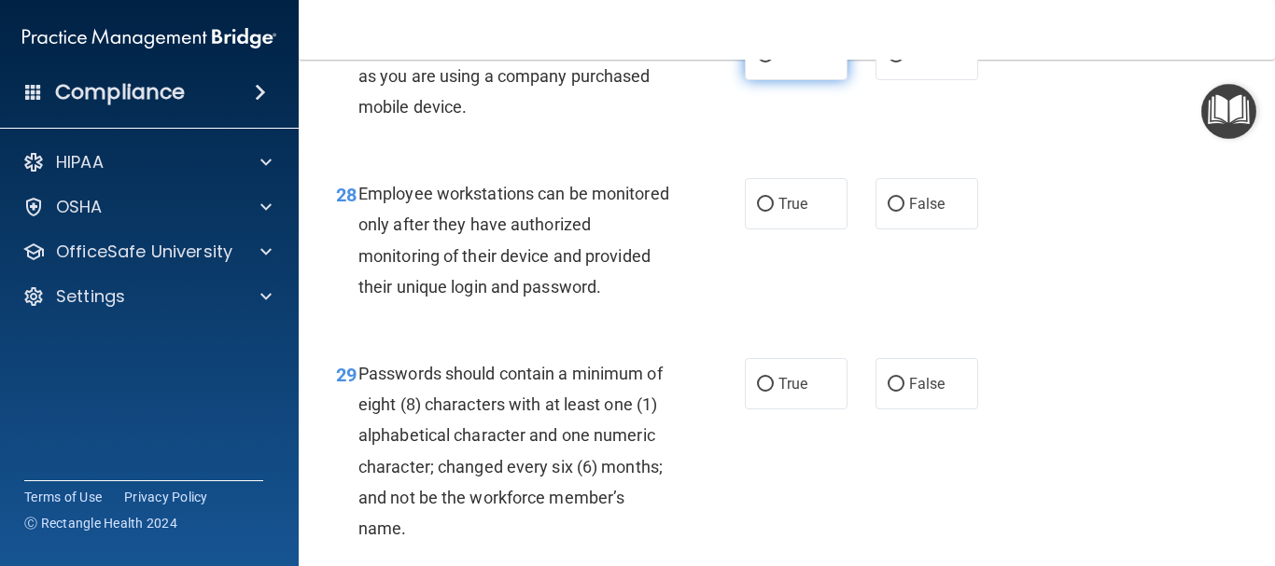
click at [757, 63] on input "True" at bounding box center [765, 56] width 17 height 14
radio input "true"
click at [692, 284] on div "28 Employee workstations can be monitored only after they have authorized monit…" at bounding box center [540, 244] width 465 height 133
click at [762, 212] on input "True" at bounding box center [765, 205] width 17 height 14
radio input "true"
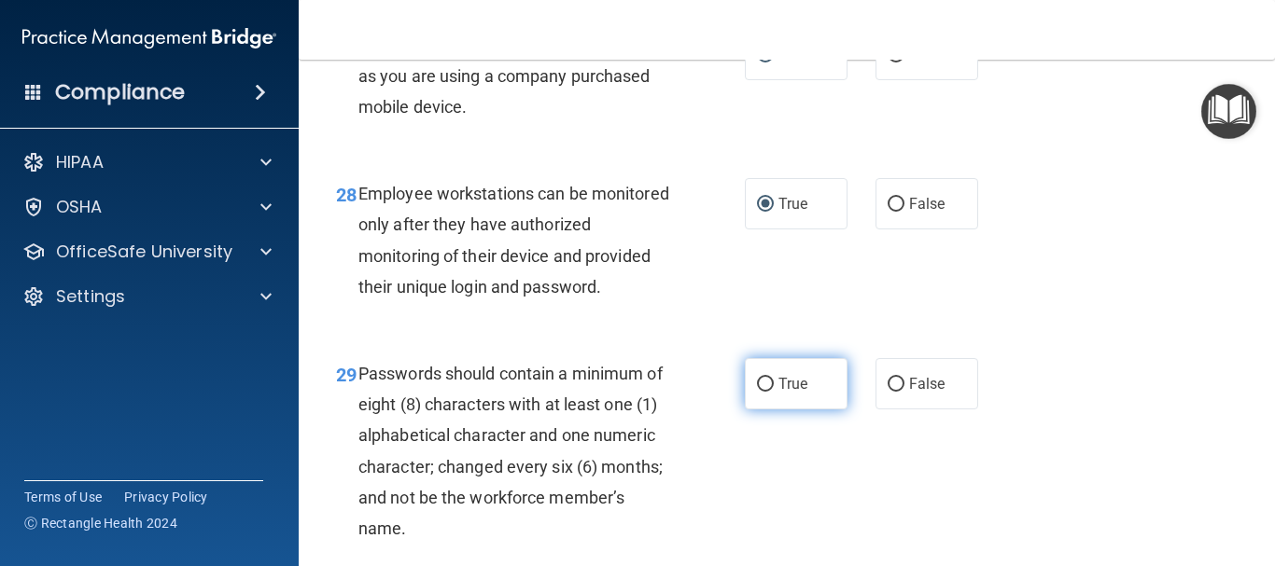
click at [763, 392] on input "True" at bounding box center [765, 385] width 17 height 14
radio input "true"
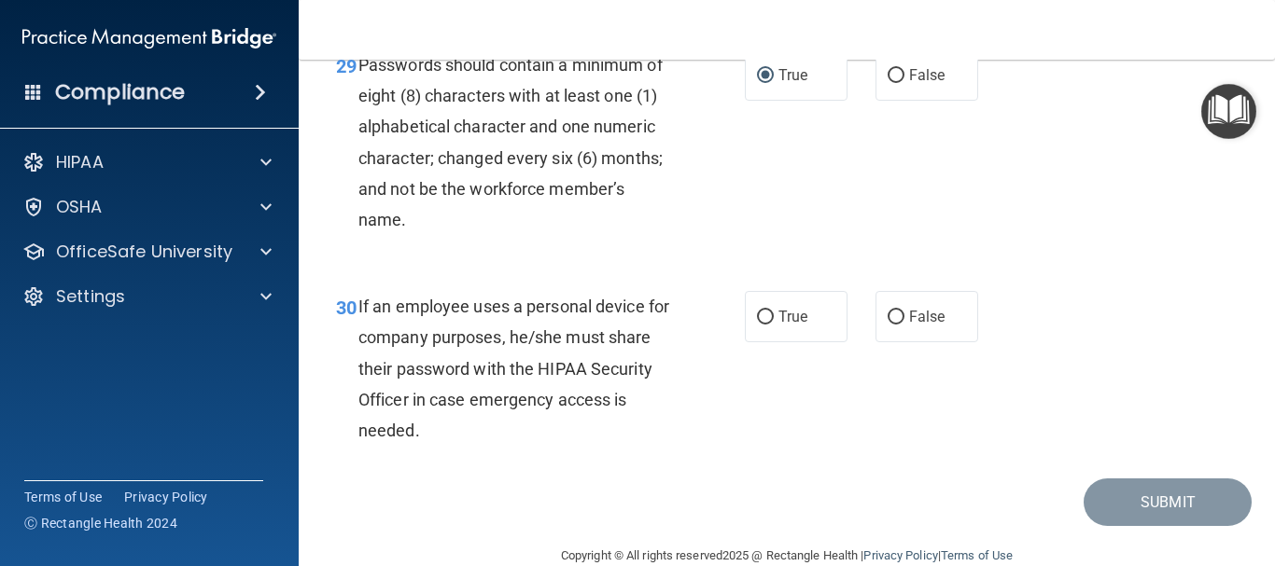
scroll to position [5599, 0]
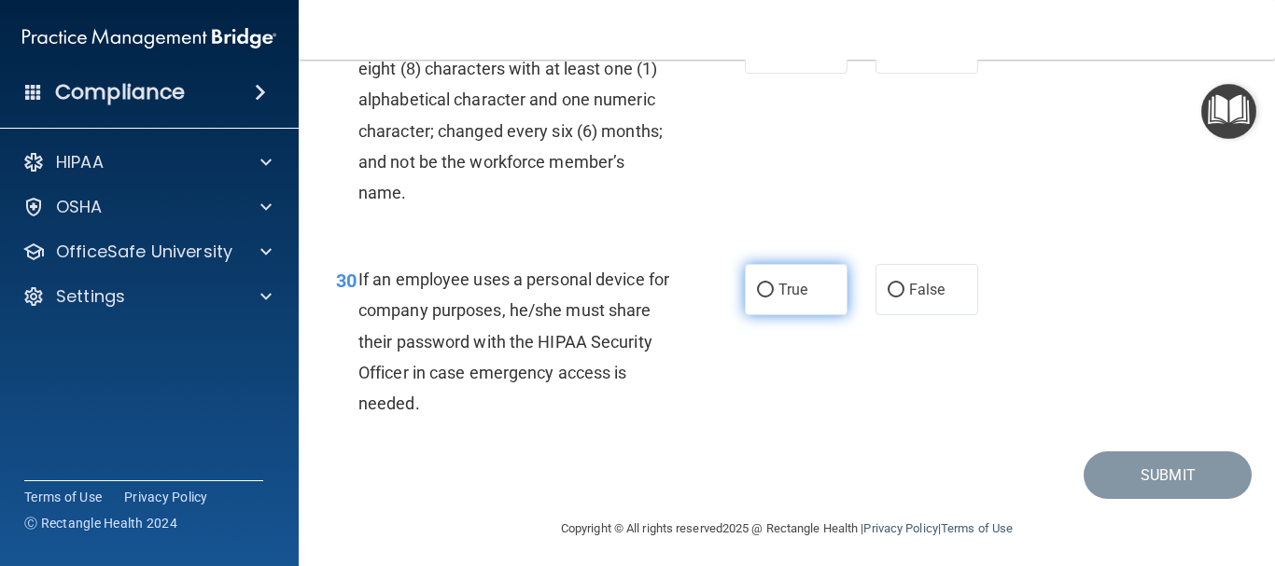
click at [757, 298] on input "True" at bounding box center [765, 291] width 17 height 14
radio input "true"
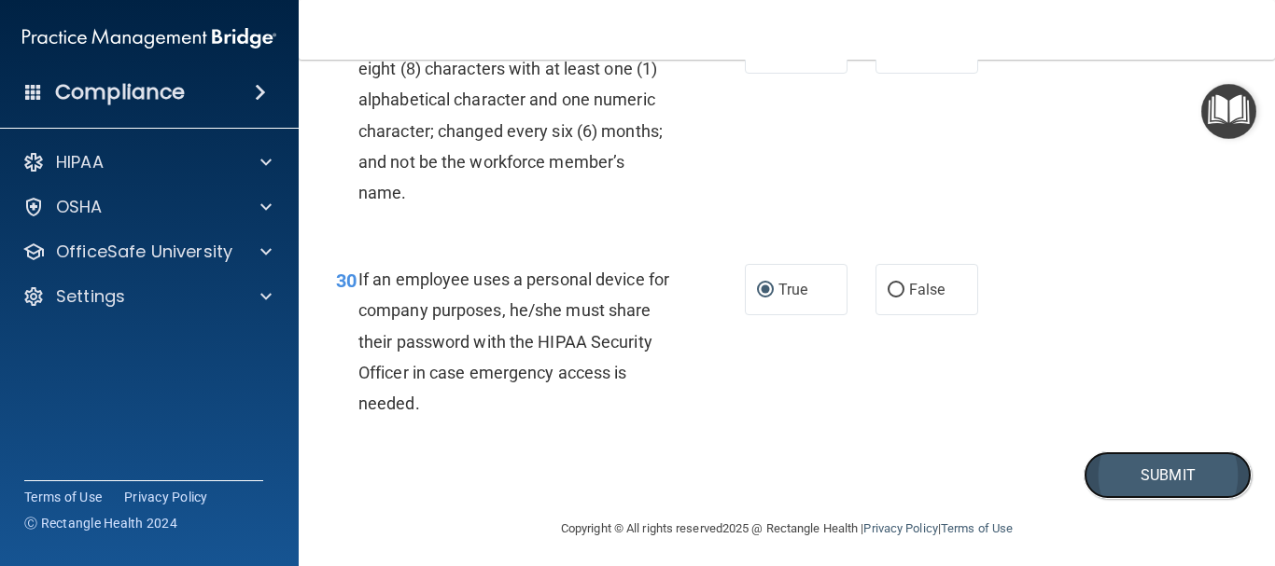
click at [1137, 499] on button "Submit" at bounding box center [1167, 476] width 168 height 48
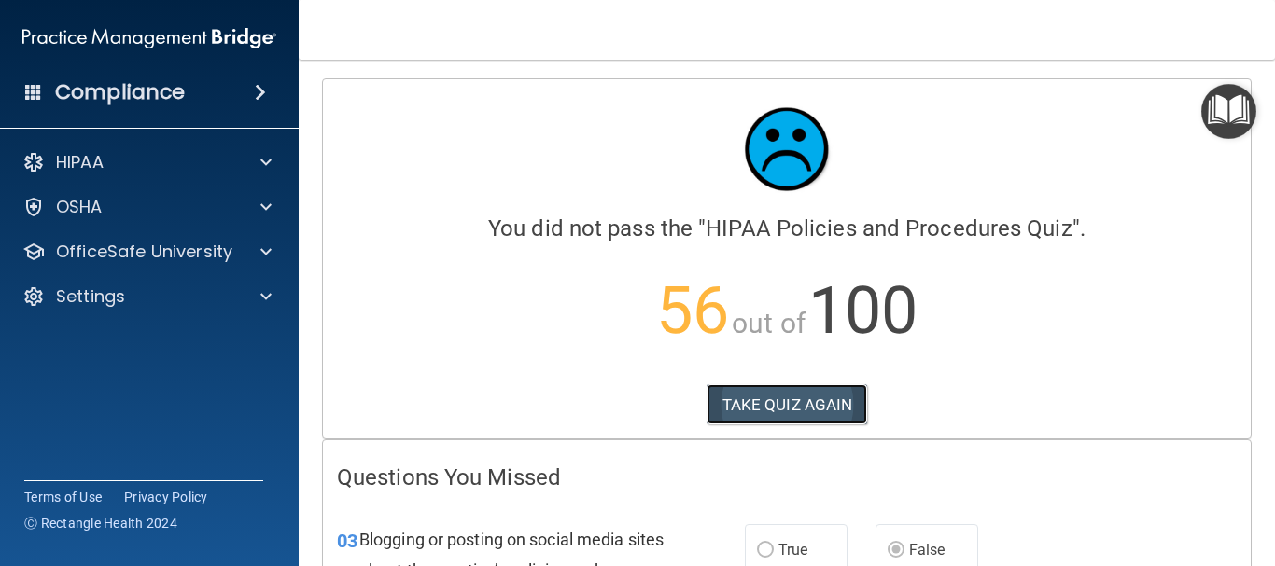
click at [799, 407] on button "TAKE QUIZ AGAIN" at bounding box center [786, 404] width 161 height 41
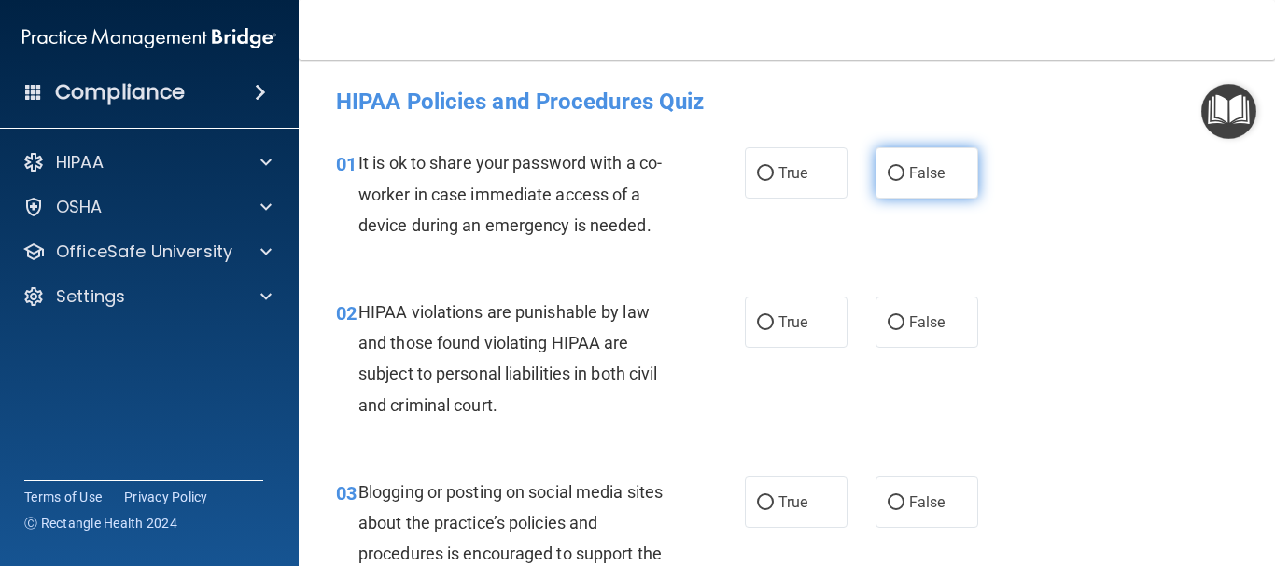
click at [887, 174] on input "False" at bounding box center [895, 174] width 17 height 14
radio input "true"
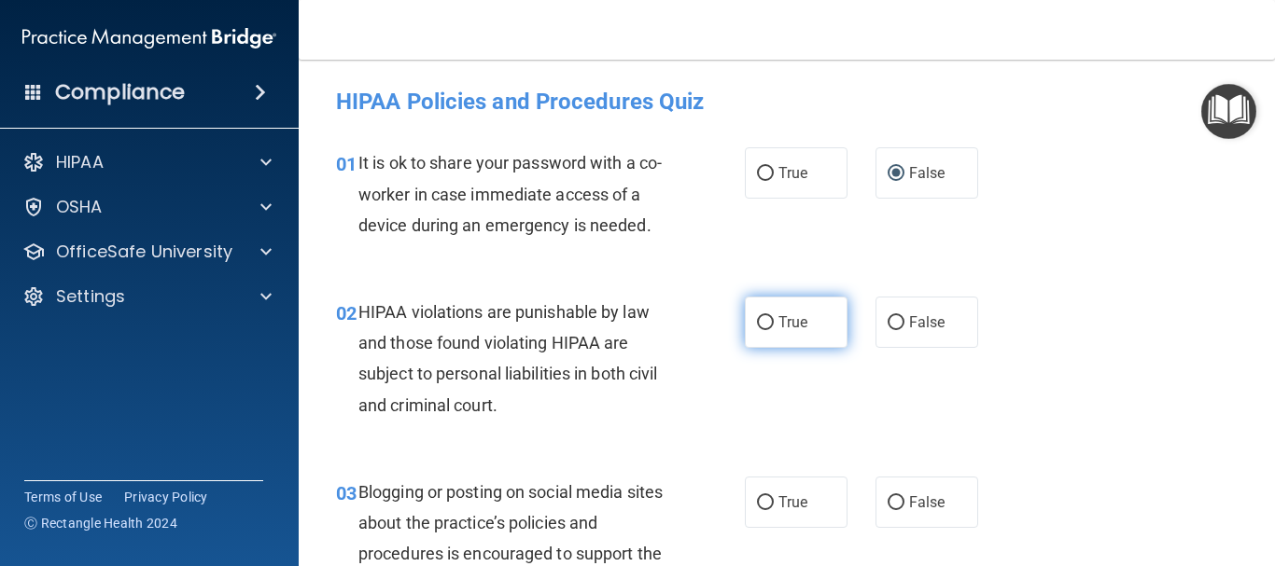
click at [757, 322] on input "True" at bounding box center [765, 323] width 17 height 14
radio input "true"
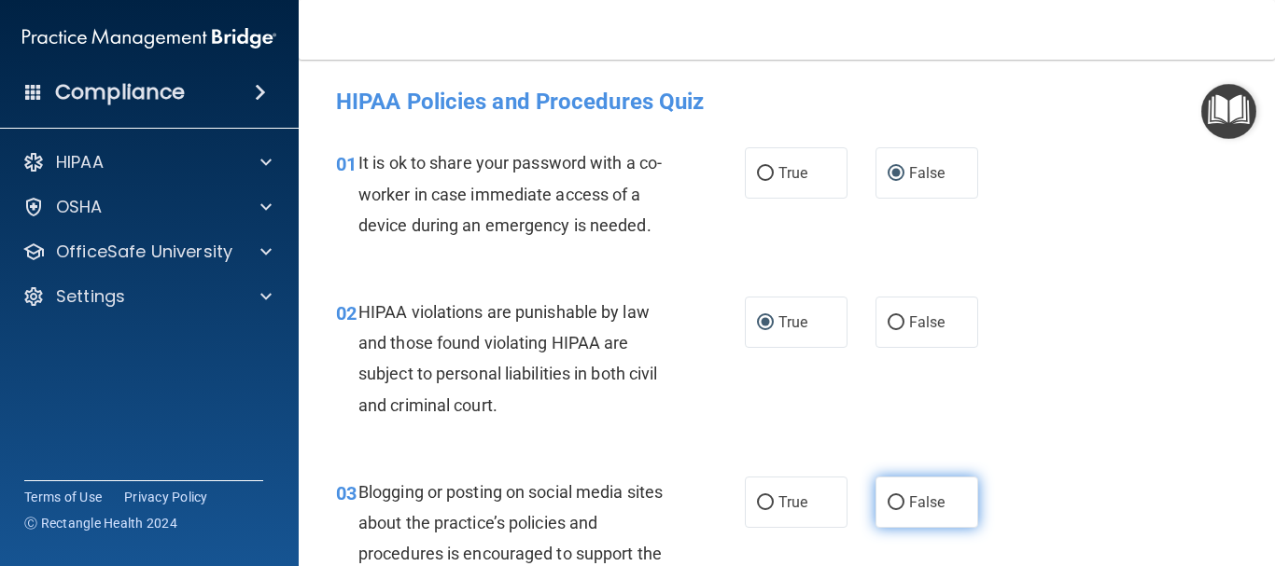
click at [887, 500] on input "False" at bounding box center [895, 503] width 17 height 14
radio input "true"
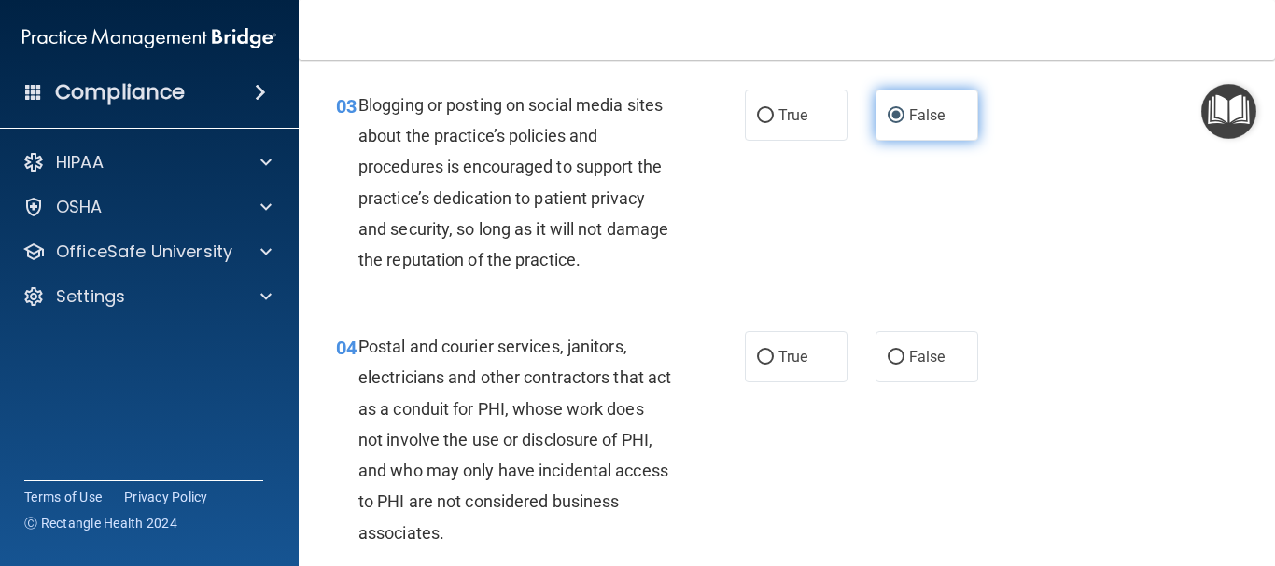
scroll to position [411, 0]
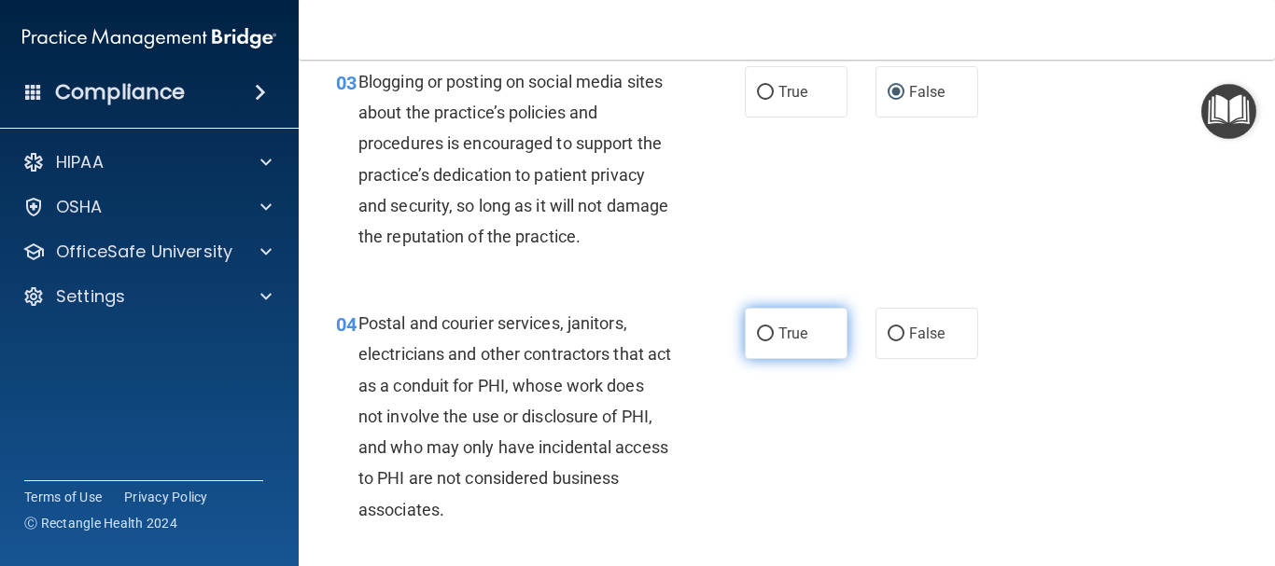
click at [757, 339] on input "True" at bounding box center [765, 335] width 17 height 14
radio input "true"
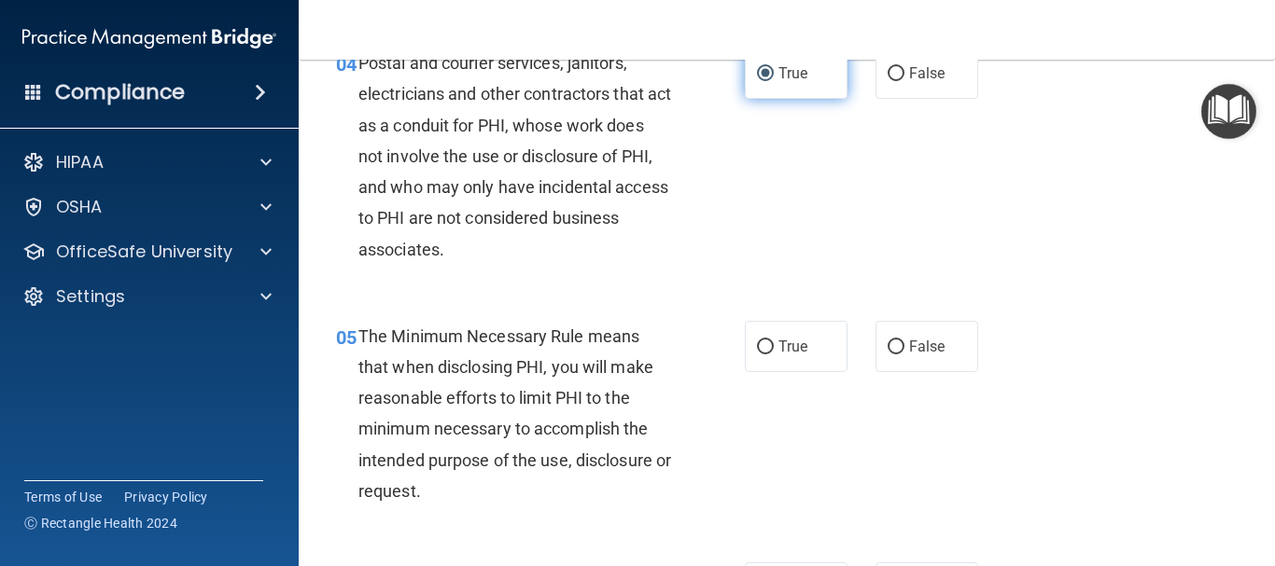
scroll to position [672, 0]
click at [757, 340] on input "True" at bounding box center [765, 347] width 17 height 14
radio input "true"
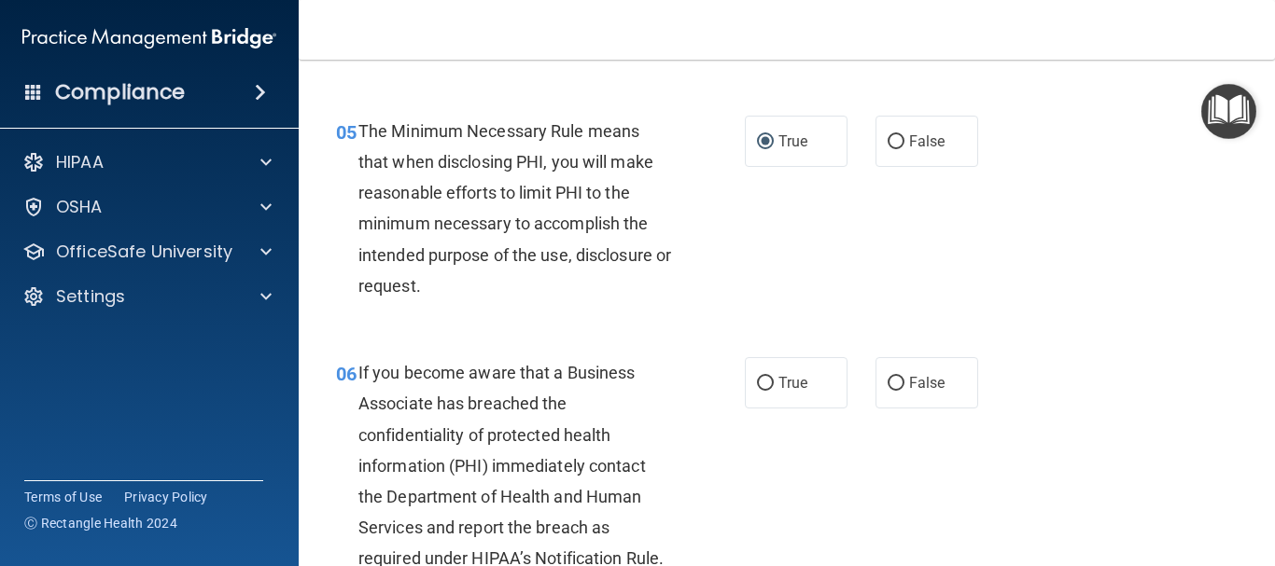
scroll to position [896, 0]
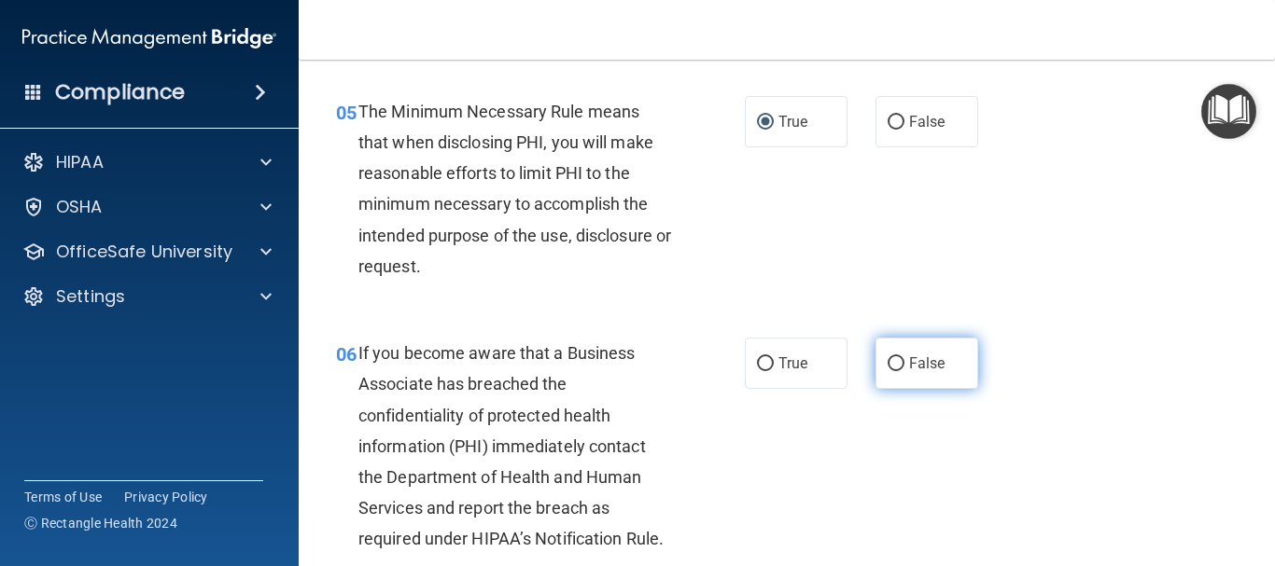
click at [878, 354] on label "False" at bounding box center [926, 363] width 103 height 51
click at [887, 357] on input "False" at bounding box center [895, 364] width 17 height 14
radio input "true"
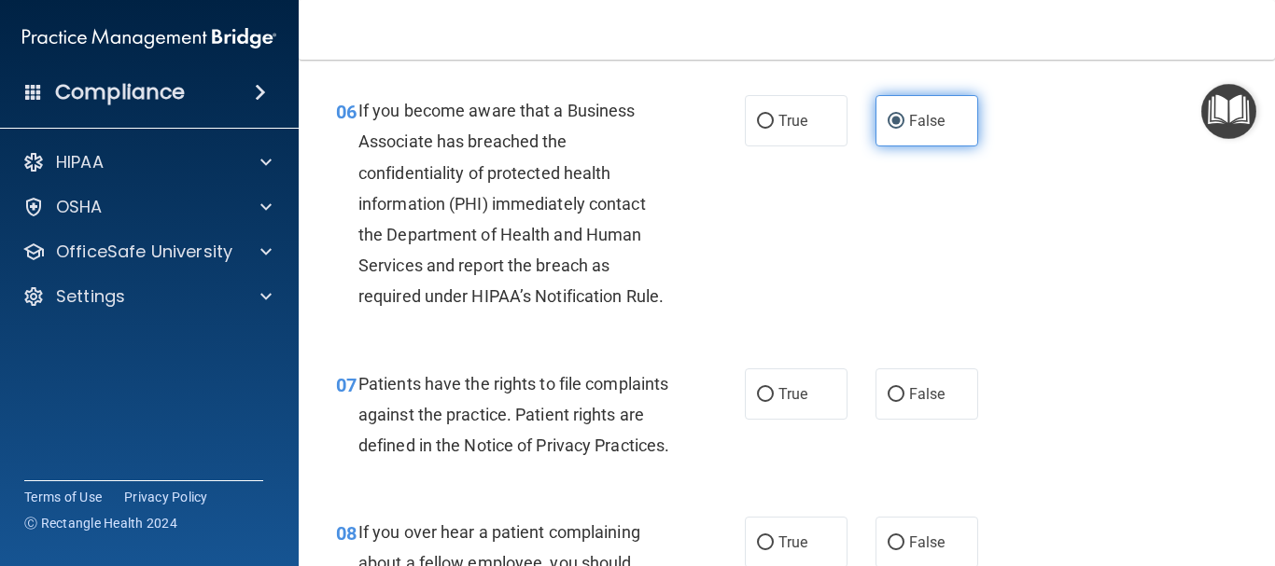
scroll to position [1157, 0]
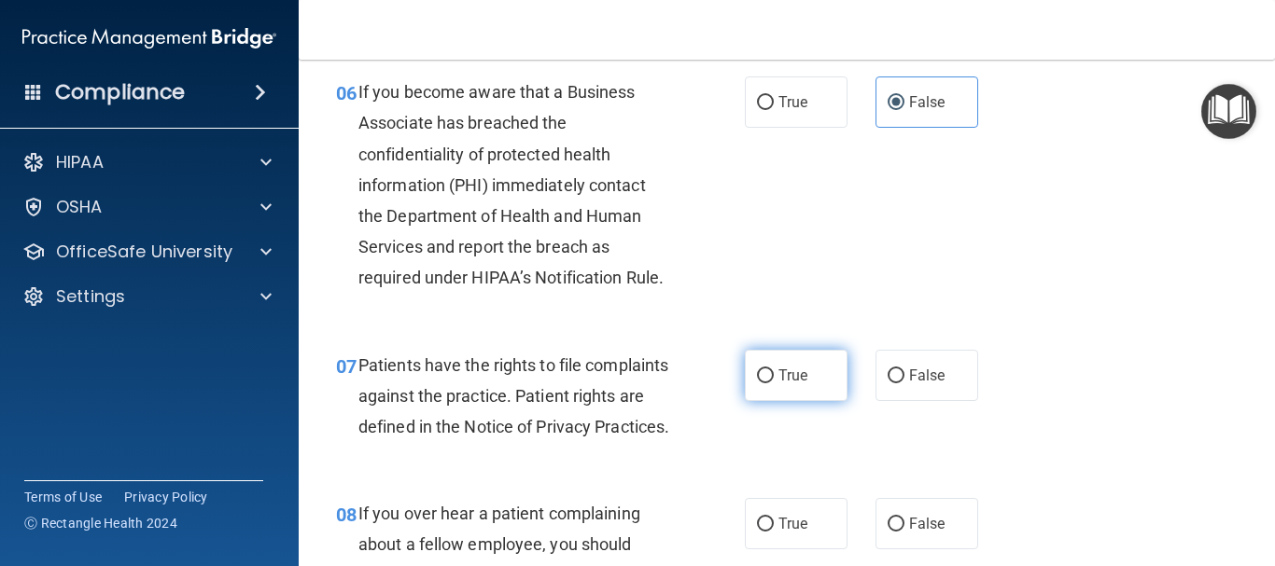
click at [768, 378] on label "True" at bounding box center [796, 375] width 103 height 51
click at [768, 378] on input "True" at bounding box center [765, 377] width 17 height 14
radio input "true"
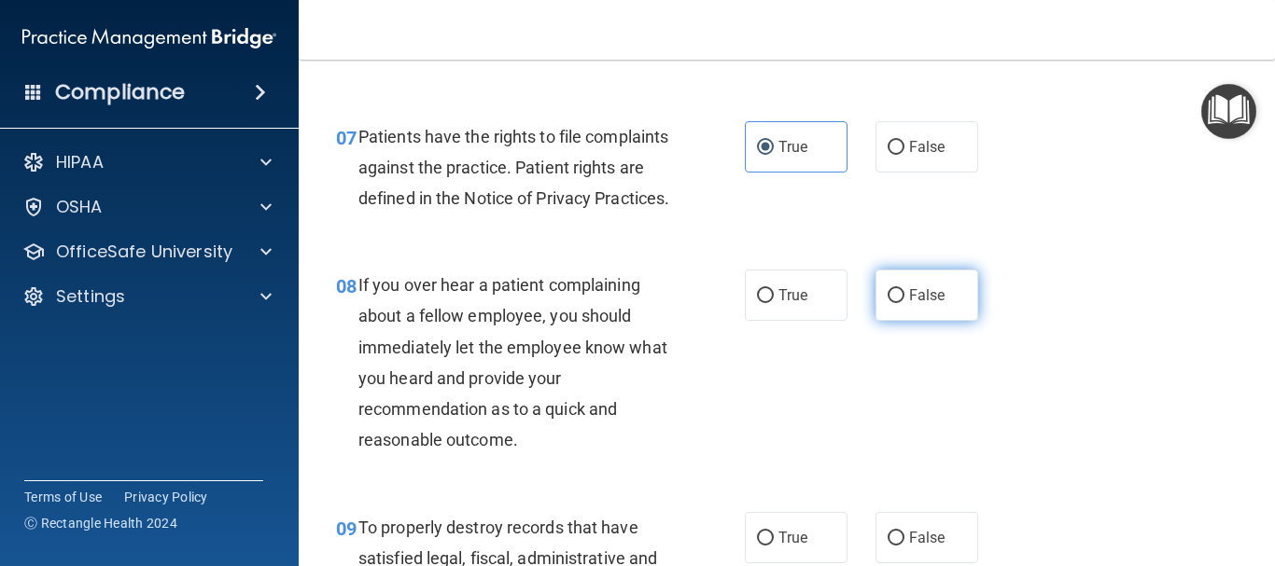
scroll to position [1381, 0]
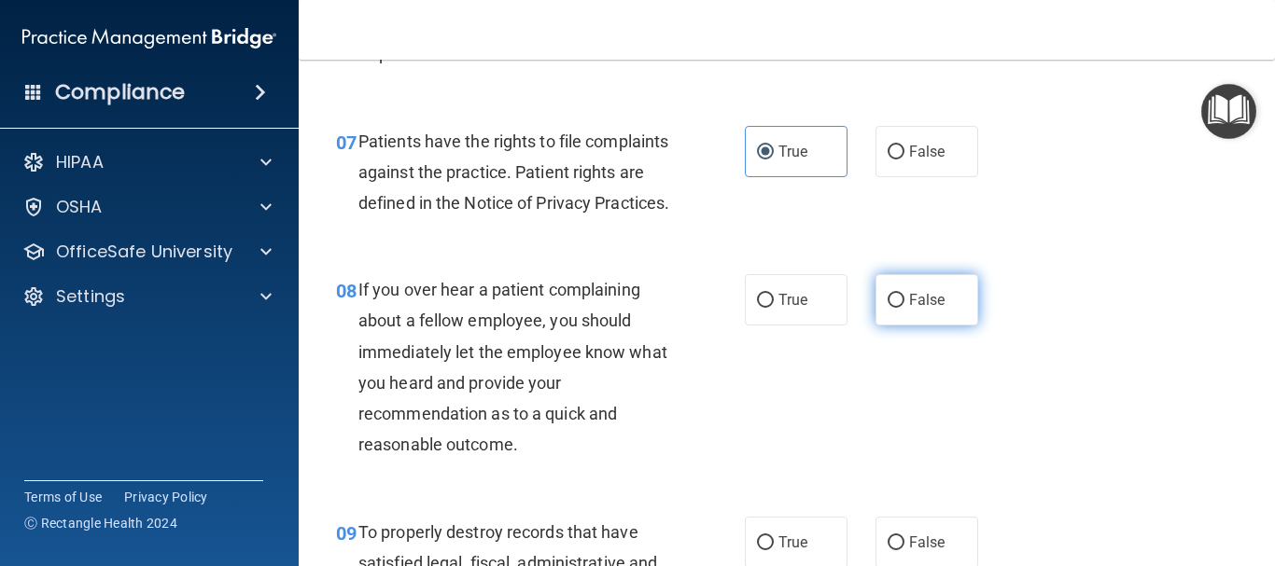
click at [909, 309] on span "False" at bounding box center [927, 300] width 36 height 18
click at [901, 308] on input "False" at bounding box center [895, 301] width 17 height 14
radio input "true"
click at [909, 309] on span "False" at bounding box center [927, 300] width 36 height 18
click at [901, 308] on input "False" at bounding box center [895, 301] width 17 height 14
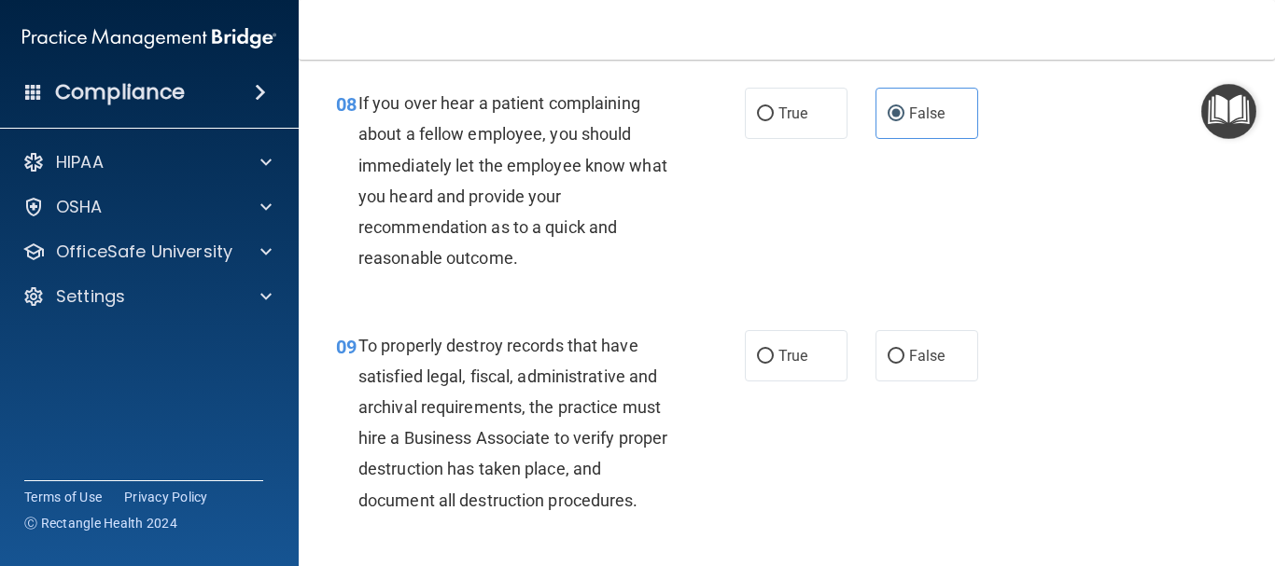
scroll to position [1605, 0]
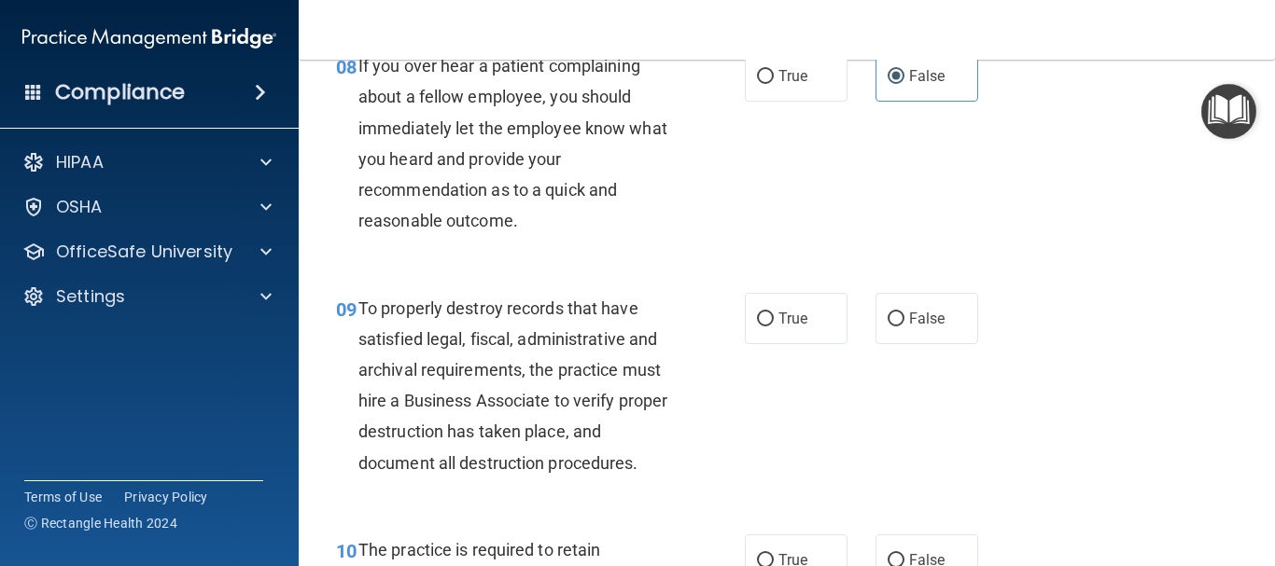
click at [752, 344] on label "True" at bounding box center [796, 318] width 103 height 51
click at [757, 327] on input "True" at bounding box center [765, 320] width 17 height 14
radio input "true"
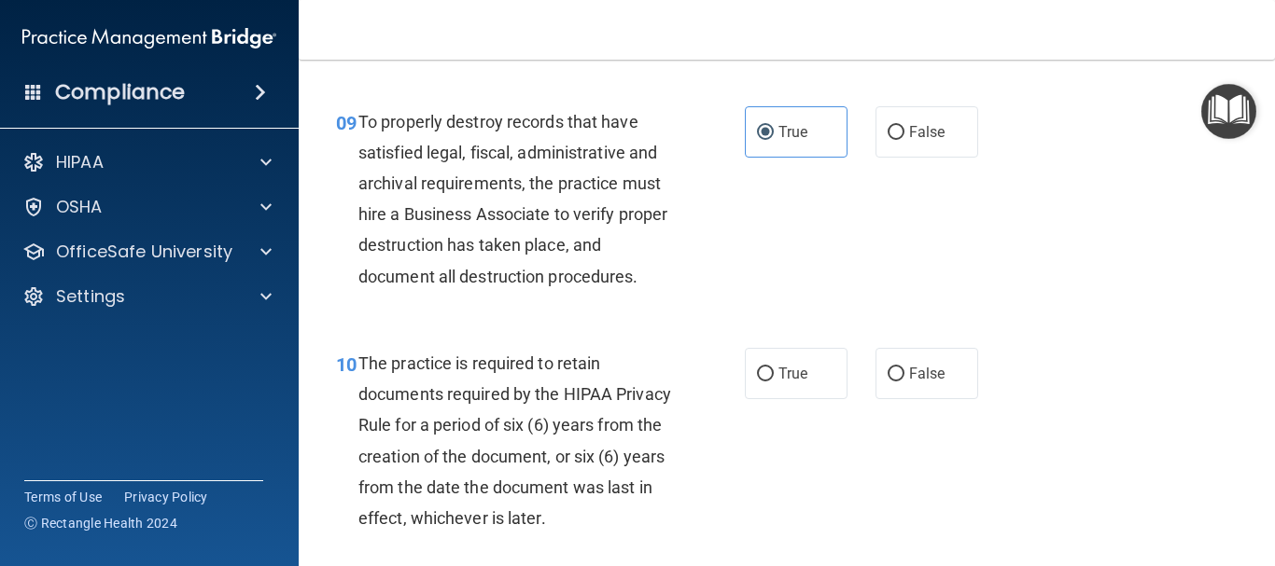
scroll to position [1829, 0]
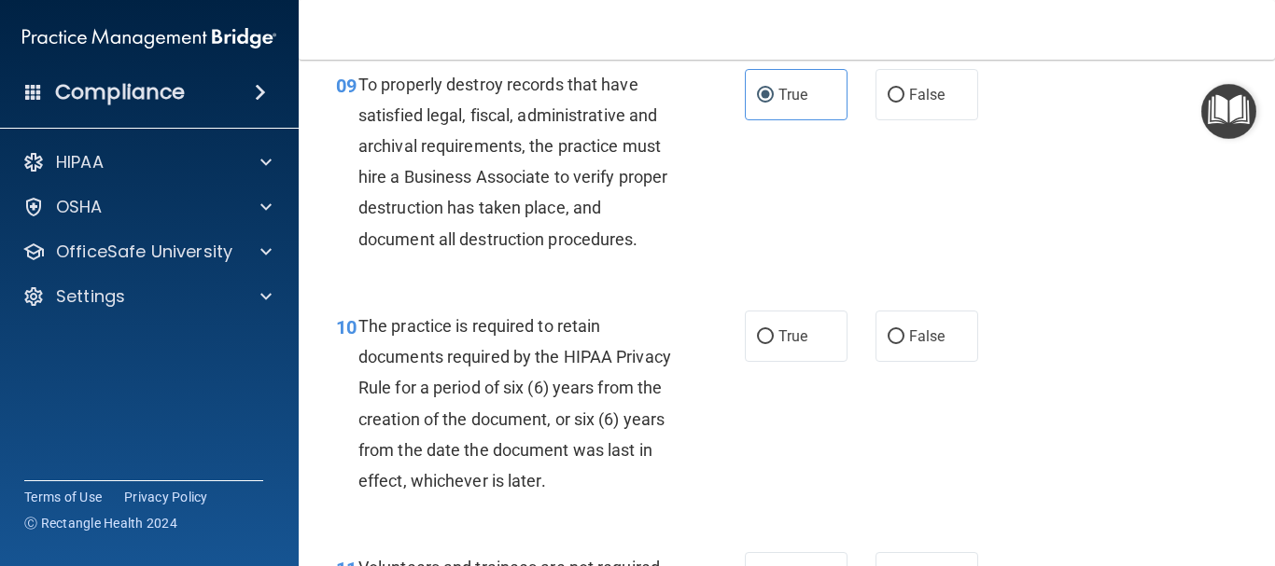
click at [757, 344] on input "True" at bounding box center [765, 337] width 17 height 14
radio input "true"
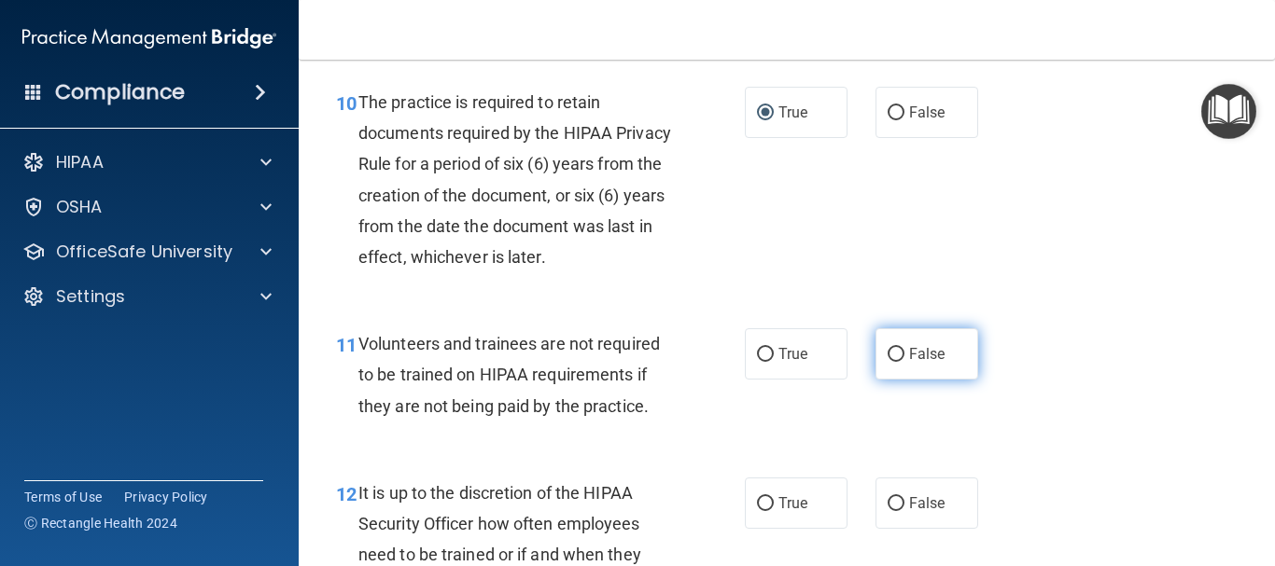
scroll to position [2090, 0]
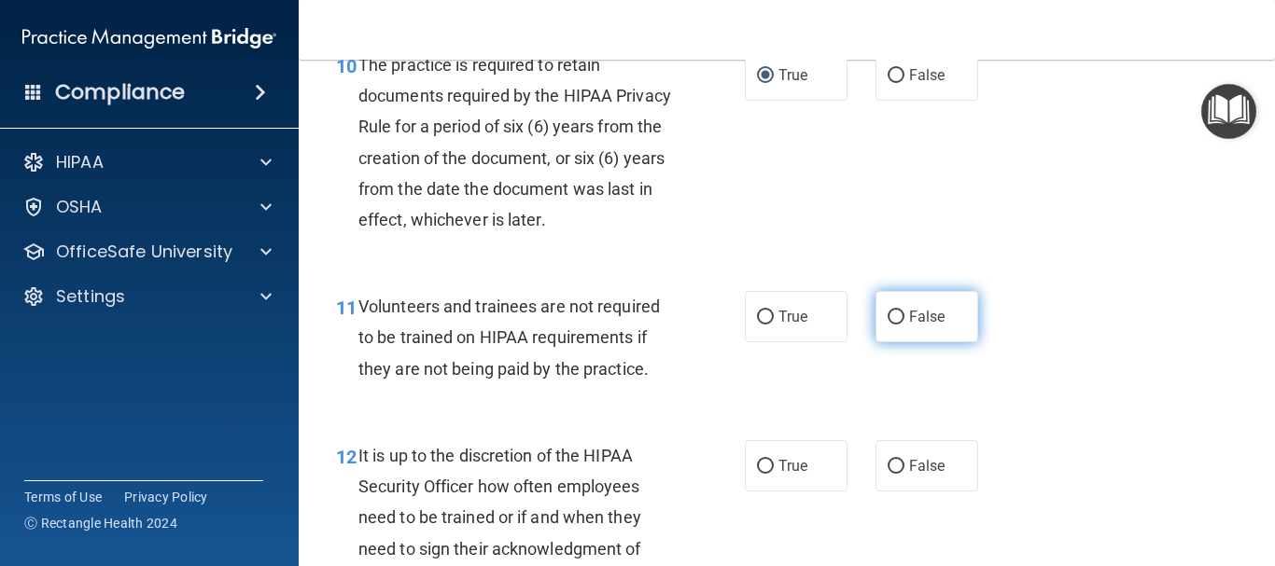
click at [909, 326] on span "False" at bounding box center [927, 317] width 36 height 18
click at [901, 325] on input "False" at bounding box center [895, 318] width 17 height 14
radio input "true"
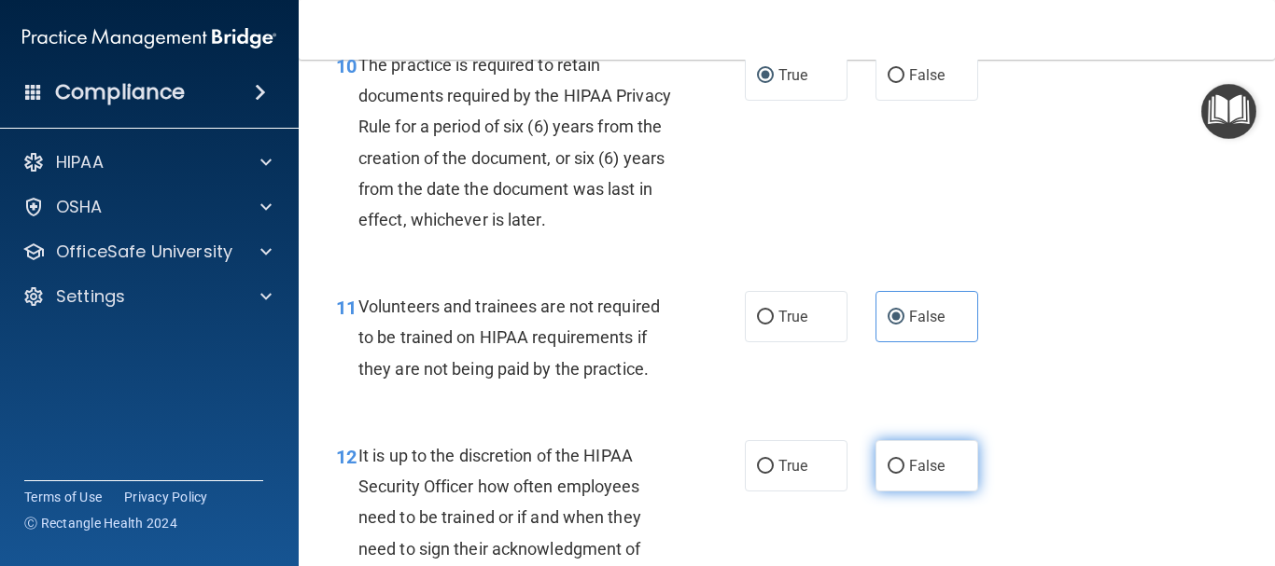
click at [910, 482] on label "False" at bounding box center [926, 465] width 103 height 51
click at [904, 474] on input "False" at bounding box center [895, 467] width 17 height 14
radio input "true"
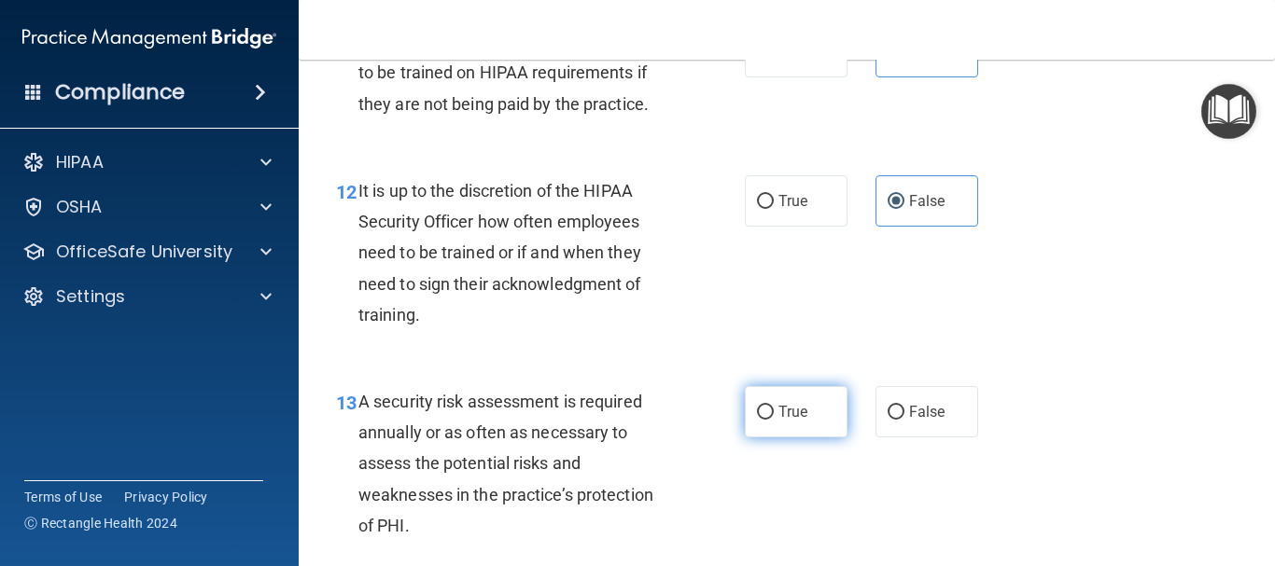
scroll to position [2351, 0]
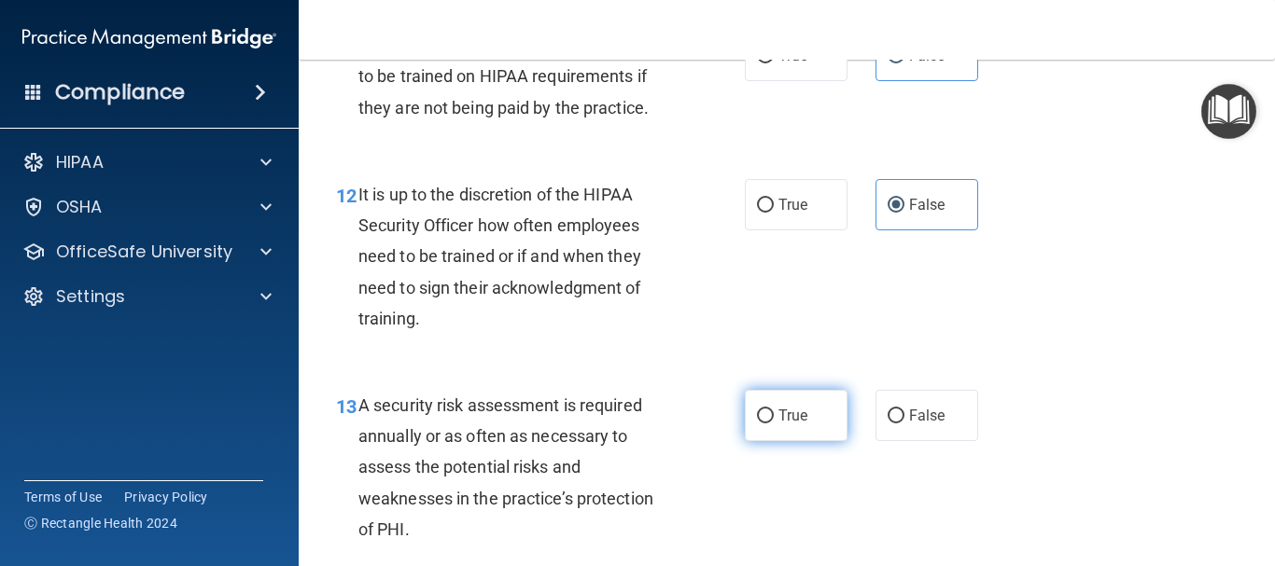
click at [747, 440] on label "True" at bounding box center [796, 415] width 103 height 51
click at [757, 424] on input "True" at bounding box center [765, 417] width 17 height 14
radio input "true"
click at [747, 440] on label "True" at bounding box center [796, 415] width 103 height 51
click at [757, 424] on input "True" at bounding box center [765, 417] width 17 height 14
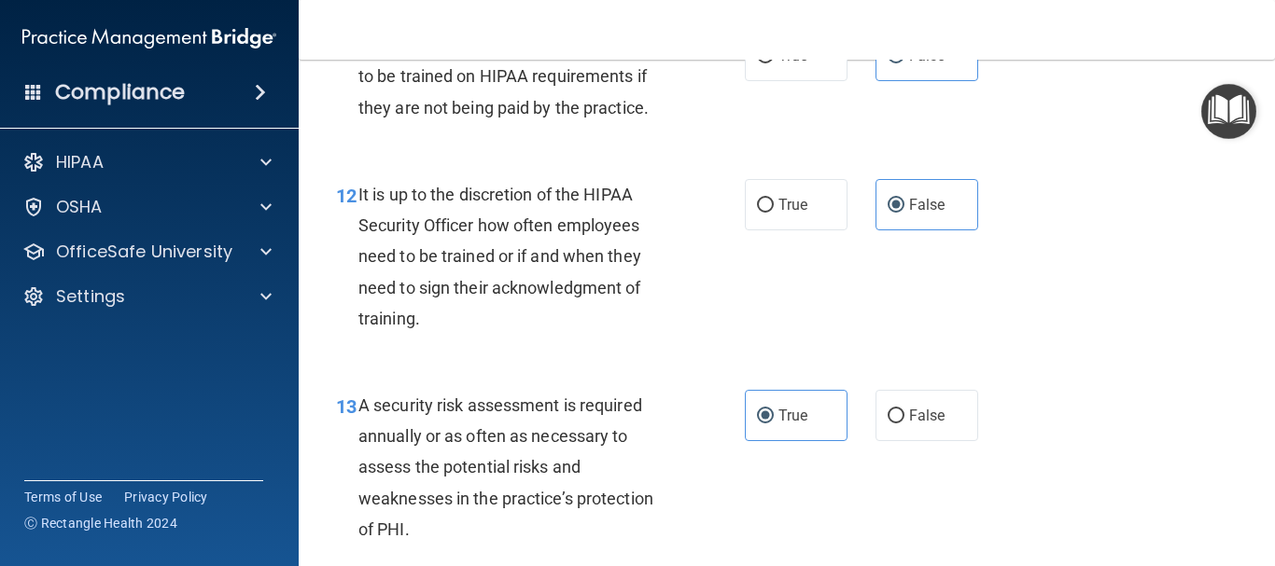
click at [803, 512] on div "13 A security risk assessment is required annually or as often as necessary to …" at bounding box center [786, 472] width 929 height 211
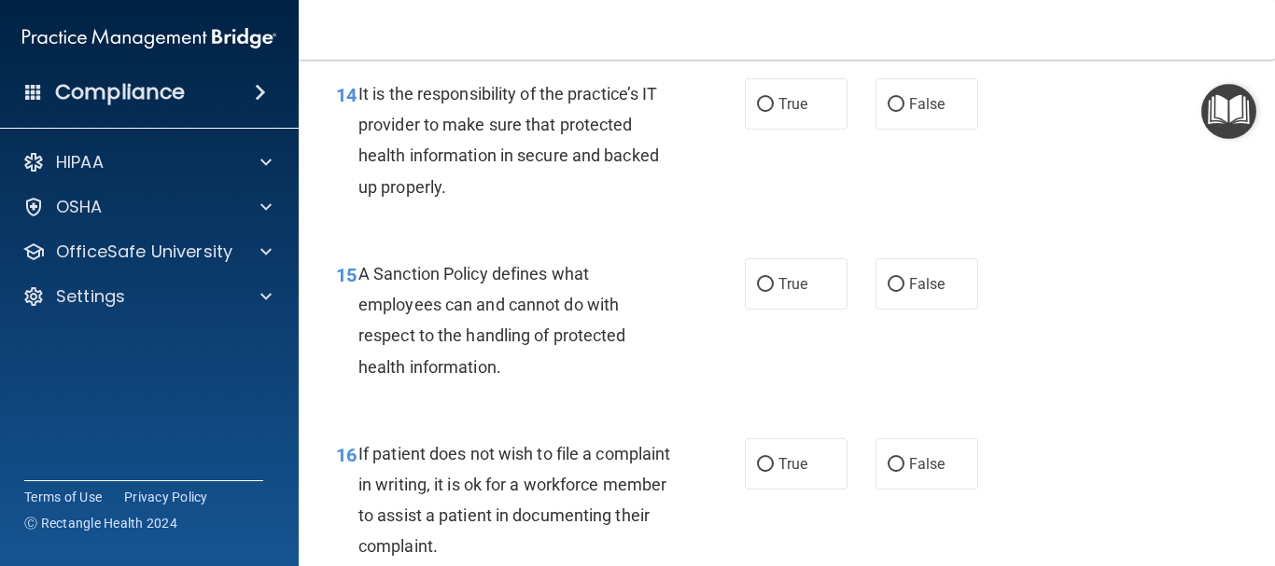
scroll to position [2911, 0]
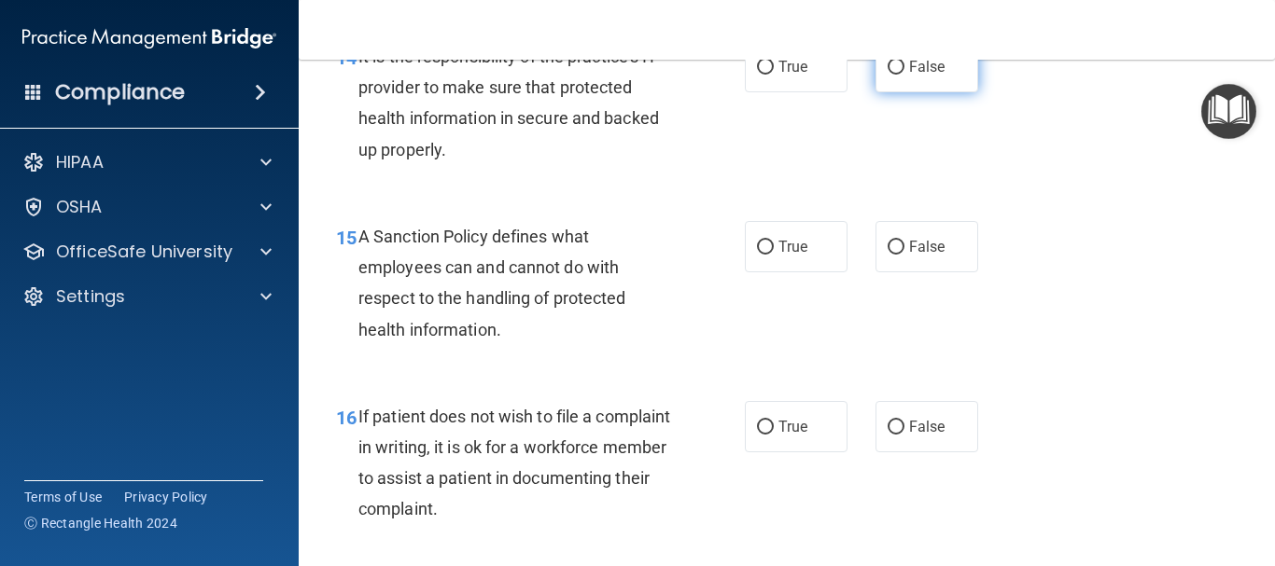
click at [887, 75] on input "False" at bounding box center [895, 68] width 17 height 14
radio input "true"
click at [886, 268] on label "False" at bounding box center [926, 246] width 103 height 51
click at [887, 255] on input "False" at bounding box center [895, 248] width 17 height 14
radio input "true"
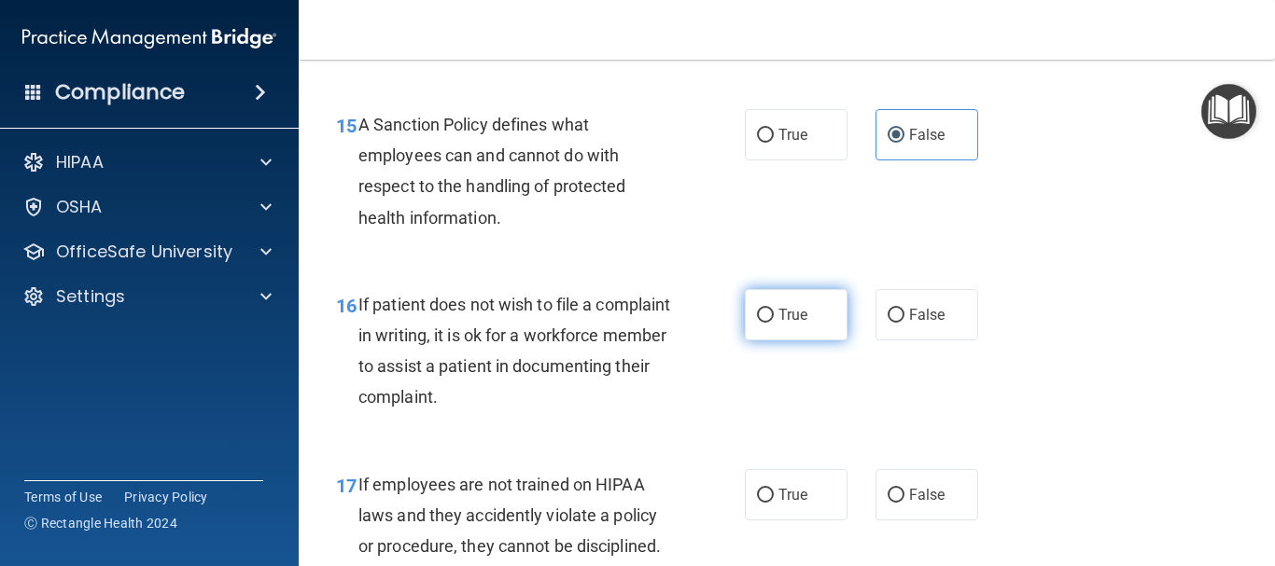
scroll to position [3061, 0]
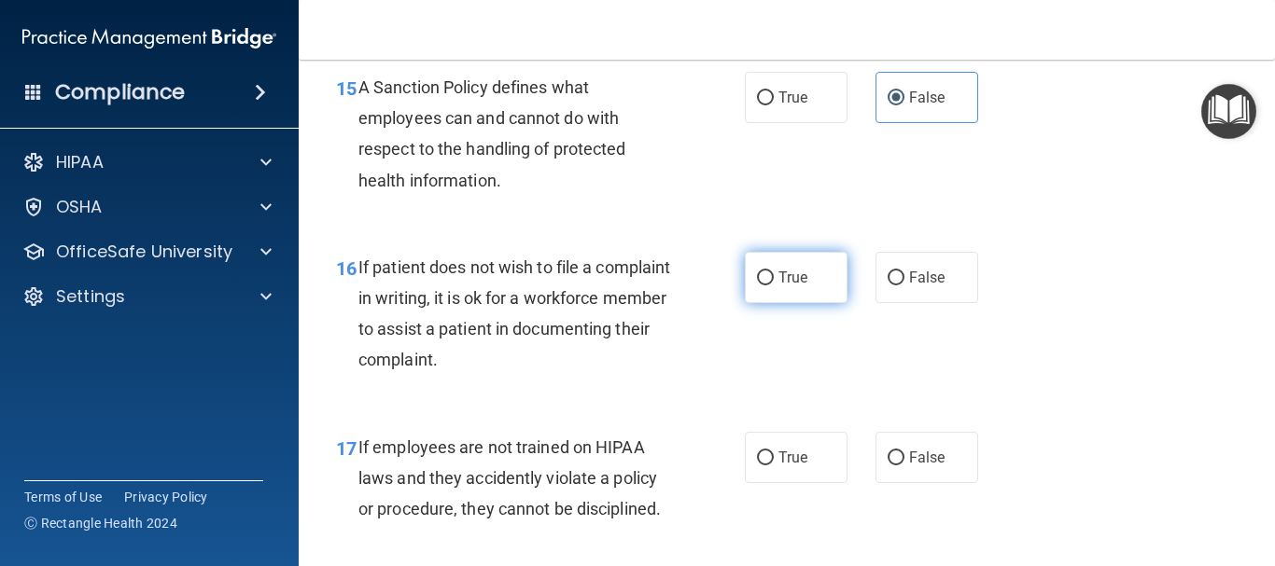
click at [764, 303] on label "True" at bounding box center [796, 277] width 103 height 51
click at [764, 286] on input "True" at bounding box center [765, 279] width 17 height 14
radio input "true"
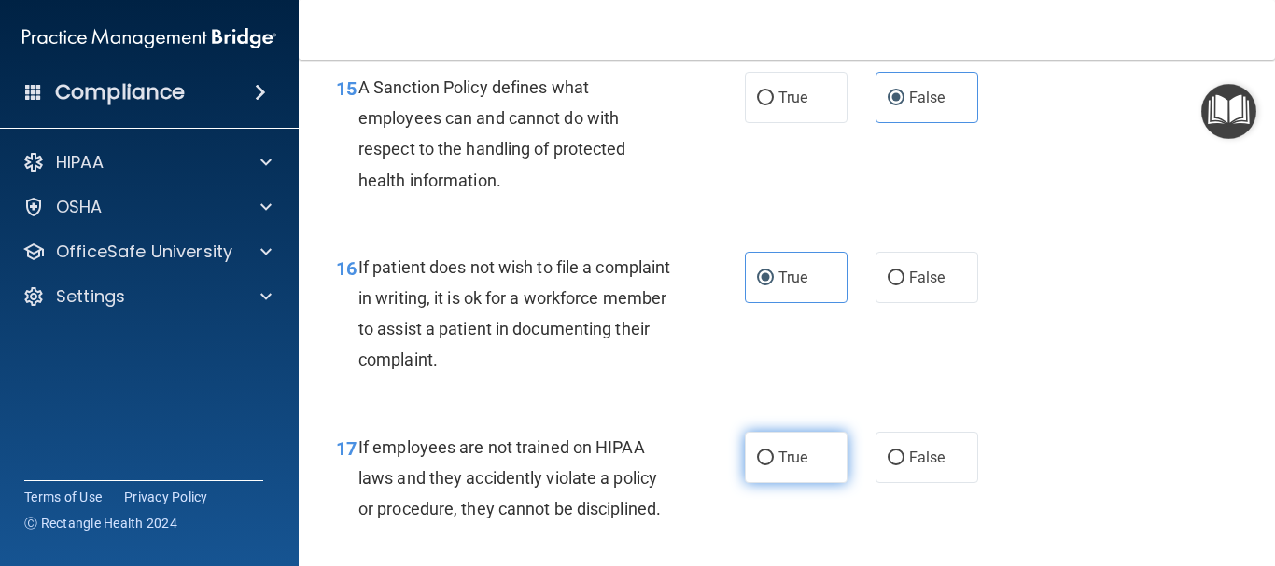
click at [764, 466] on input "True" at bounding box center [765, 459] width 17 height 14
radio input "true"
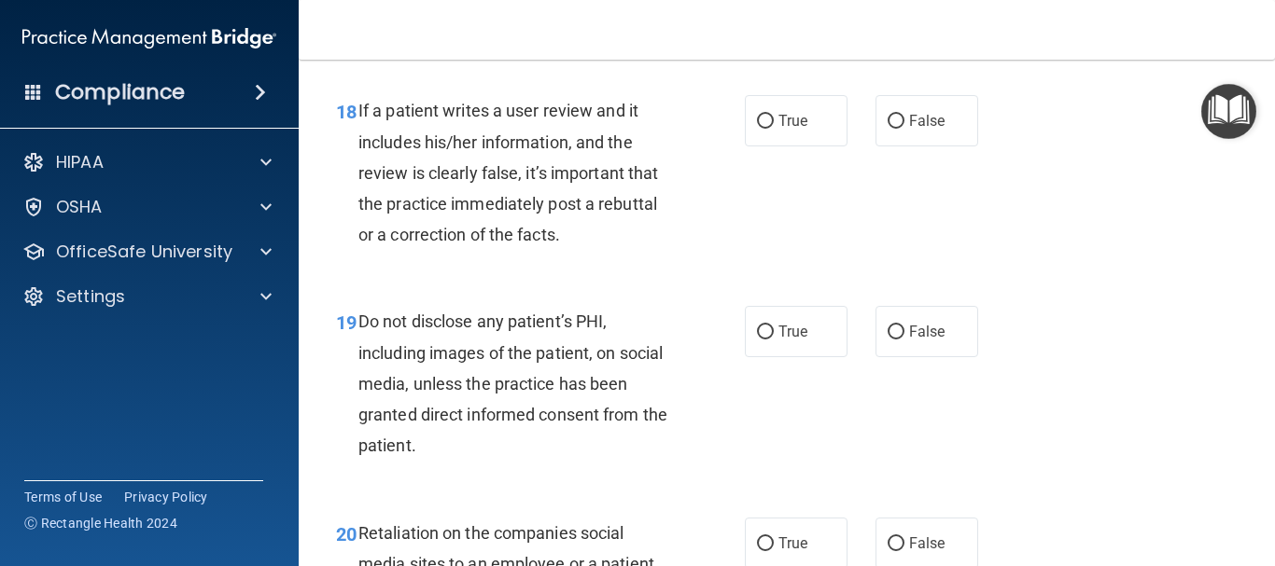
scroll to position [3583, 0]
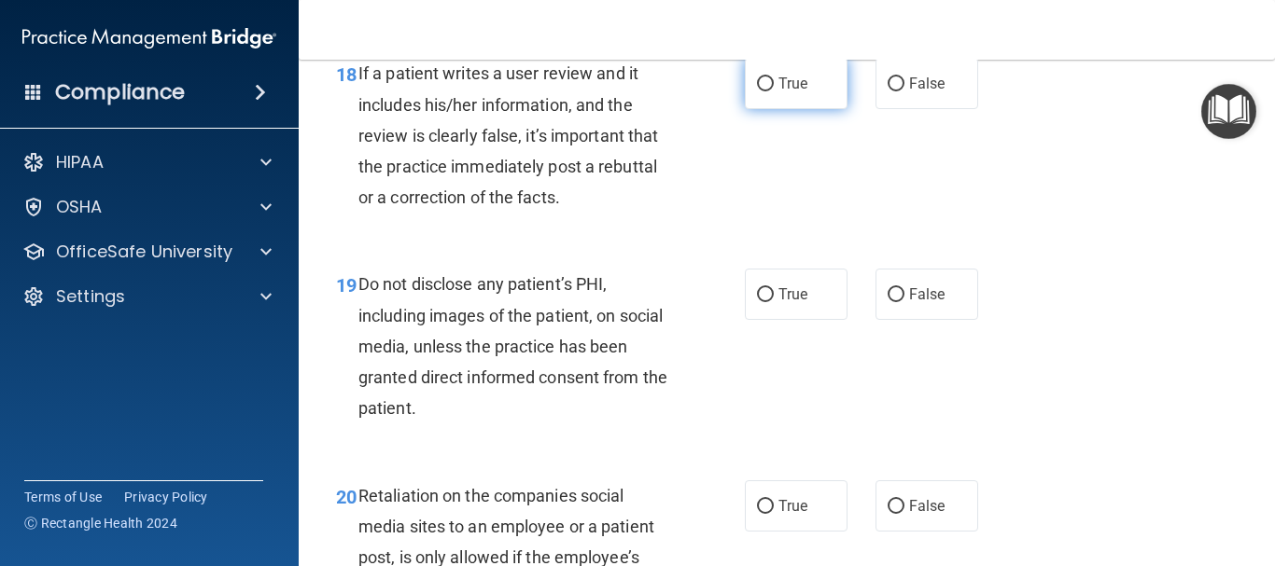
click at [757, 91] on input "True" at bounding box center [765, 84] width 17 height 14
radio input "true"
click at [887, 302] on input "False" at bounding box center [895, 295] width 17 height 14
radio input "true"
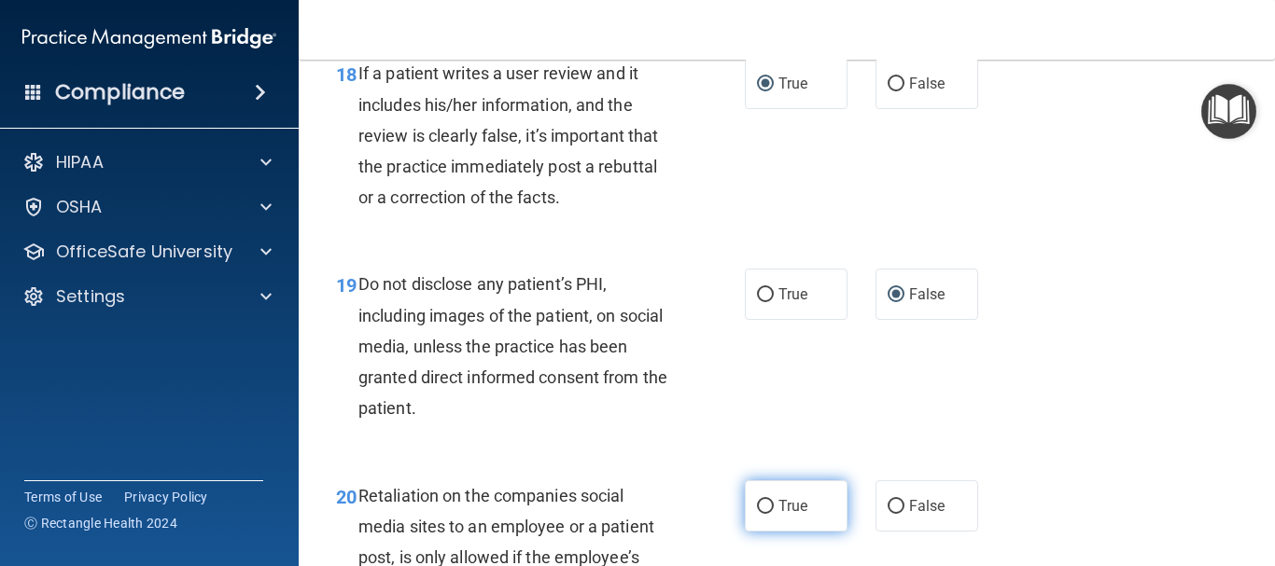
click at [758, 514] on input "True" at bounding box center [765, 507] width 17 height 14
radio input "true"
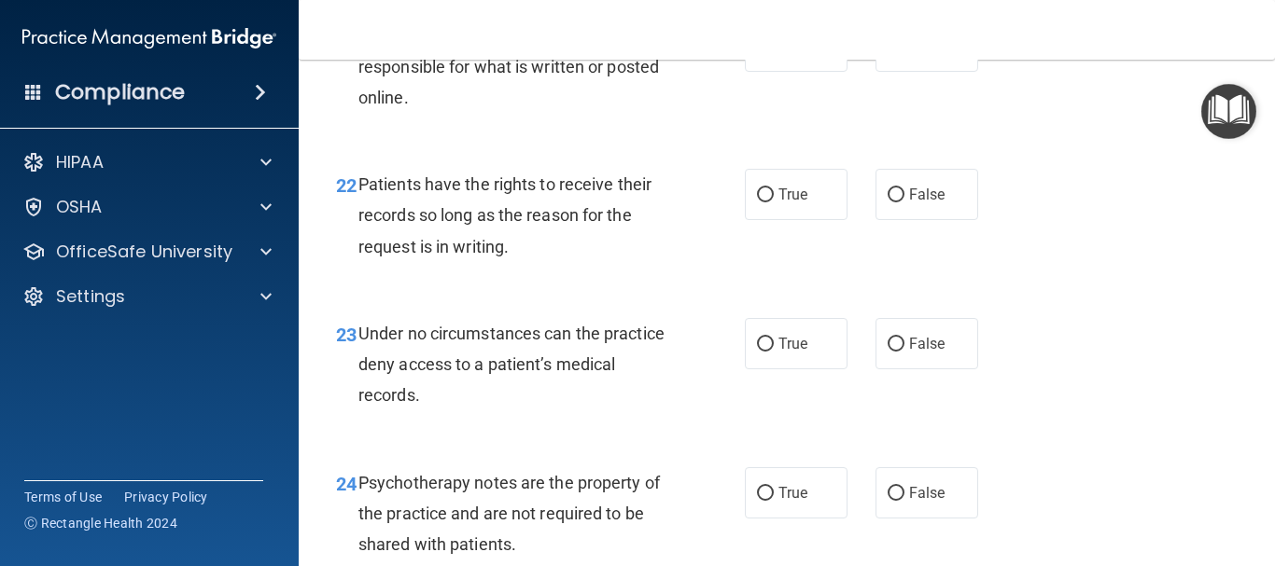
scroll to position [4255, 0]
click at [887, 53] on input "False" at bounding box center [895, 46] width 17 height 14
radio input "true"
click at [887, 202] on input "False" at bounding box center [895, 195] width 17 height 14
radio input "true"
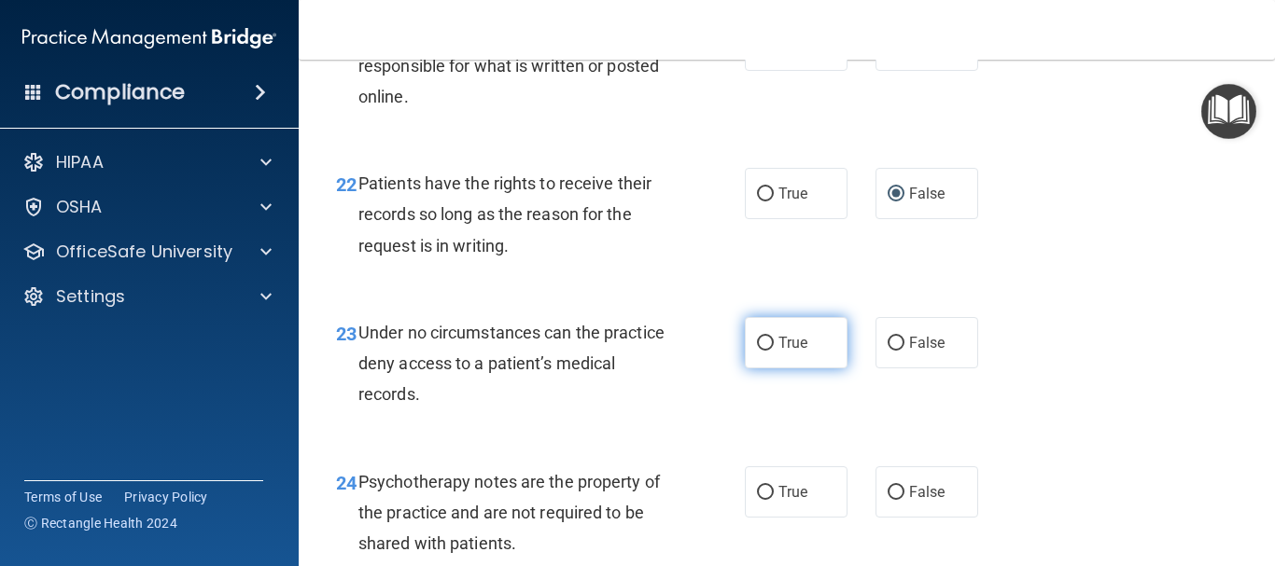
click at [760, 351] on input "True" at bounding box center [765, 344] width 17 height 14
radio input "true"
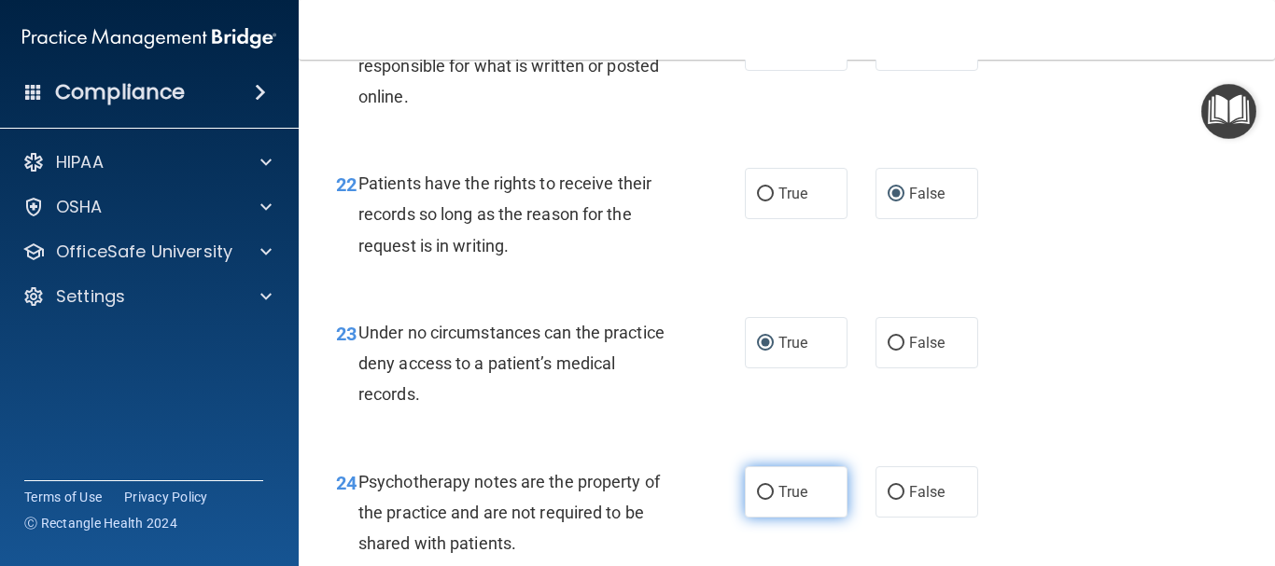
click at [761, 500] on input "True" at bounding box center [765, 493] width 17 height 14
radio input "true"
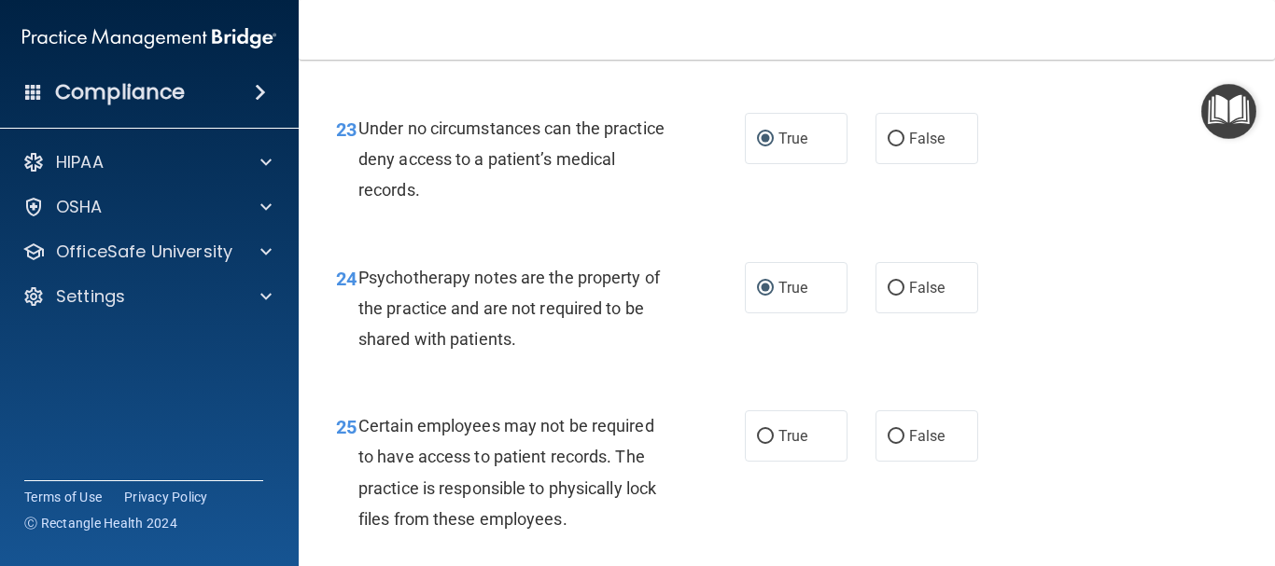
scroll to position [4479, 0]
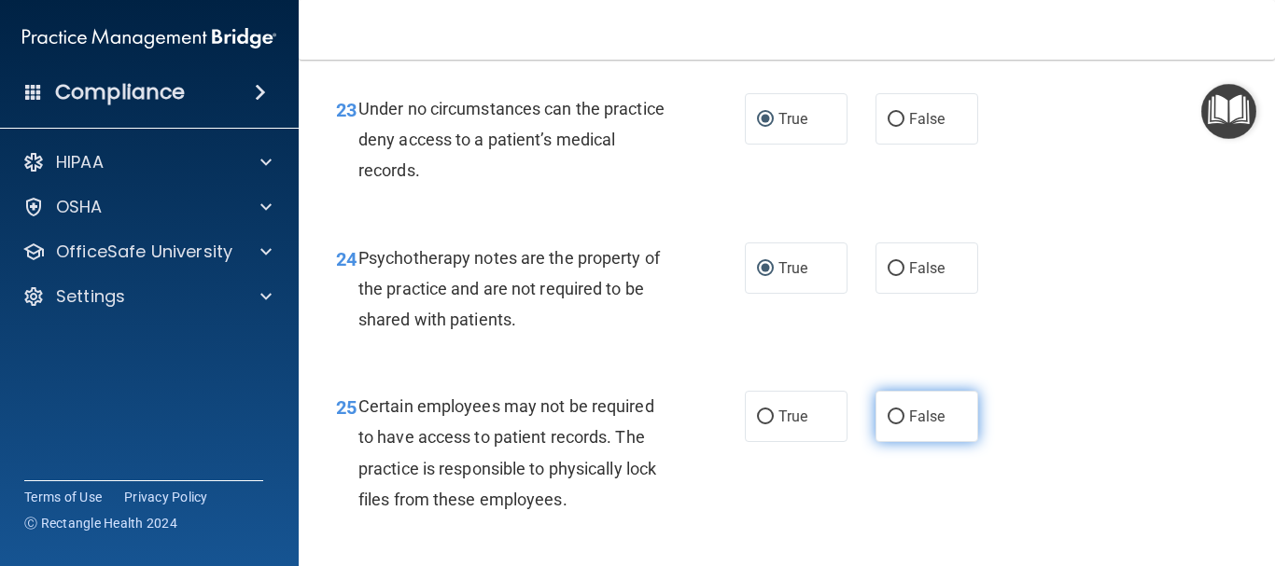
click at [891, 425] on input "False" at bounding box center [895, 418] width 17 height 14
radio input "true"
drag, startPoint x: 1169, startPoint y: 485, endPoint x: 1267, endPoint y: 556, distance: 120.9
click at [1267, 556] on main "- HIPAA Policies and Procedures Quiz This quiz doesn’t expire until 11/14/2025.…" at bounding box center [787, 313] width 976 height 507
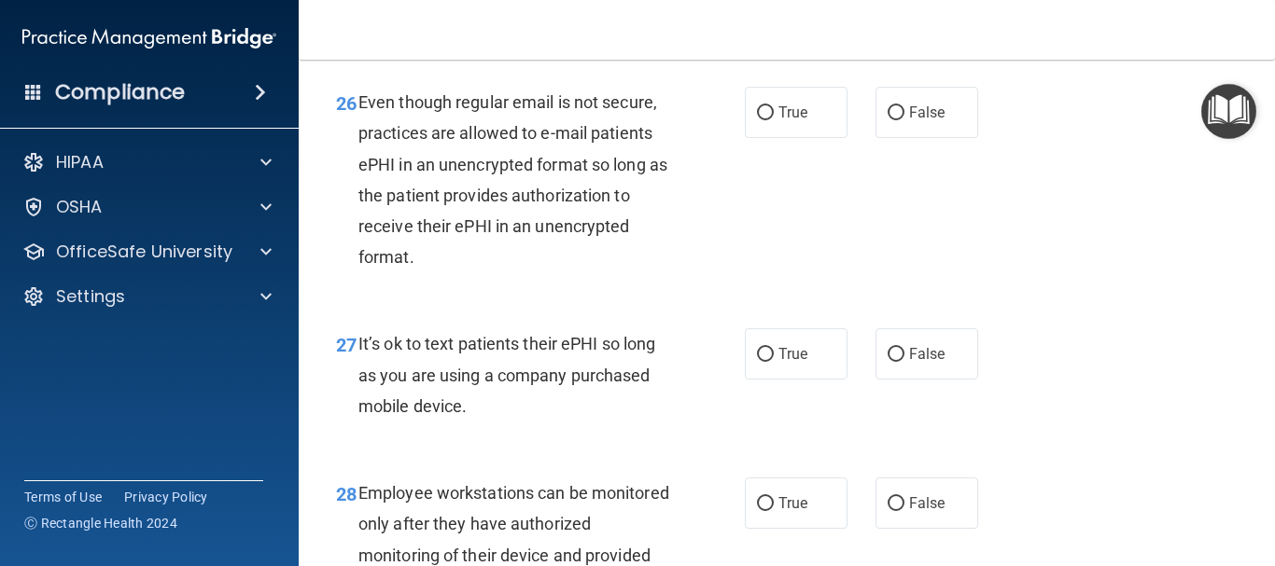
scroll to position [5001, 0]
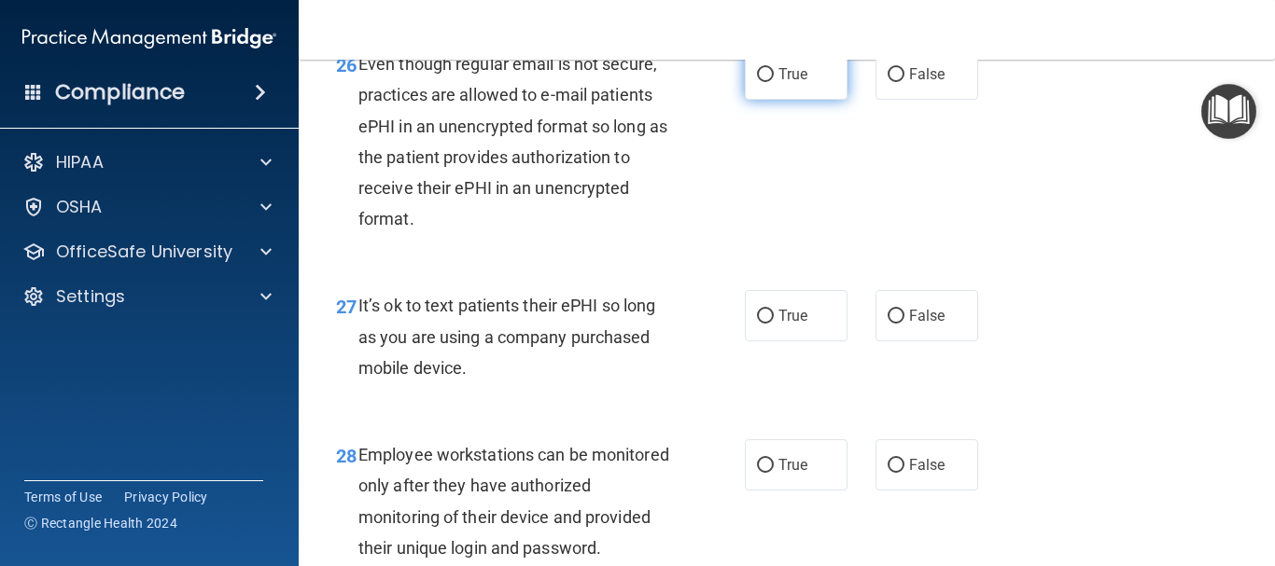
click at [757, 82] on input "True" at bounding box center [765, 75] width 17 height 14
radio input "true"
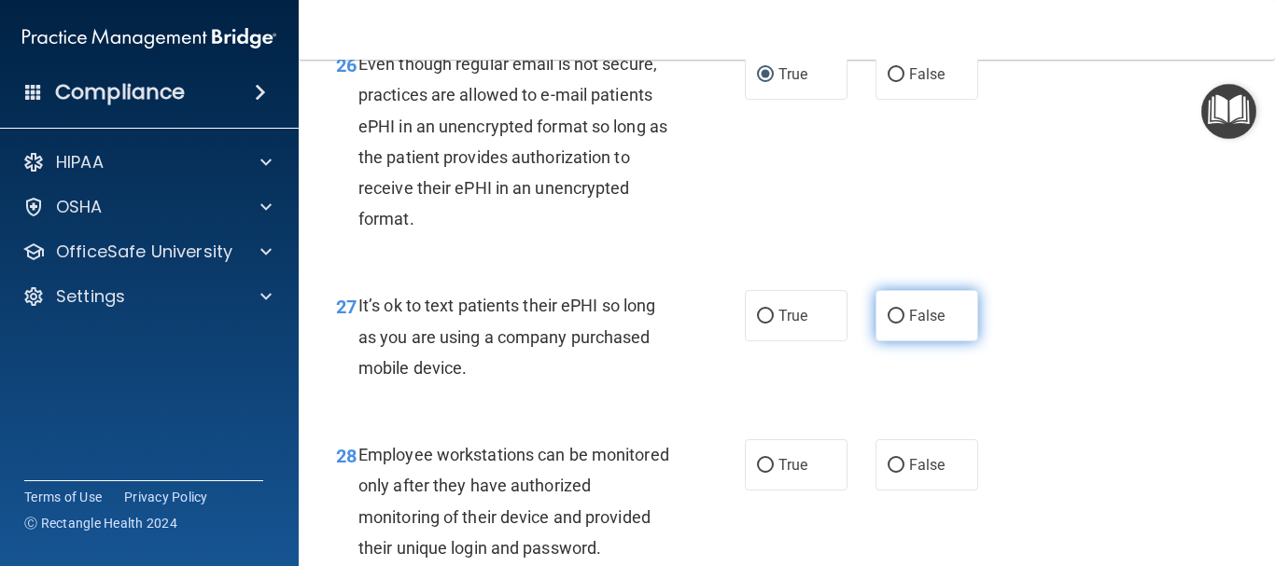
click at [888, 324] on input "False" at bounding box center [895, 317] width 17 height 14
radio input "true"
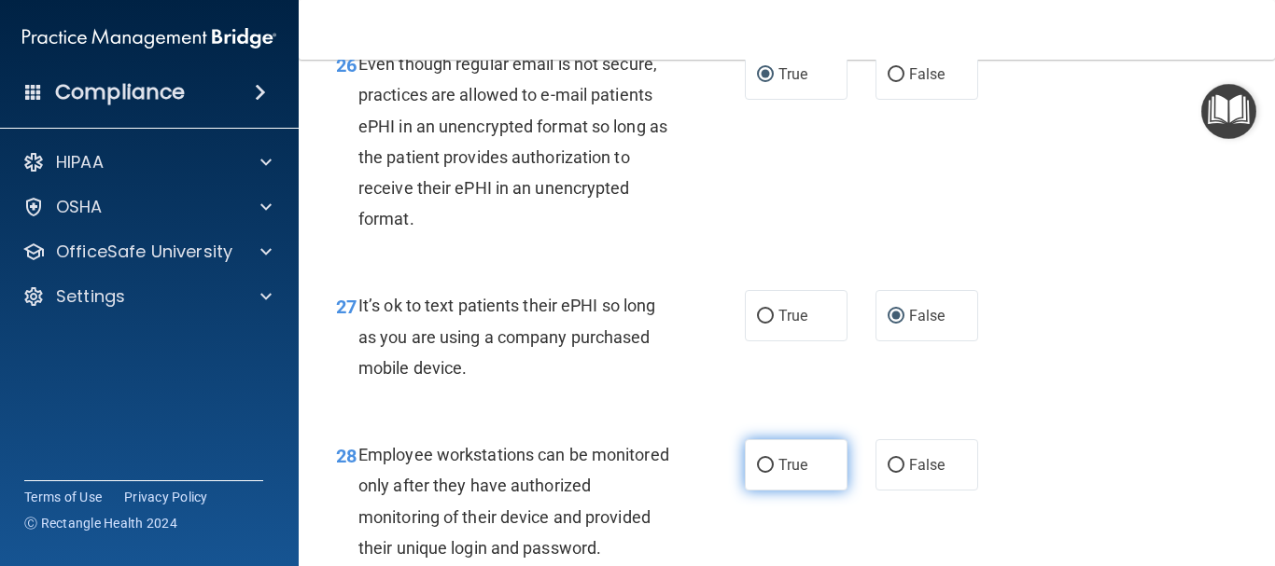
click at [757, 473] on input "True" at bounding box center [765, 466] width 17 height 14
radio input "true"
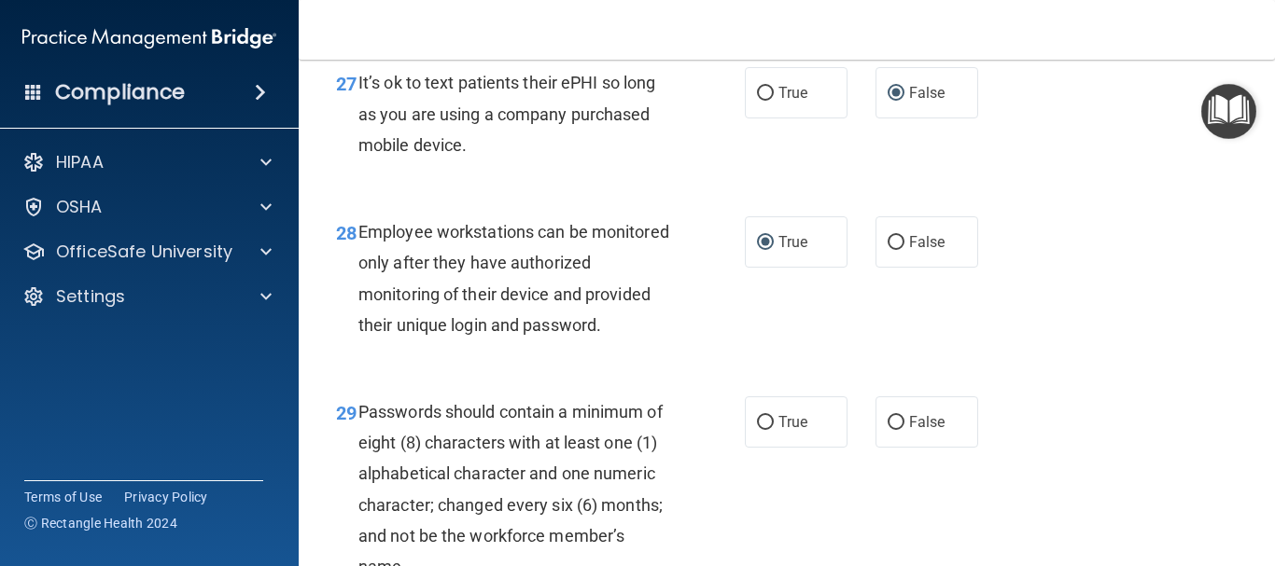
scroll to position [5225, 0]
click at [887, 429] on input "False" at bounding box center [895, 422] width 17 height 14
radio input "true"
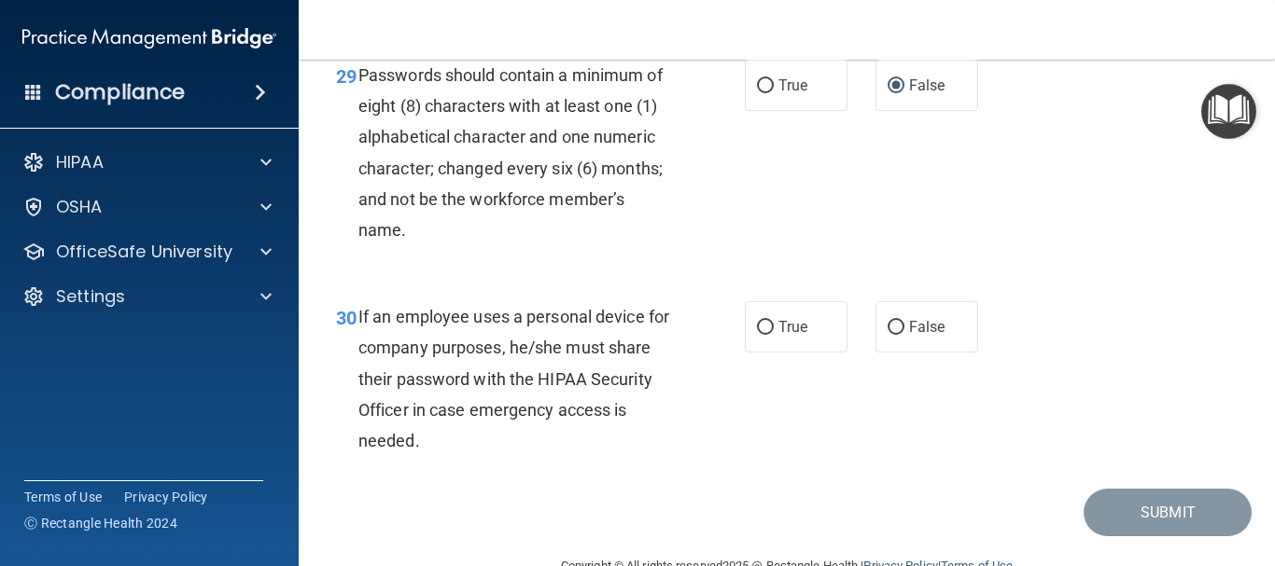
scroll to position [5599, 0]
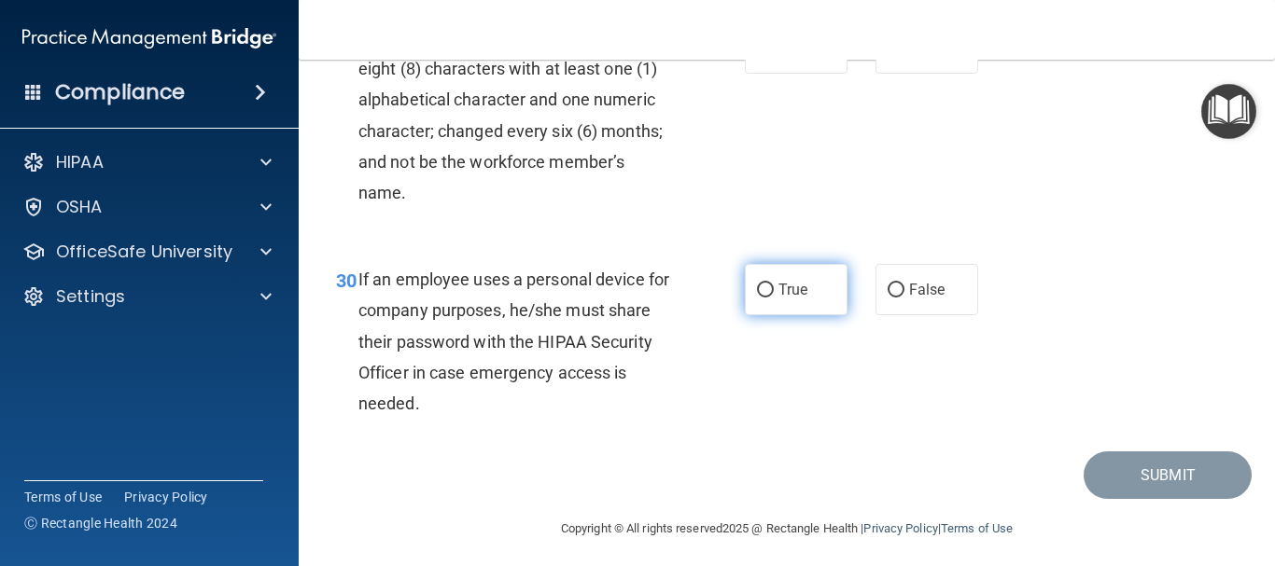
click at [762, 298] on input "True" at bounding box center [765, 291] width 17 height 14
radio input "true"
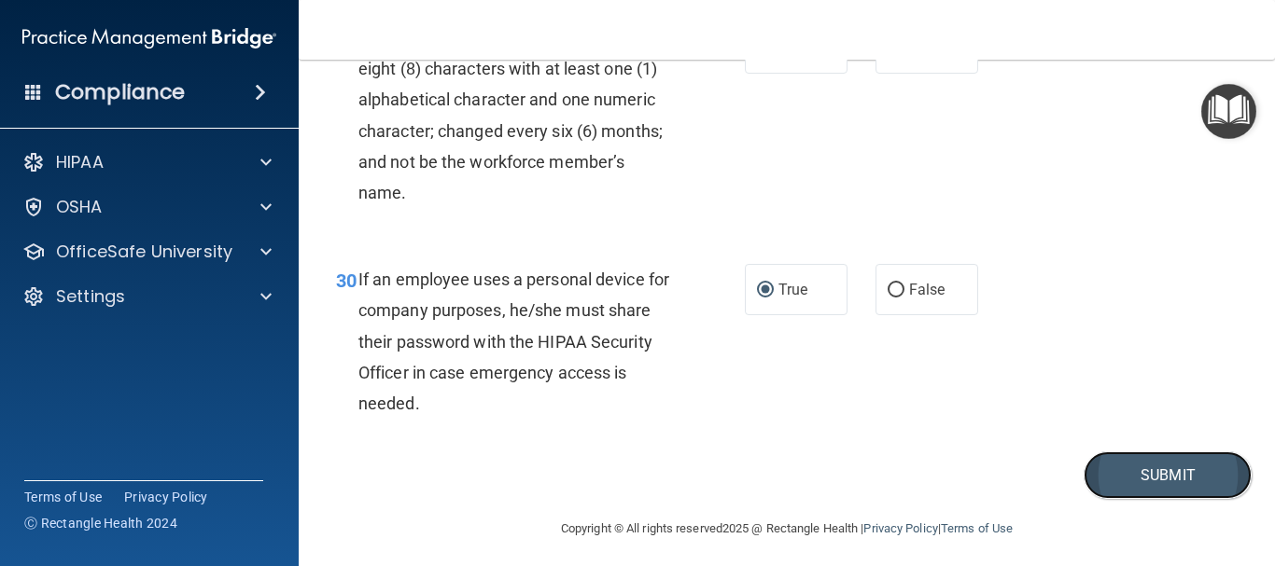
click at [1135, 499] on button "Submit" at bounding box center [1167, 476] width 168 height 48
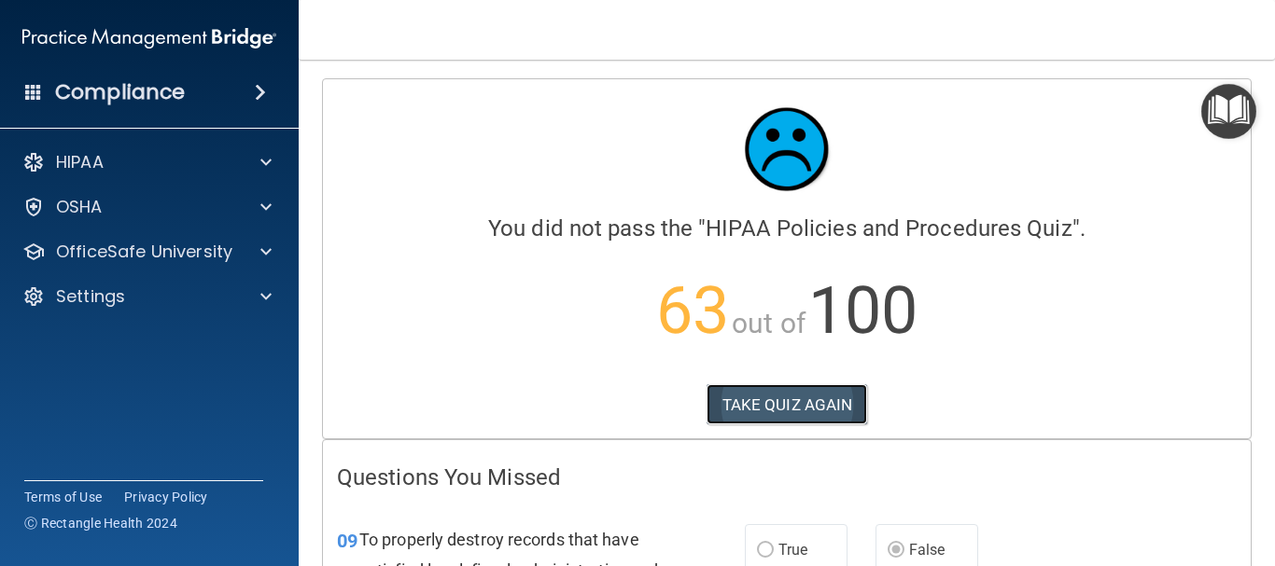
click at [821, 395] on button "TAKE QUIZ AGAIN" at bounding box center [786, 404] width 161 height 41
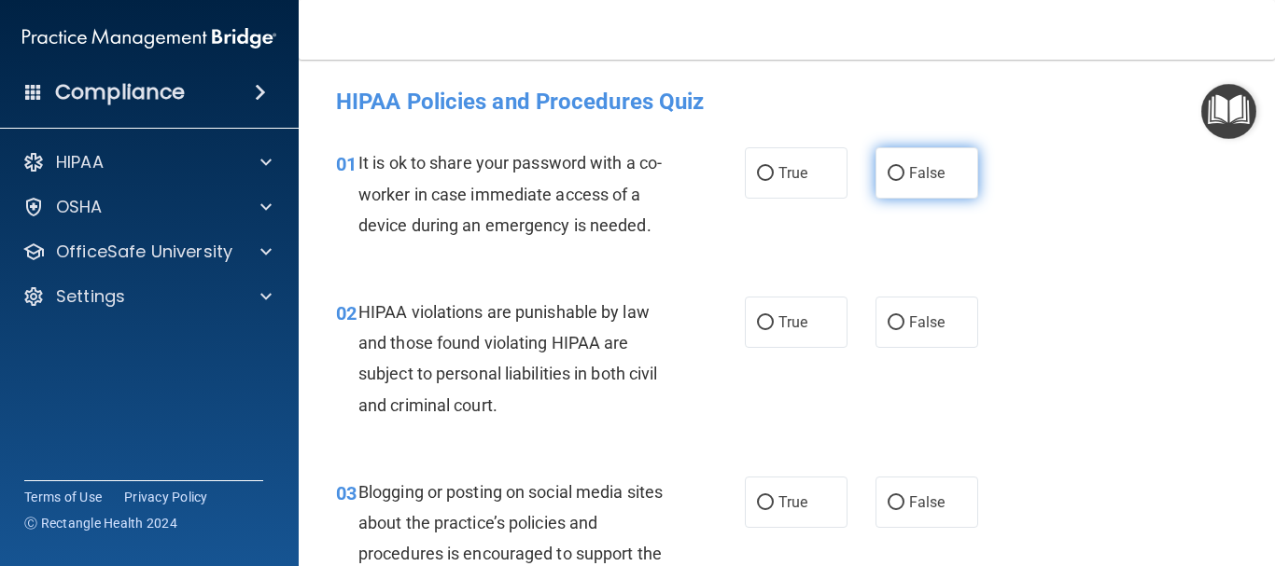
click at [889, 167] on input "False" at bounding box center [895, 174] width 17 height 14
radio input "true"
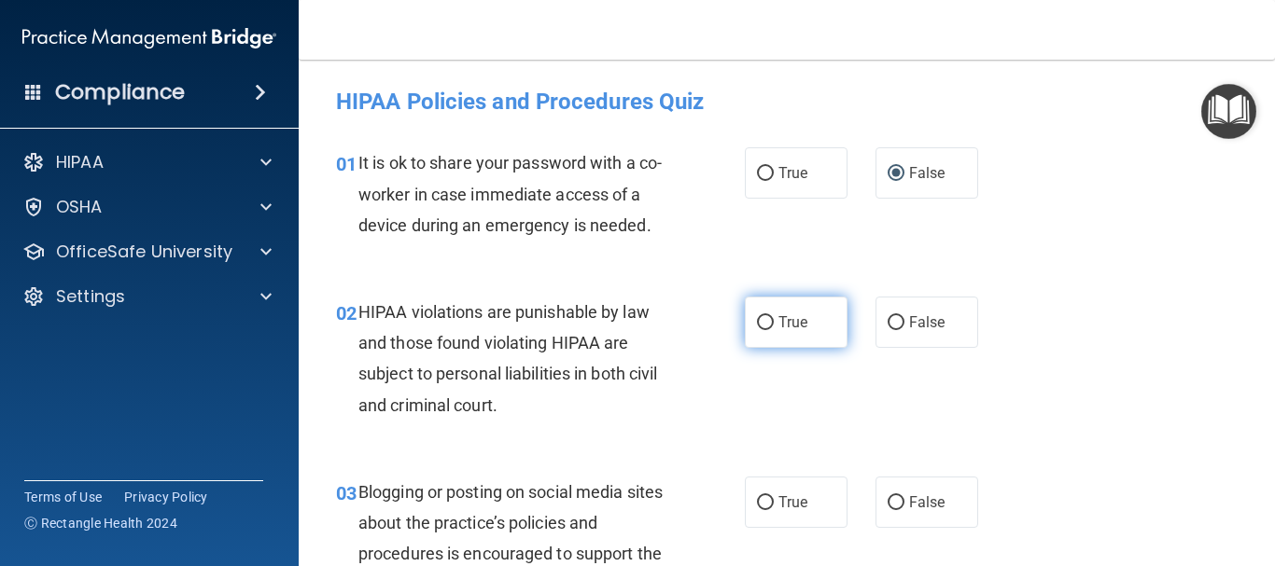
click at [757, 326] on input "True" at bounding box center [765, 323] width 17 height 14
radio input "true"
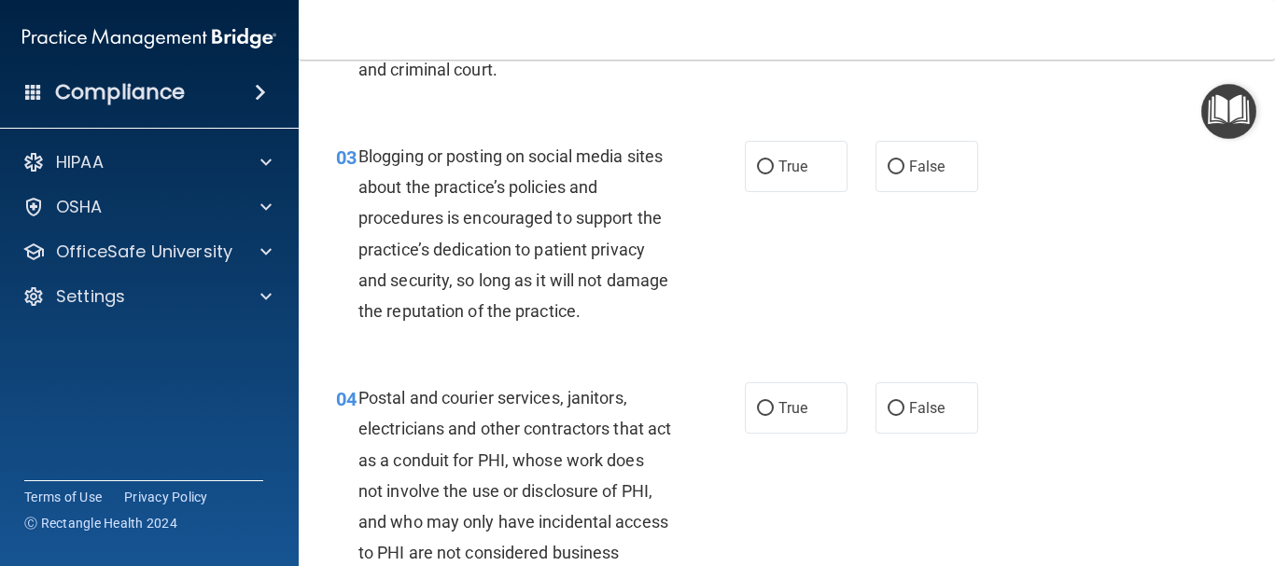
scroll to position [373, 0]
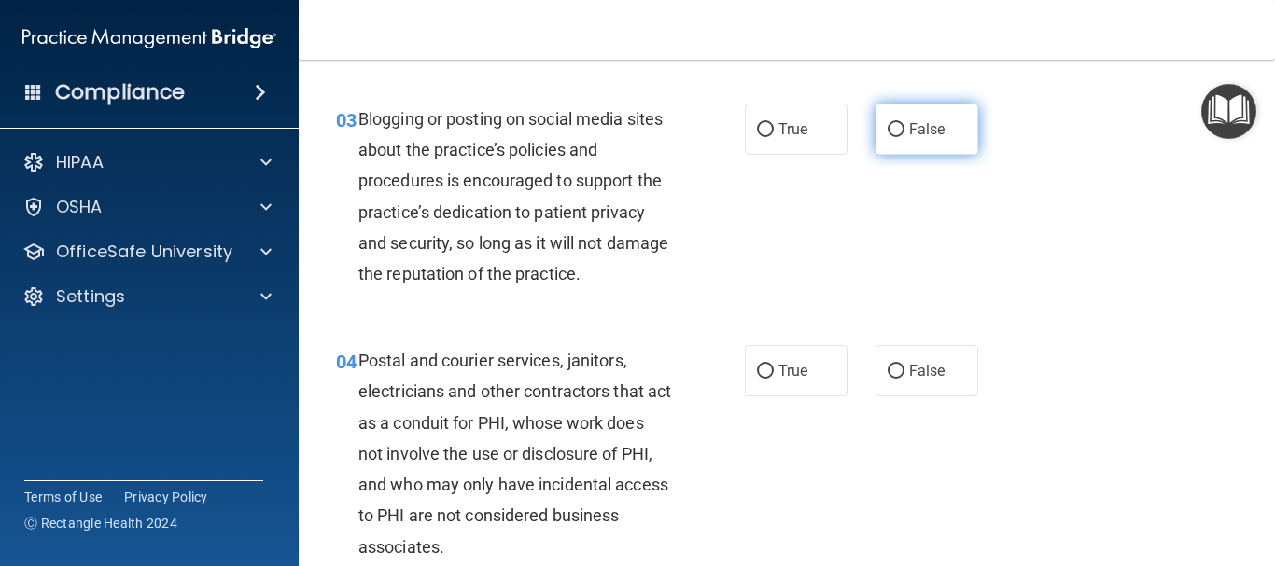
click at [891, 129] on input "False" at bounding box center [895, 130] width 17 height 14
radio input "true"
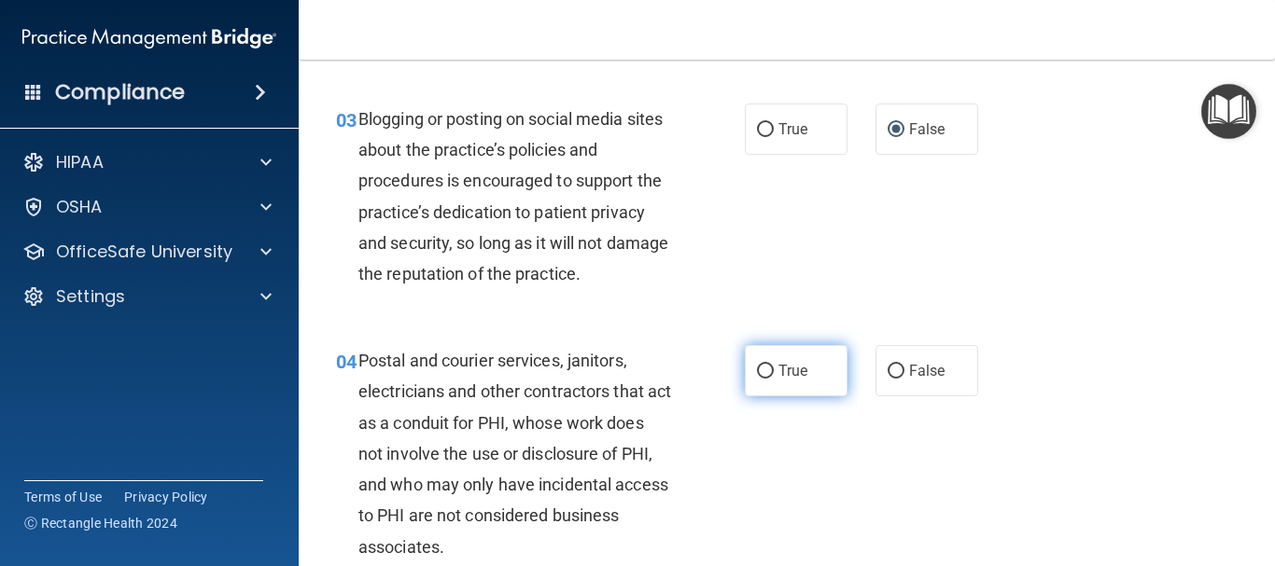
click at [757, 369] on input "True" at bounding box center [765, 372] width 17 height 14
radio input "true"
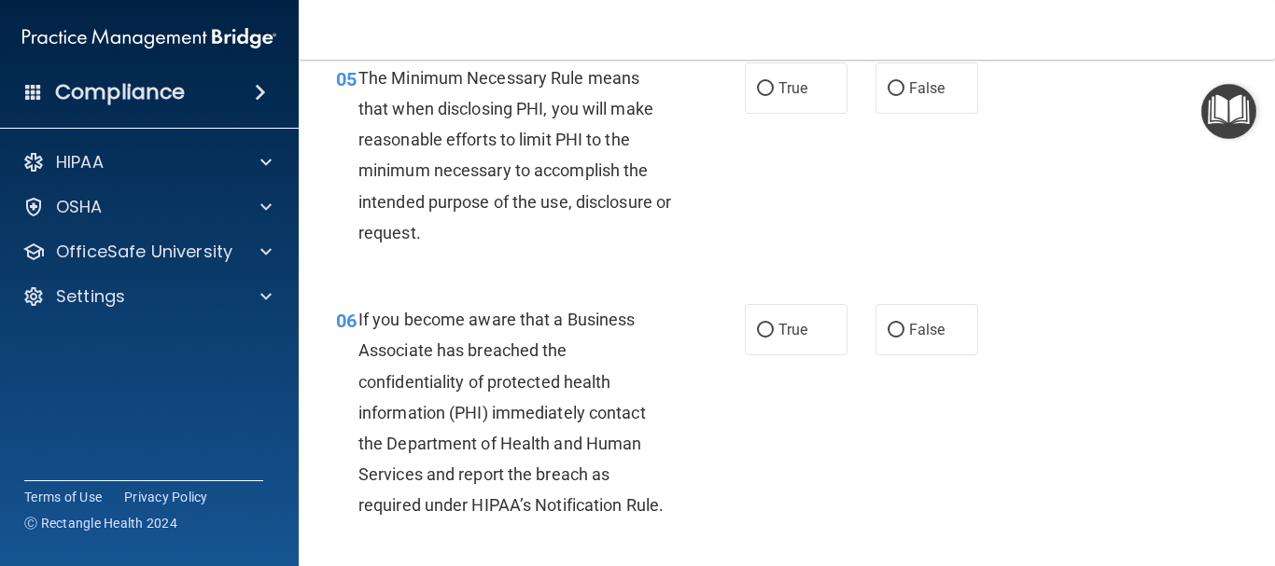
scroll to position [933, 0]
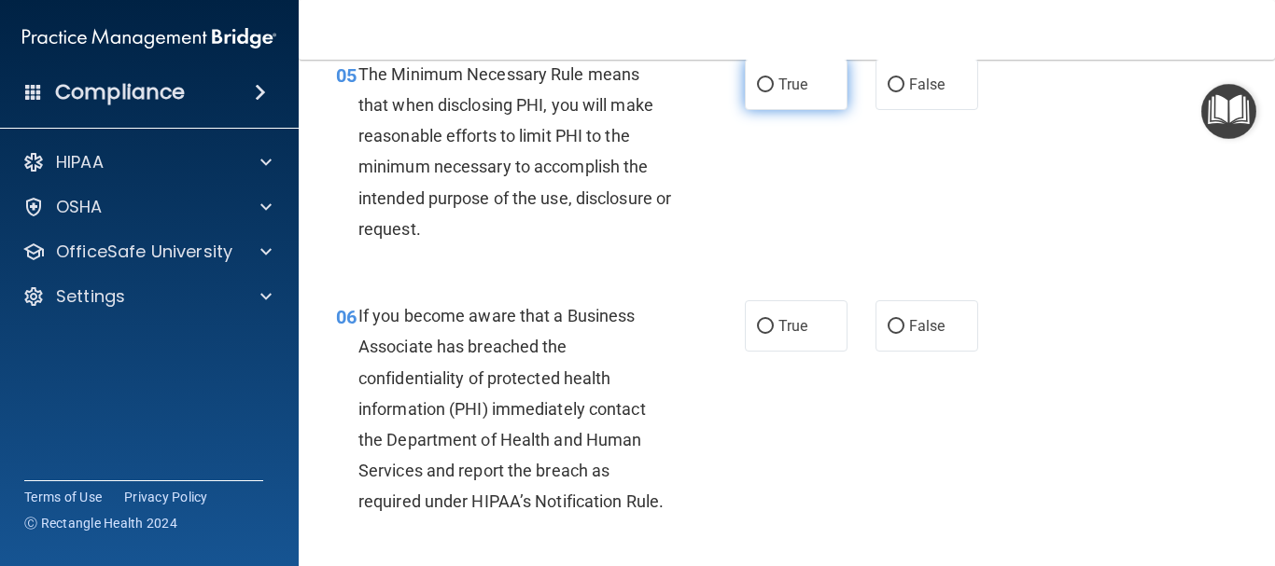
click at [757, 82] on input "True" at bounding box center [765, 85] width 17 height 14
radio input "true"
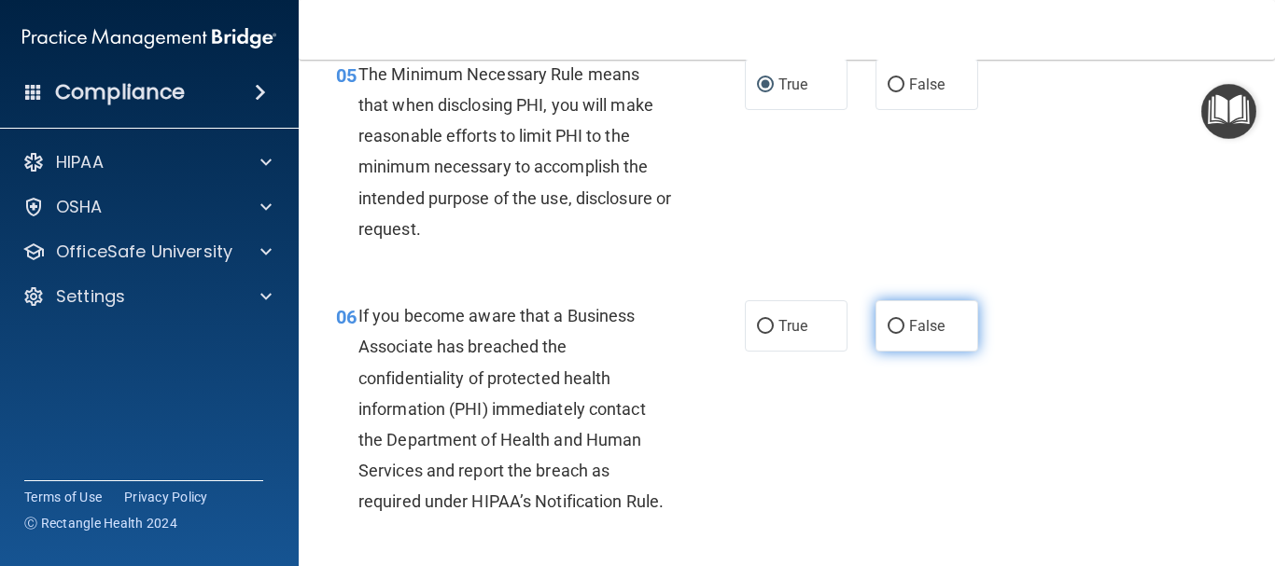
click at [891, 322] on input "False" at bounding box center [895, 327] width 17 height 14
radio input "true"
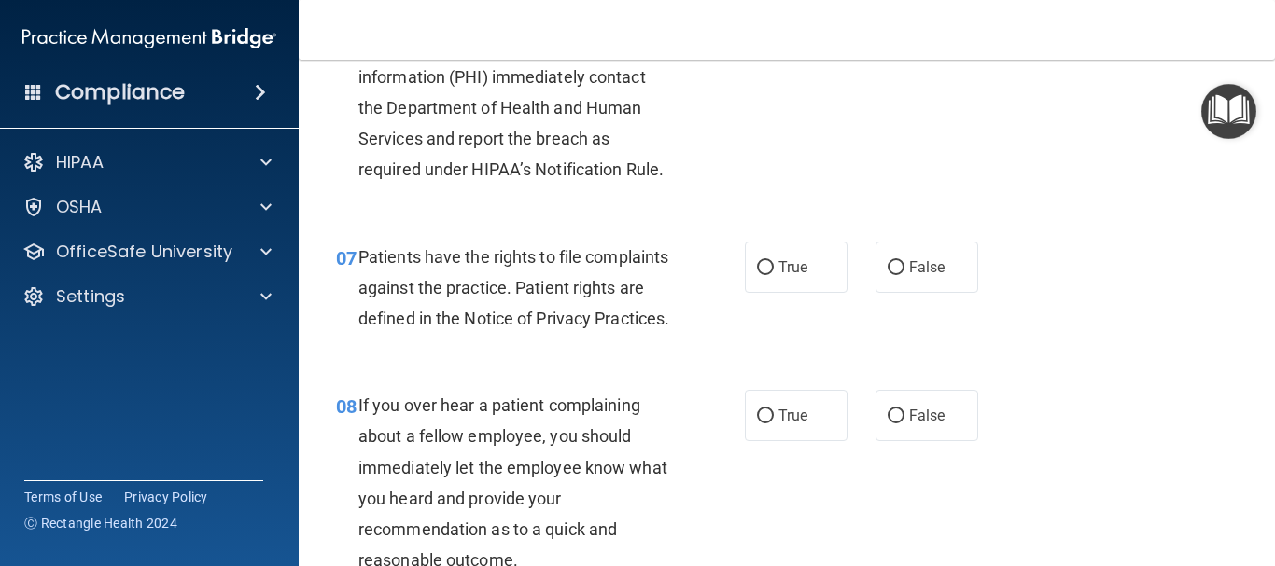
scroll to position [1269, 0]
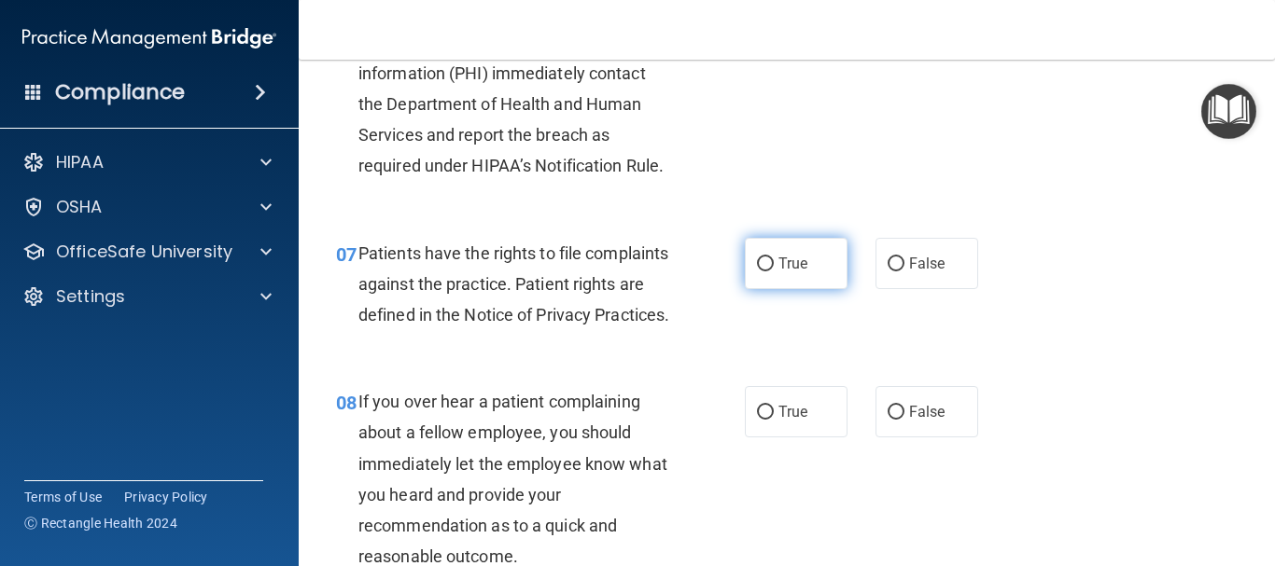
click at [762, 270] on input "True" at bounding box center [765, 265] width 17 height 14
radio input "true"
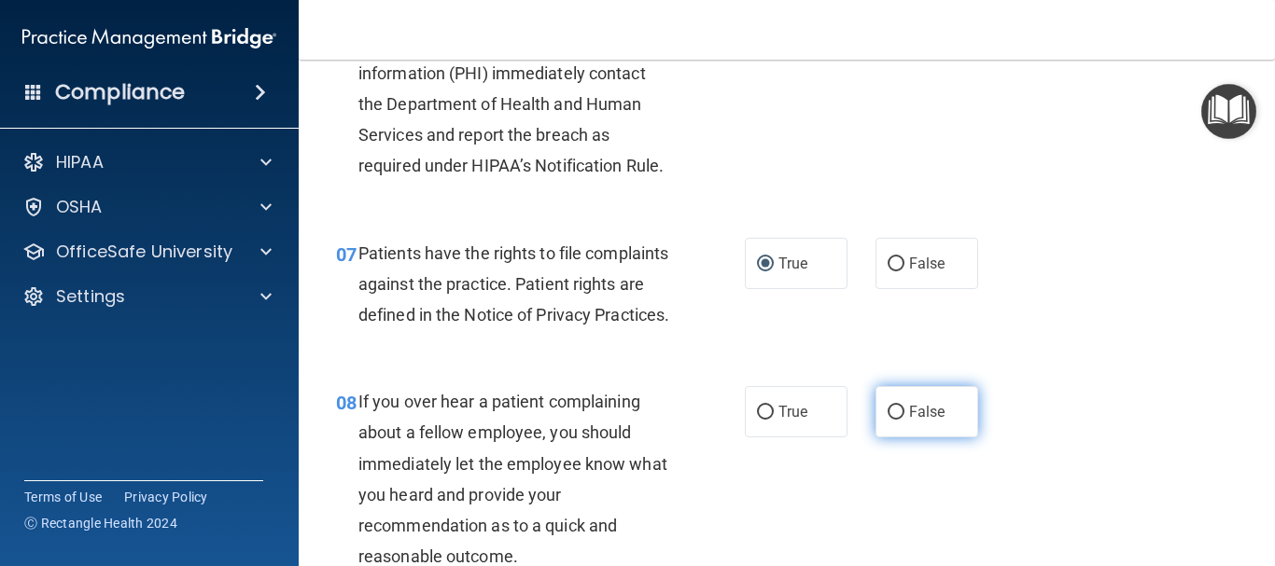
click at [887, 420] on input "False" at bounding box center [895, 413] width 17 height 14
radio input "true"
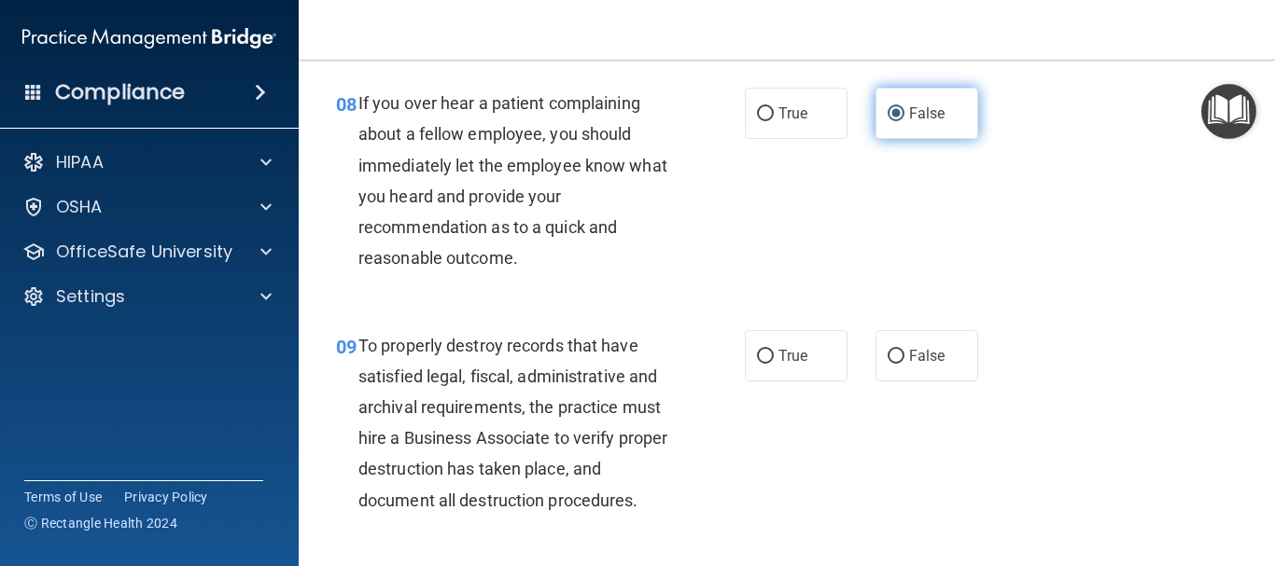
scroll to position [1605, 0]
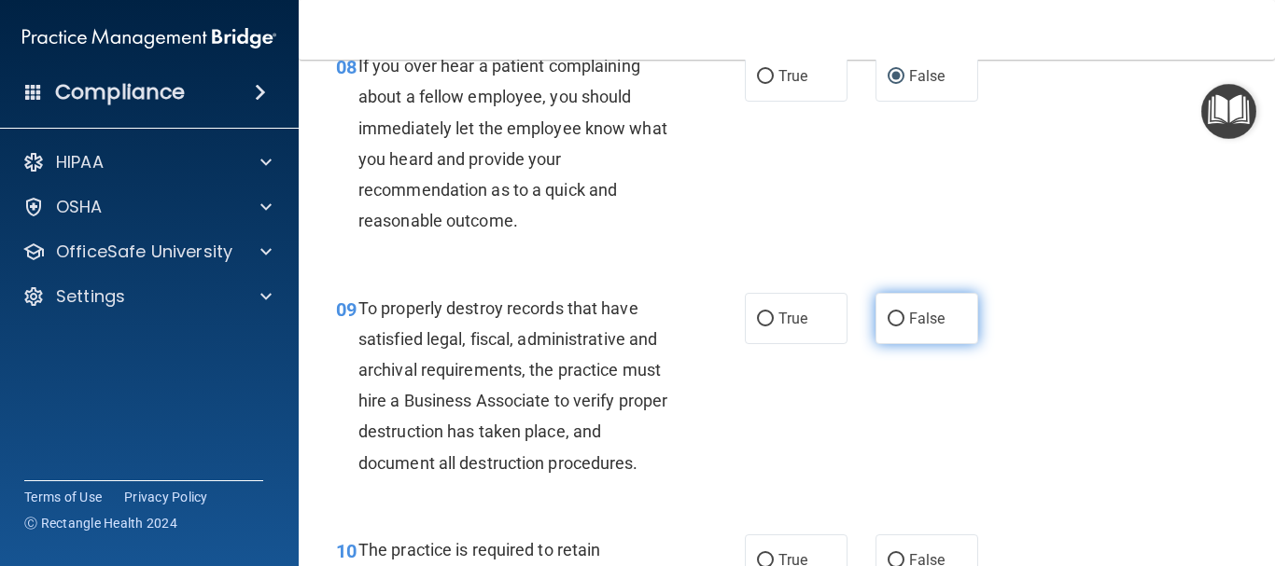
click at [888, 339] on label "False" at bounding box center [926, 318] width 103 height 51
click at [888, 327] on input "False" at bounding box center [895, 320] width 17 height 14
radio input "true"
click at [888, 339] on label "False" at bounding box center [926, 318] width 103 height 51
click at [888, 327] on input "False" at bounding box center [895, 320] width 17 height 14
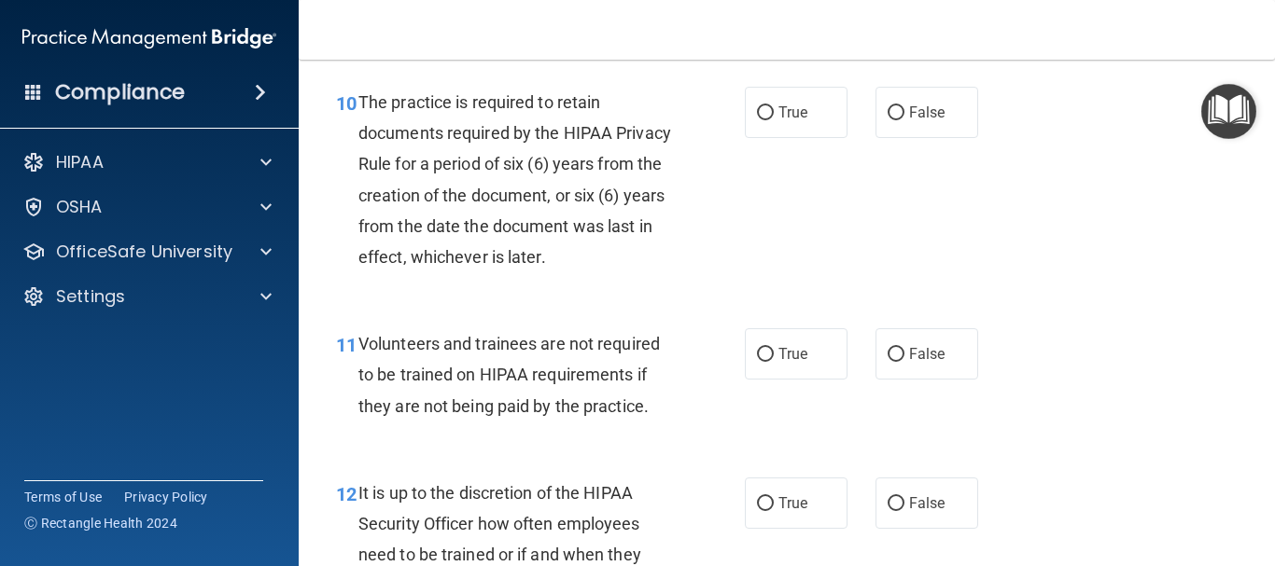
scroll to position [2090, 0]
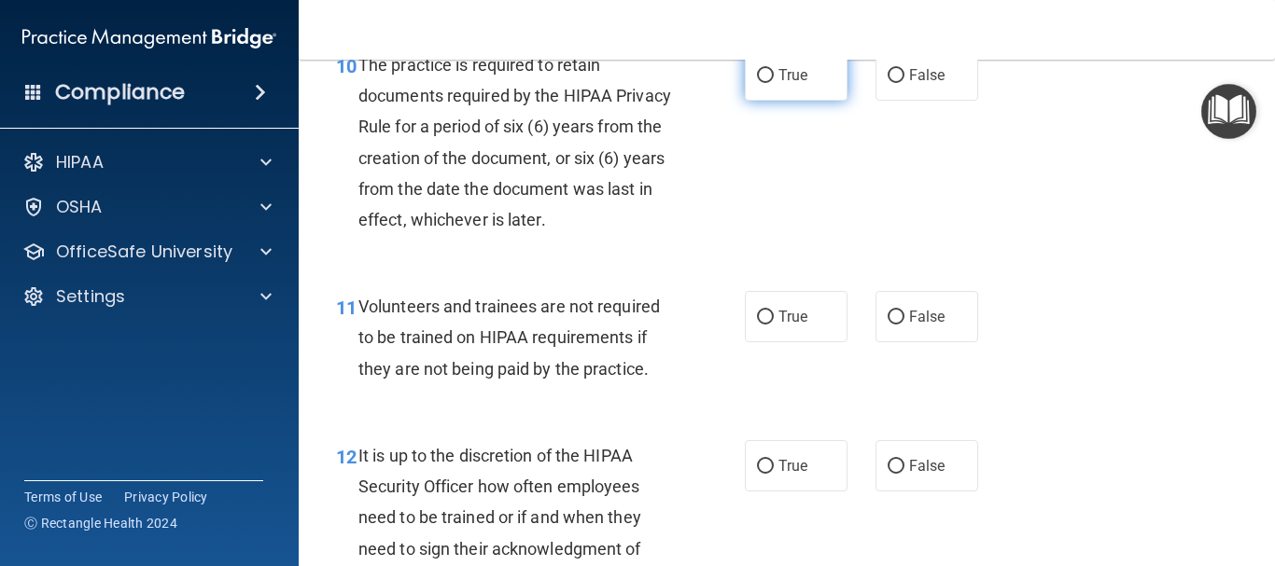
click at [766, 83] on input "True" at bounding box center [765, 76] width 17 height 14
radio input "true"
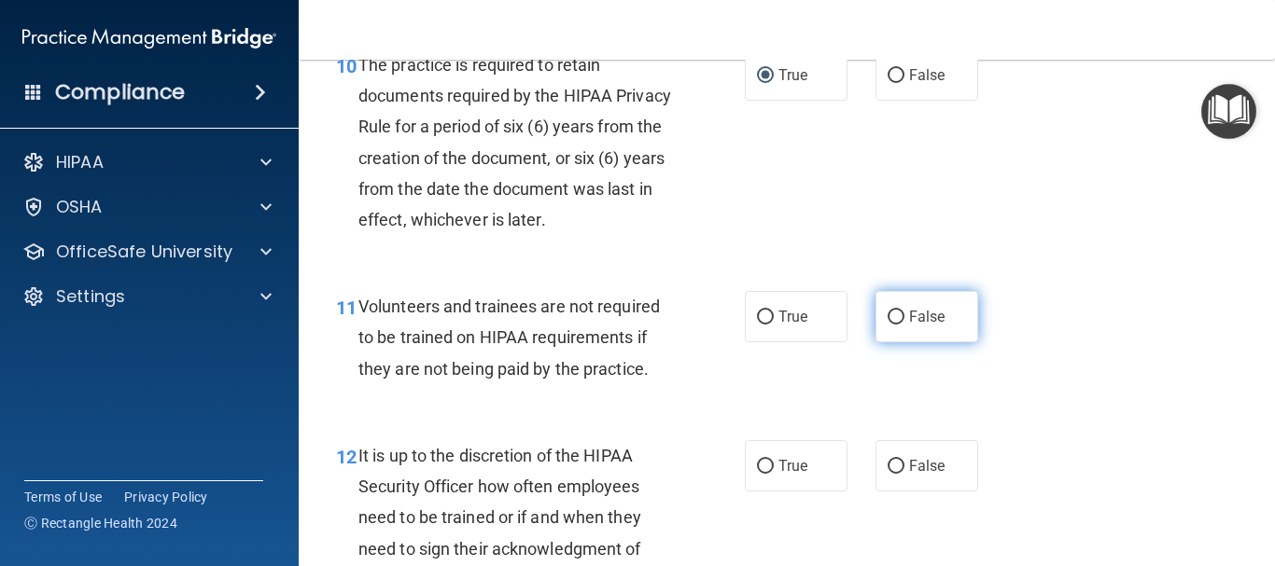
click at [887, 325] on input "False" at bounding box center [895, 318] width 17 height 14
radio input "true"
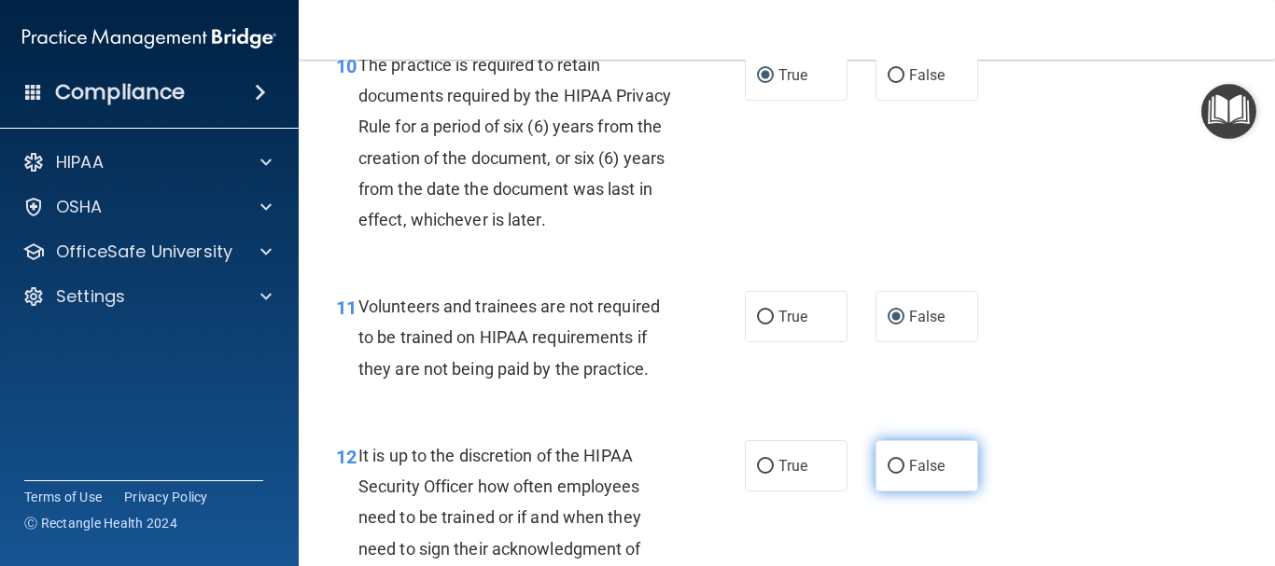
click at [892, 474] on input "False" at bounding box center [895, 467] width 17 height 14
radio input "true"
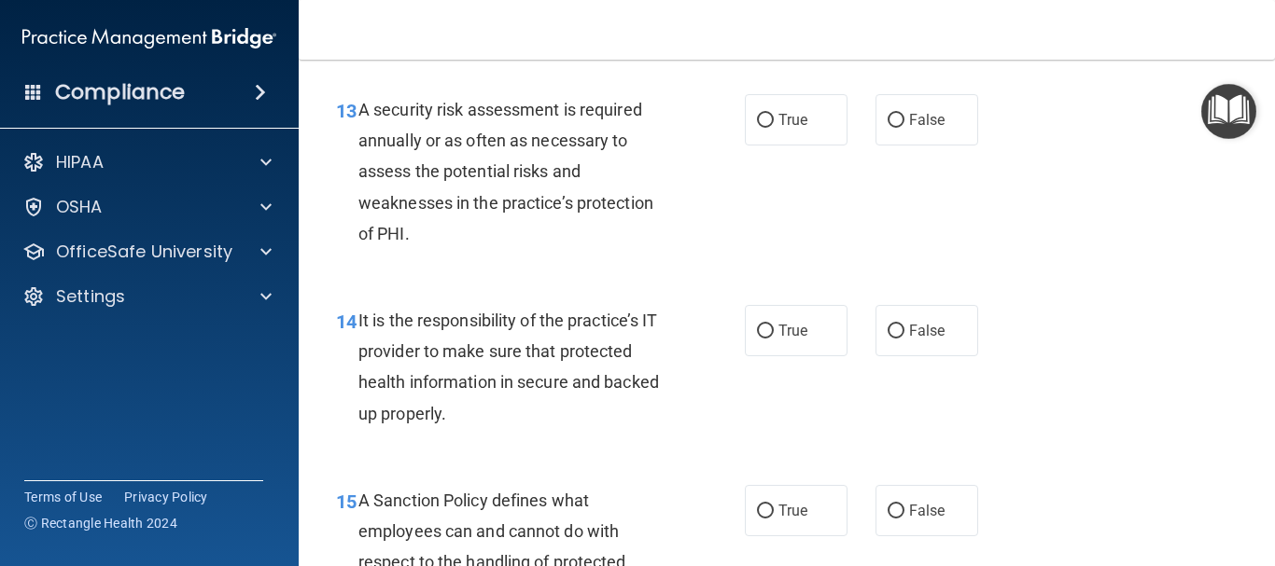
scroll to position [2687, 0]
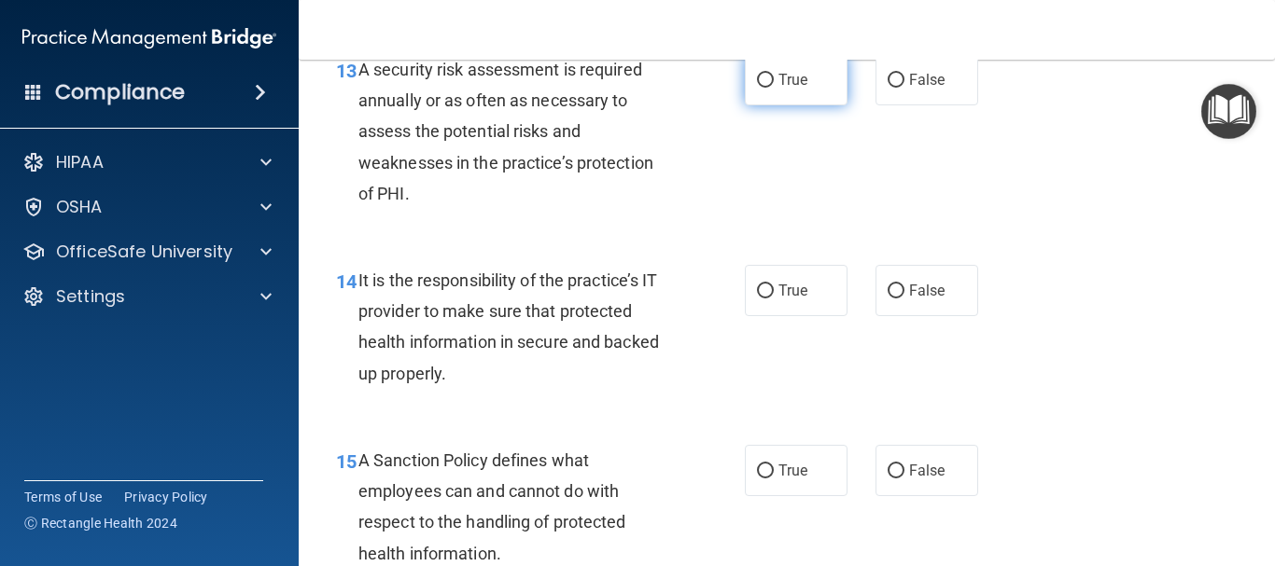
click at [748, 105] on label "True" at bounding box center [796, 79] width 103 height 51
click at [757, 88] on input "True" at bounding box center [765, 81] width 17 height 14
radio input "true"
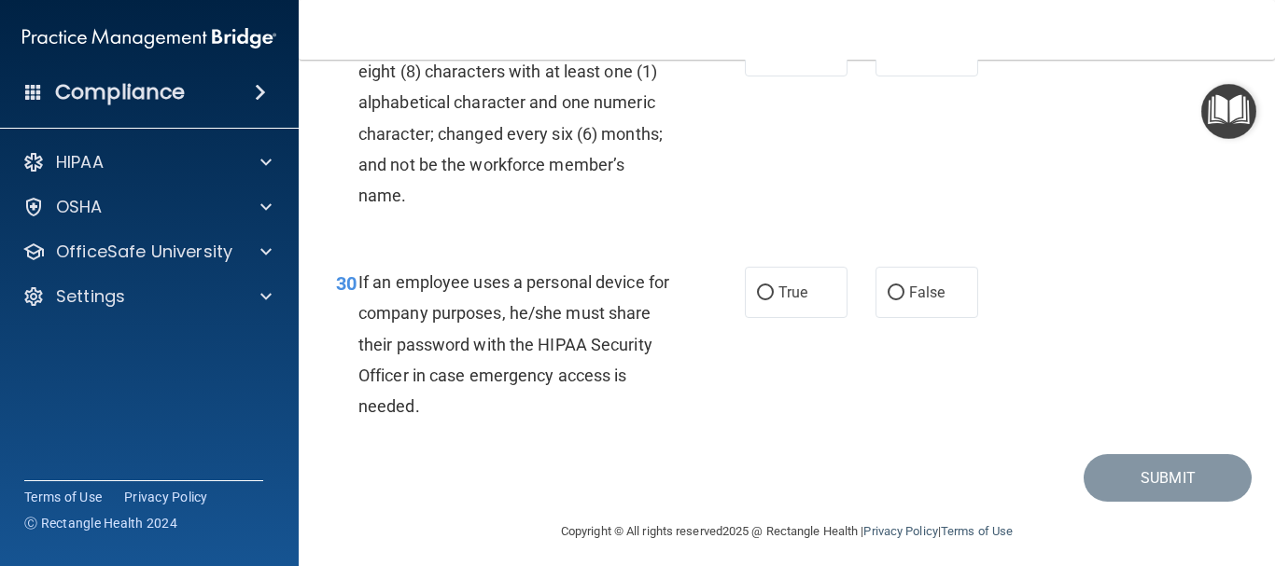
scroll to position [5668, 0]
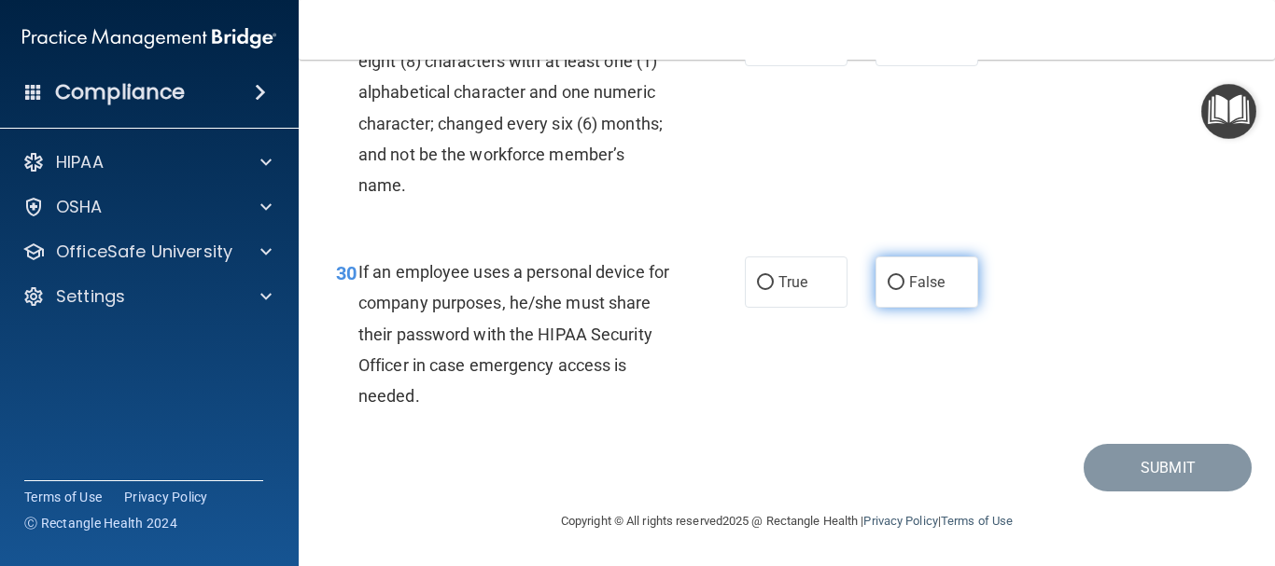
click at [887, 281] on input "False" at bounding box center [895, 283] width 17 height 14
radio input "true"
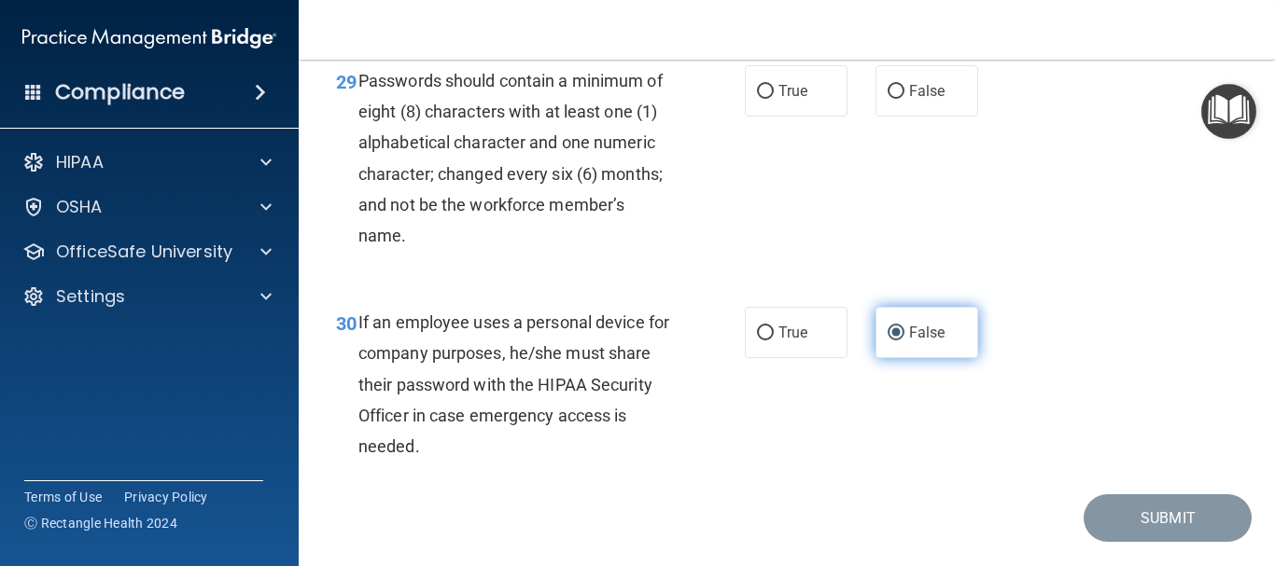
scroll to position [5518, 0]
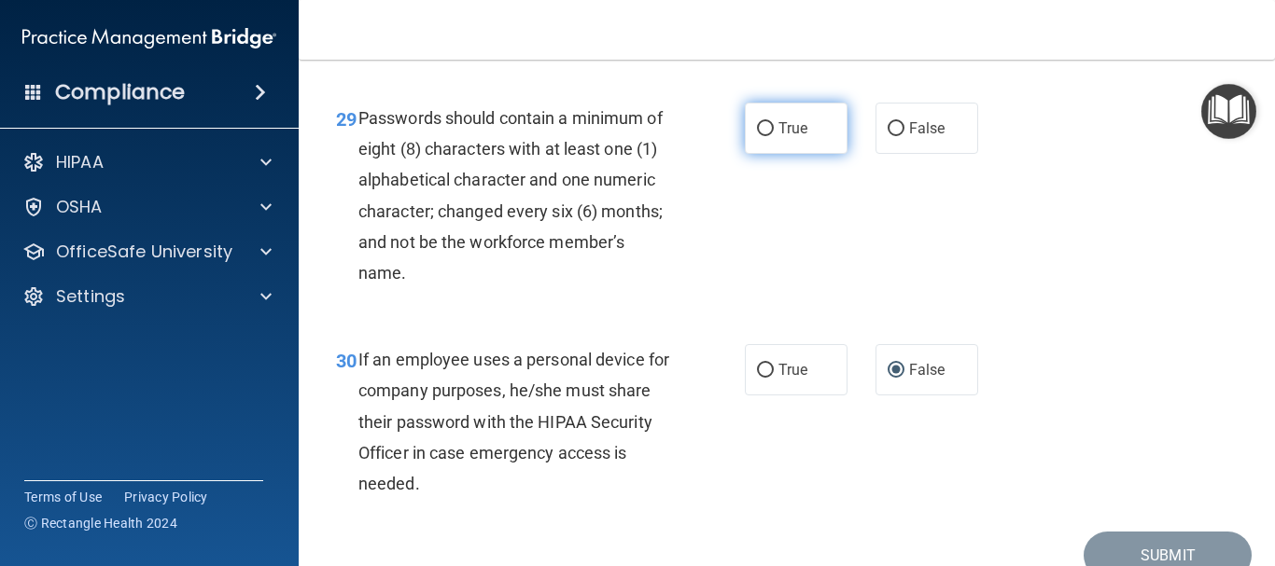
click at [763, 136] on input "True" at bounding box center [765, 129] width 17 height 14
radio input "true"
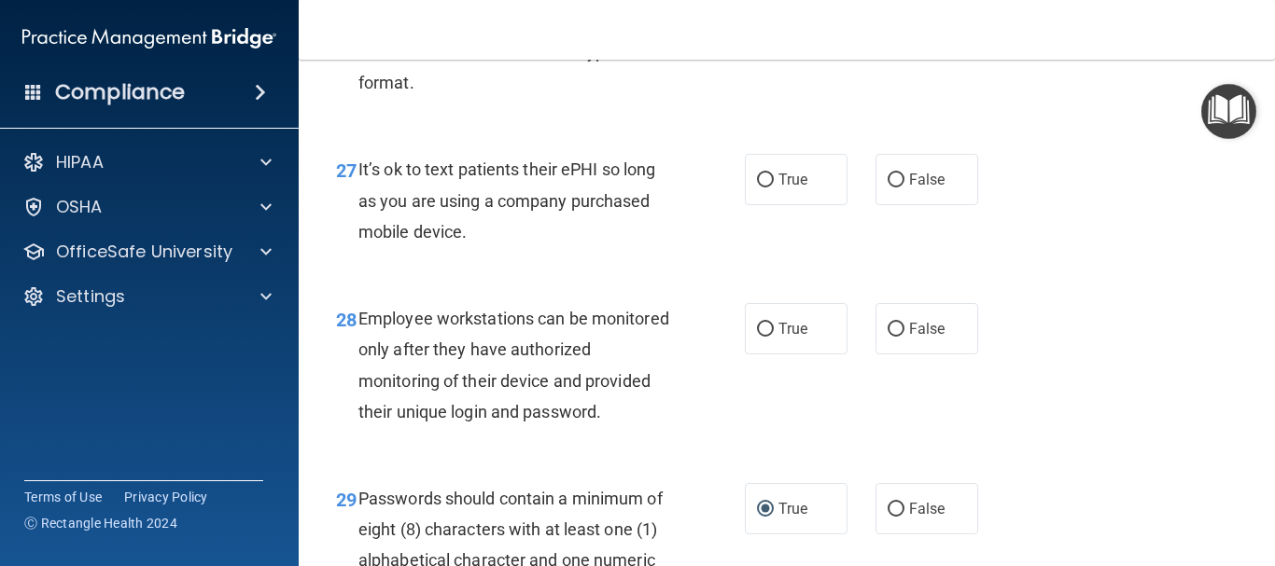
scroll to position [5108, 0]
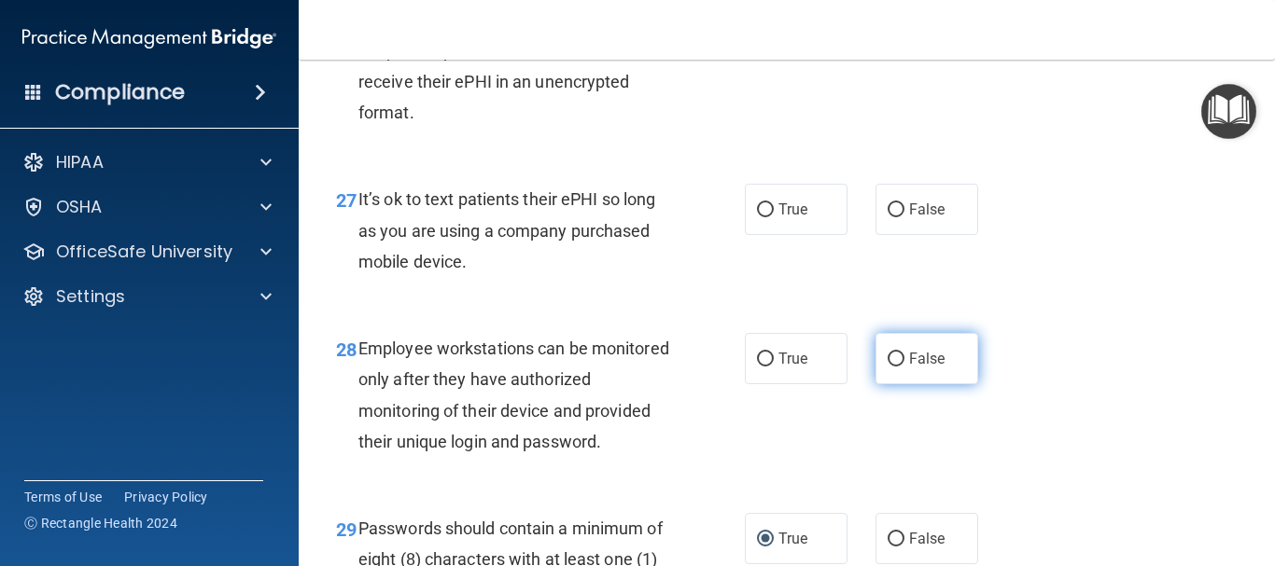
click at [888, 367] on input "False" at bounding box center [895, 360] width 17 height 14
radio input "true"
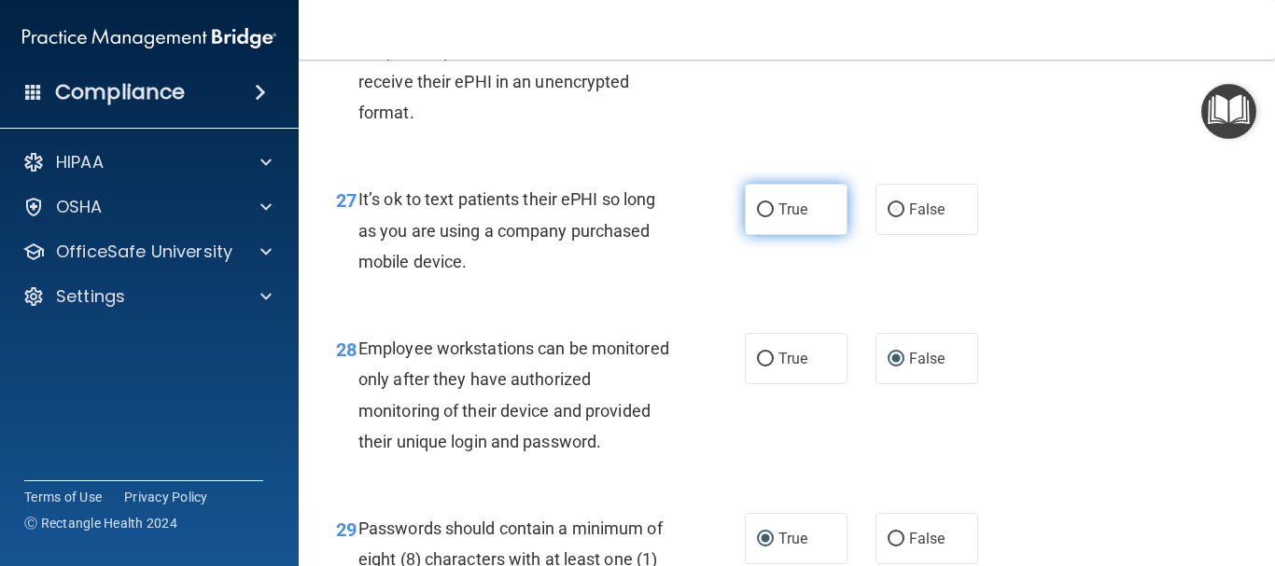
click at [757, 217] on input "True" at bounding box center [765, 210] width 17 height 14
radio input "true"
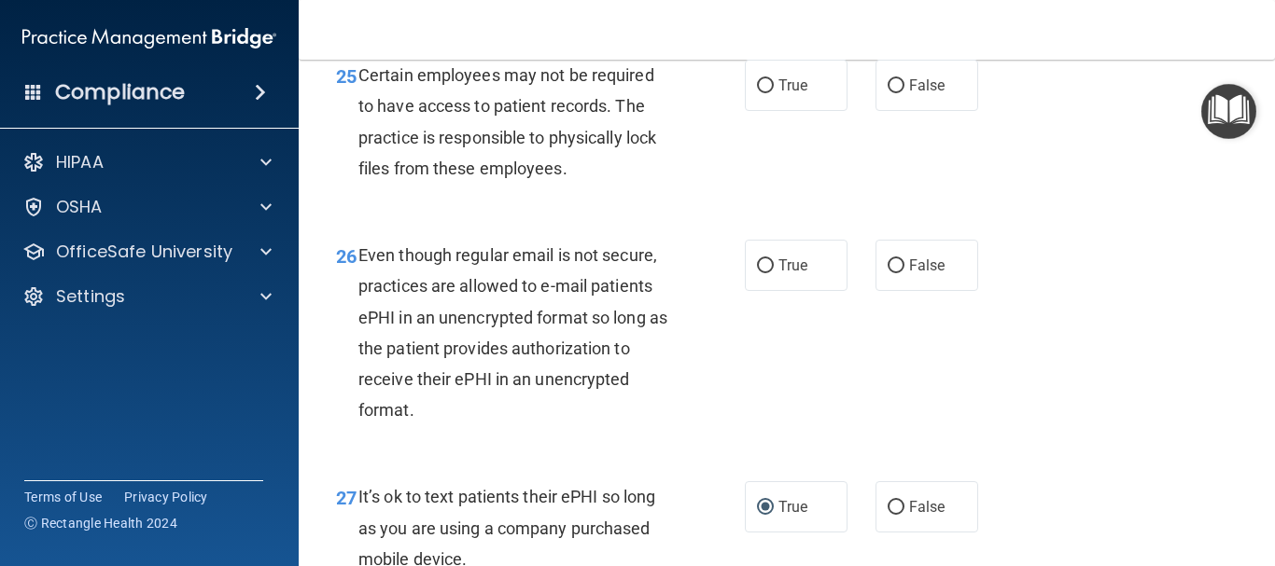
scroll to position [4809, 0]
click at [757, 274] on input "True" at bounding box center [765, 267] width 17 height 14
radio input "true"
click at [764, 94] on input "True" at bounding box center [765, 87] width 17 height 14
radio input "true"
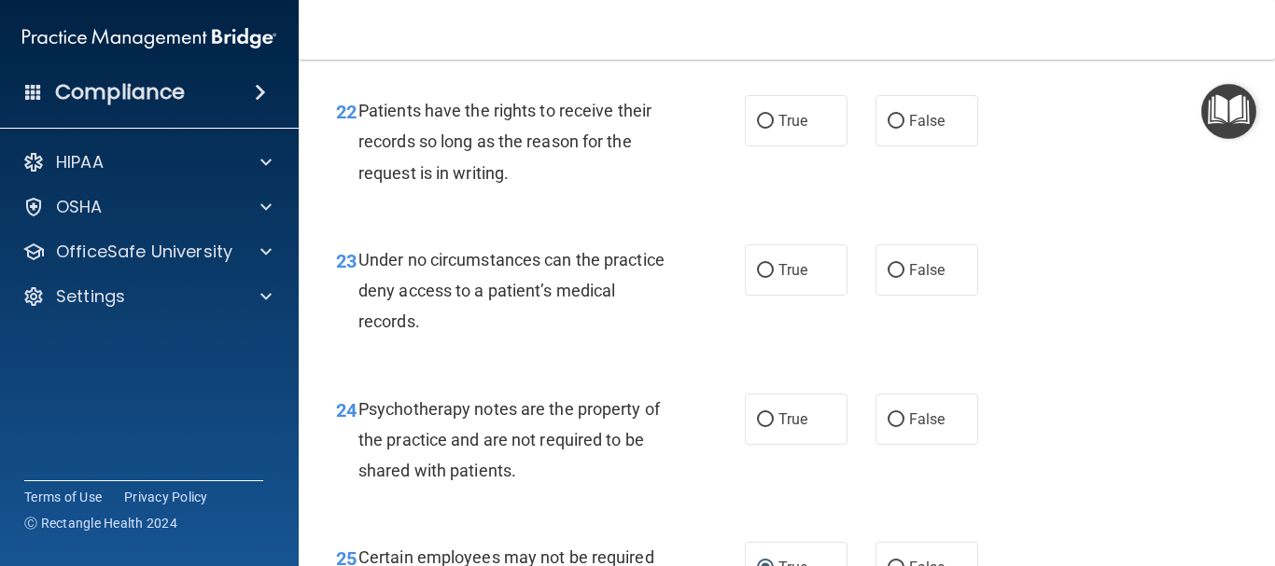
scroll to position [4324, 0]
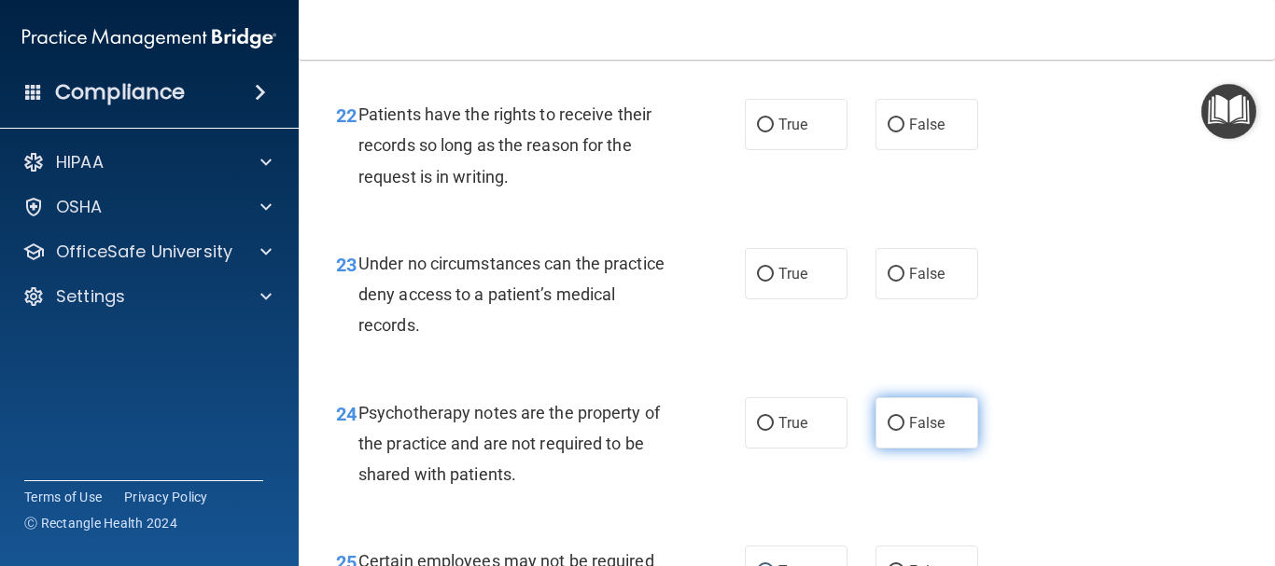
click at [891, 431] on input "False" at bounding box center [895, 424] width 17 height 14
radio input "true"
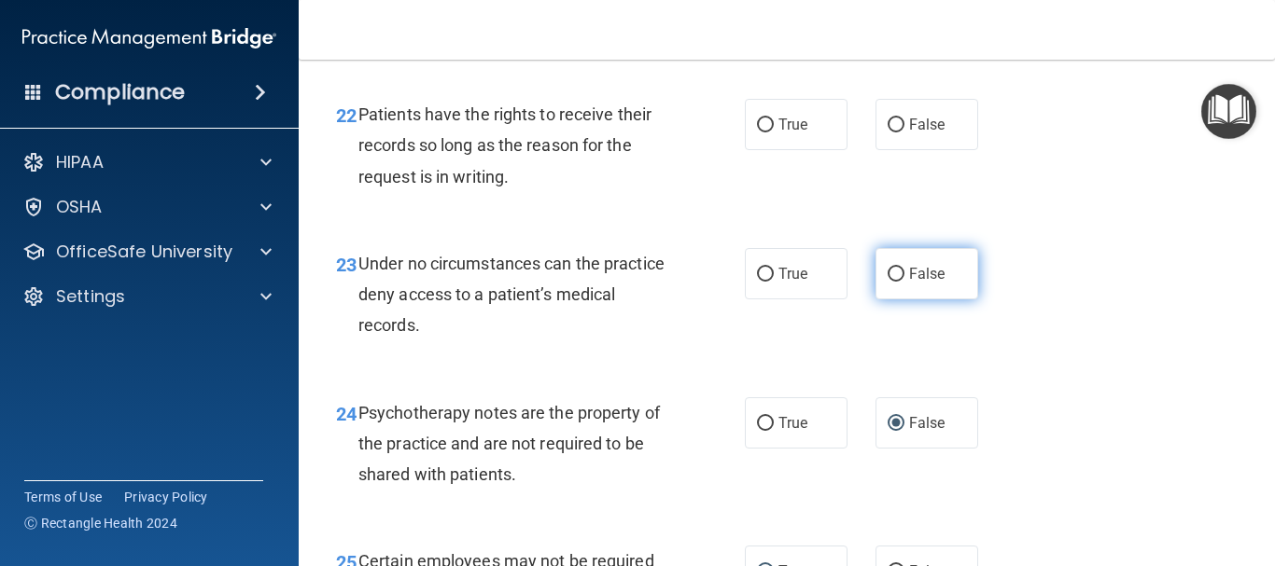
click at [887, 282] on input "False" at bounding box center [895, 275] width 17 height 14
radio input "true"
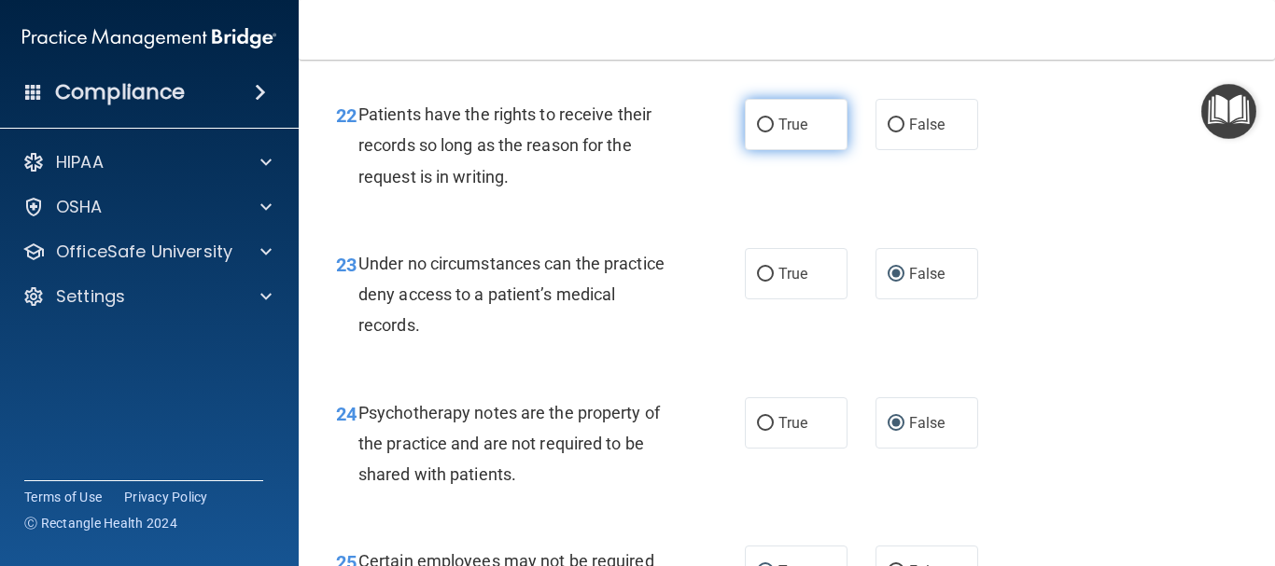
click at [757, 132] on input "True" at bounding box center [765, 126] width 17 height 14
radio input "true"
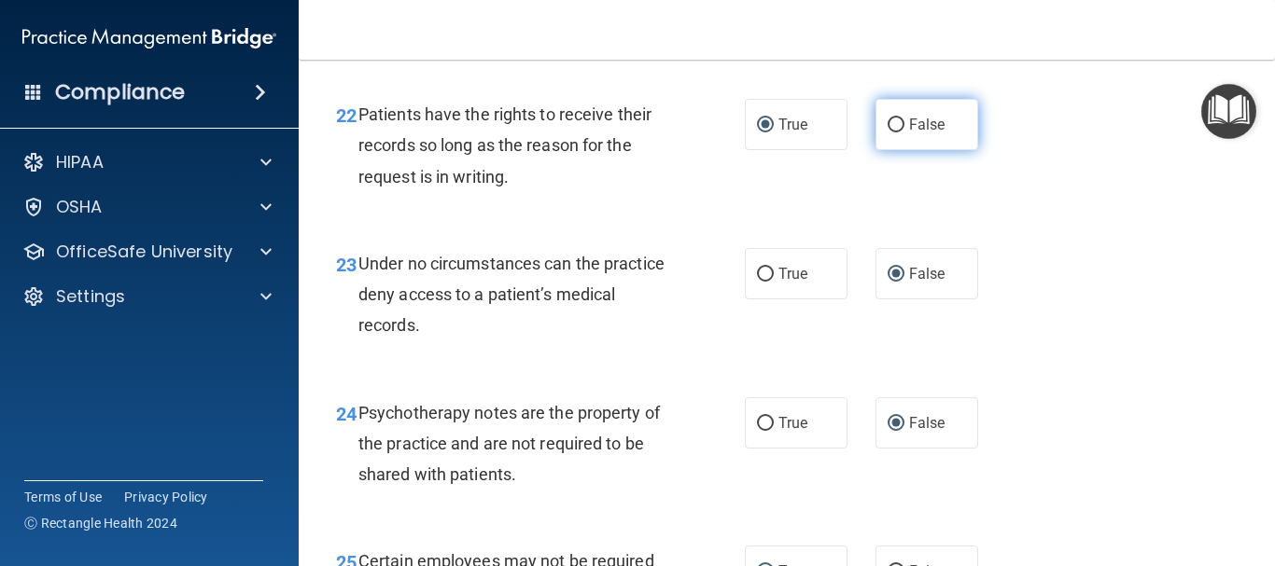
click at [887, 132] on input "False" at bounding box center [895, 126] width 17 height 14
radio input "true"
radio input "false"
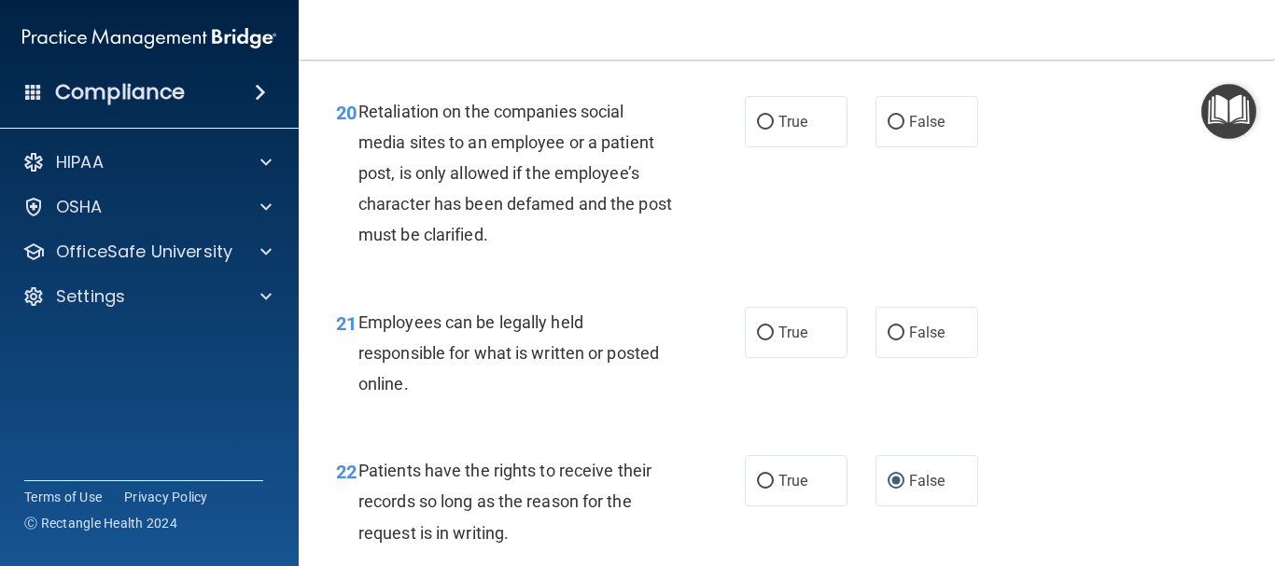
scroll to position [3951, 0]
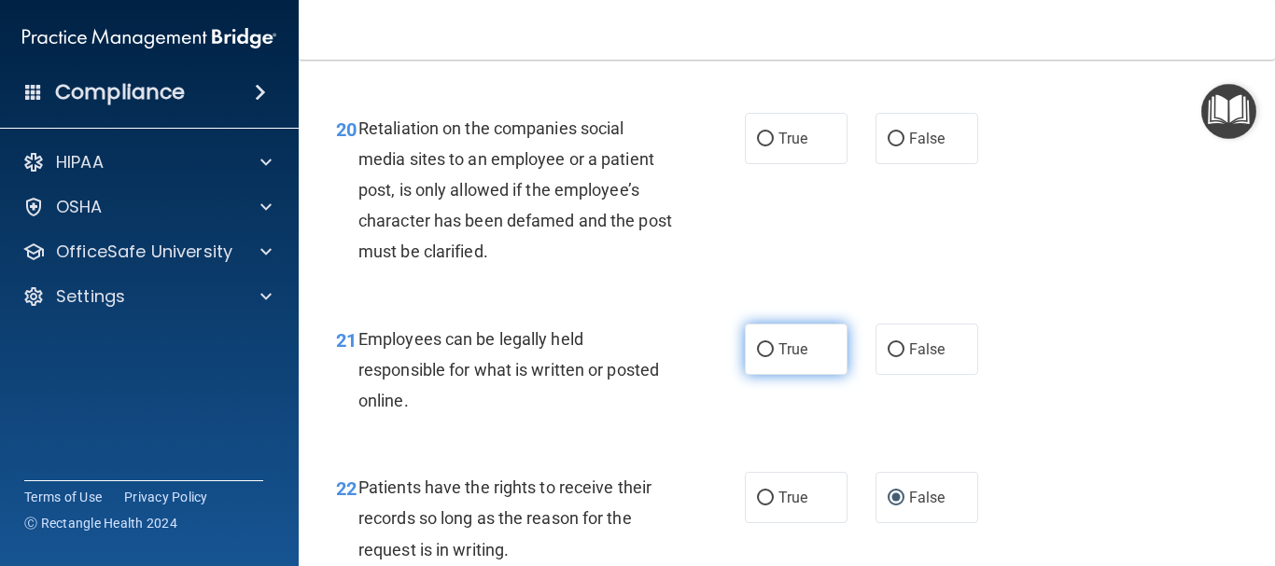
click at [759, 357] on input "True" at bounding box center [765, 350] width 17 height 14
radio input "true"
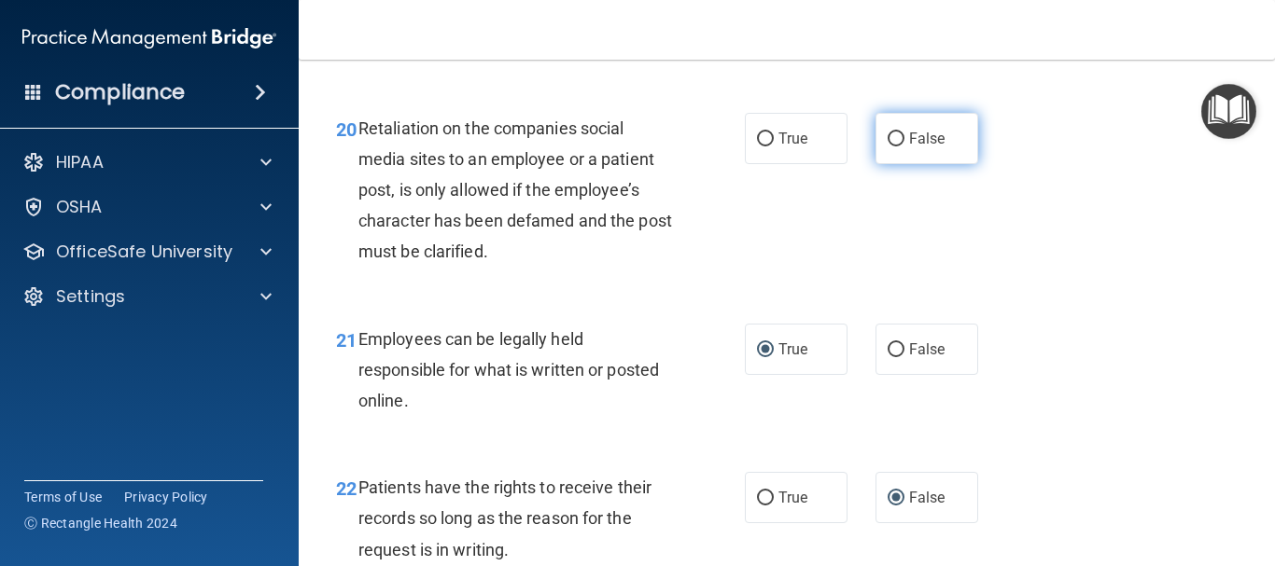
click at [887, 146] on input "False" at bounding box center [895, 139] width 17 height 14
radio input "true"
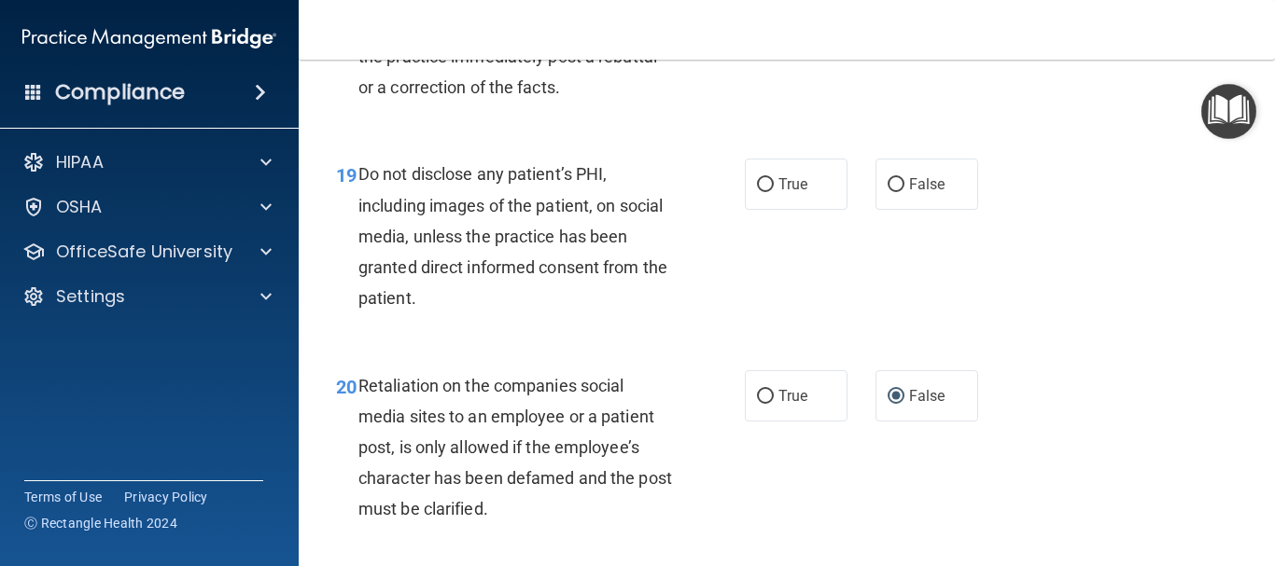
scroll to position [3652, 0]
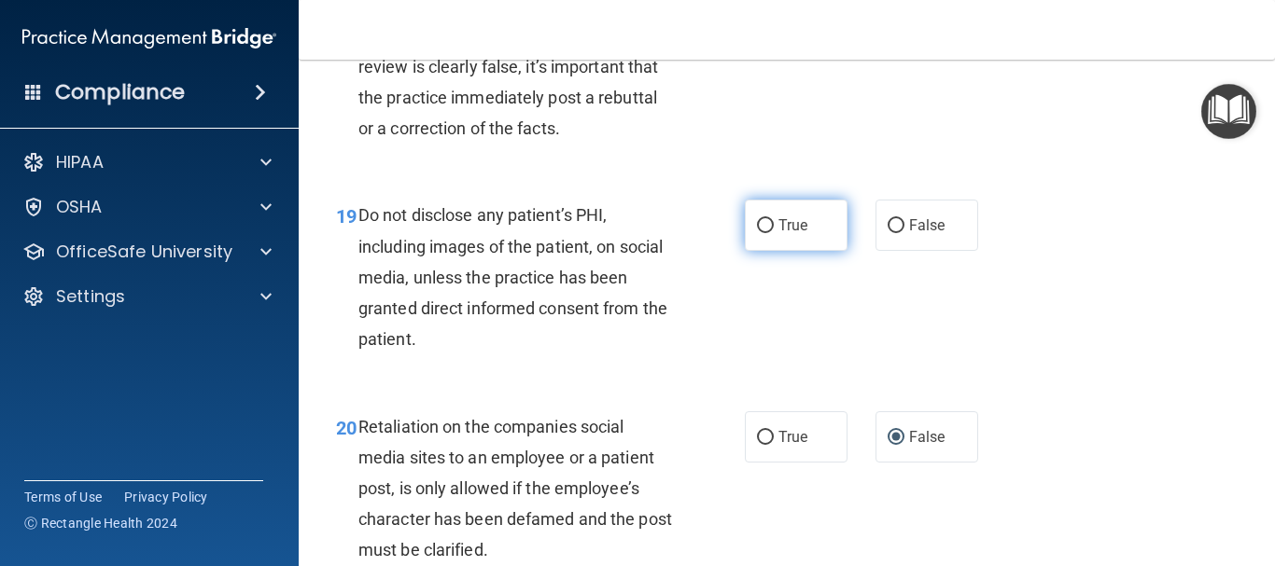
click at [764, 233] on input "True" at bounding box center [765, 226] width 17 height 14
radio input "true"
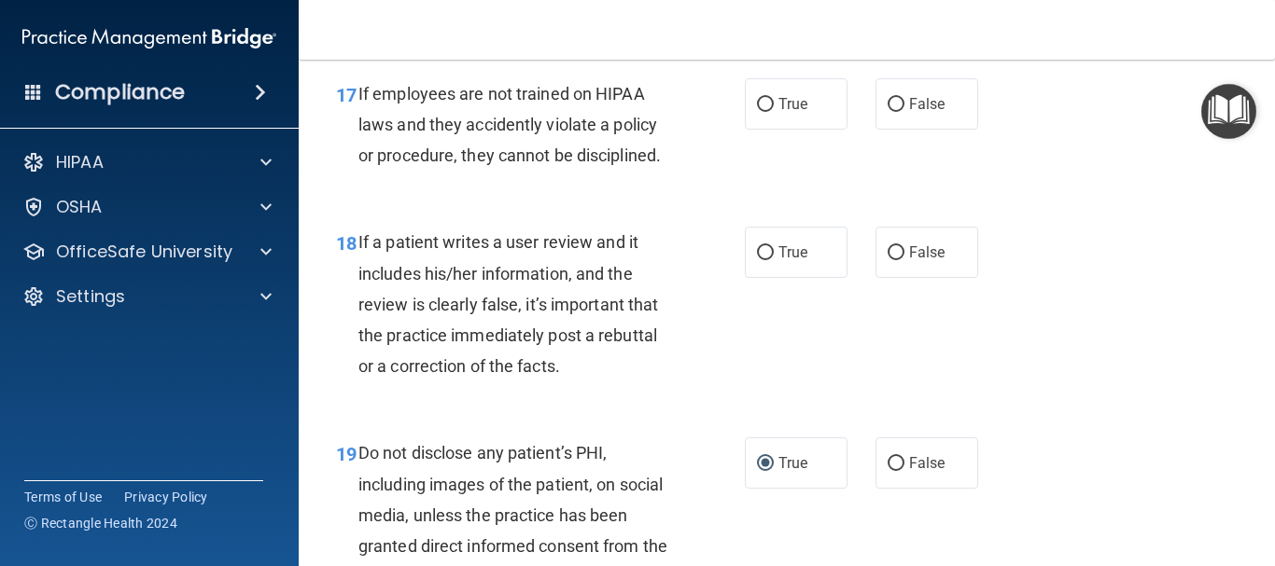
scroll to position [3391, 0]
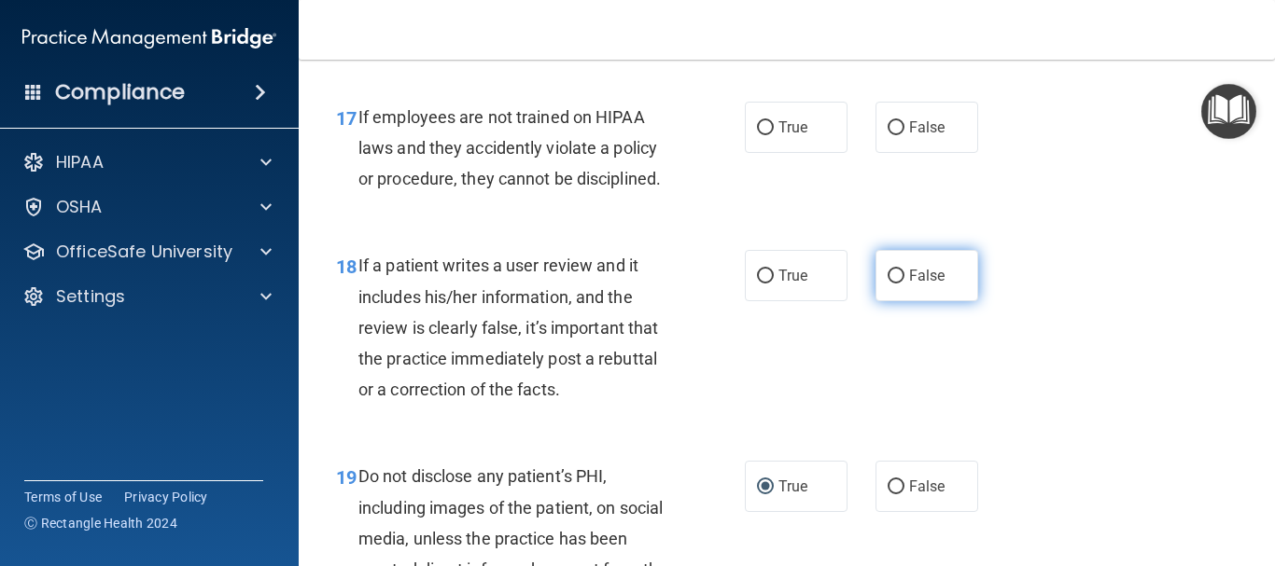
click at [887, 284] on input "False" at bounding box center [895, 277] width 17 height 14
radio input "true"
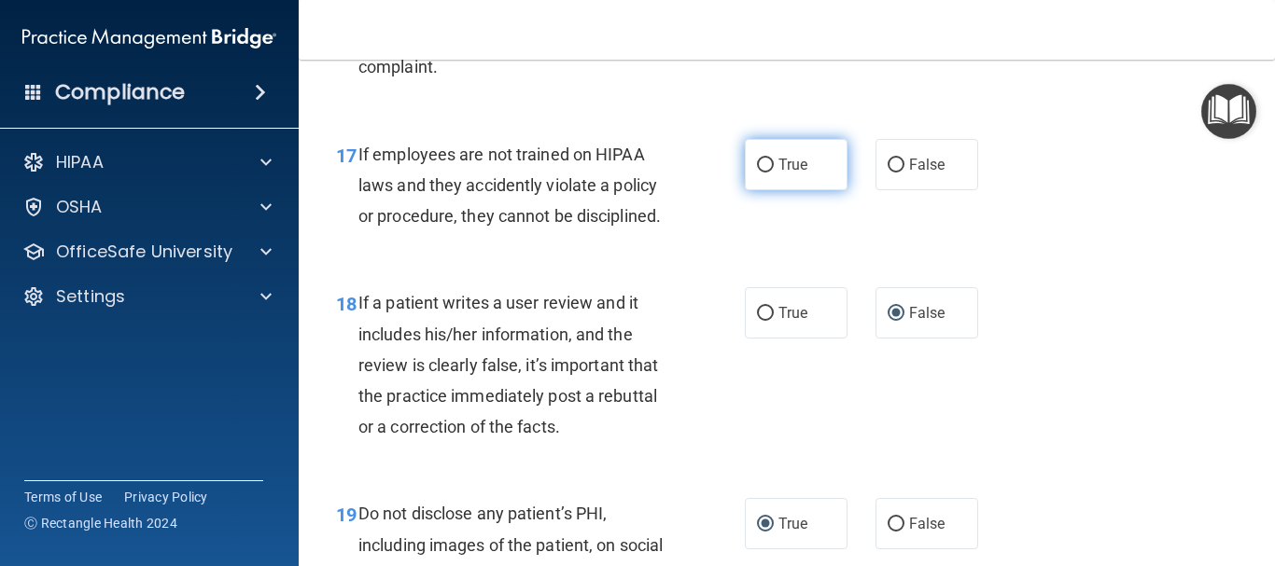
click at [757, 173] on input "True" at bounding box center [765, 166] width 17 height 14
radio input "true"
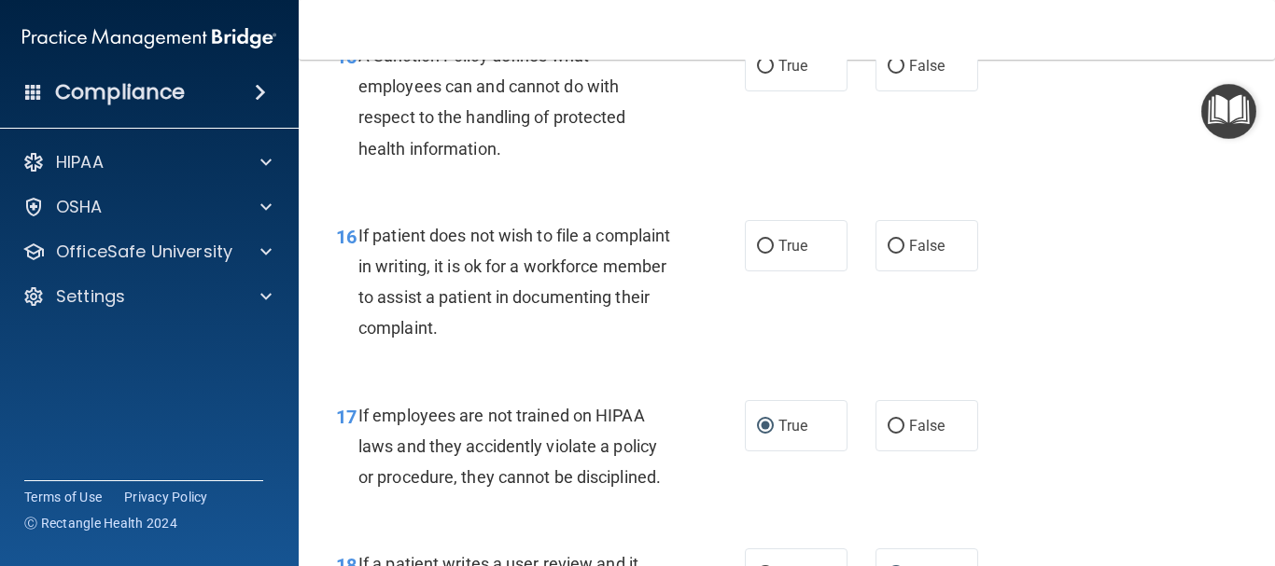
scroll to position [3055, 0]
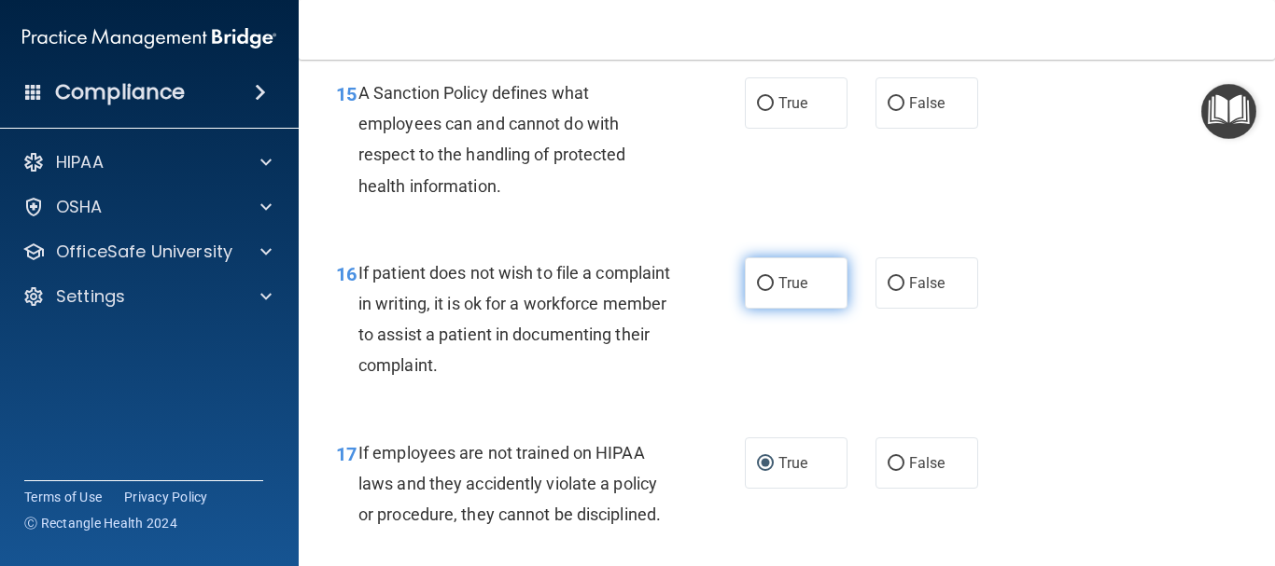
click at [757, 291] on input "True" at bounding box center [765, 284] width 17 height 14
radio input "true"
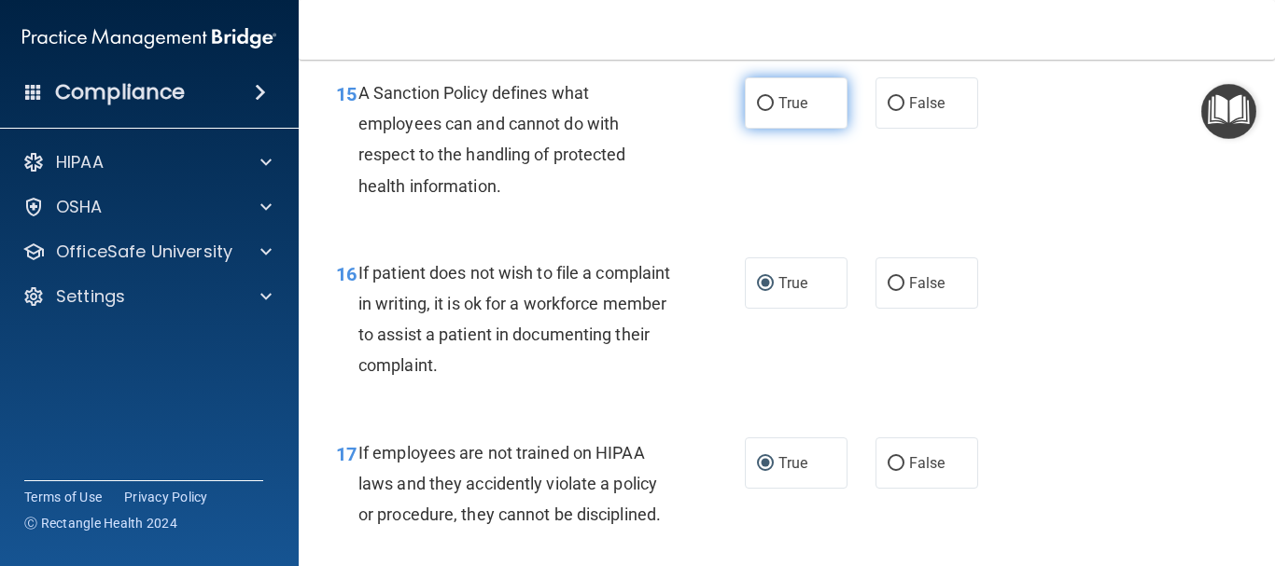
click at [757, 111] on input "True" at bounding box center [765, 104] width 17 height 14
radio input "true"
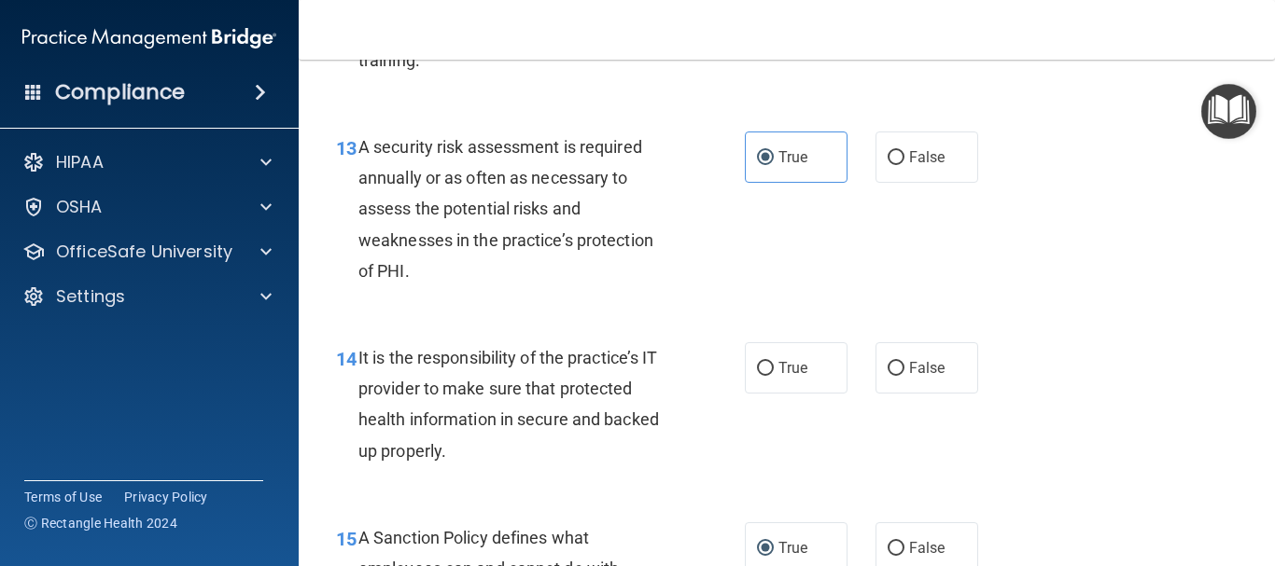
scroll to position [2607, 0]
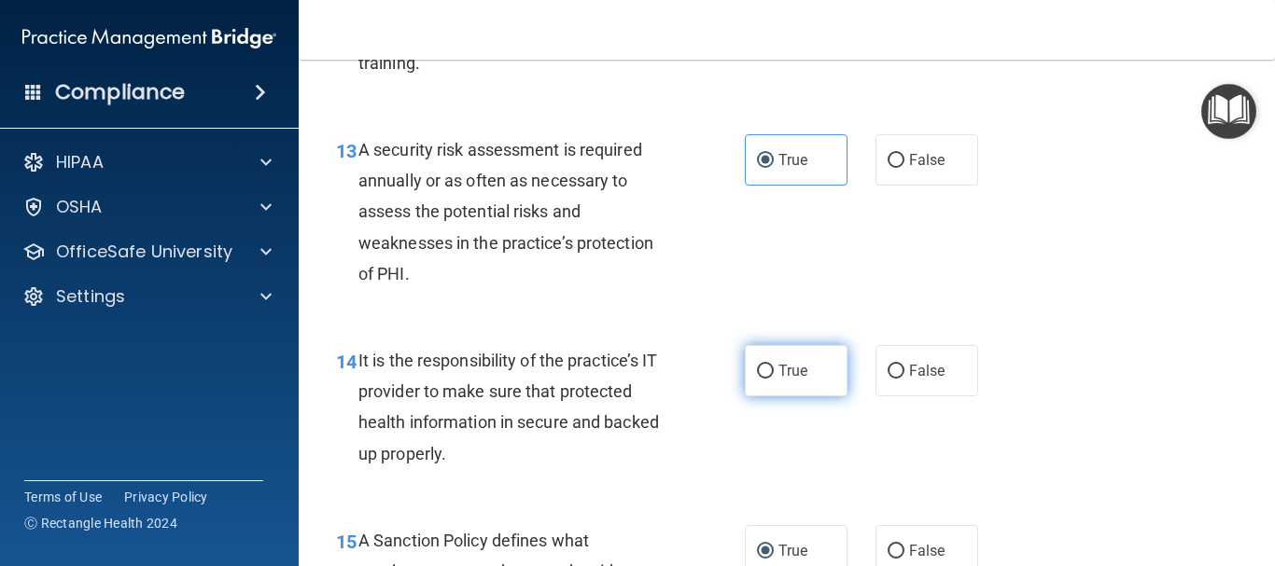
click at [760, 379] on input "True" at bounding box center [765, 372] width 17 height 14
radio input "true"
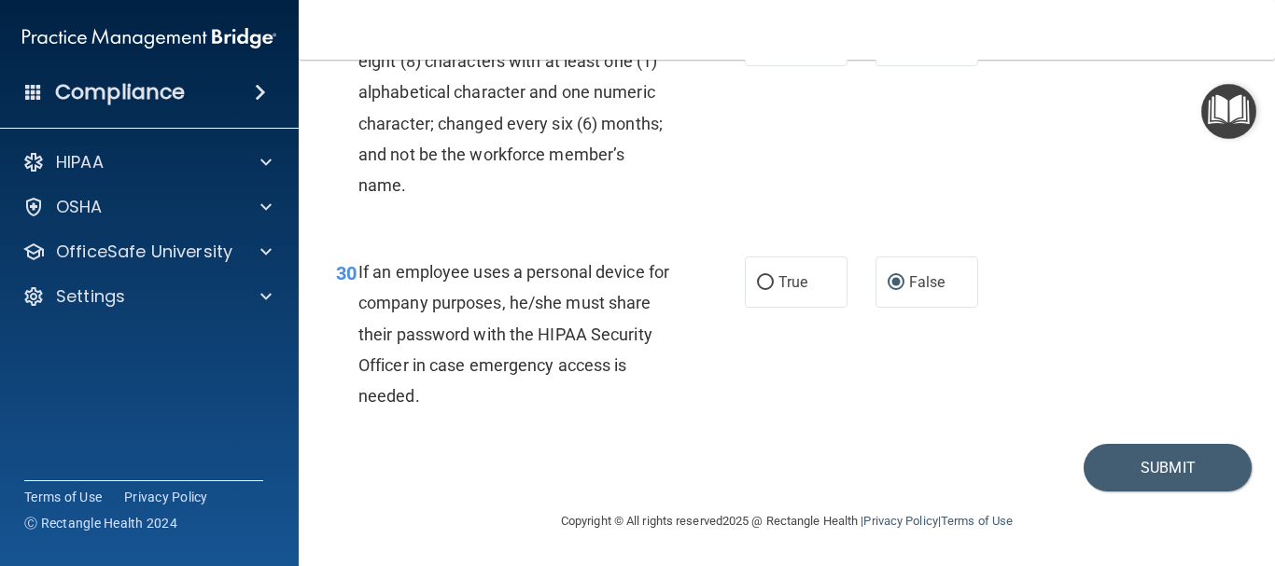
scroll to position [5668, 0]
click at [1155, 471] on button "Submit" at bounding box center [1167, 468] width 168 height 48
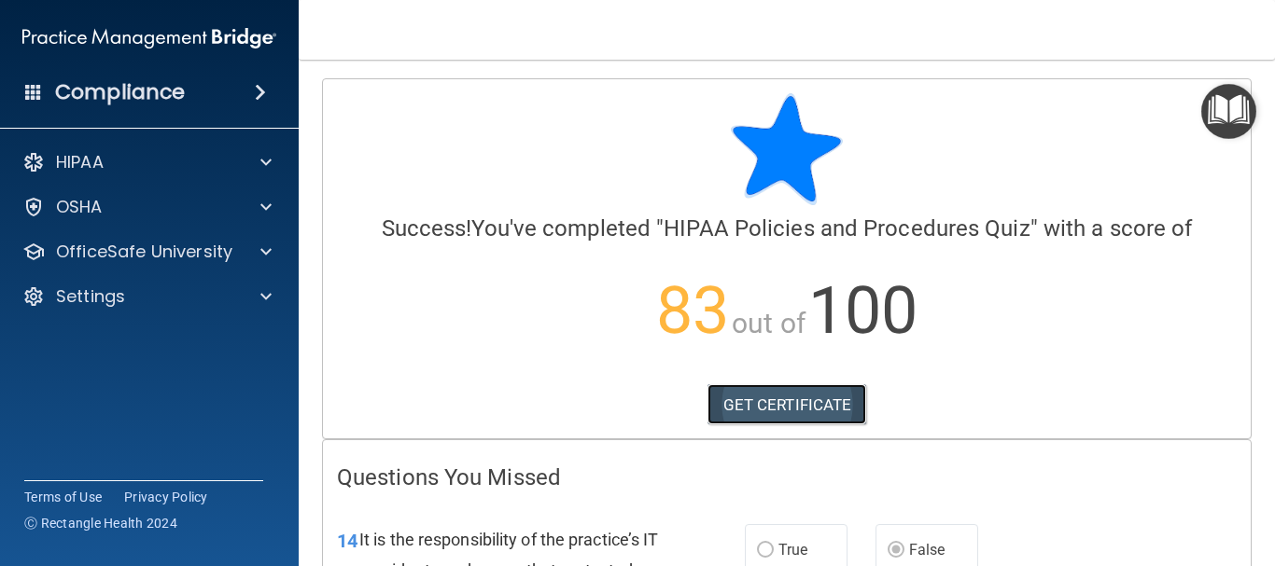
click at [785, 400] on link "GET CERTIFICATE" at bounding box center [787, 404] width 160 height 41
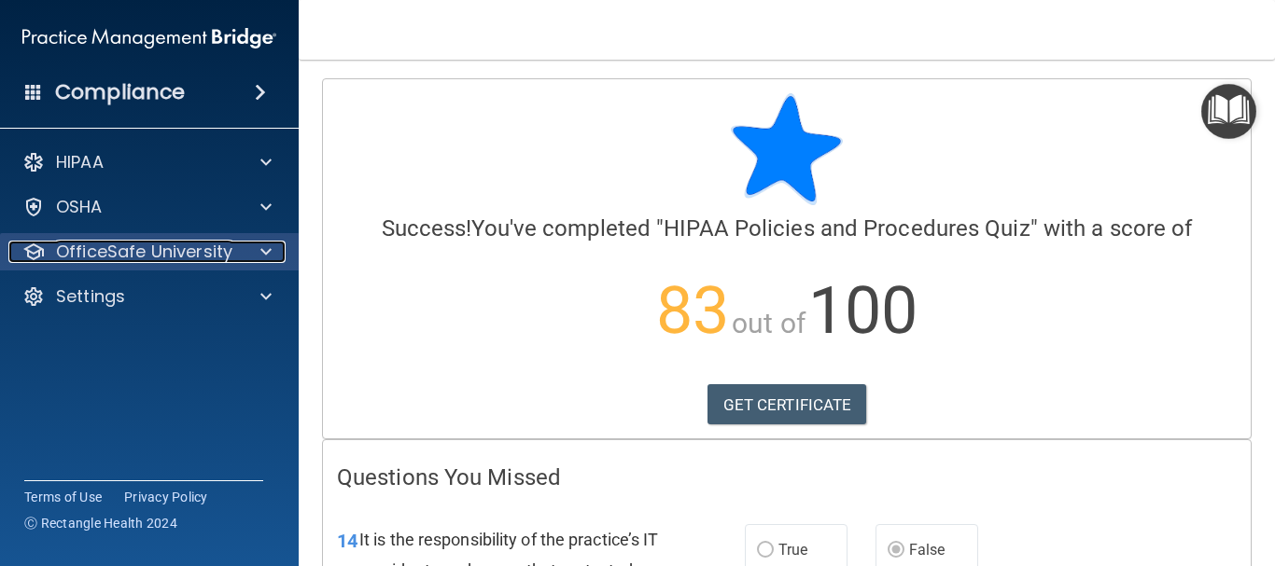
click at [265, 254] on span at bounding box center [265, 252] width 11 height 22
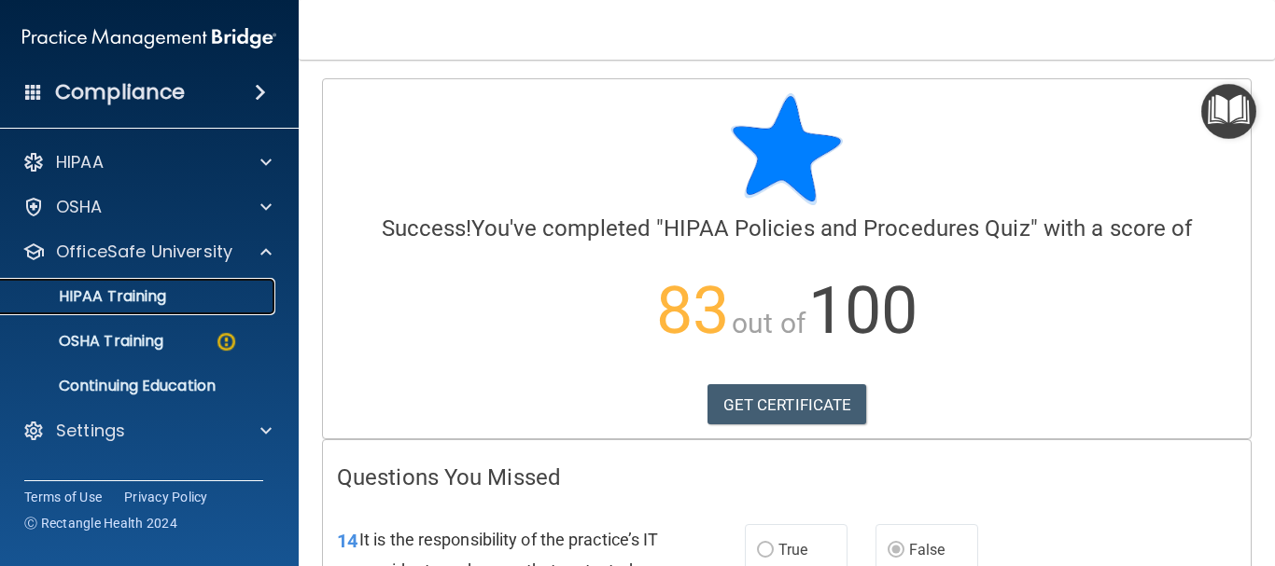
click at [211, 300] on div "HIPAA Training" at bounding box center [139, 296] width 255 height 19
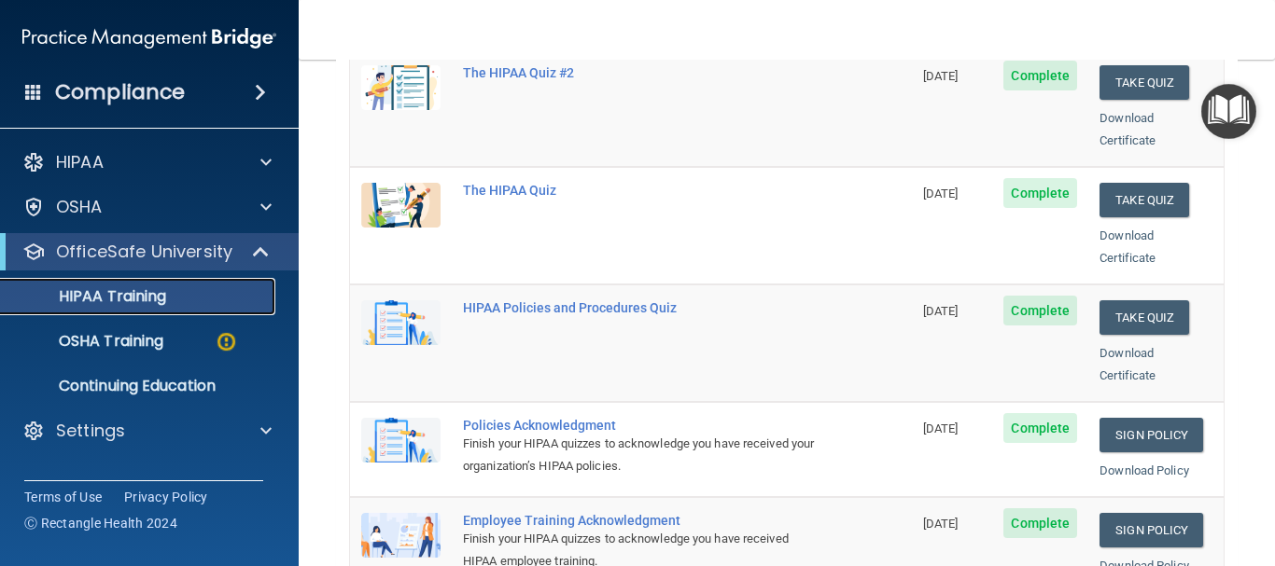
scroll to position [336, 0]
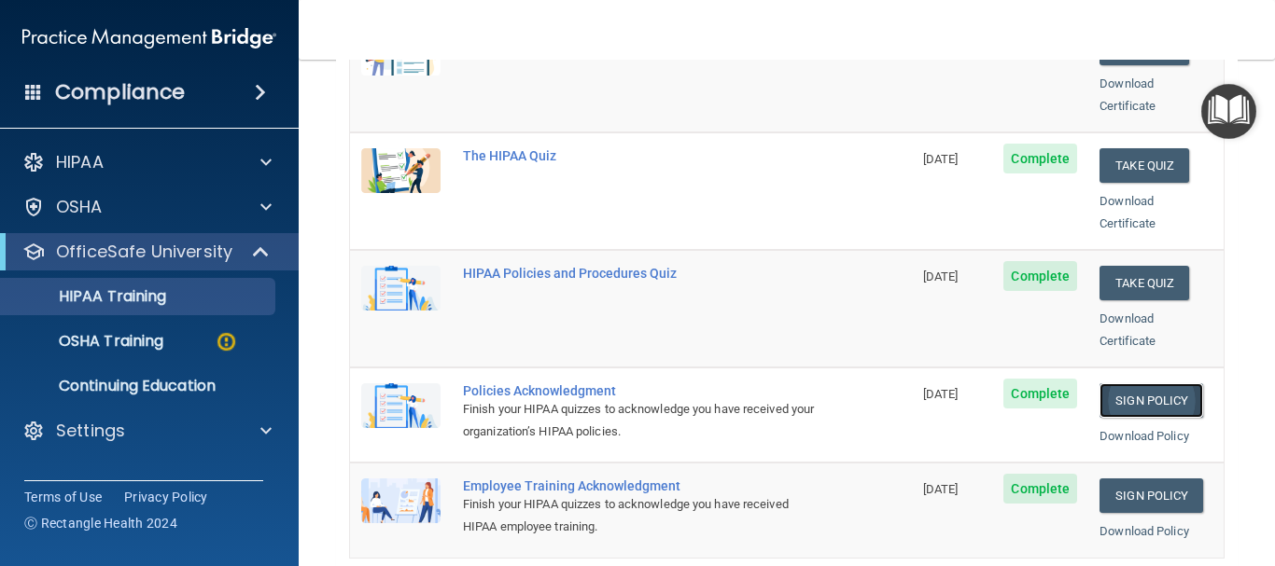
click at [1145, 384] on link "Sign Policy" at bounding box center [1151, 401] width 104 height 35
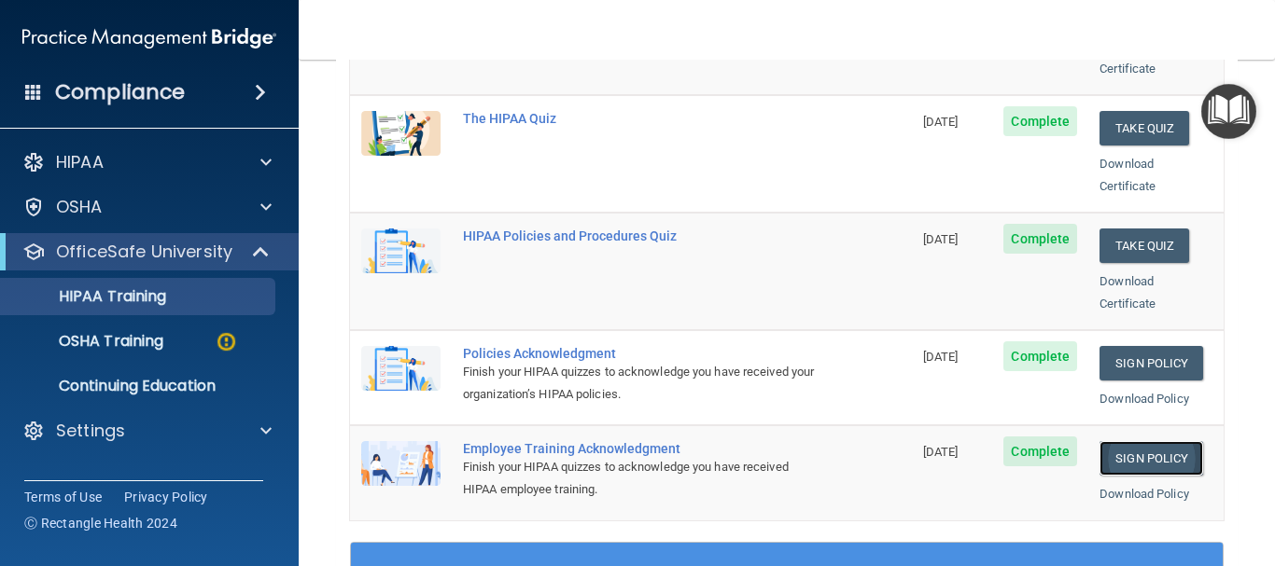
click at [1143, 441] on link "Sign Policy" at bounding box center [1151, 458] width 104 height 35
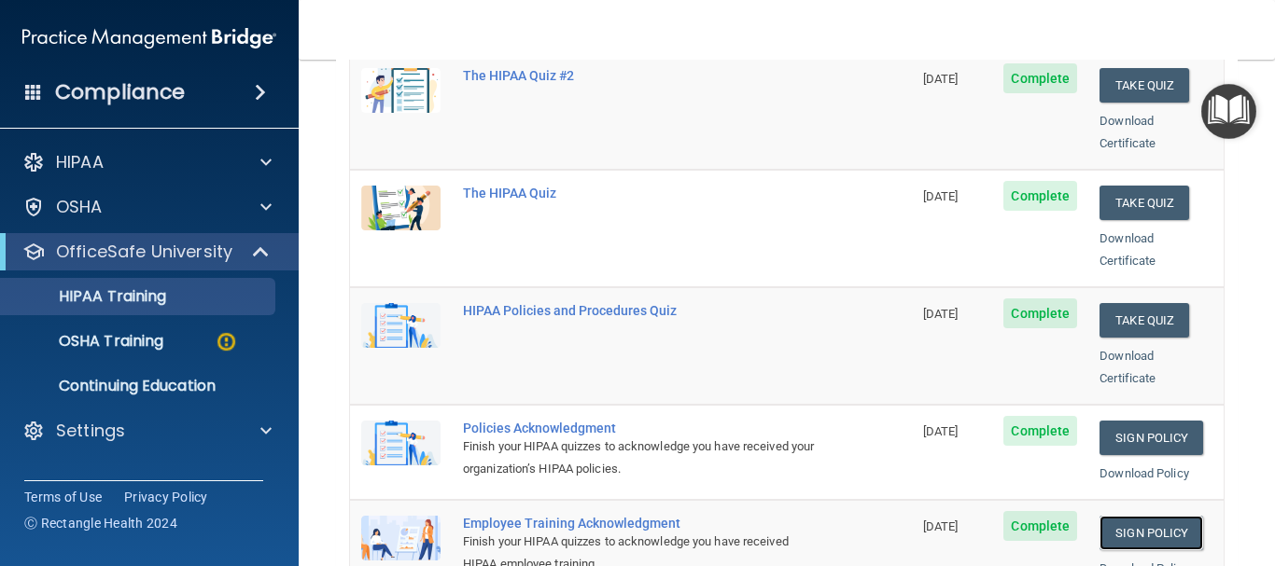
scroll to position [261, 0]
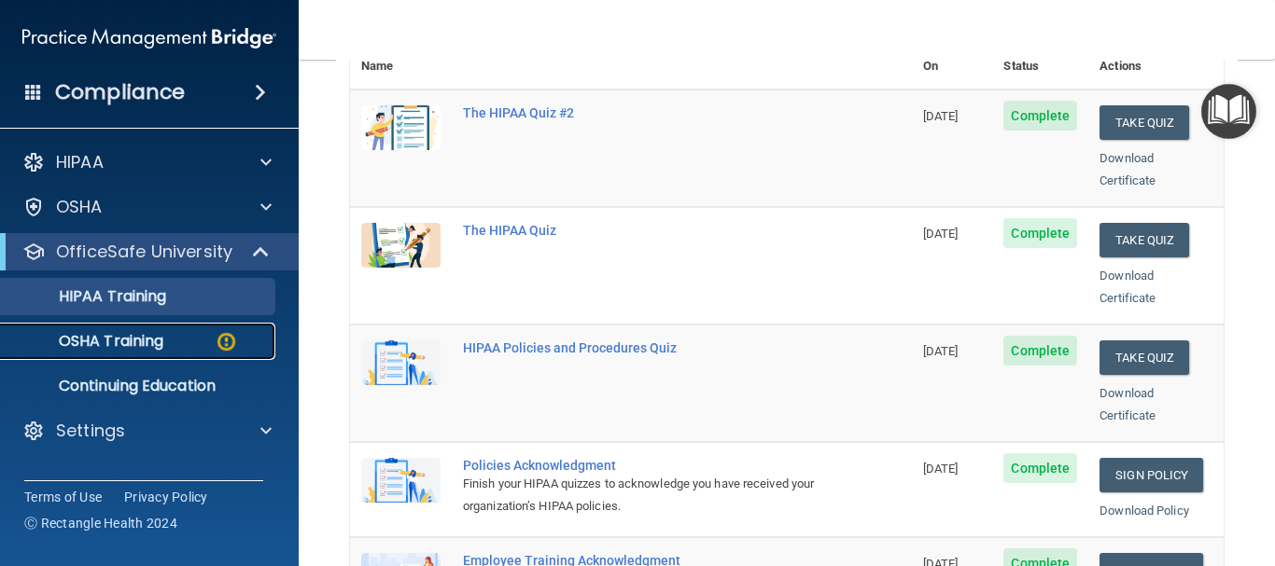
click at [223, 343] on img at bounding box center [226, 341] width 23 height 23
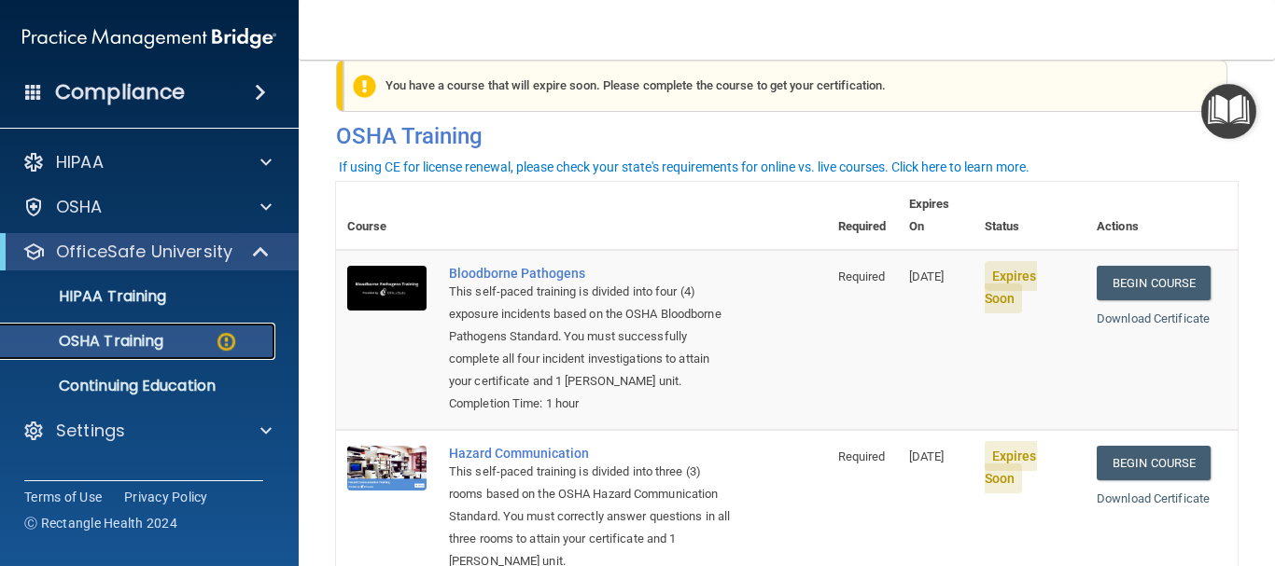
scroll to position [31, 0]
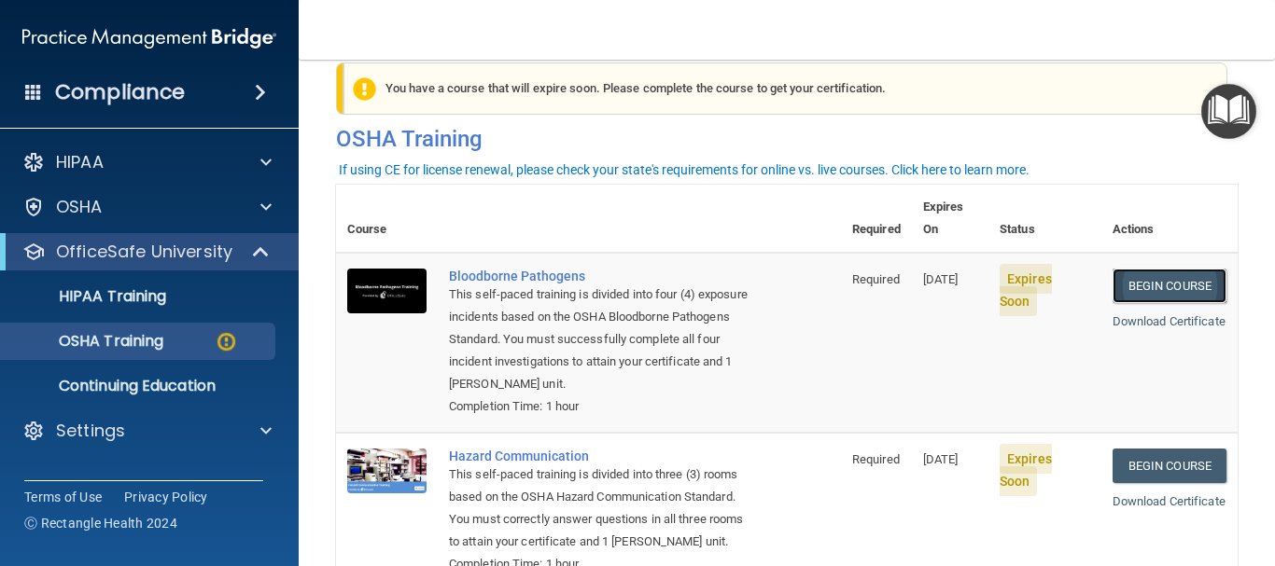
click at [1144, 269] on link "Begin Course" at bounding box center [1169, 286] width 114 height 35
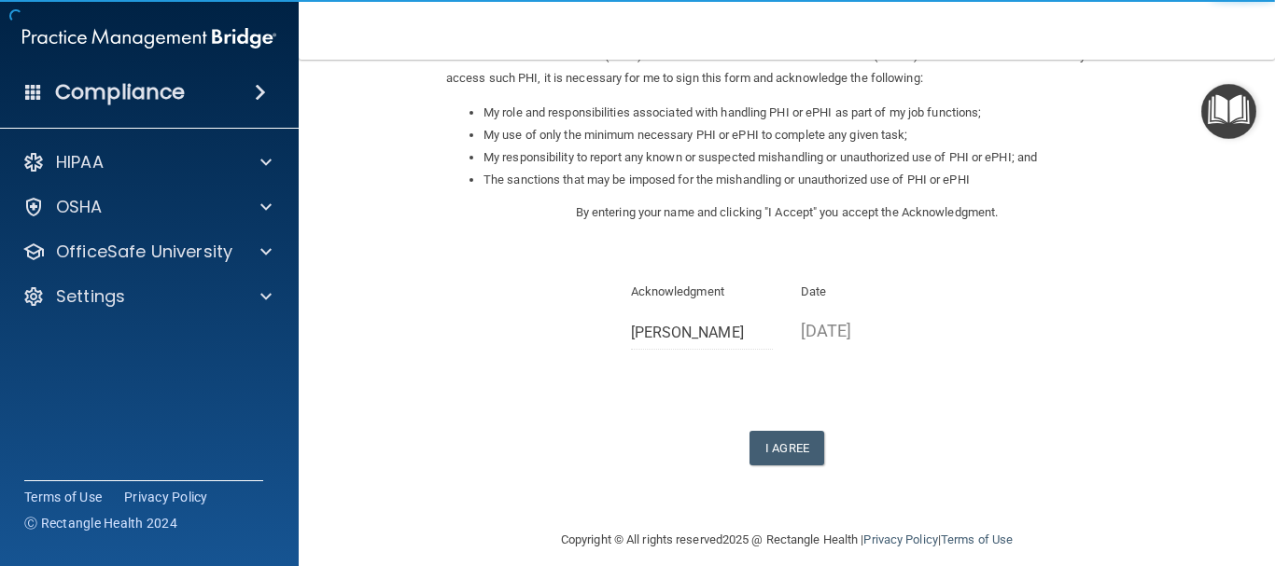
scroll to position [288, 0]
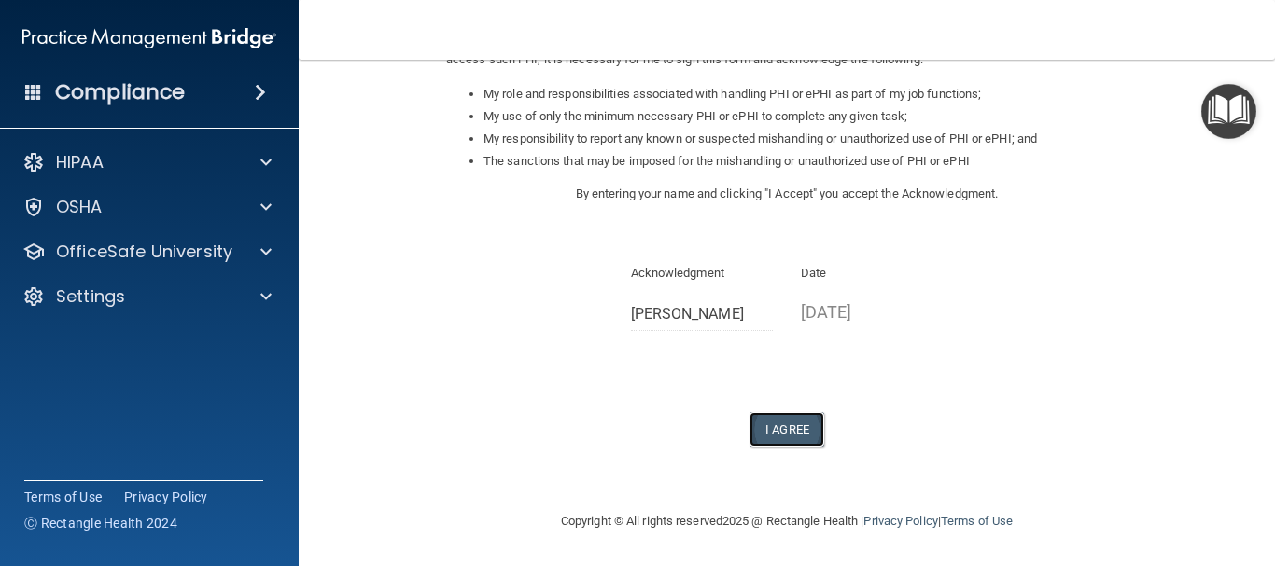
click at [805, 425] on button "I Agree" at bounding box center [786, 429] width 75 height 35
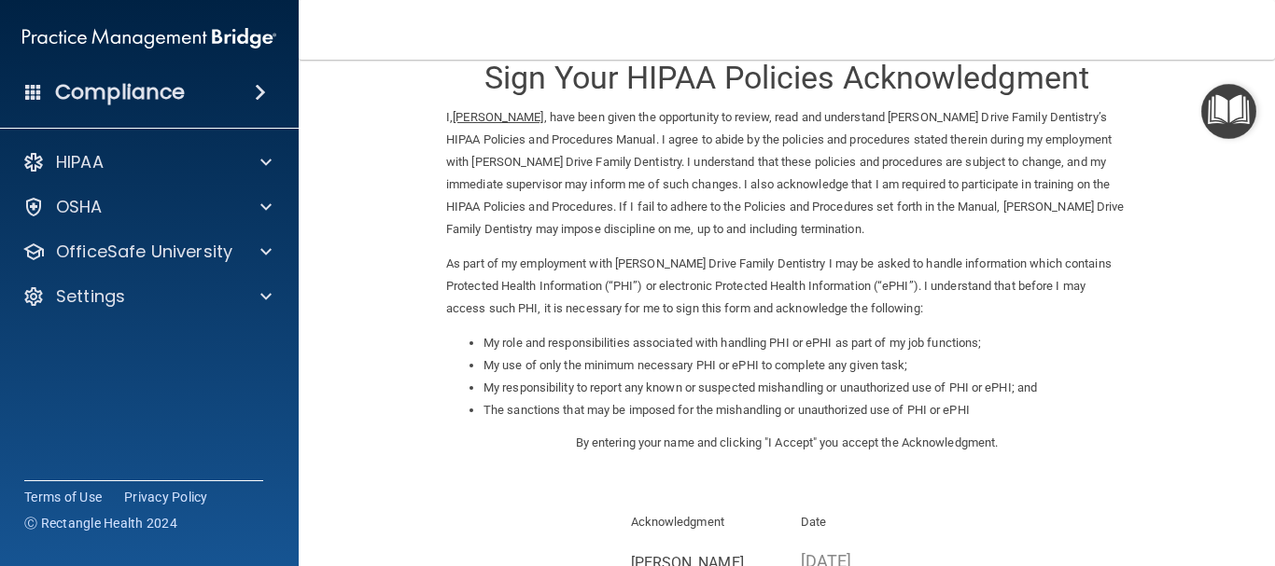
scroll to position [0, 0]
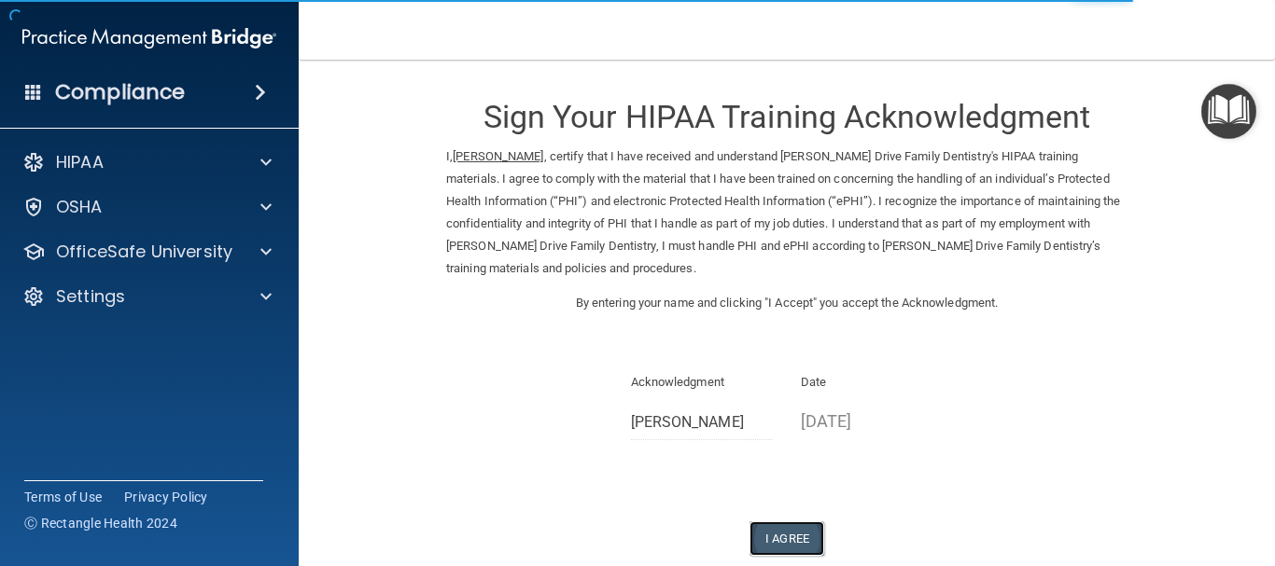
click at [779, 531] on button "I Agree" at bounding box center [786, 539] width 75 height 35
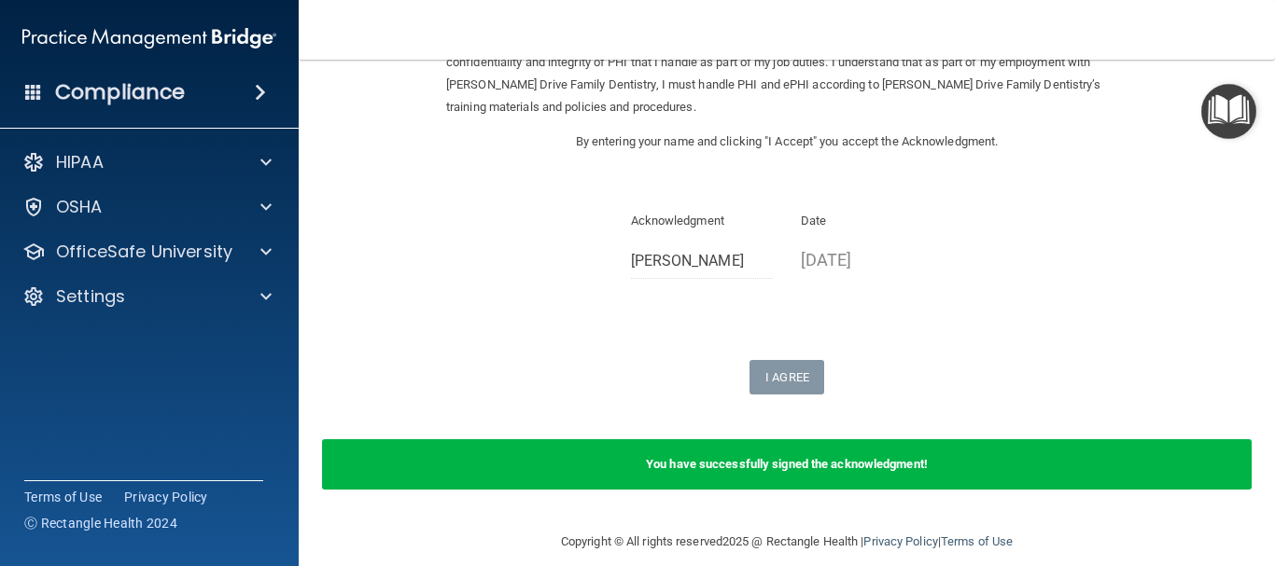
scroll to position [182, 0]
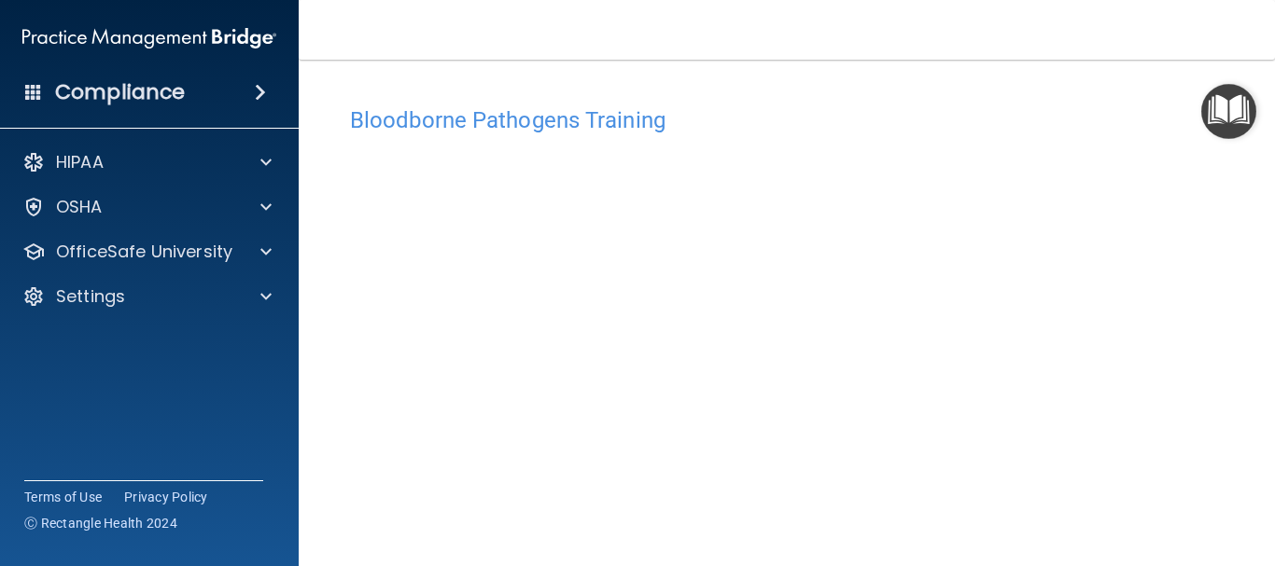
click at [1223, 269] on main "Bloodborne Pathogens Training This course doesn’t expire until 11/13/2025. Are …" at bounding box center [787, 313] width 976 height 507
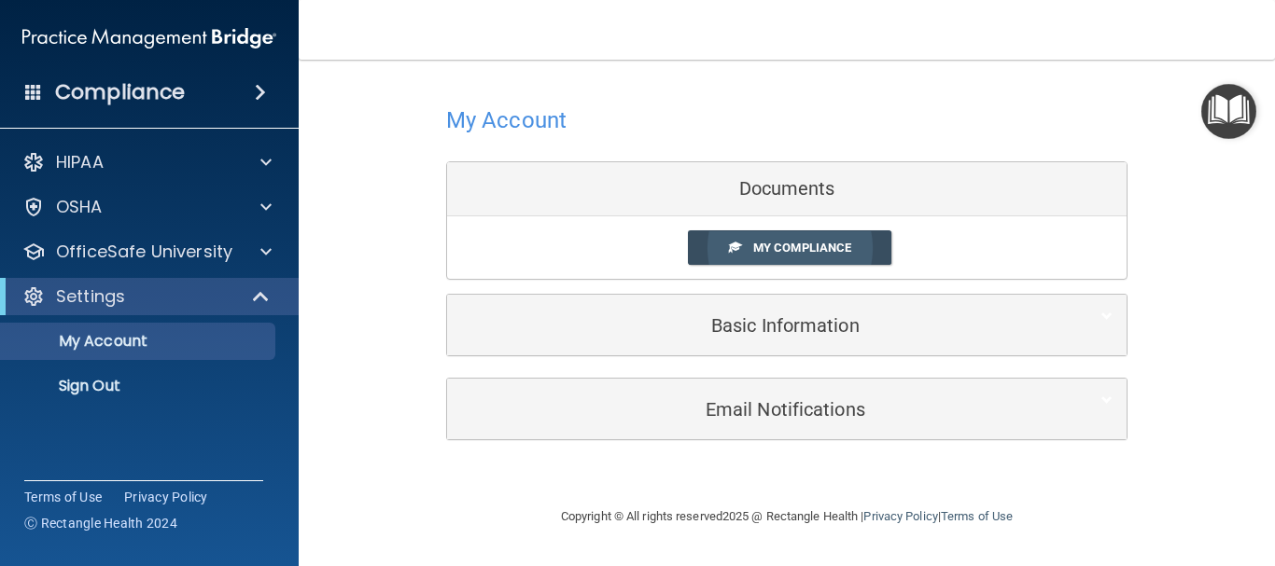
click at [755, 250] on span "My Compliance" at bounding box center [802, 248] width 98 height 14
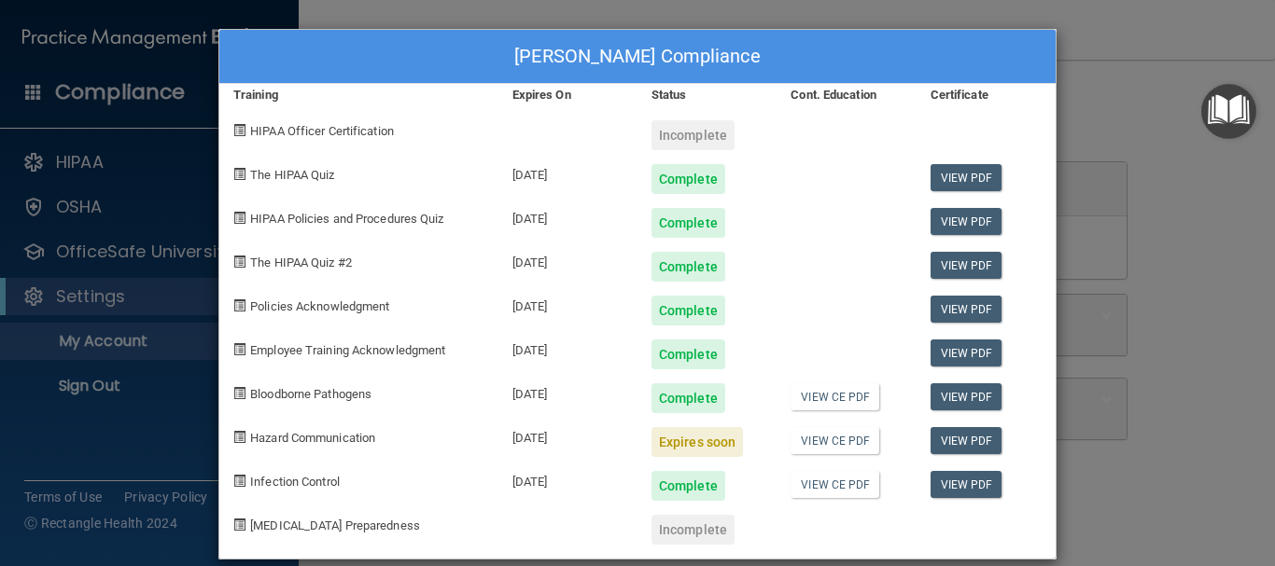
click at [1199, 54] on div "Becky Boyd's Compliance Training Expires On Status Cont. Education Certificate …" at bounding box center [637, 283] width 1275 height 566
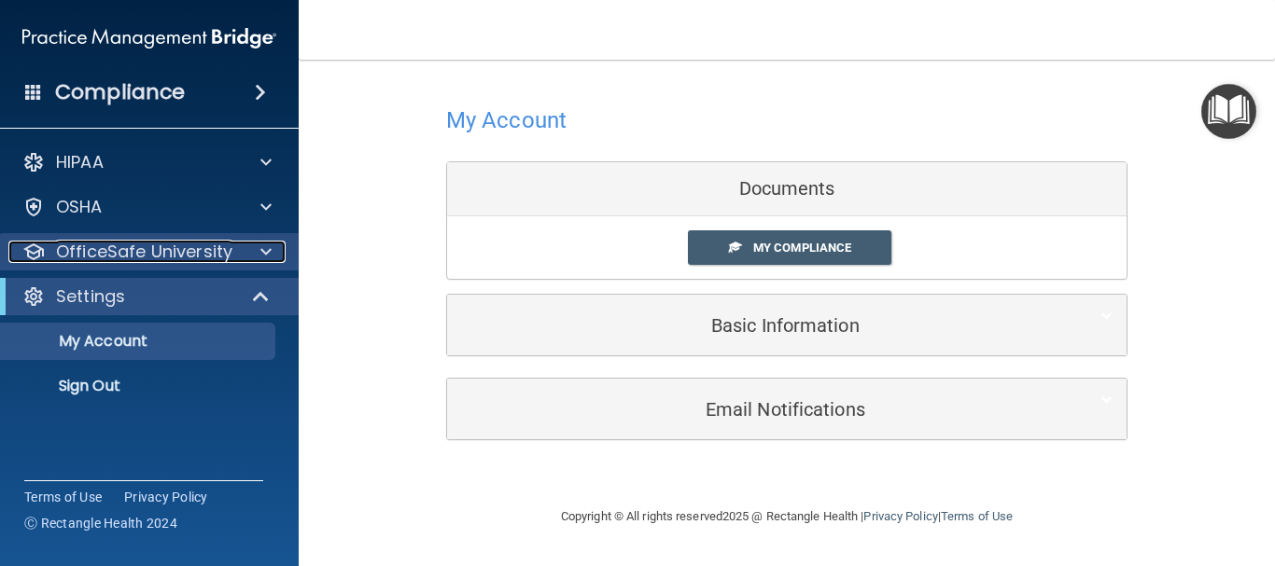
click at [263, 247] on span at bounding box center [265, 252] width 11 height 22
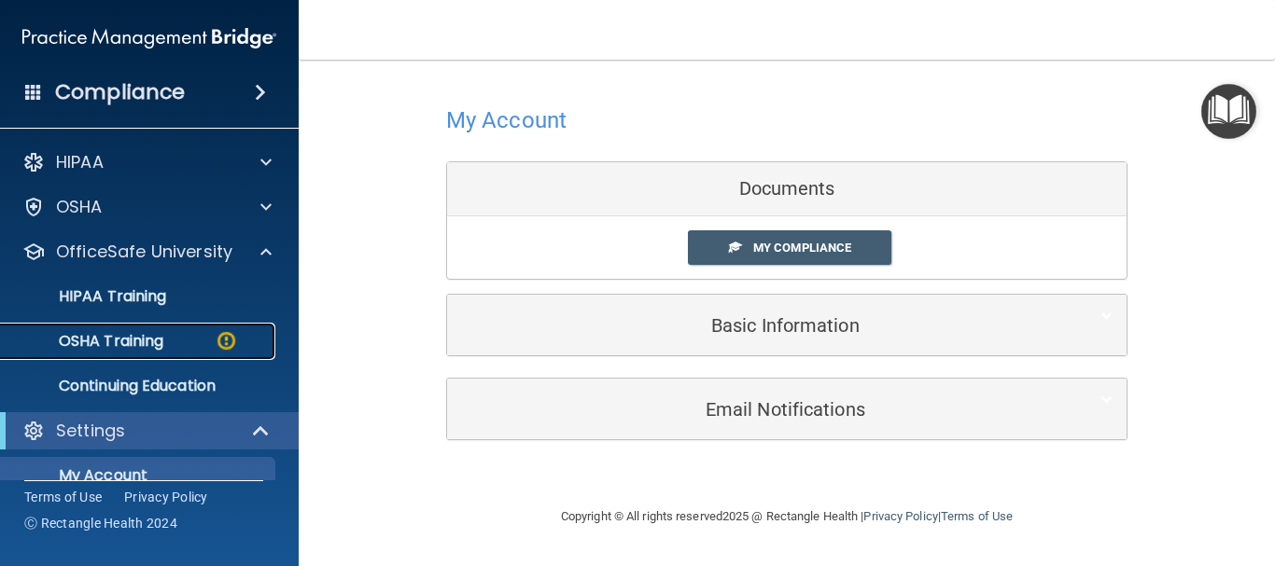
click at [205, 340] on div "OSHA Training" at bounding box center [139, 341] width 255 height 19
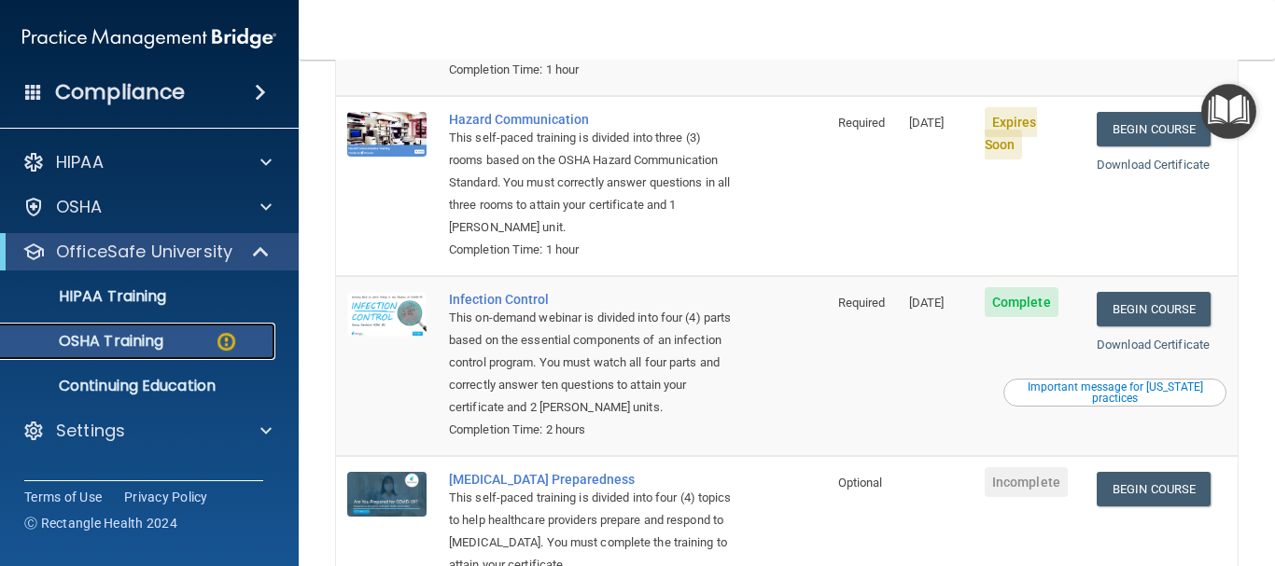
scroll to position [382, 0]
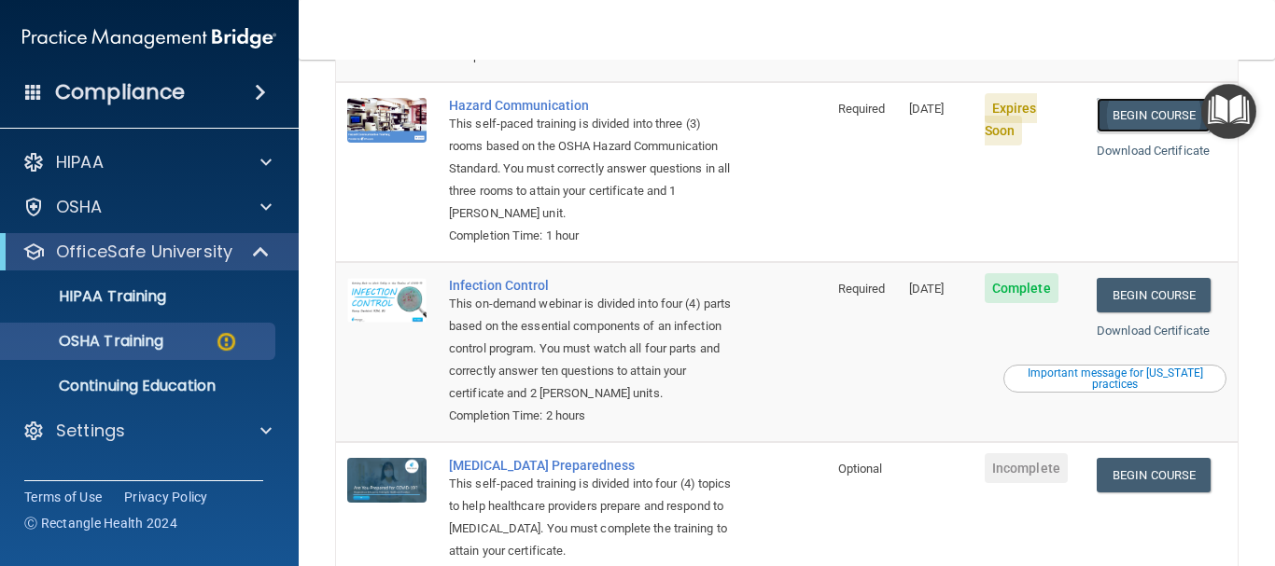
click at [1126, 114] on link "Begin Course" at bounding box center [1153, 115] width 114 height 35
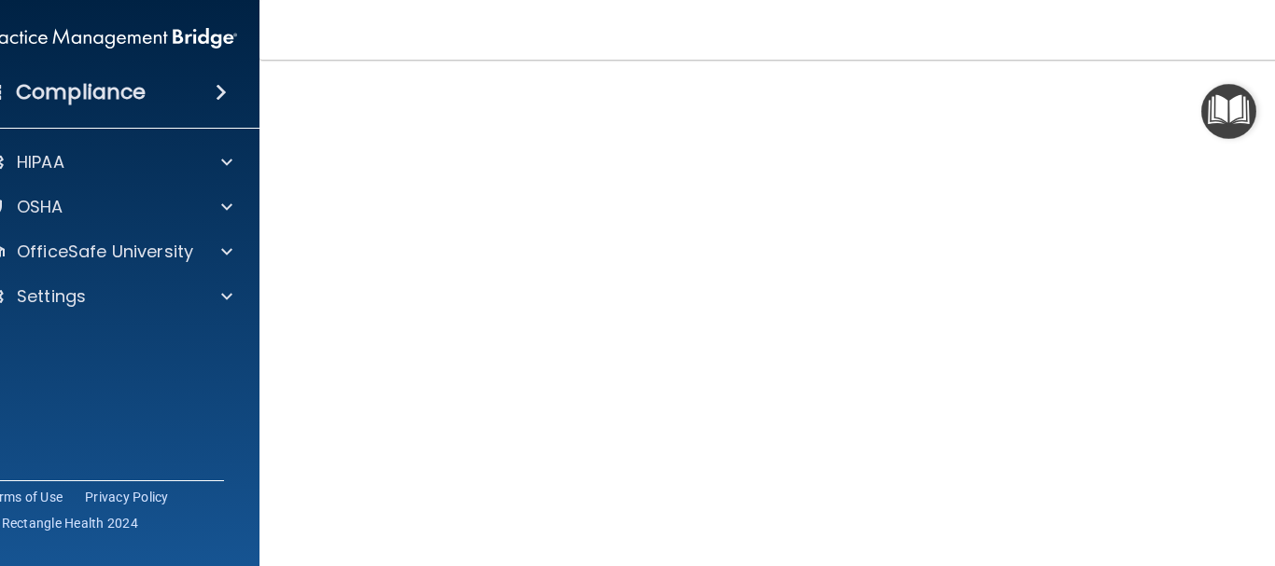
scroll to position [75, 0]
click at [1209, 134] on img "Open Resource Center" at bounding box center [1228, 111] width 55 height 55
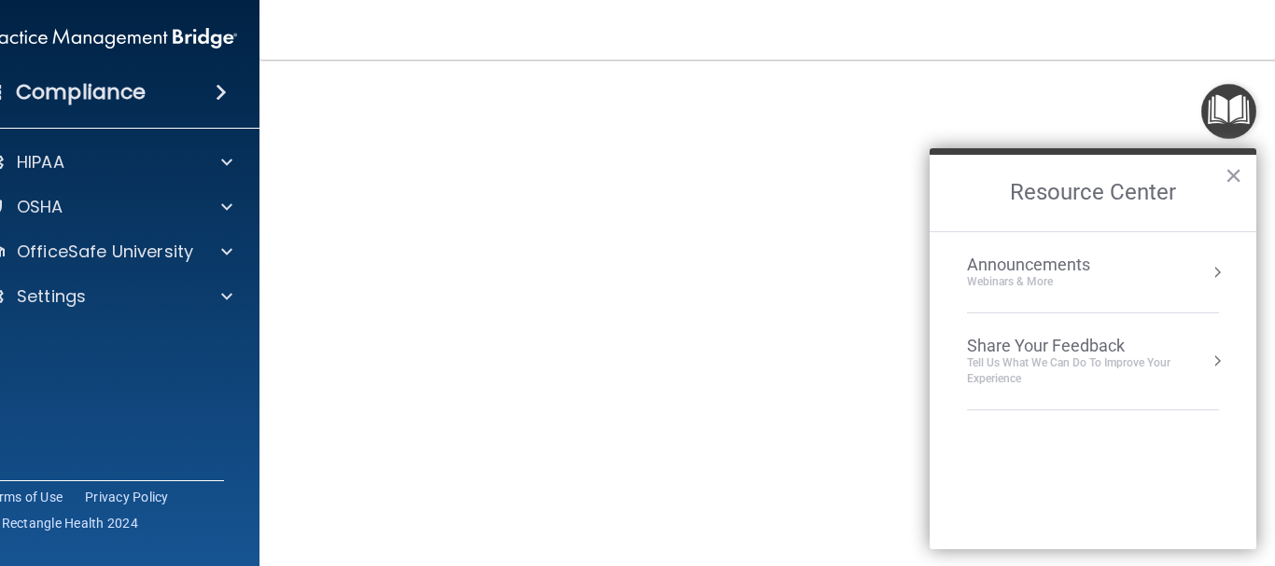
click at [1202, 134] on img "Open Resource Center" at bounding box center [1228, 111] width 55 height 55
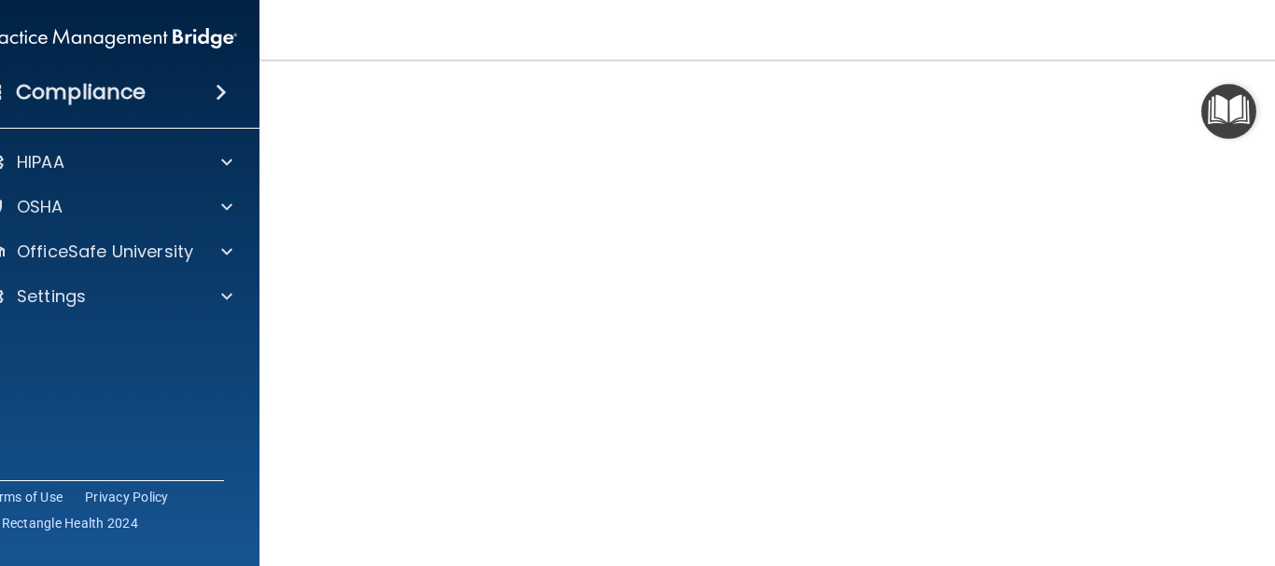
scroll to position [149, 0]
click at [1205, 59] on nav "Toggle navigation Becky Boyd bboyd7211@gmail.com Manage My Enterprise Newton Dr…" at bounding box center [786, 30] width 1054 height 60
click at [1226, 104] on img "Open Resource Center" at bounding box center [1228, 111] width 55 height 55
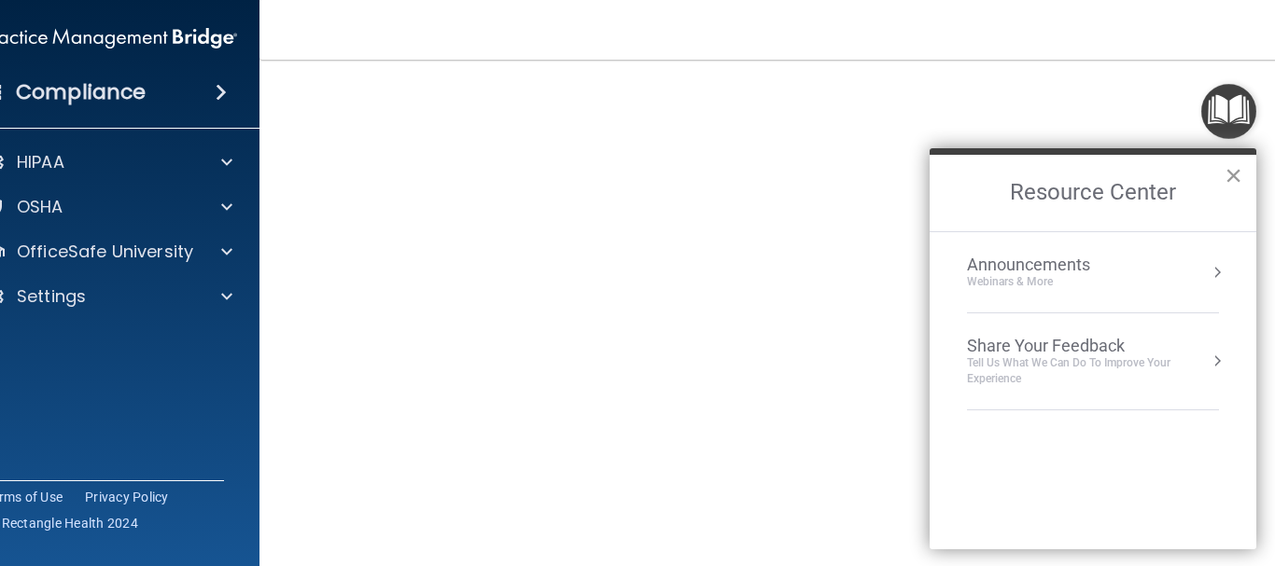
click at [1231, 188] on button "×" at bounding box center [1233, 175] width 18 height 30
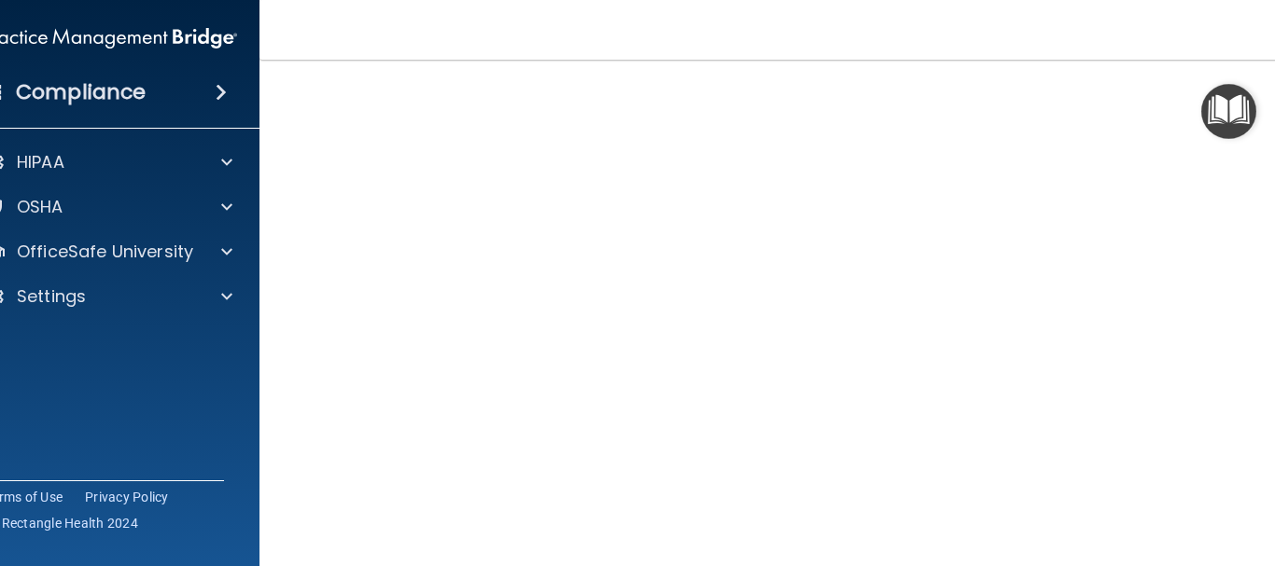
scroll to position [118, 0]
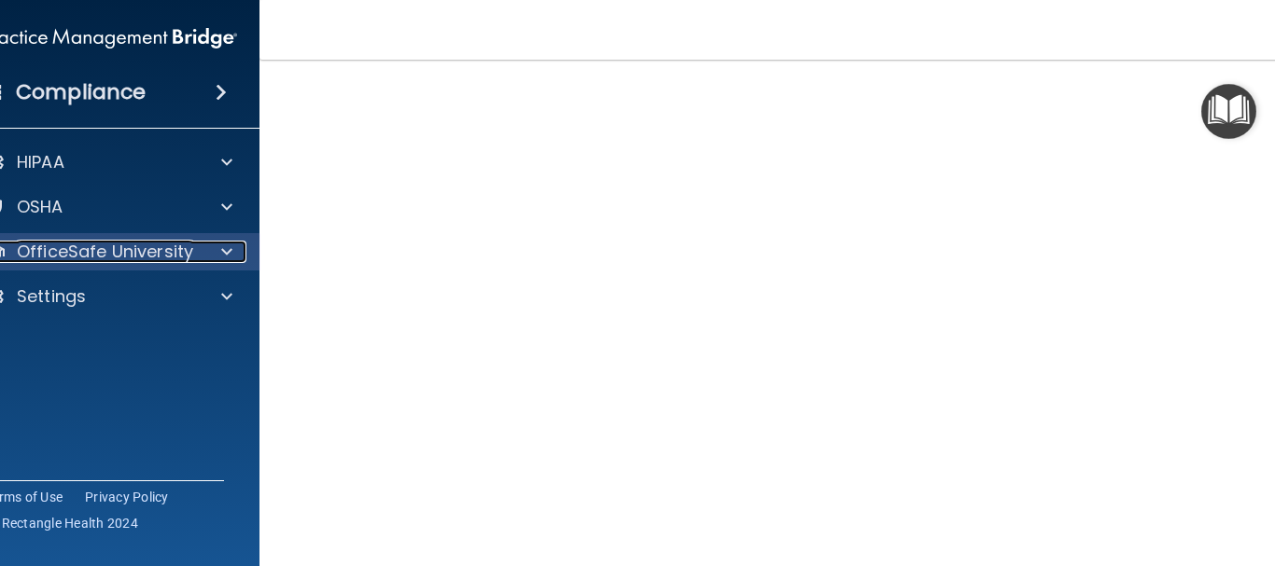
click at [222, 251] on span at bounding box center [226, 252] width 11 height 22
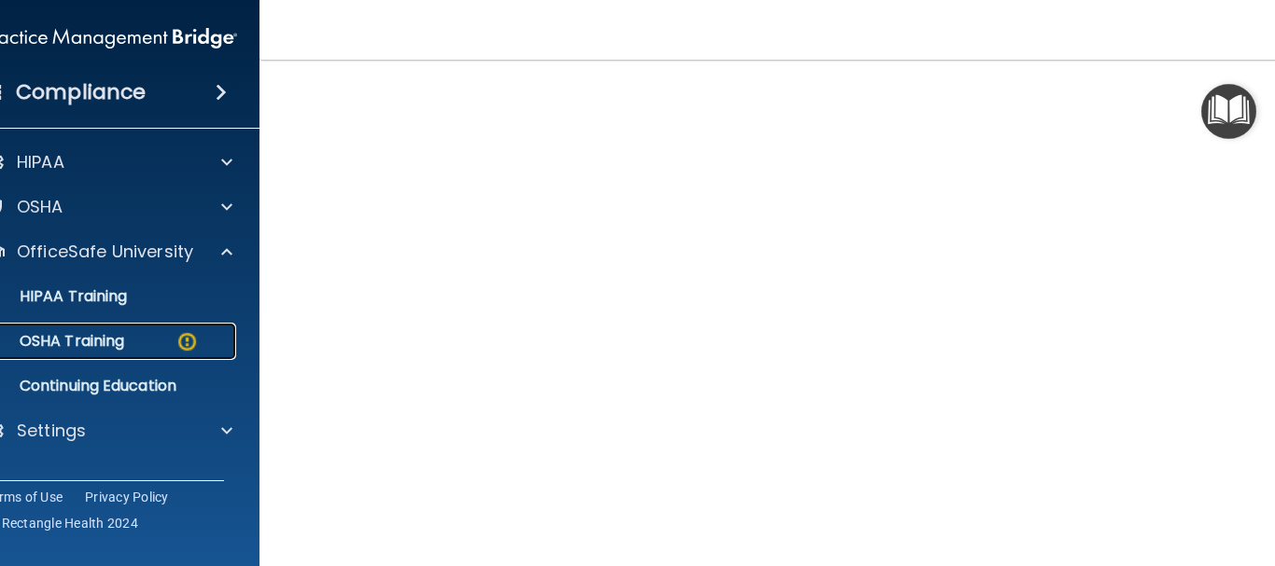
click at [182, 336] on img at bounding box center [186, 341] width 23 height 23
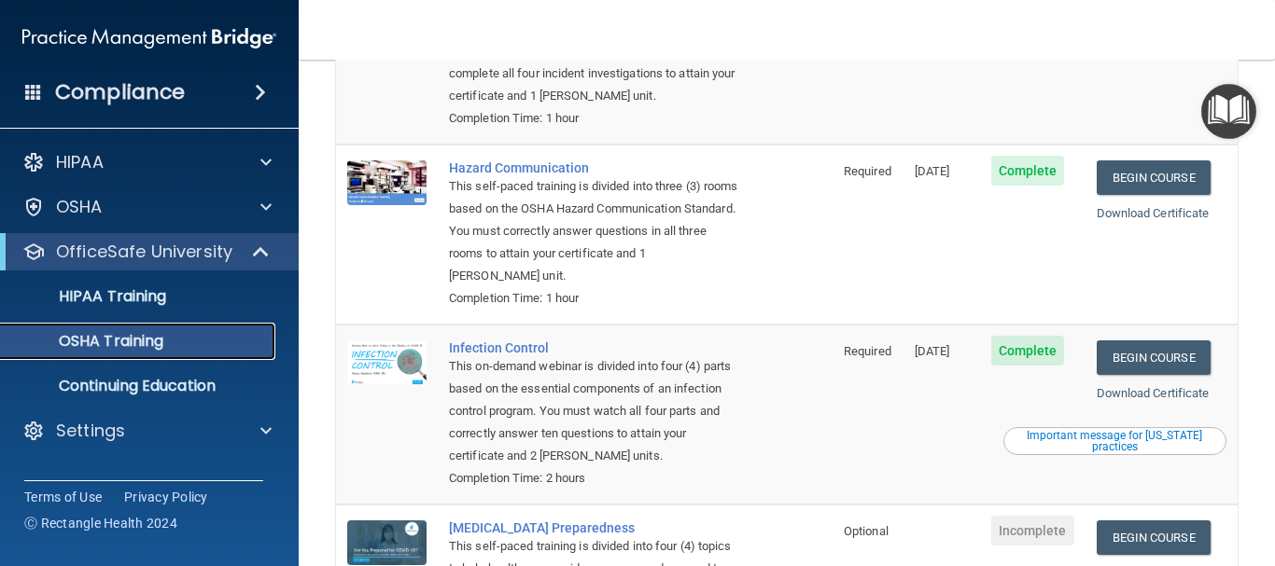
scroll to position [304, 0]
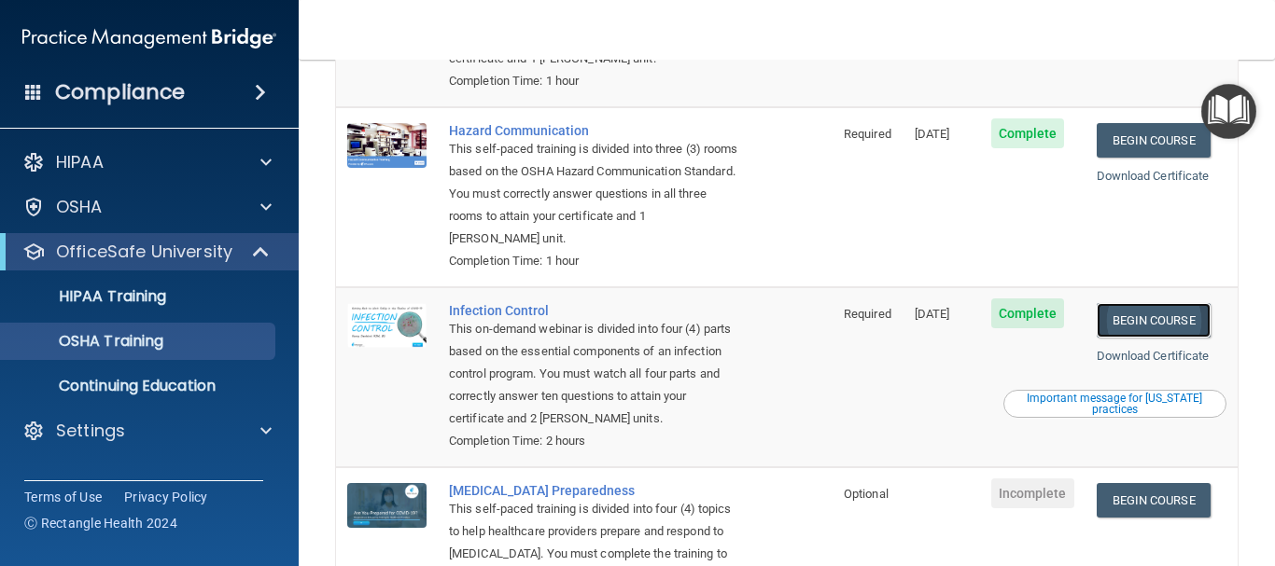
click at [1154, 315] on link "Begin Course" at bounding box center [1153, 320] width 114 height 35
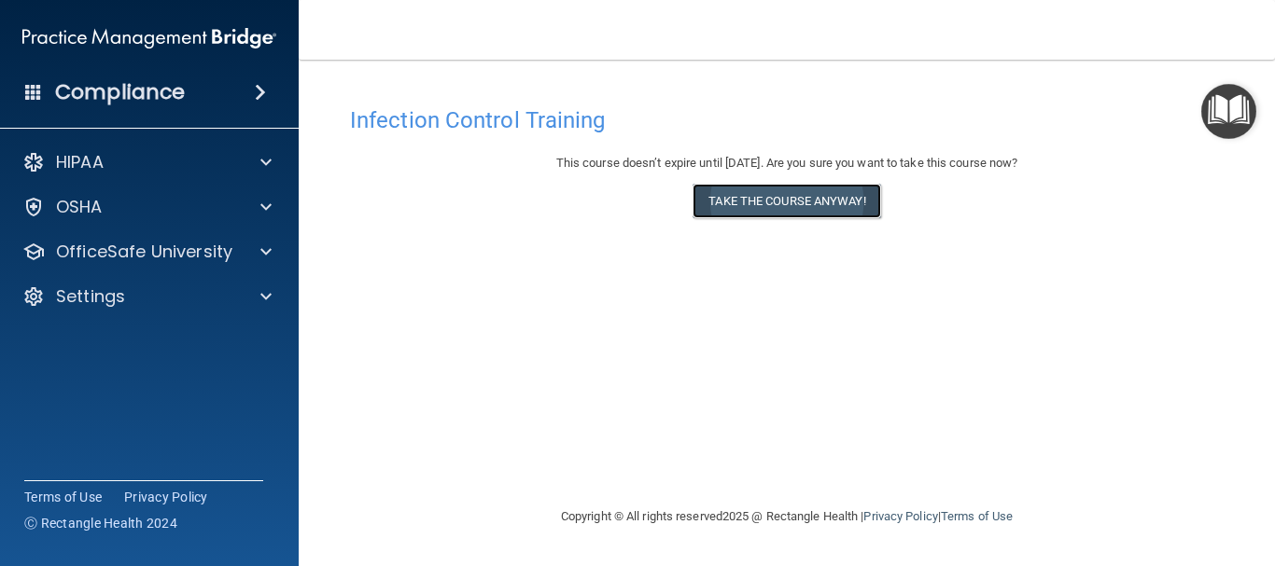
click at [780, 190] on button "Take the course anyway!" at bounding box center [786, 201] width 188 height 35
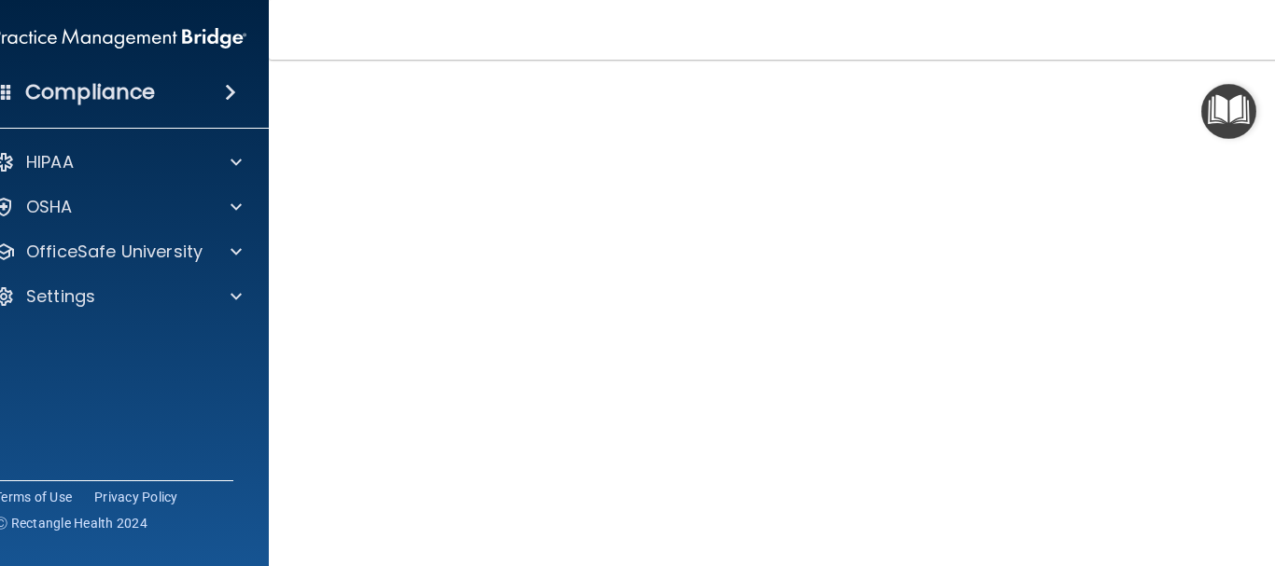
scroll to position [112, 0]
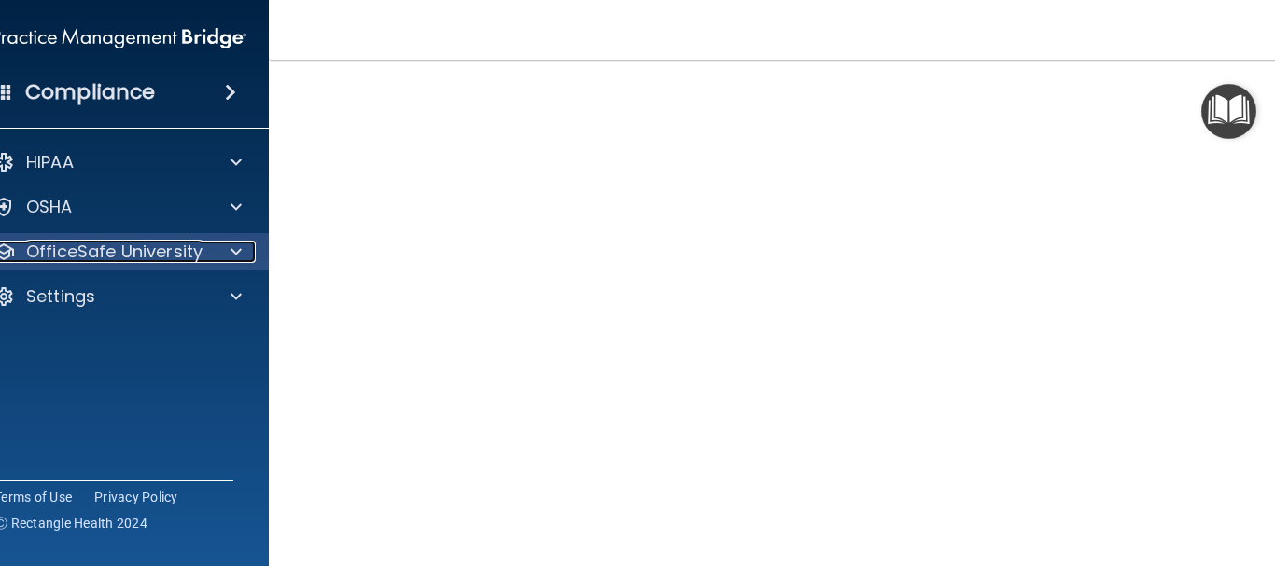
click at [230, 251] on span at bounding box center [235, 252] width 11 height 22
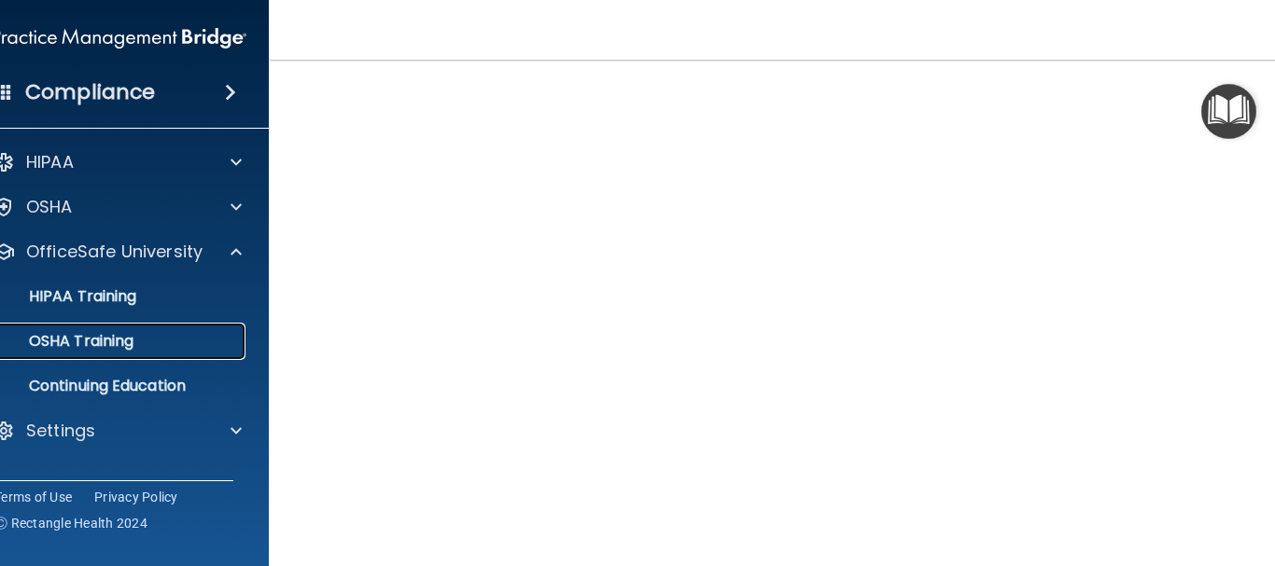
click at [188, 335] on div "OSHA Training" at bounding box center [109, 341] width 255 height 19
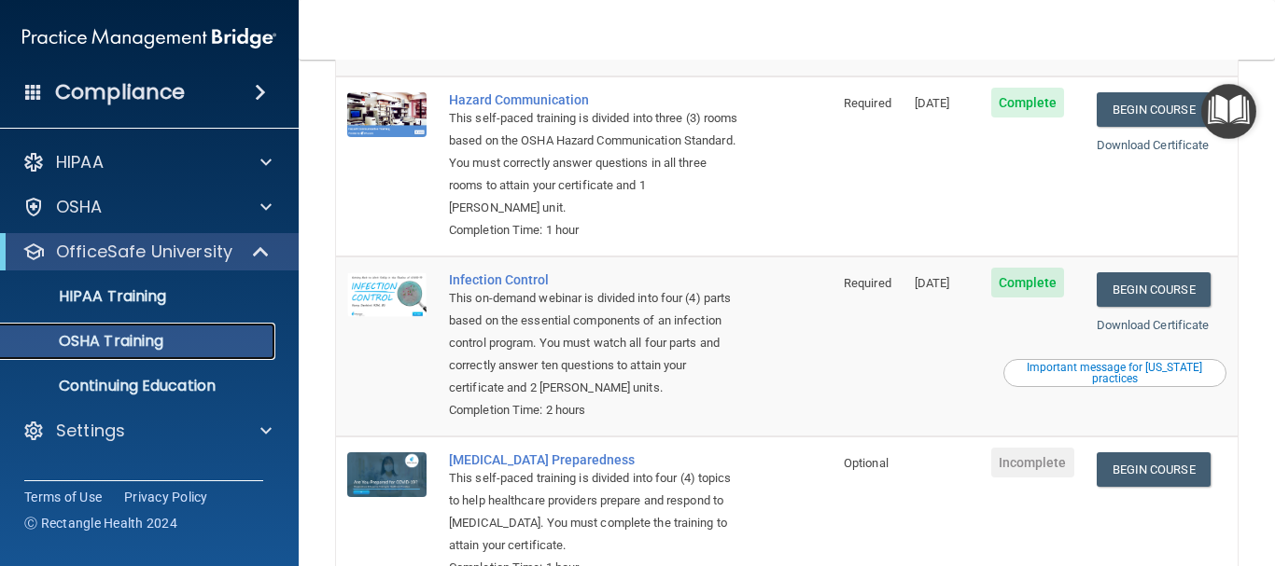
scroll to position [337, 0]
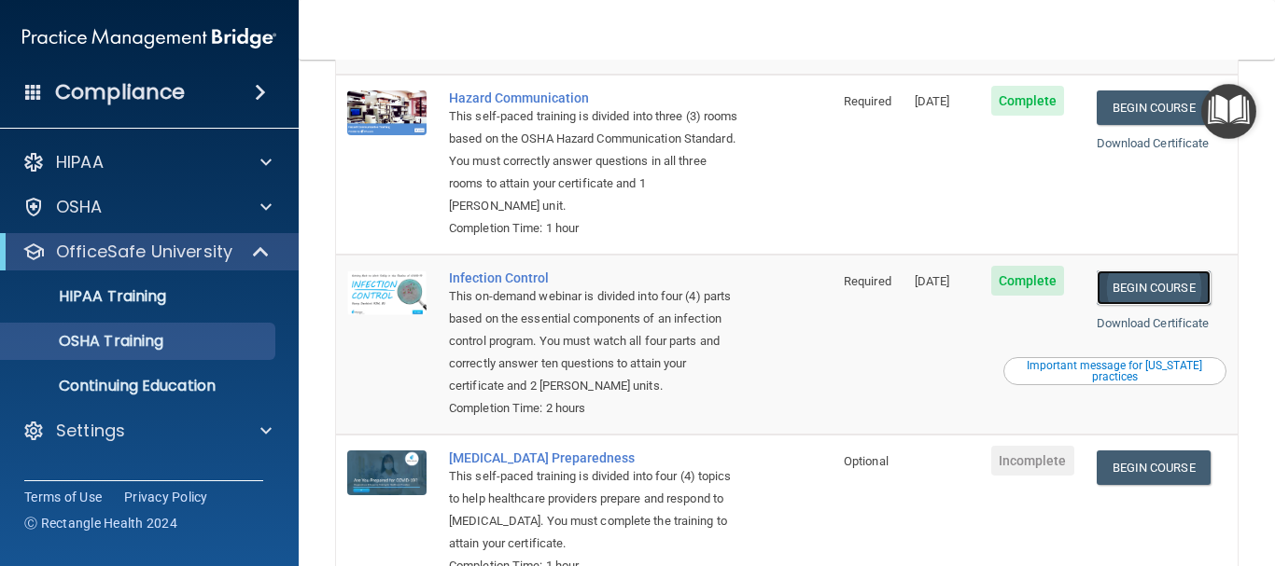
click at [1121, 288] on link "Begin Course" at bounding box center [1153, 288] width 114 height 35
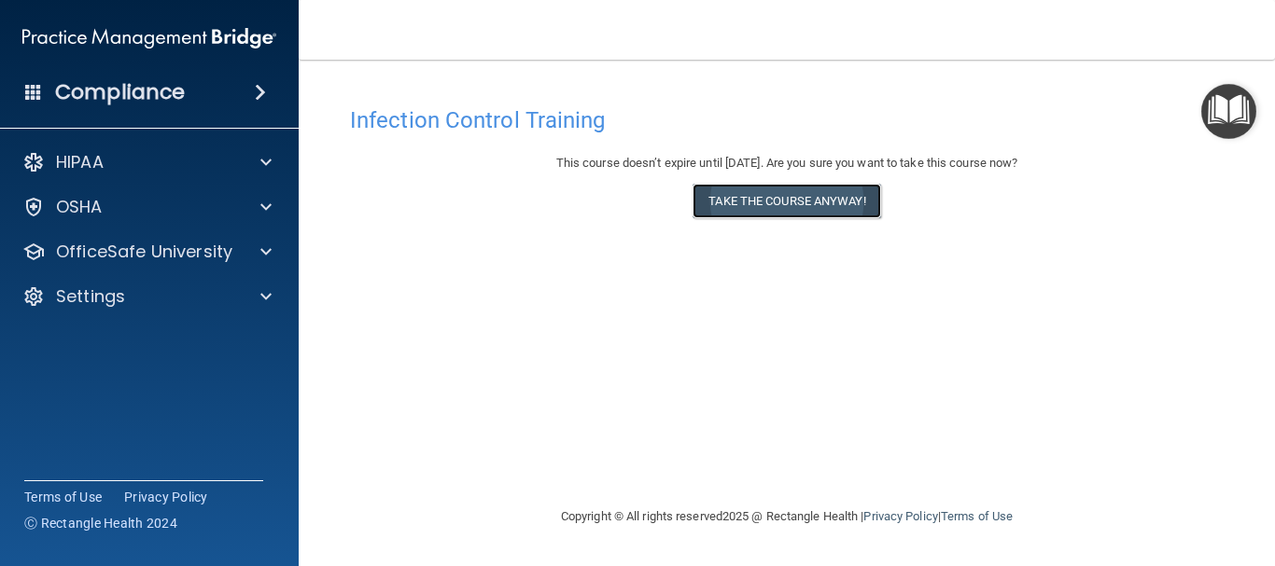
click at [844, 189] on button "Take the course anyway!" at bounding box center [786, 201] width 188 height 35
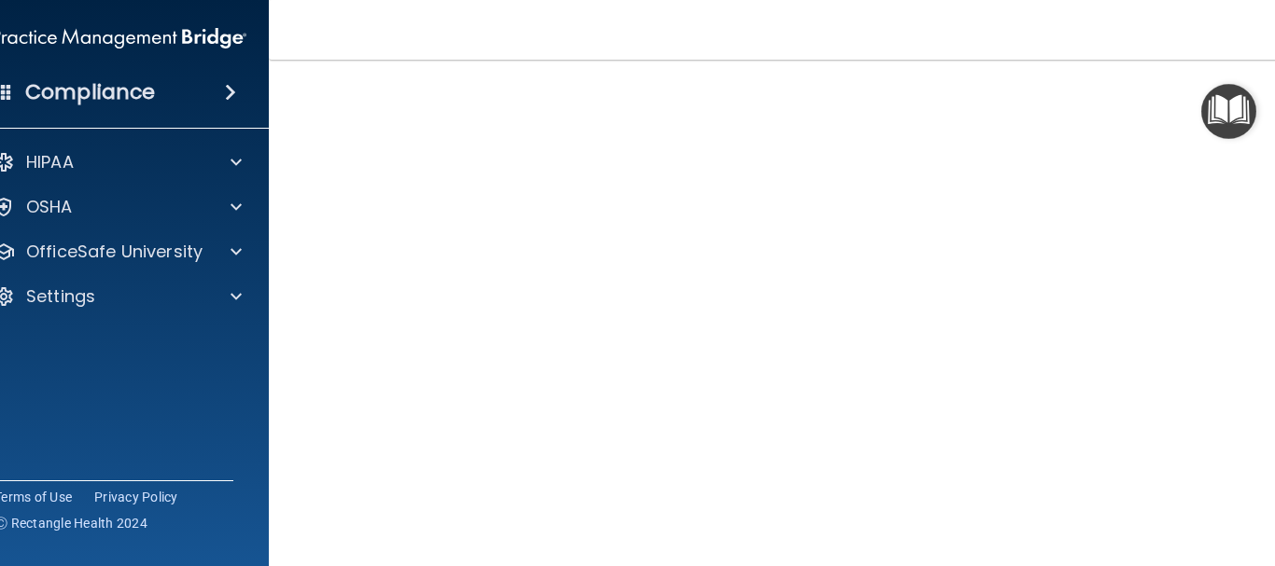
scroll to position [112, 0]
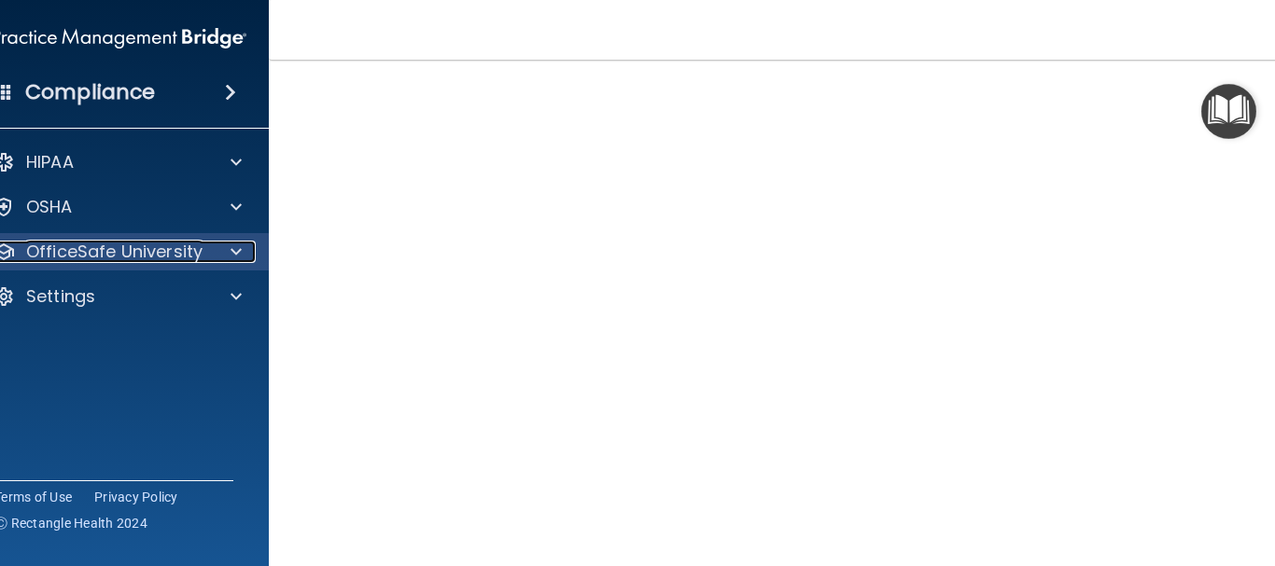
click at [230, 245] on span at bounding box center [235, 252] width 11 height 22
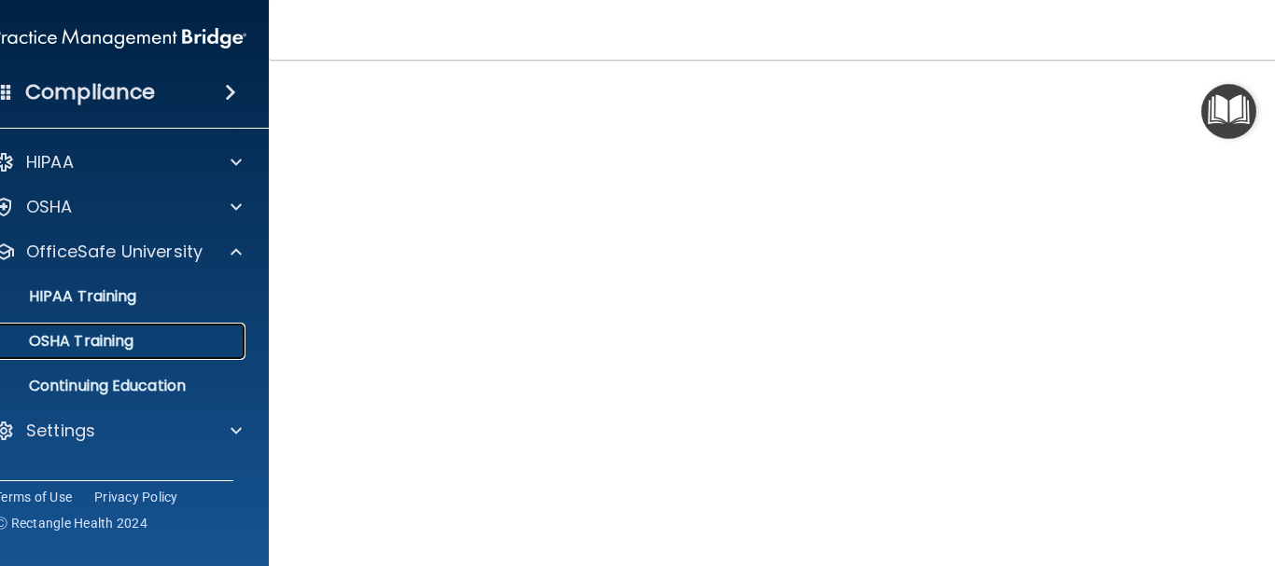
click at [151, 336] on div "OSHA Training" at bounding box center [109, 341] width 255 height 19
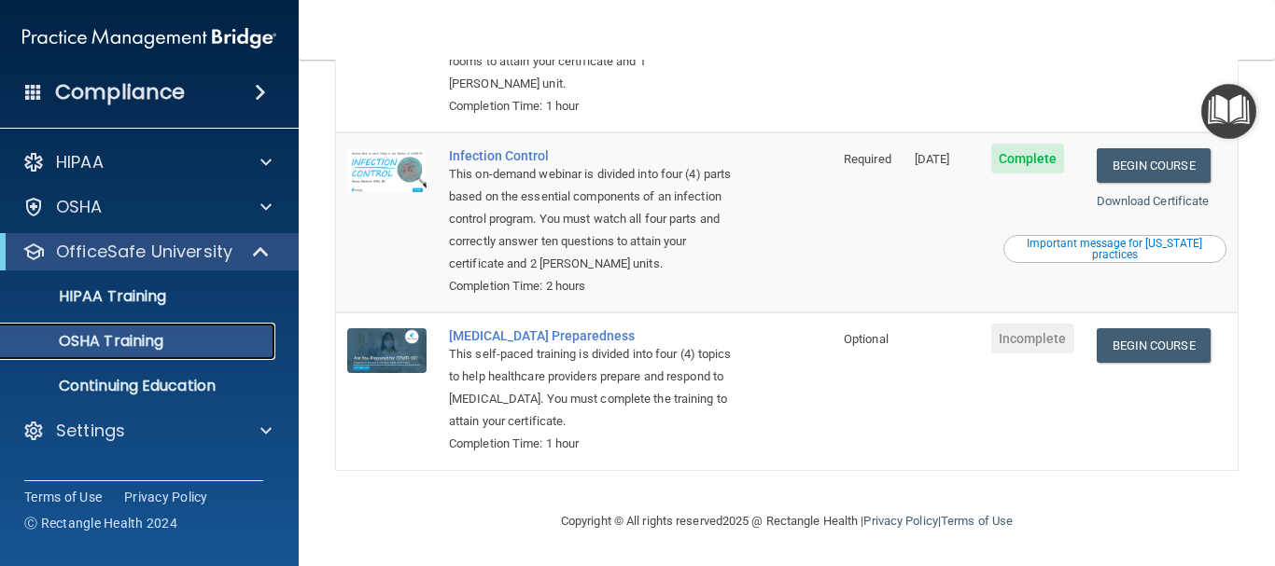
scroll to position [464, 0]
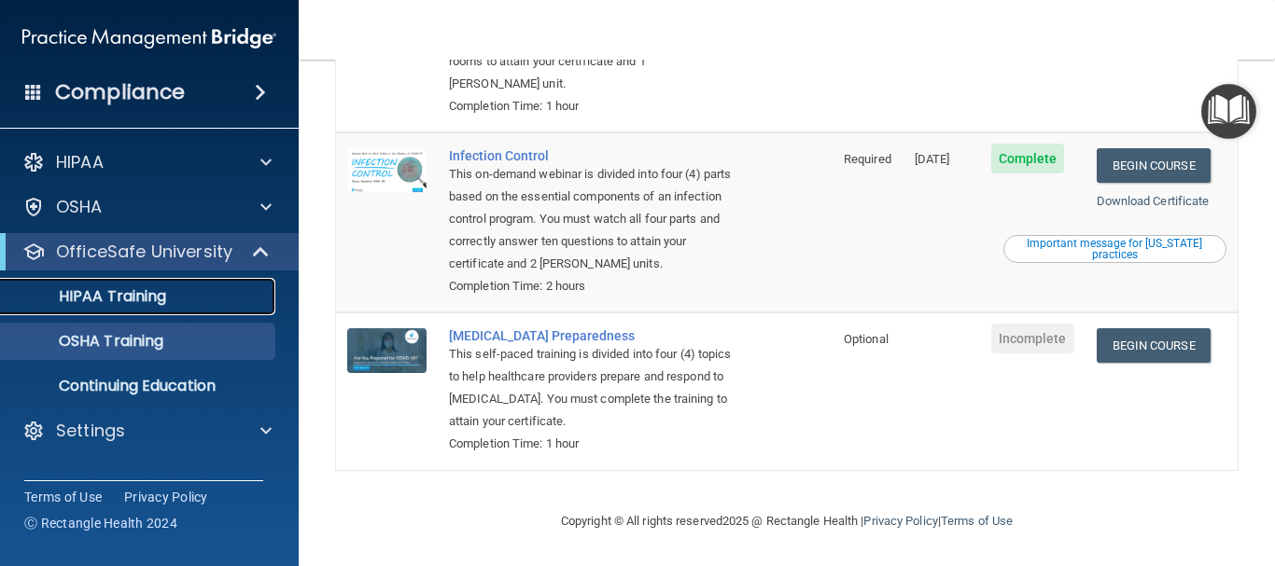
click at [174, 297] on div "HIPAA Training" at bounding box center [139, 296] width 255 height 19
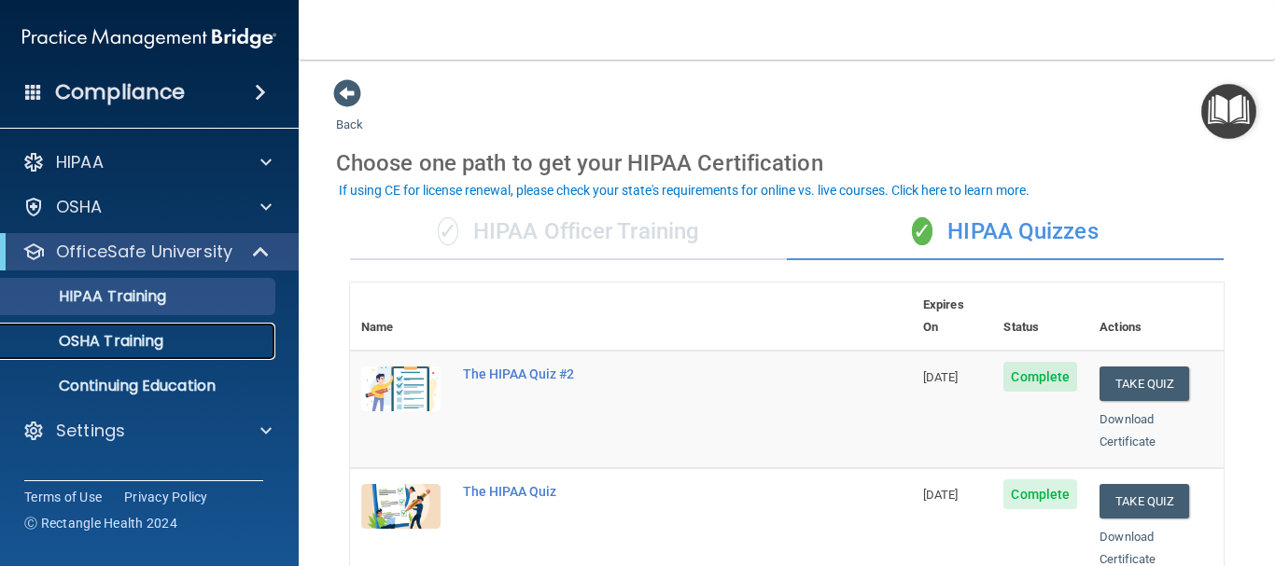
click at [192, 343] on div "OSHA Training" at bounding box center [139, 341] width 255 height 19
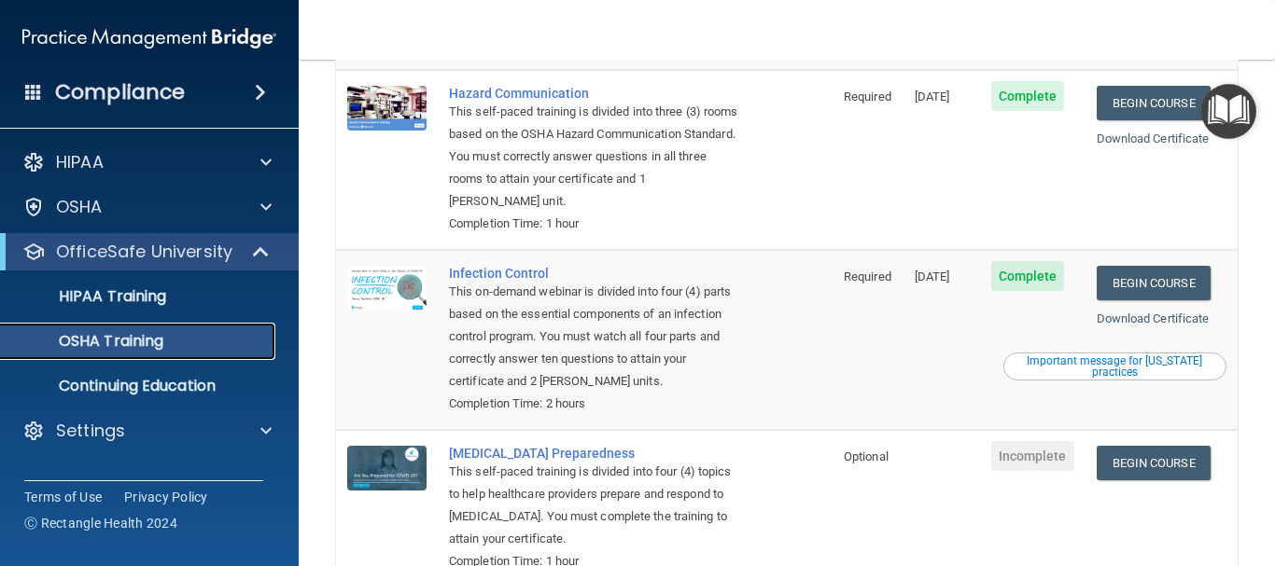
scroll to position [373, 0]
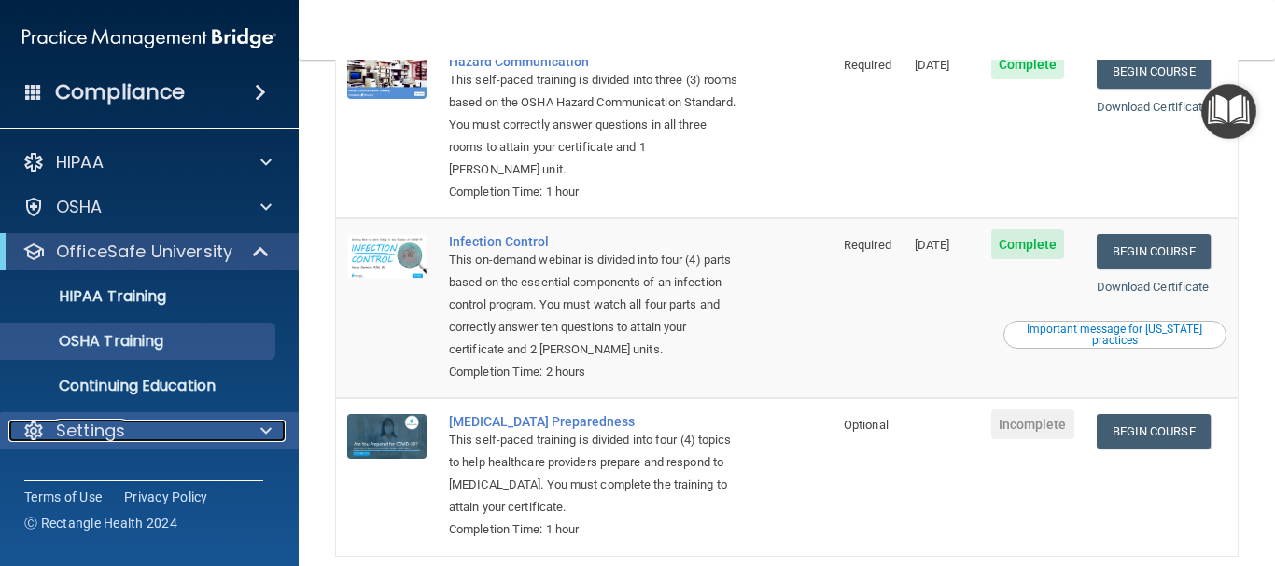
click at [263, 427] on span at bounding box center [265, 431] width 11 height 22
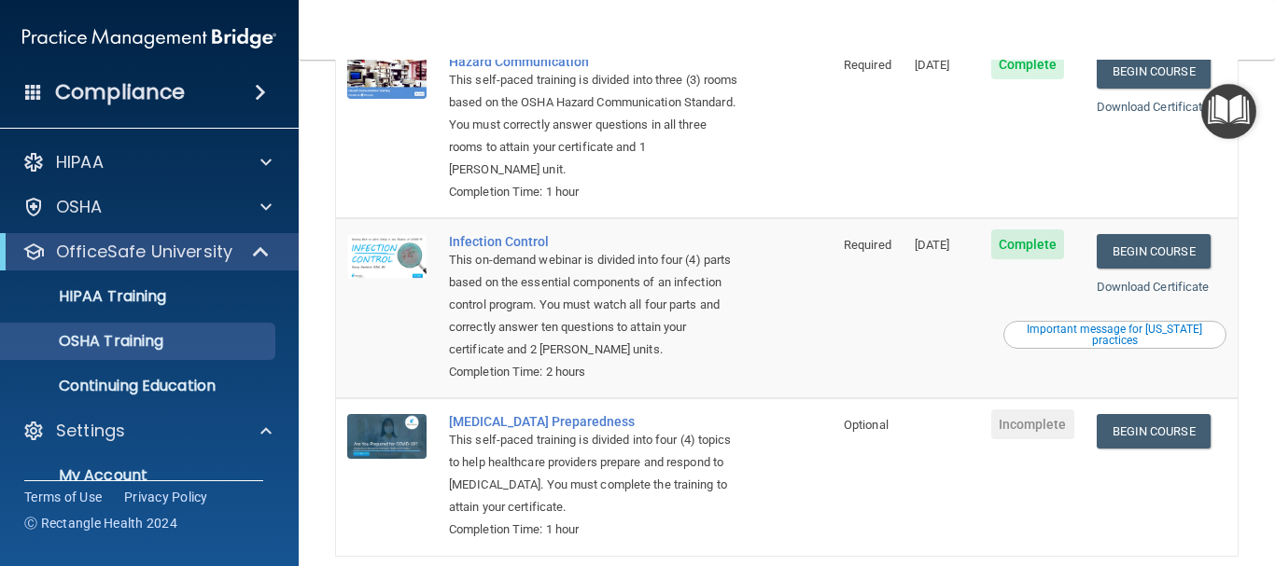
click at [260, 89] on span at bounding box center [260, 92] width 11 height 22
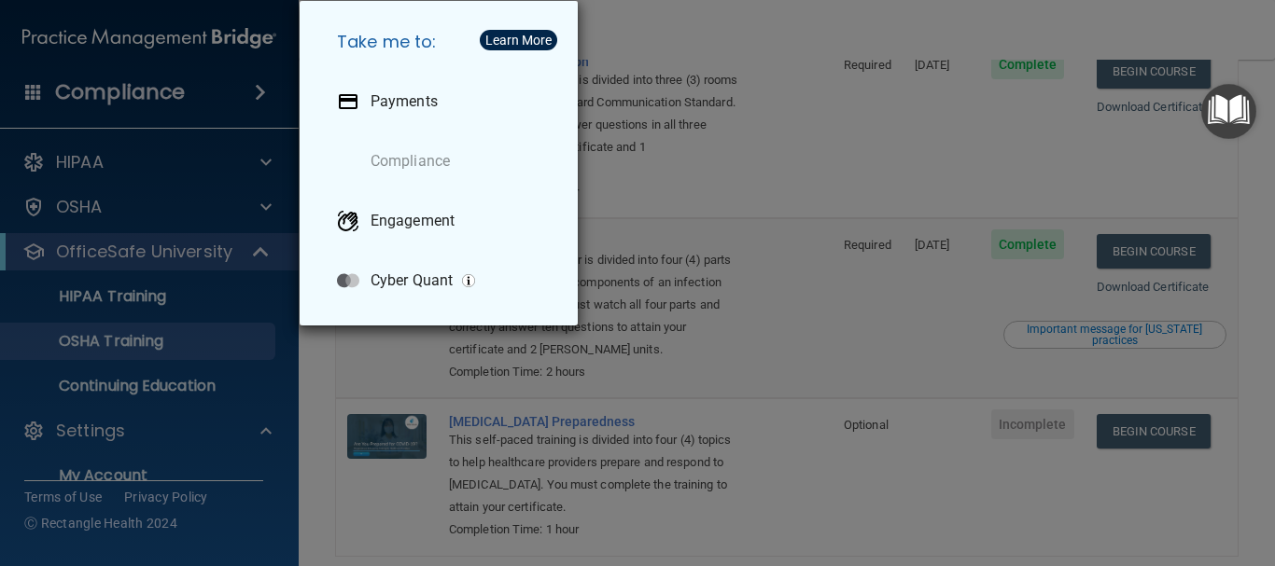
click at [858, 95] on div "Take me to: Payments Compliance Engagement Cyber Quant" at bounding box center [637, 283] width 1275 height 566
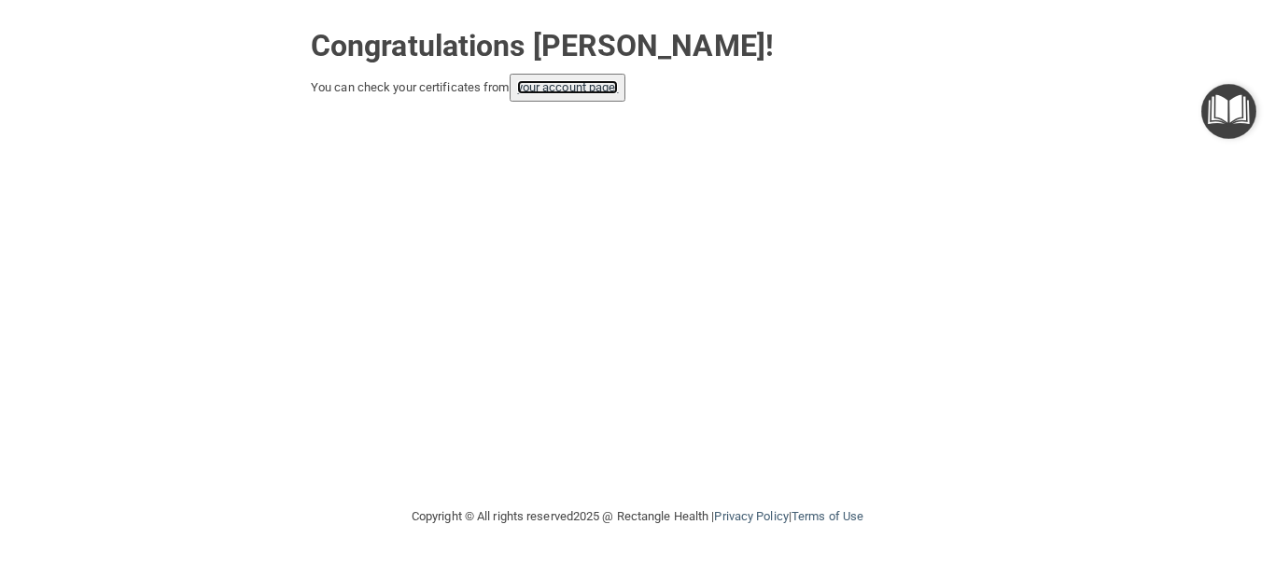
click at [607, 91] on link "your account page!" at bounding box center [568, 87] width 102 height 14
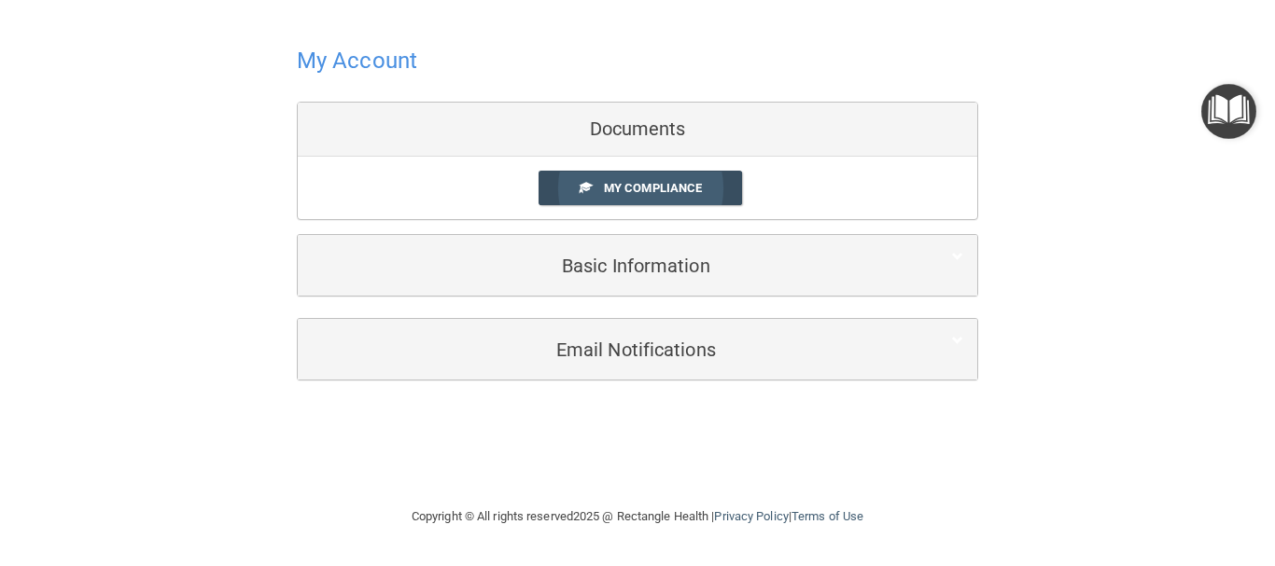
click at [553, 180] on link "My Compliance" at bounding box center [640, 188] width 204 height 35
